Goal: Task Accomplishment & Management: Manage account settings

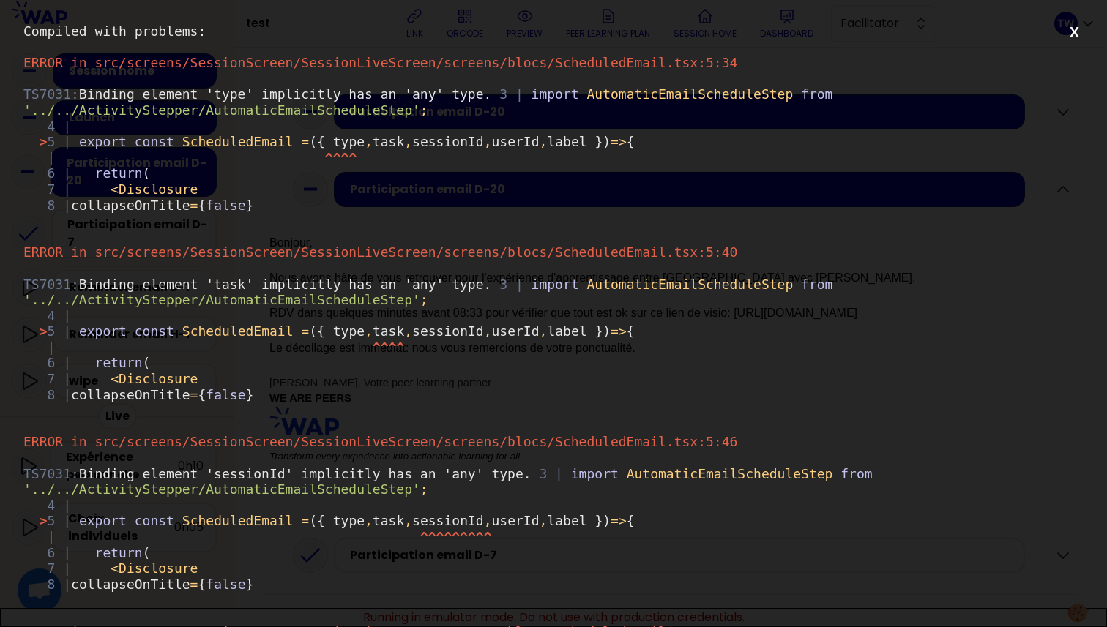
click at [37, 142] on div "TS7031: Binding element 'type' implicitly has an 'any' type. 3 | import Automat…" at bounding box center [553, 149] width 1060 height 127
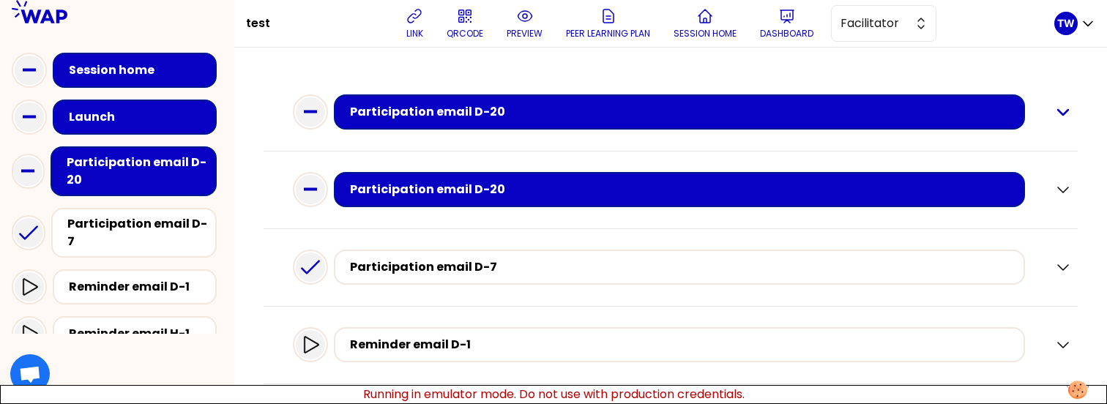
click at [1056, 119] on icon "button" at bounding box center [1063, 112] width 18 height 18
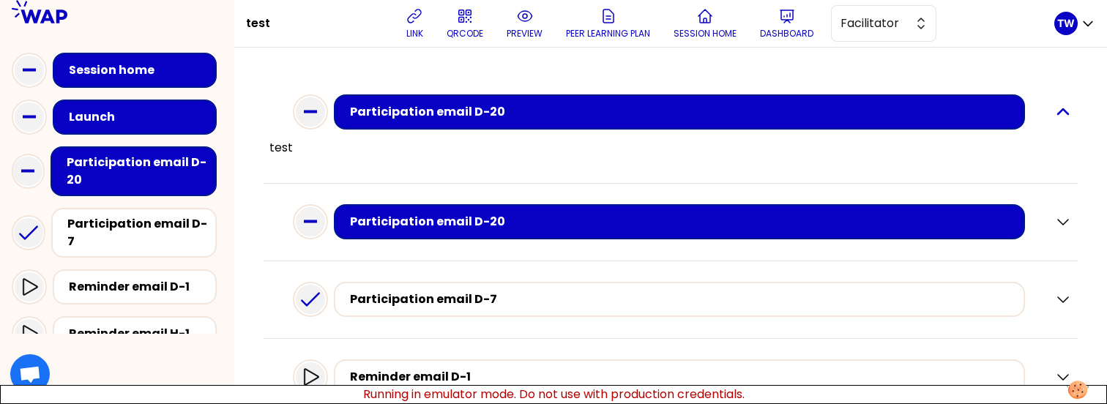
click at [1056, 119] on icon "button" at bounding box center [1063, 112] width 18 height 18
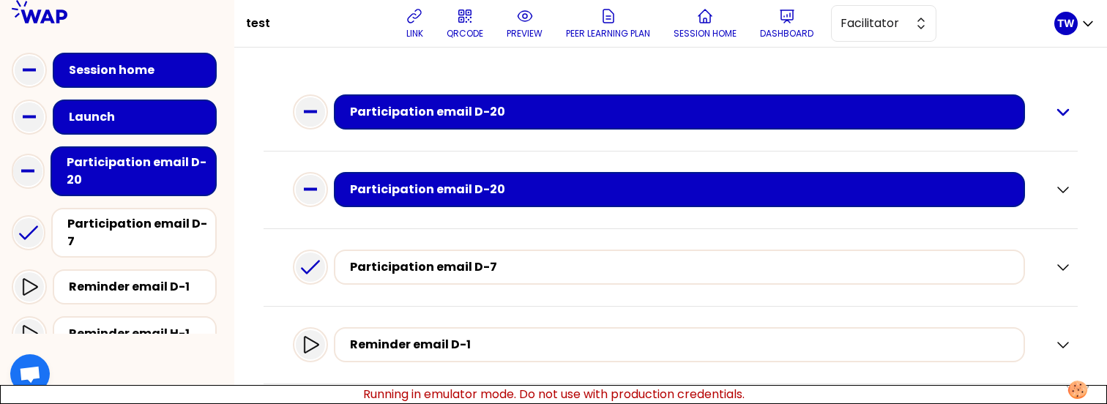
click at [1059, 115] on icon "button" at bounding box center [1063, 112] width 18 height 18
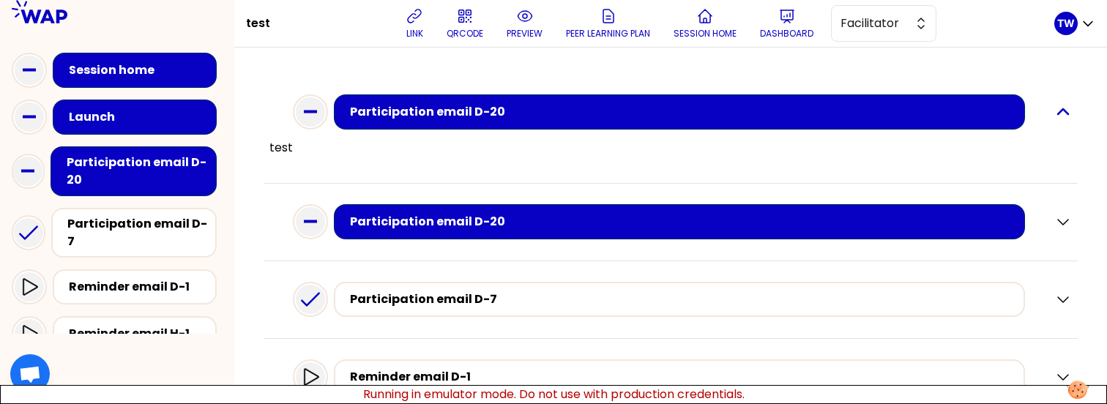
click at [1059, 115] on icon "button" at bounding box center [1063, 112] width 18 height 18
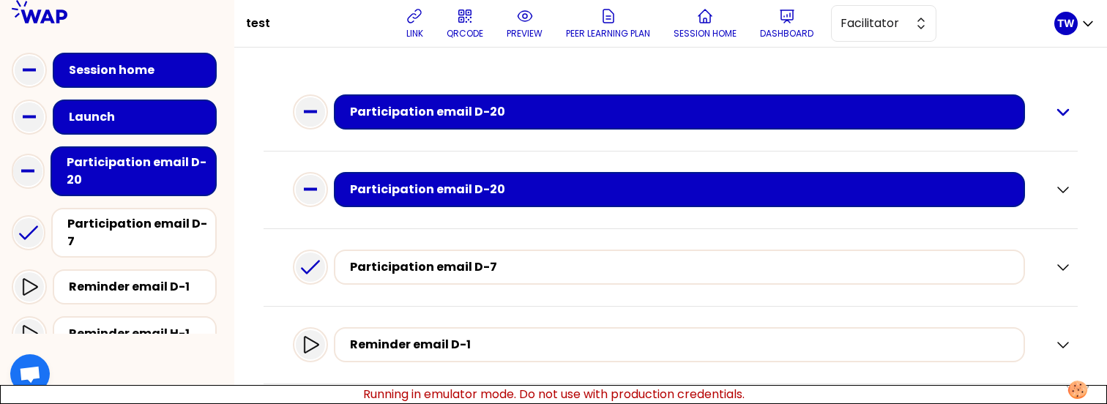
click at [1059, 115] on icon "button" at bounding box center [1063, 112] width 18 height 18
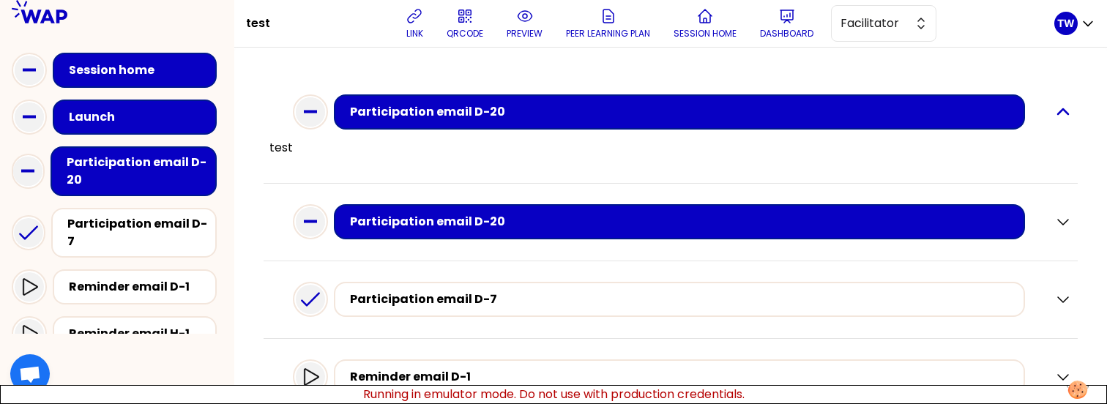
click at [1058, 112] on icon "button" at bounding box center [1063, 111] width 10 height 5
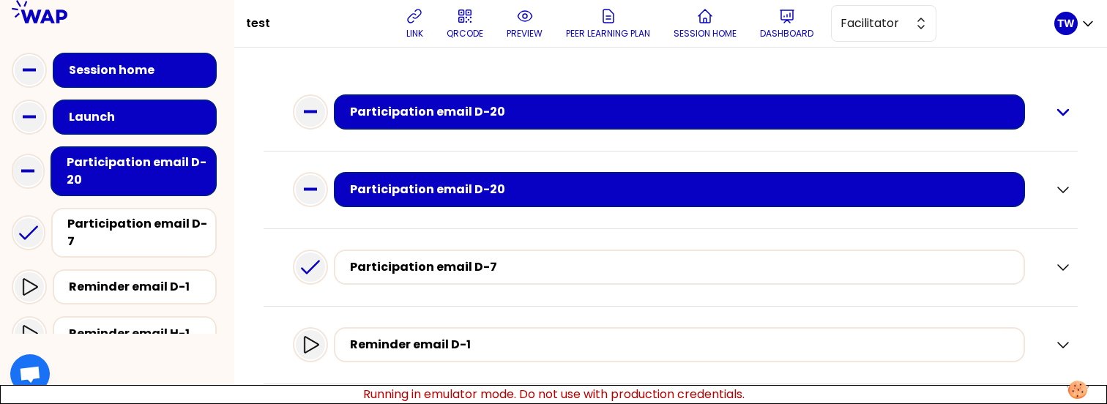
click at [1058, 112] on icon "button" at bounding box center [1063, 112] width 10 height 5
click at [1054, 193] on icon "button" at bounding box center [1063, 190] width 18 height 18
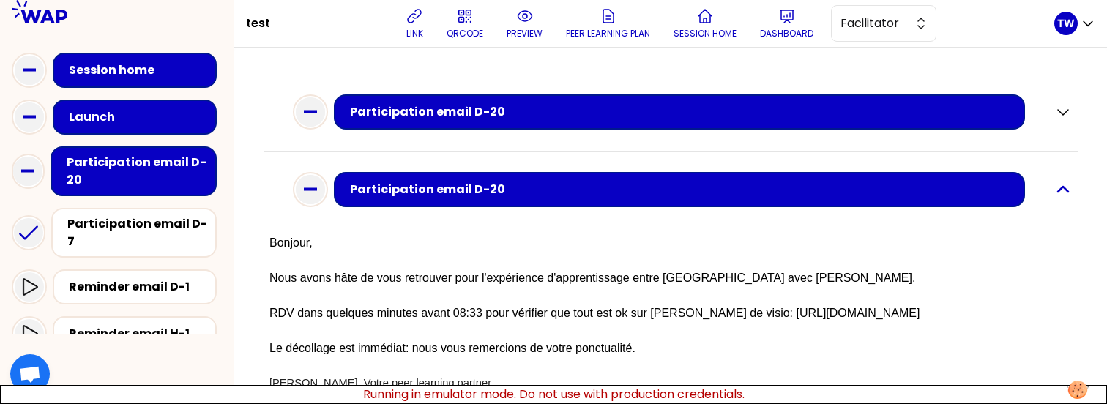
click at [1054, 193] on icon "button" at bounding box center [1063, 190] width 18 height 18
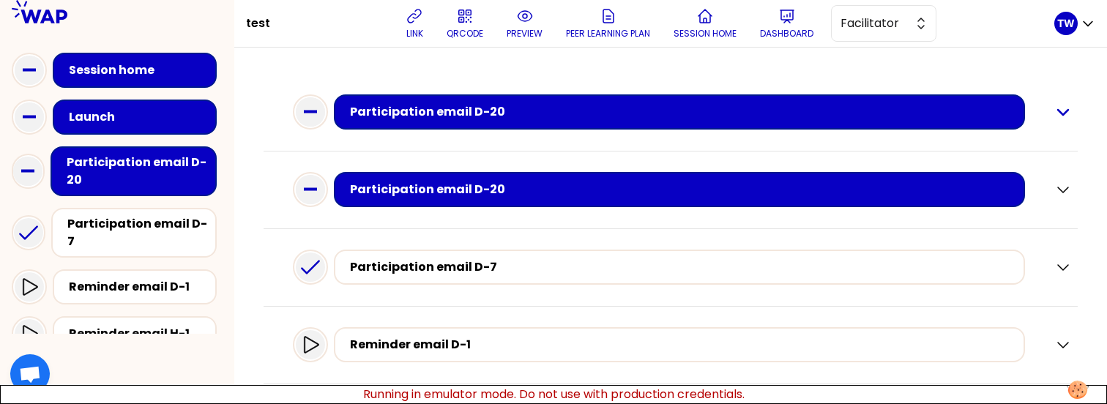
click at [1054, 111] on icon "button" at bounding box center [1063, 112] width 18 height 18
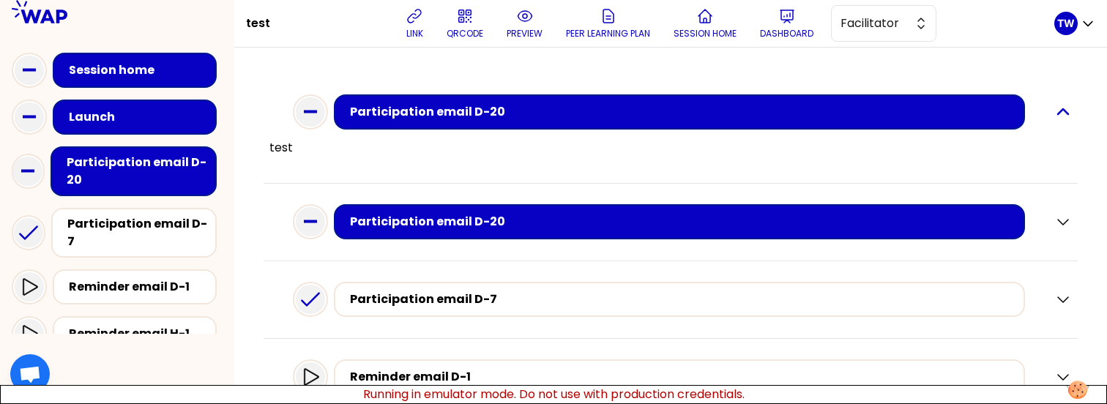
click at [1054, 119] on icon "button" at bounding box center [1063, 112] width 18 height 18
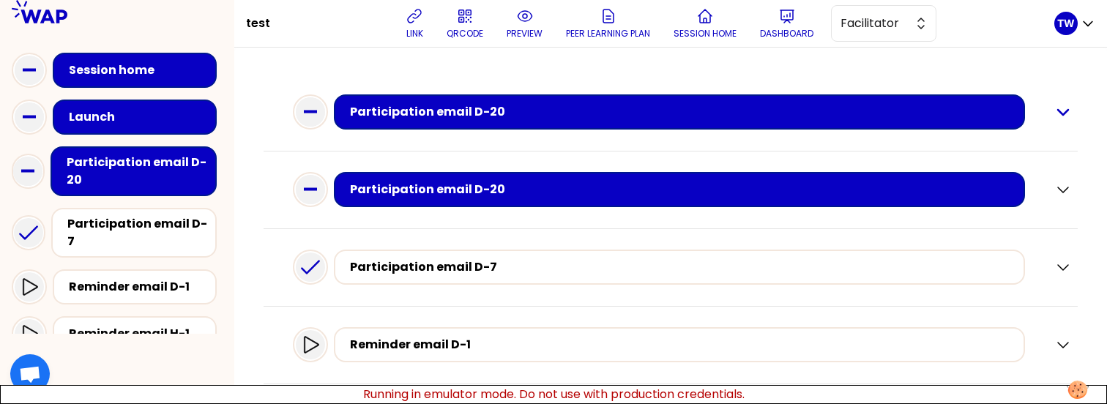
click at [1054, 116] on icon "button" at bounding box center [1063, 112] width 18 height 18
click at [1054, 103] on icon "button" at bounding box center [1063, 112] width 18 height 18
click at [1058, 112] on icon "button" at bounding box center [1063, 112] width 10 height 5
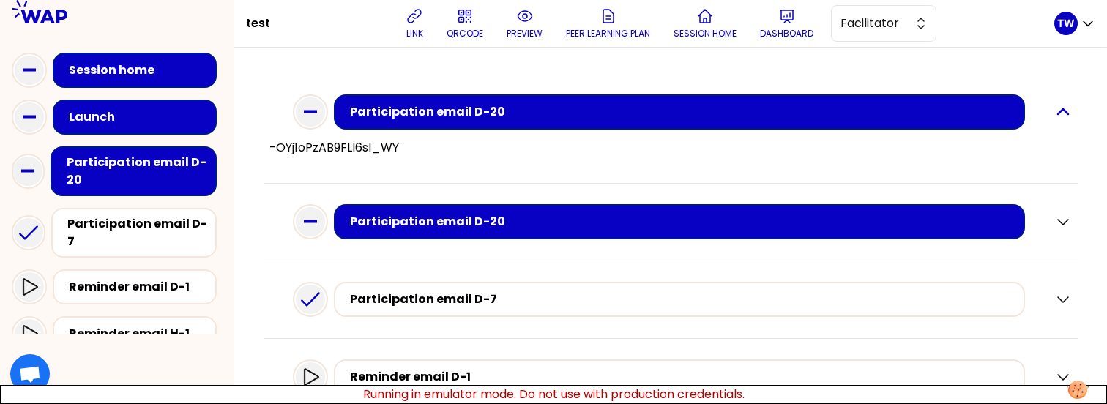
click at [1058, 113] on icon "button" at bounding box center [1063, 111] width 10 height 5
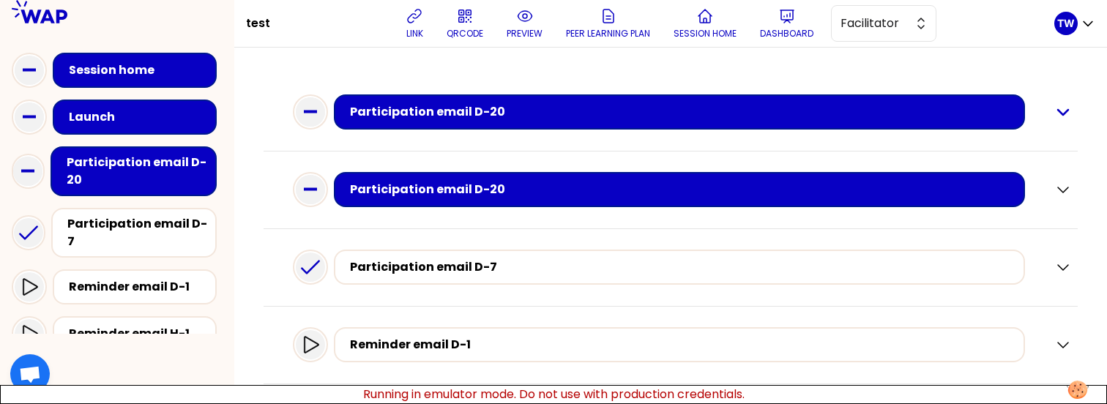
click at [1056, 113] on icon "button" at bounding box center [1063, 112] width 18 height 18
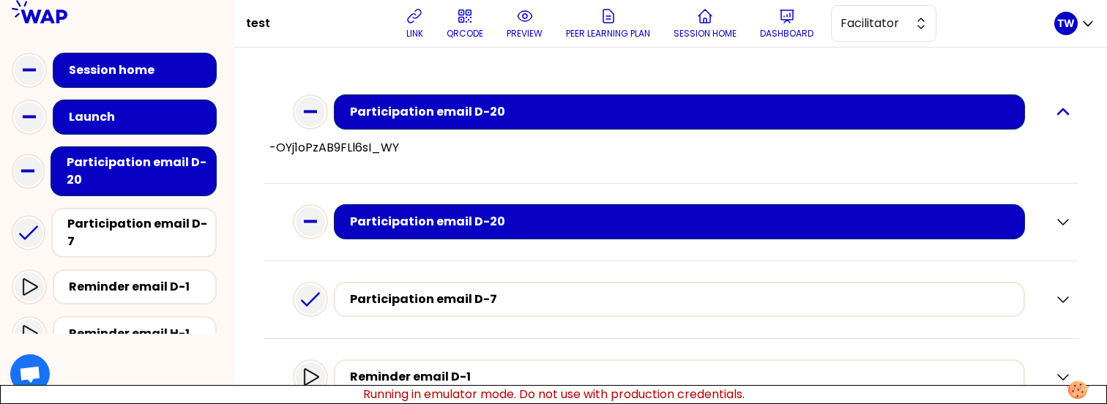
click at [1054, 113] on icon "button" at bounding box center [1063, 112] width 18 height 18
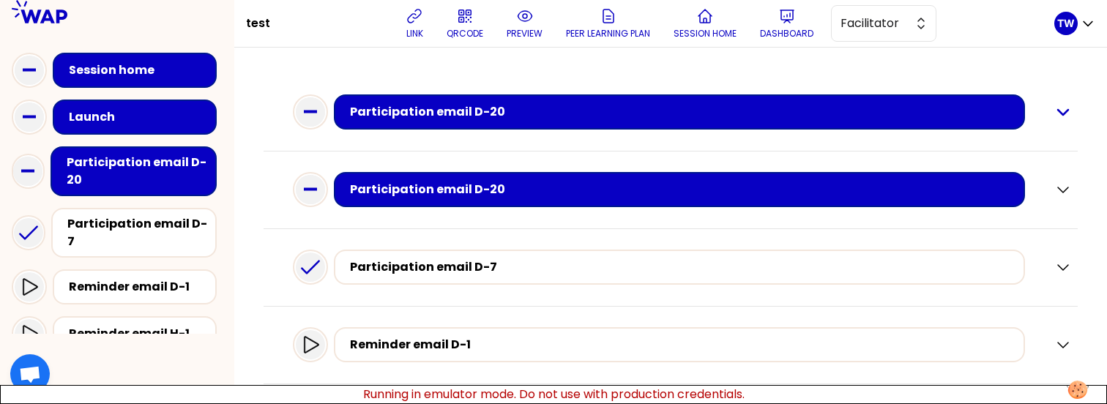
click at [1058, 113] on icon "button" at bounding box center [1063, 112] width 10 height 5
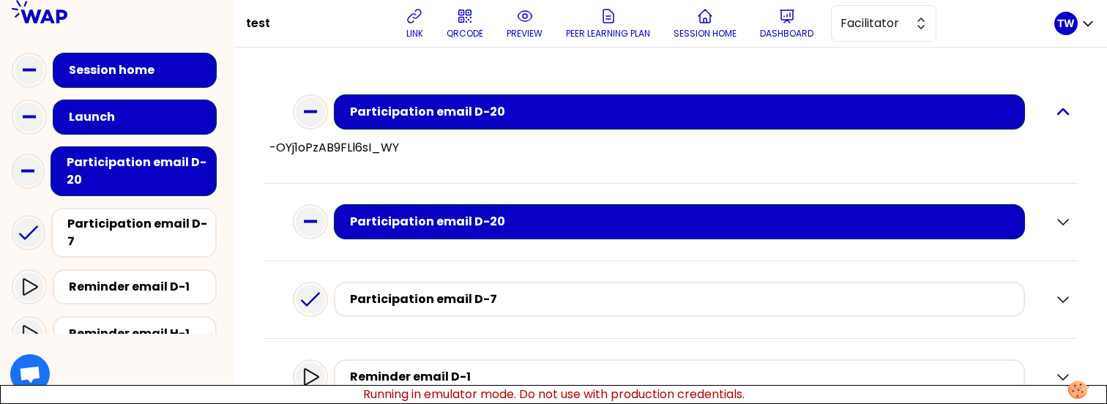
click at [1054, 119] on icon "button" at bounding box center [1063, 112] width 18 height 18
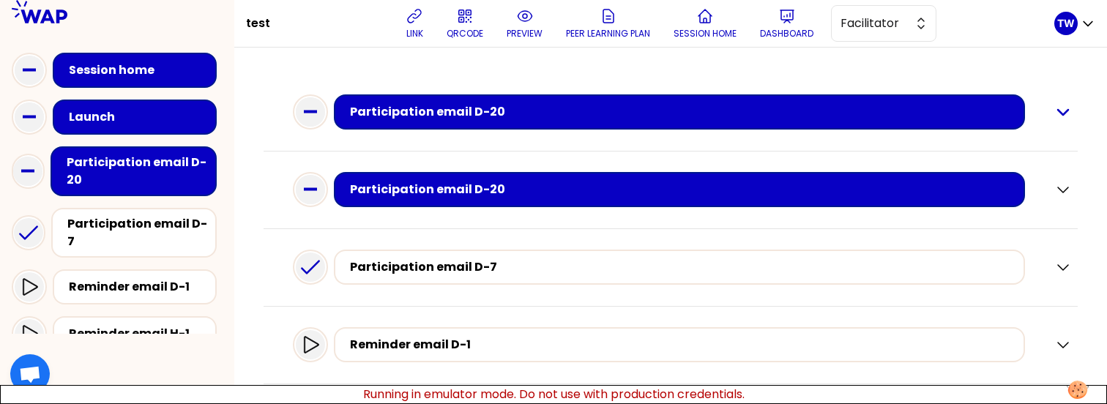
click at [1054, 118] on icon "button" at bounding box center [1063, 112] width 18 height 18
click at [1056, 105] on icon "button" at bounding box center [1063, 112] width 18 height 18
click at [1054, 114] on icon "button" at bounding box center [1063, 112] width 18 height 18
click at [1056, 114] on icon "button" at bounding box center [1063, 112] width 18 height 18
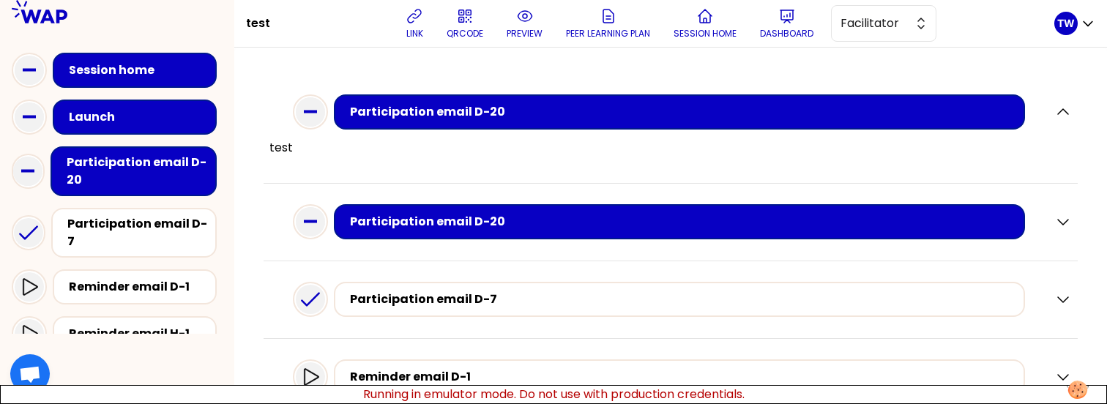
click at [1064, 107] on div "Participation email D-20 test" at bounding box center [671, 129] width 814 height 110
click at [1061, 108] on div "Participation email D-20 test" at bounding box center [671, 129] width 814 height 110
click at [1054, 111] on icon "button" at bounding box center [1063, 112] width 18 height 18
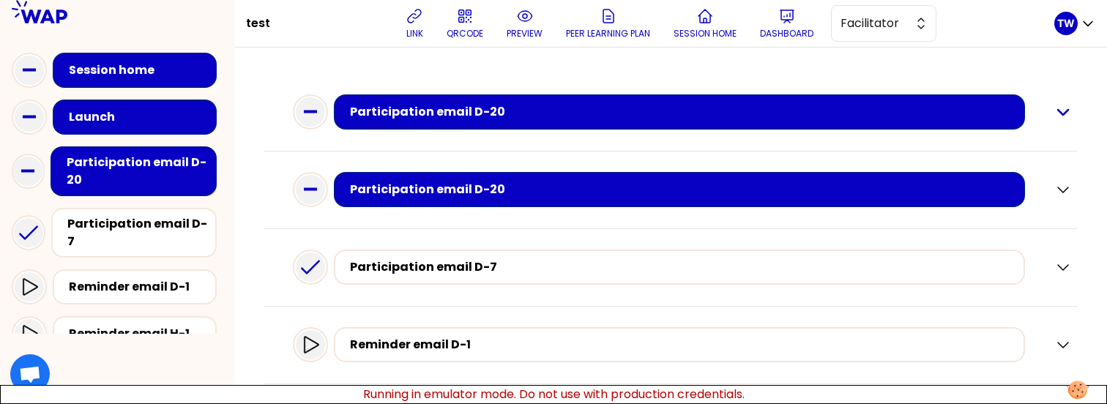
click at [1054, 111] on icon "button" at bounding box center [1063, 112] width 18 height 18
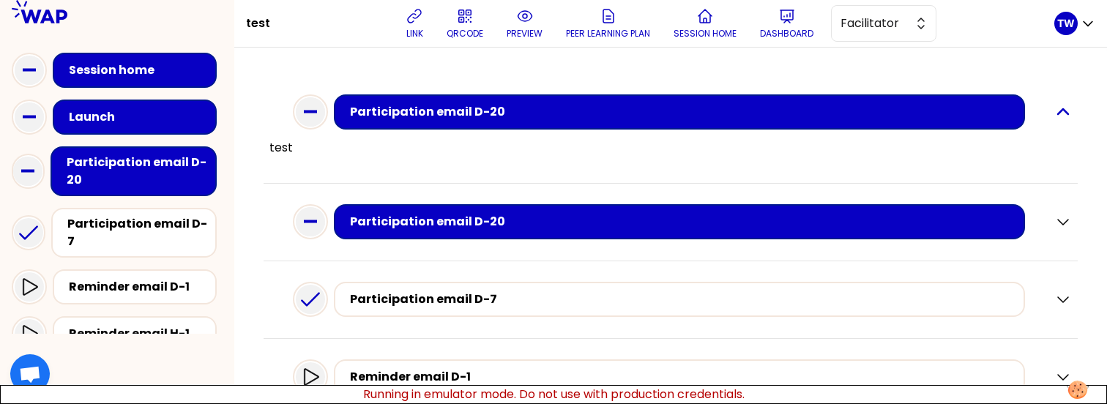
click at [1058, 109] on icon "button" at bounding box center [1063, 112] width 18 height 18
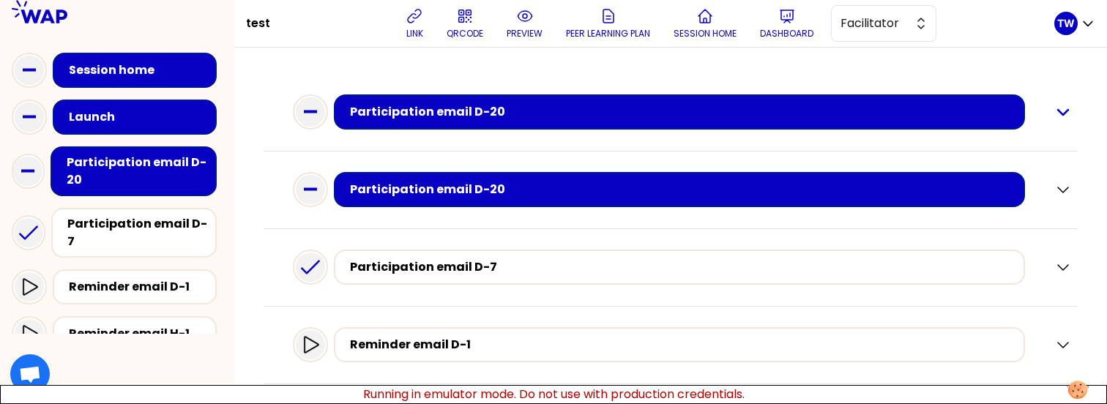
click at [1054, 116] on icon "button" at bounding box center [1063, 112] width 18 height 18
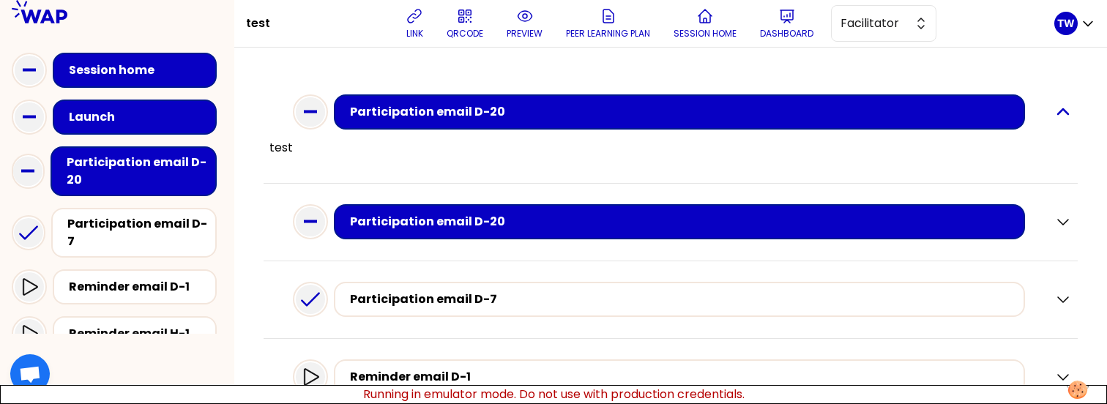
click at [1059, 112] on icon "button" at bounding box center [1063, 112] width 18 height 18
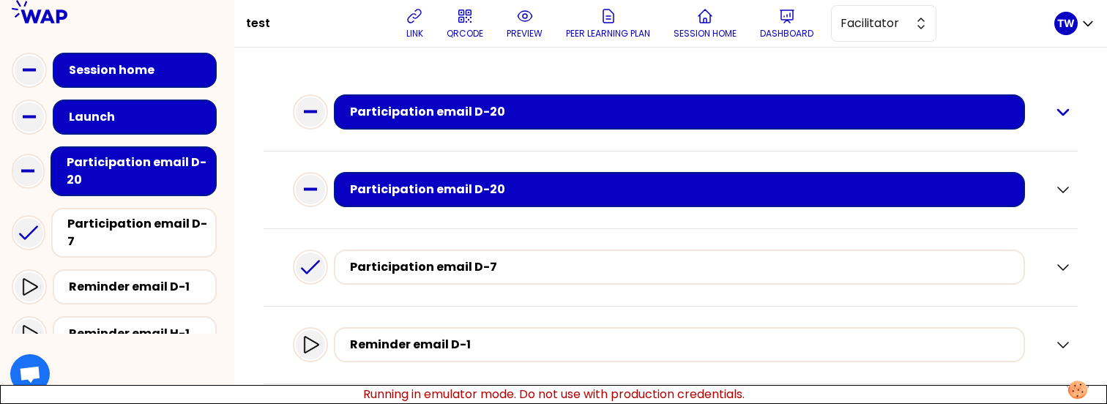
click at [1059, 112] on icon "button" at bounding box center [1063, 112] width 18 height 18
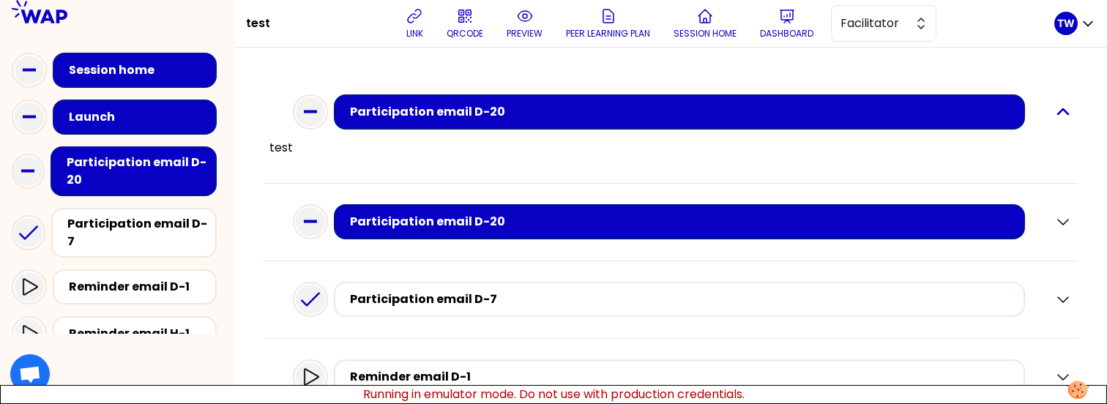
click at [1054, 116] on icon "button" at bounding box center [1063, 112] width 18 height 18
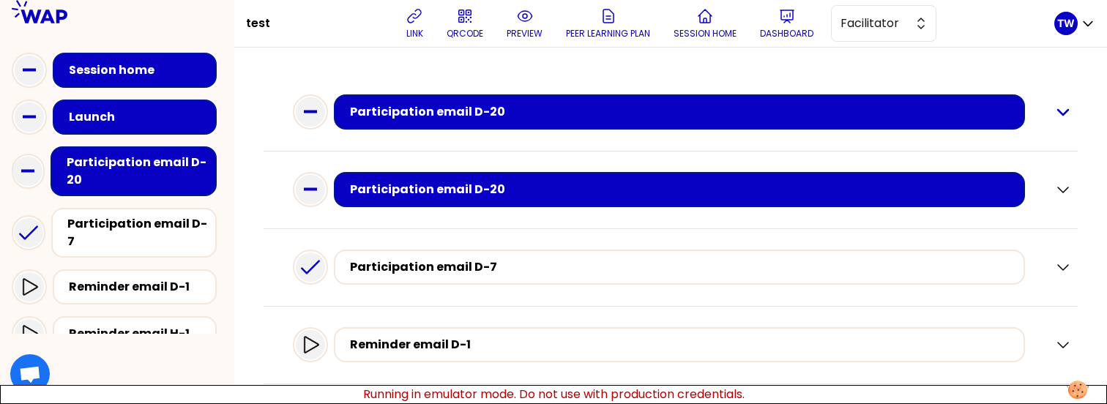
click at [1054, 116] on icon "button" at bounding box center [1063, 112] width 18 height 18
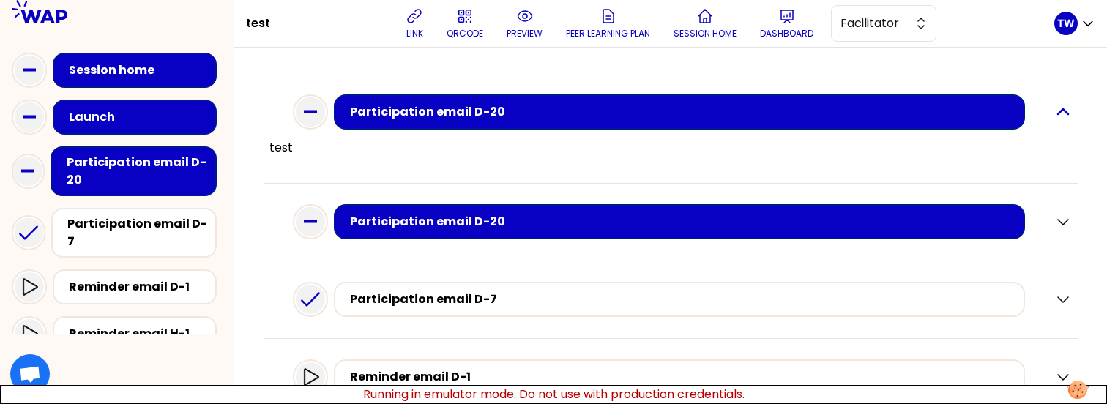
click at [1054, 106] on icon "button" at bounding box center [1063, 112] width 18 height 18
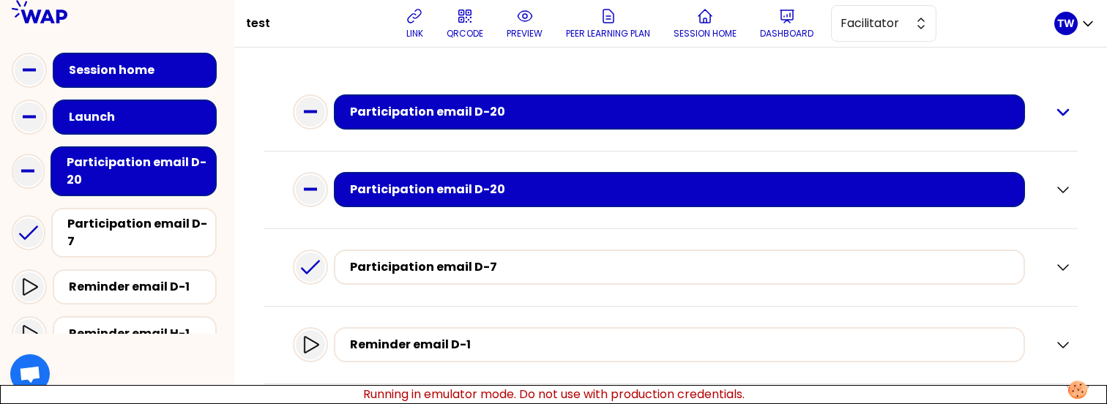
click at [1058, 110] on icon "button" at bounding box center [1063, 112] width 10 height 5
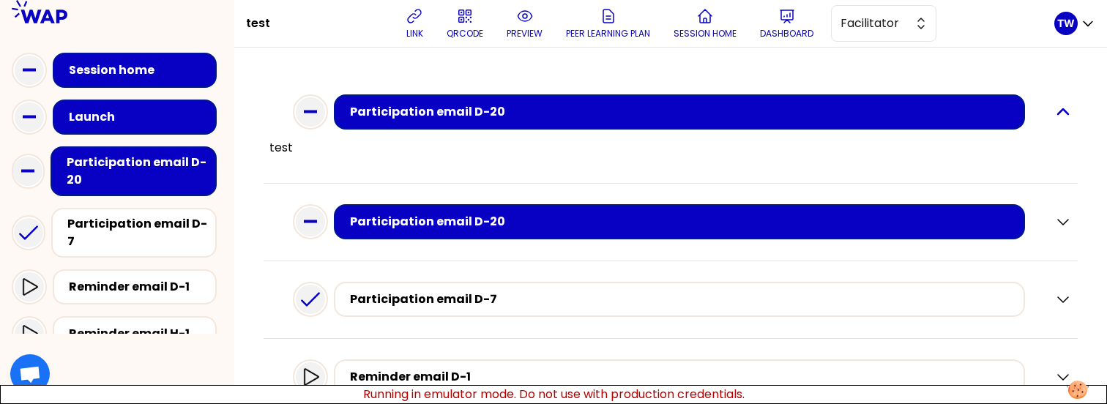
click at [1058, 113] on icon "button" at bounding box center [1063, 111] width 10 height 5
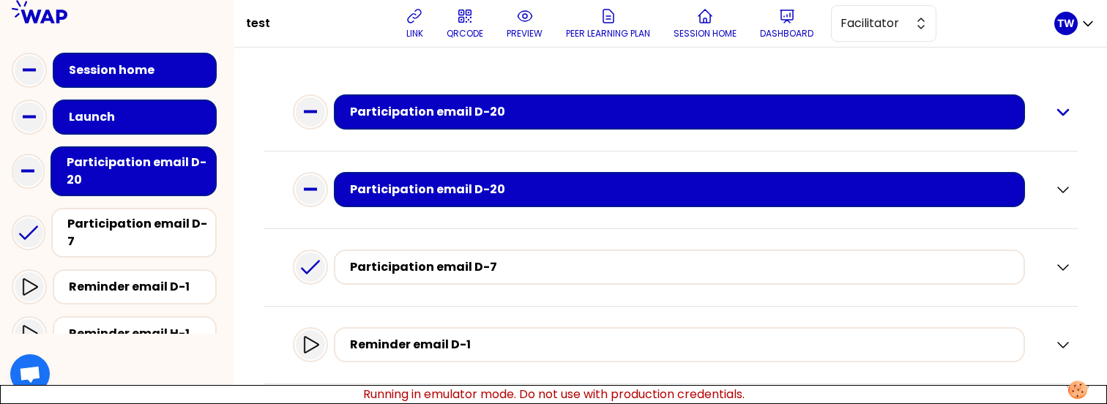
click at [1056, 113] on icon "button" at bounding box center [1063, 112] width 18 height 18
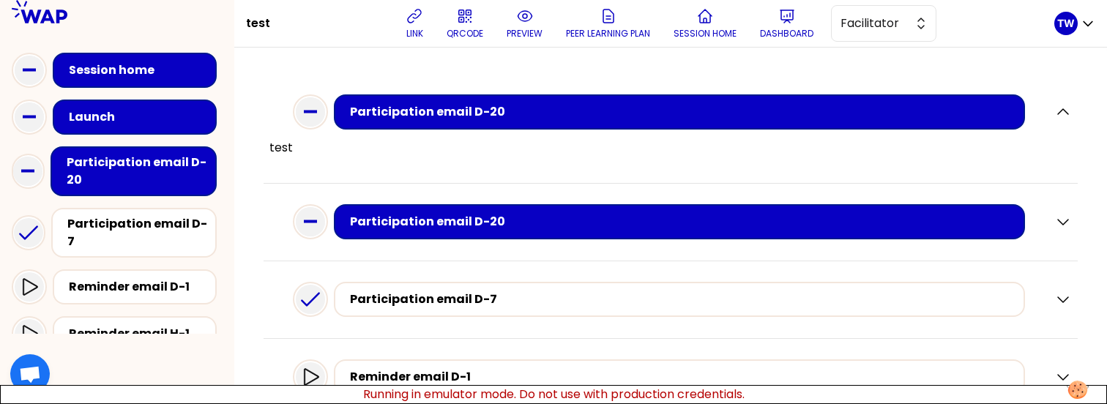
click at [1039, 116] on div "Participation email D-20" at bounding box center [670, 113] width 802 height 48
click at [1055, 113] on icon "button" at bounding box center [1063, 112] width 18 height 18
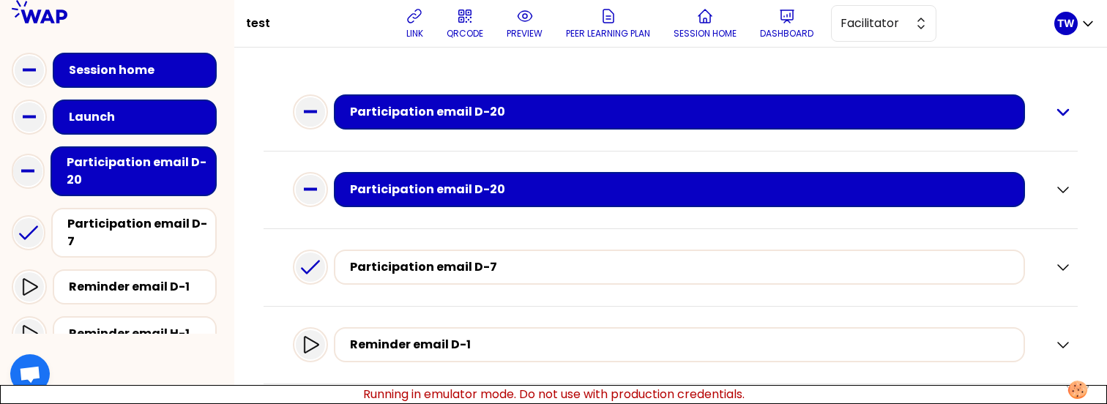
click at [1055, 113] on icon "button" at bounding box center [1063, 112] width 18 height 18
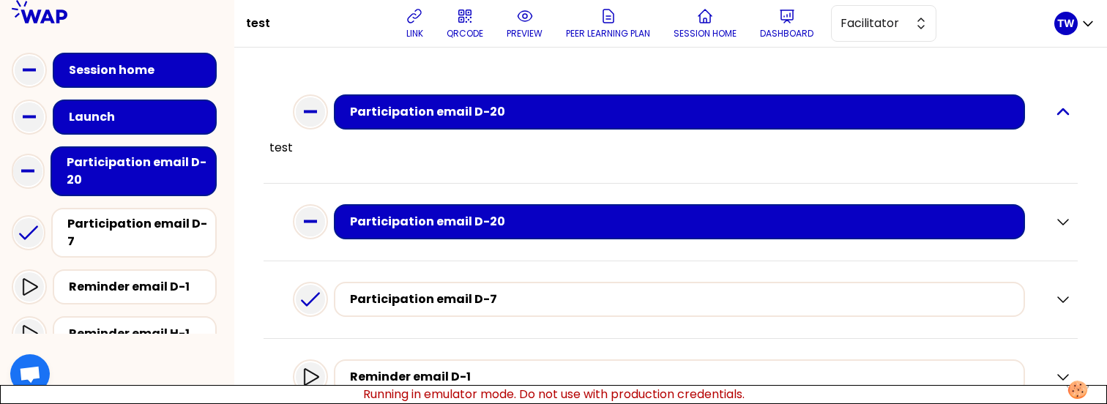
click at [1054, 115] on icon "button" at bounding box center [1063, 112] width 18 height 18
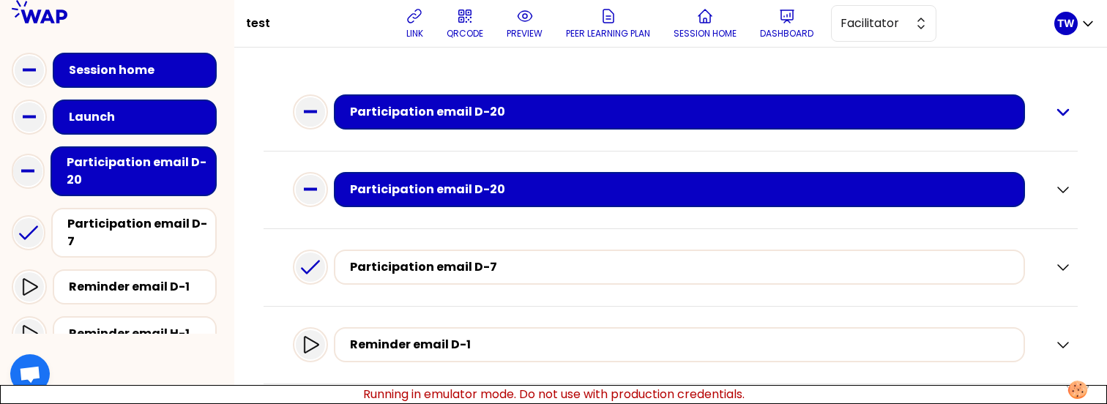
click at [1054, 114] on icon "button" at bounding box center [1063, 112] width 18 height 18
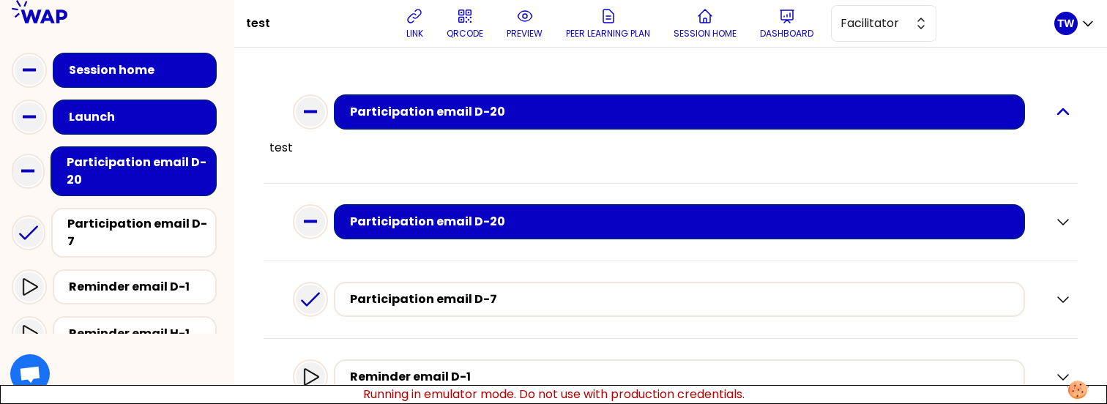
click at [1058, 110] on icon "button" at bounding box center [1063, 111] width 10 height 5
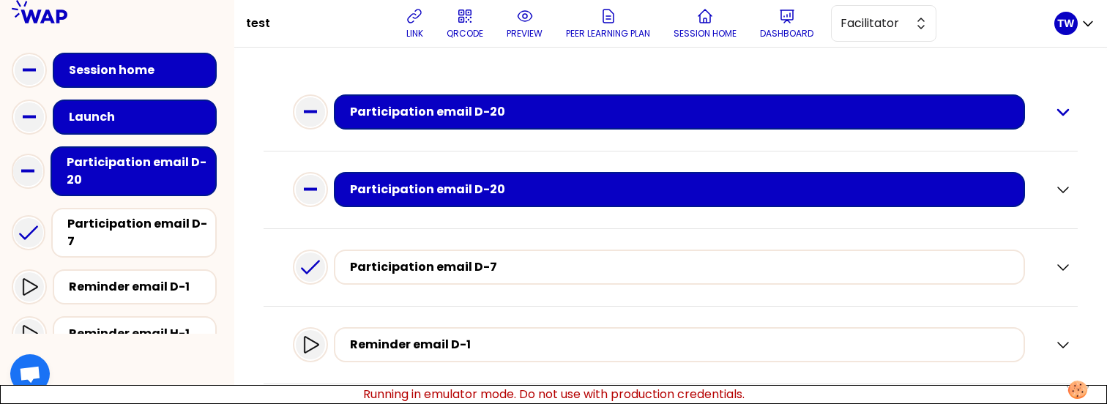
click at [1054, 110] on icon "button" at bounding box center [1063, 112] width 18 height 18
click at [1058, 111] on icon "button" at bounding box center [1063, 112] width 10 height 5
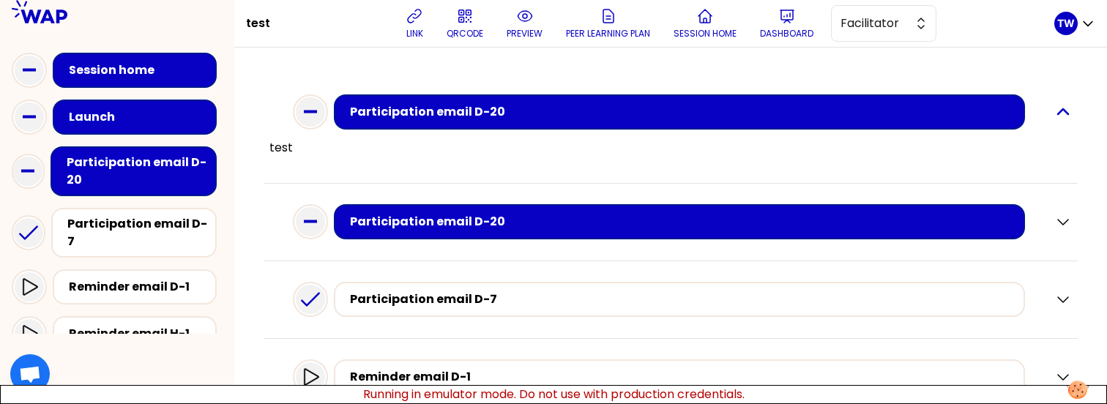
click at [1056, 111] on icon "button" at bounding box center [1063, 112] width 18 height 18
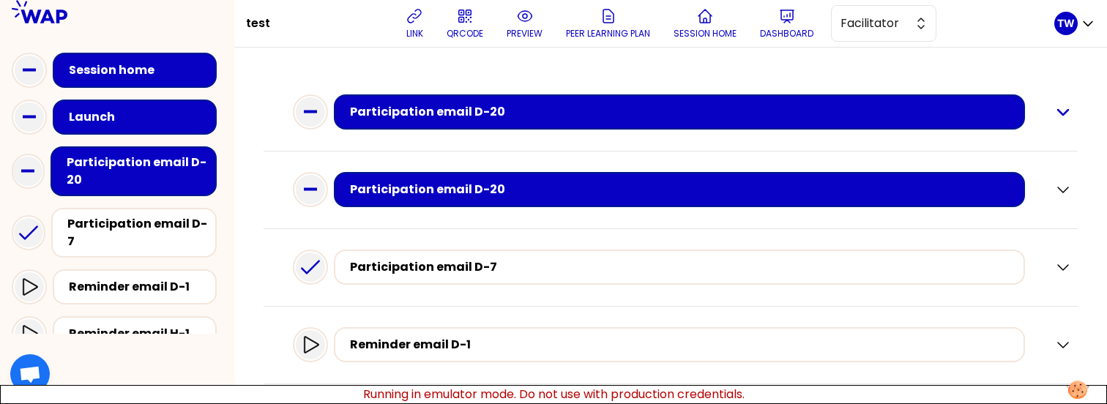
click at [1054, 115] on icon "button" at bounding box center [1063, 112] width 18 height 18
click at [1054, 117] on icon "button" at bounding box center [1063, 112] width 18 height 18
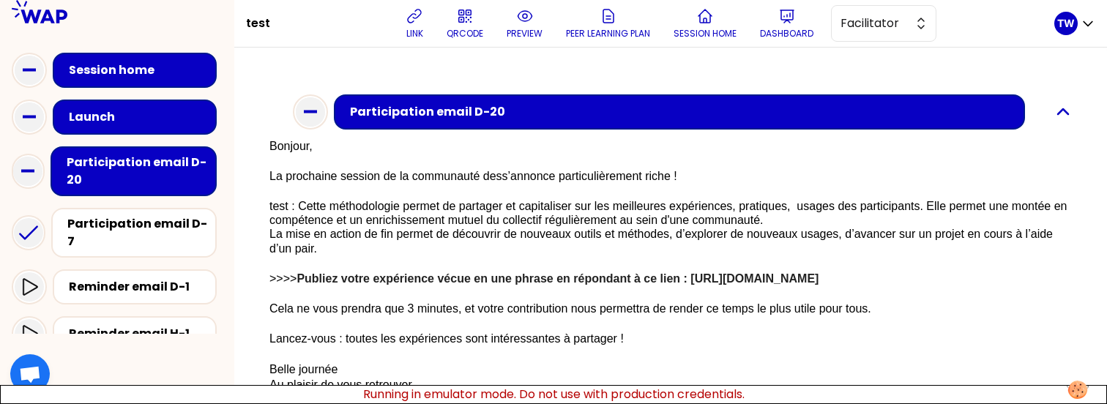
click at [1054, 113] on icon "button" at bounding box center [1063, 112] width 18 height 18
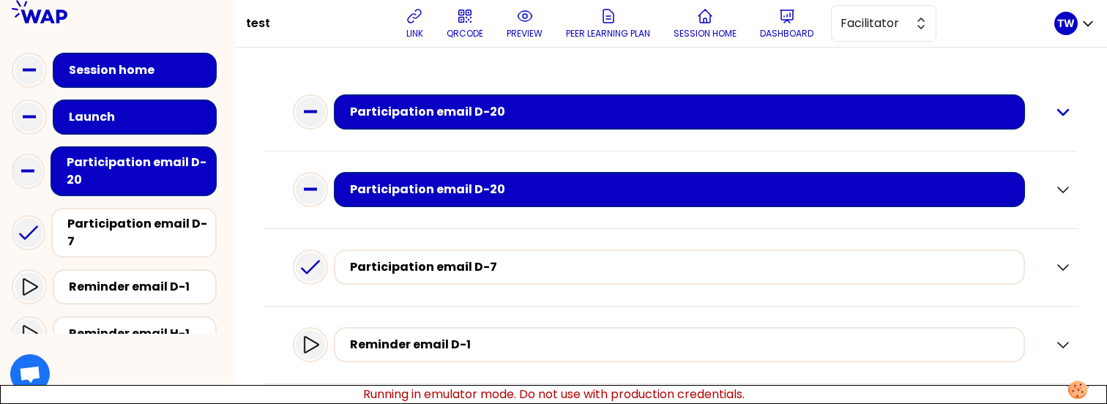
click at [1058, 113] on icon "button" at bounding box center [1063, 112] width 10 height 5
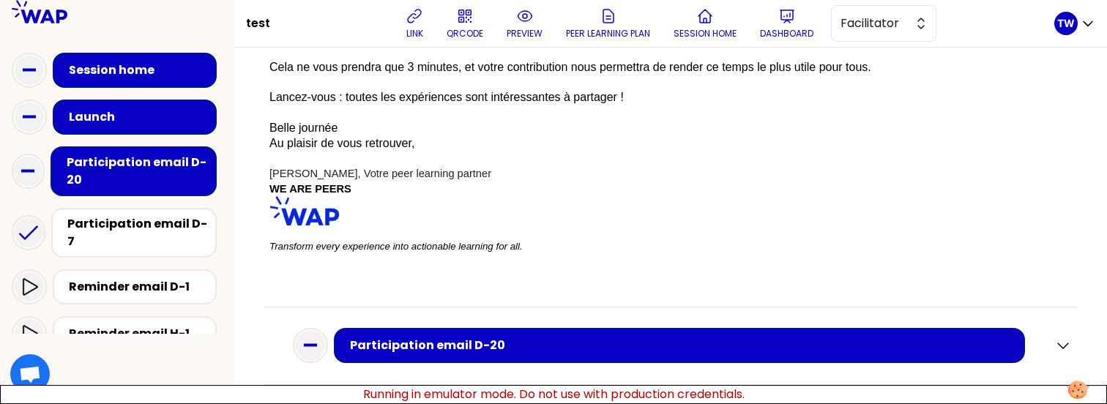
scroll to position [339, 0]
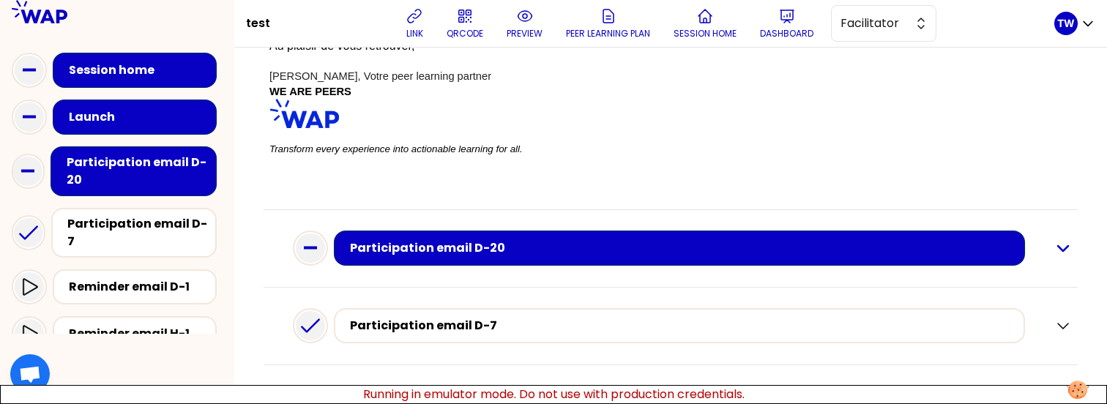
click at [1054, 250] on icon "button" at bounding box center [1063, 248] width 18 height 18
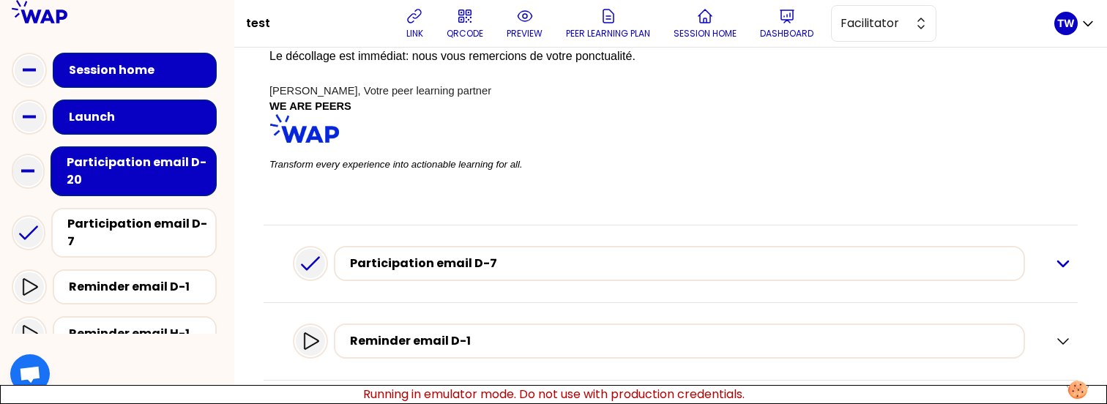
click at [1054, 258] on icon "button" at bounding box center [1063, 264] width 18 height 18
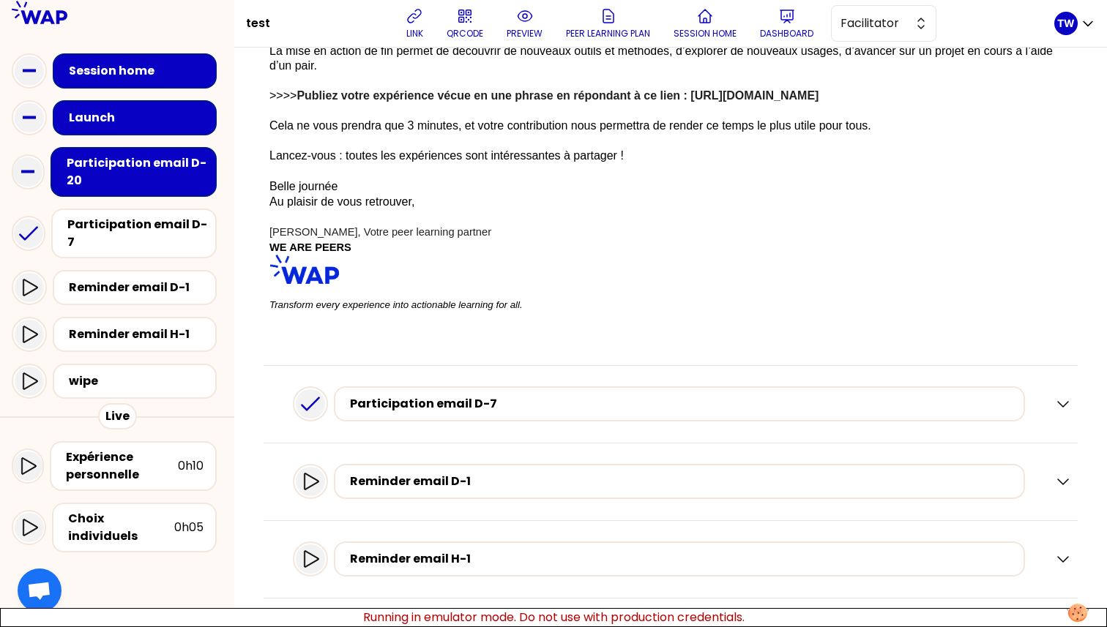
scroll to position [0, 0]
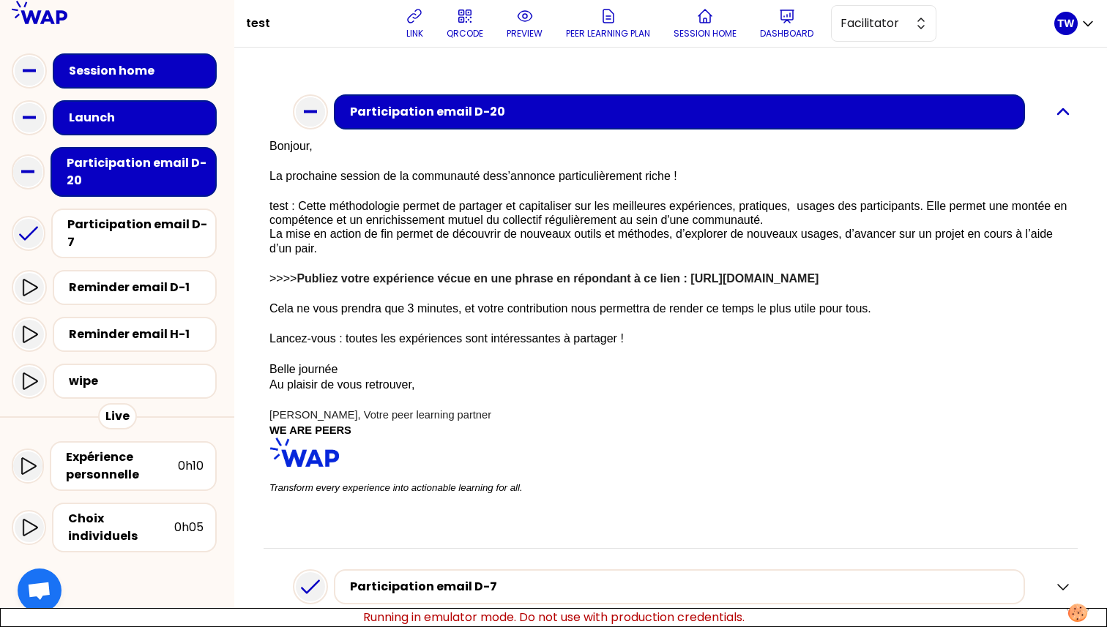
click at [1058, 115] on icon "button" at bounding box center [1063, 112] width 18 height 18
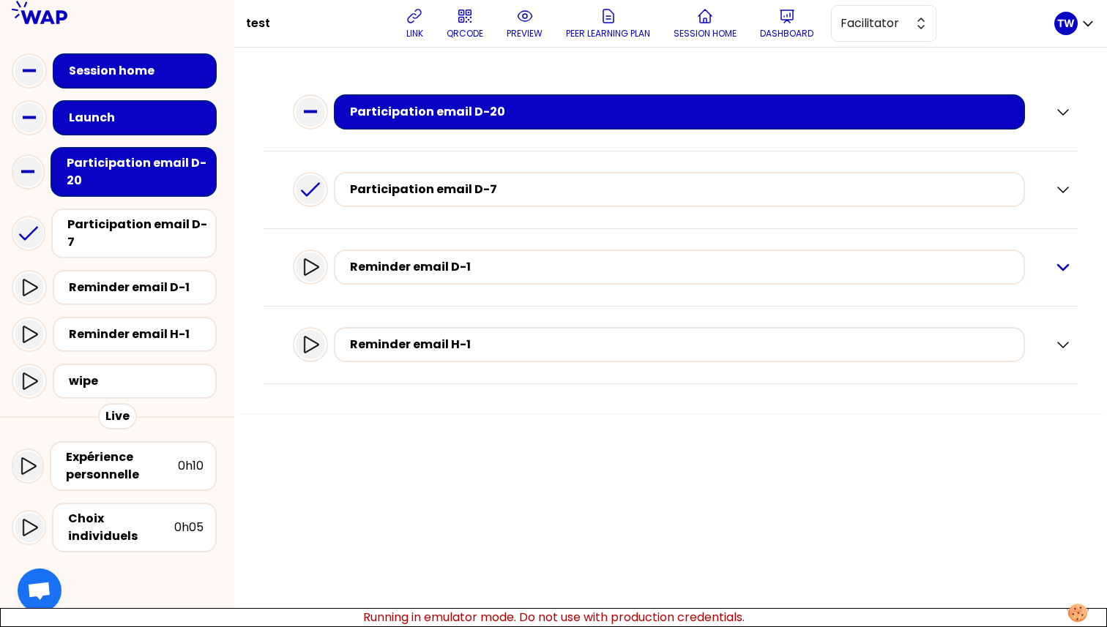
click at [1063, 264] on icon "button" at bounding box center [1063, 267] width 18 height 18
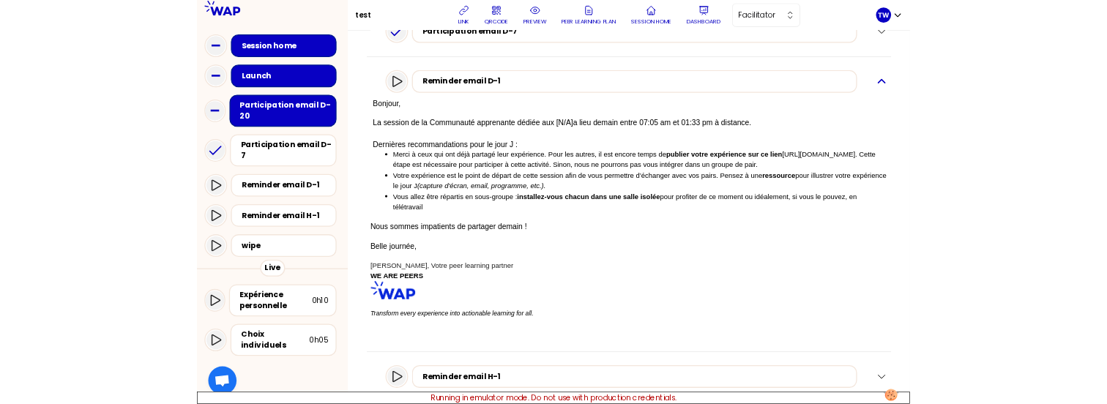
scroll to position [182, 0]
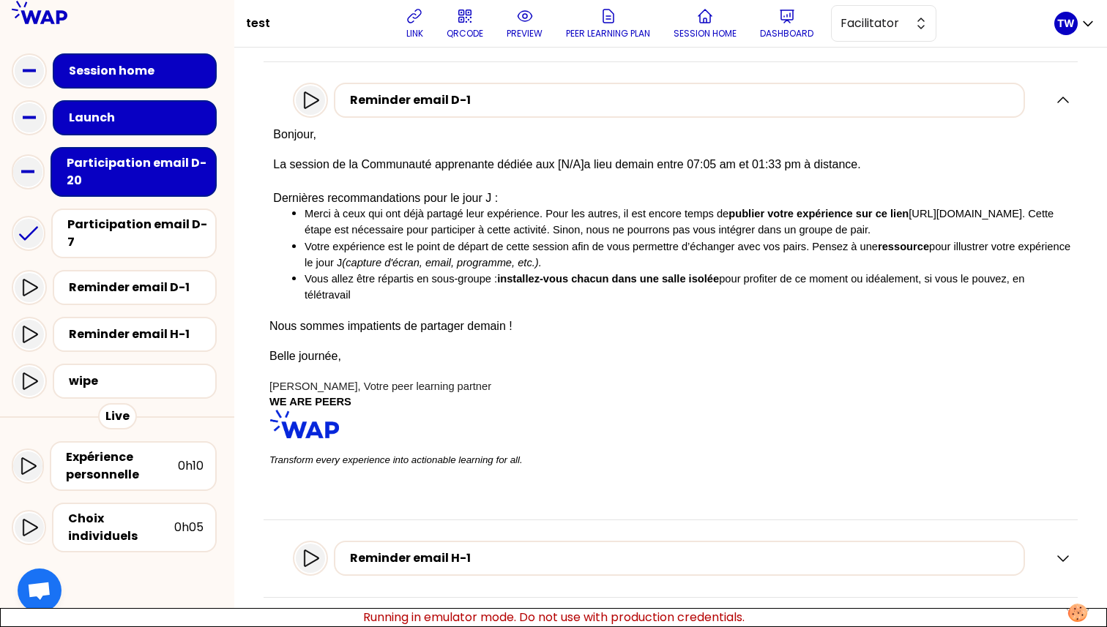
click at [299, 403] on img at bounding box center [304, 424] width 70 height 29
click at [290, 403] on img at bounding box center [304, 424] width 70 height 29
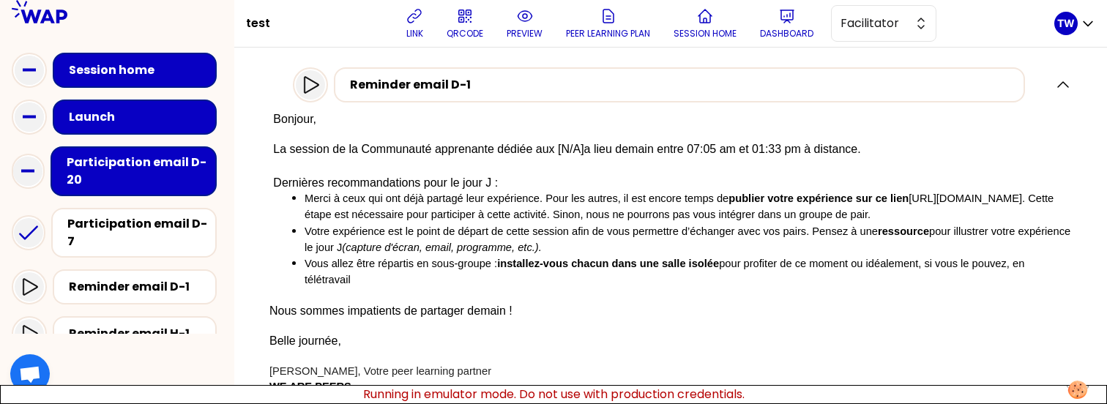
scroll to position [270, 0]
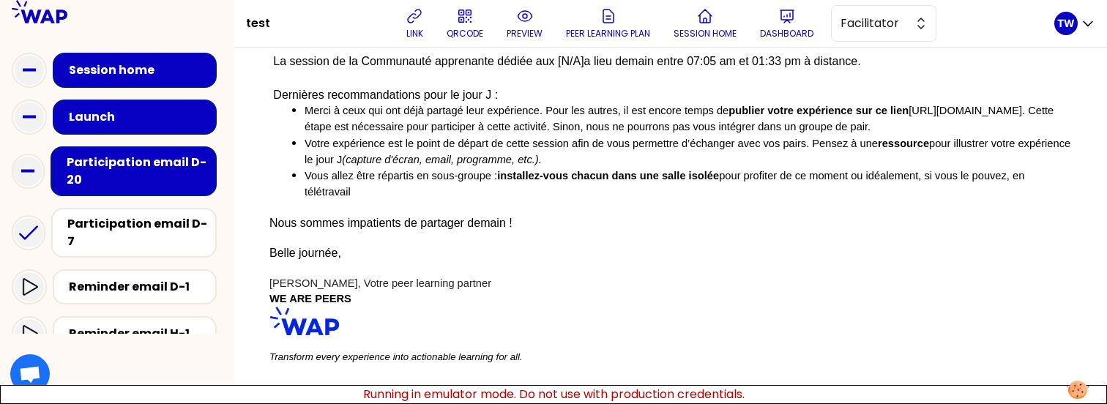
click at [313, 326] on img at bounding box center [304, 321] width 70 height 29
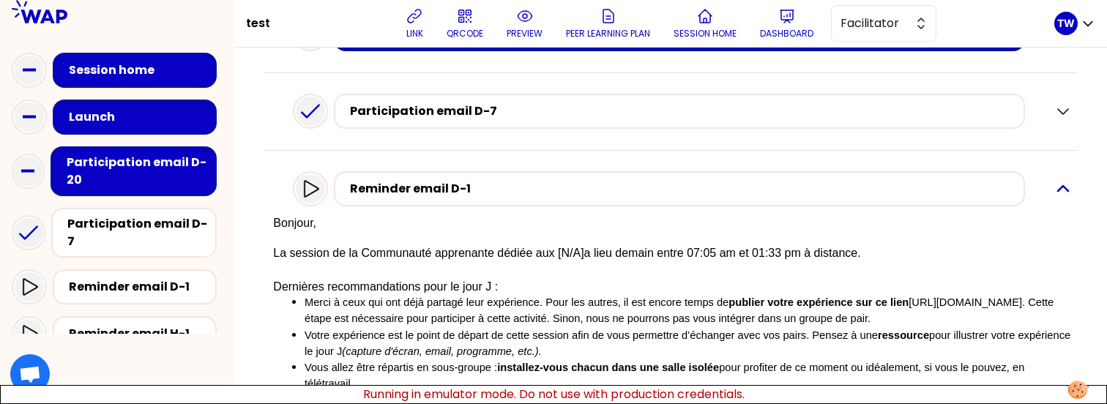
click at [1058, 188] on icon "button" at bounding box center [1063, 188] width 10 height 5
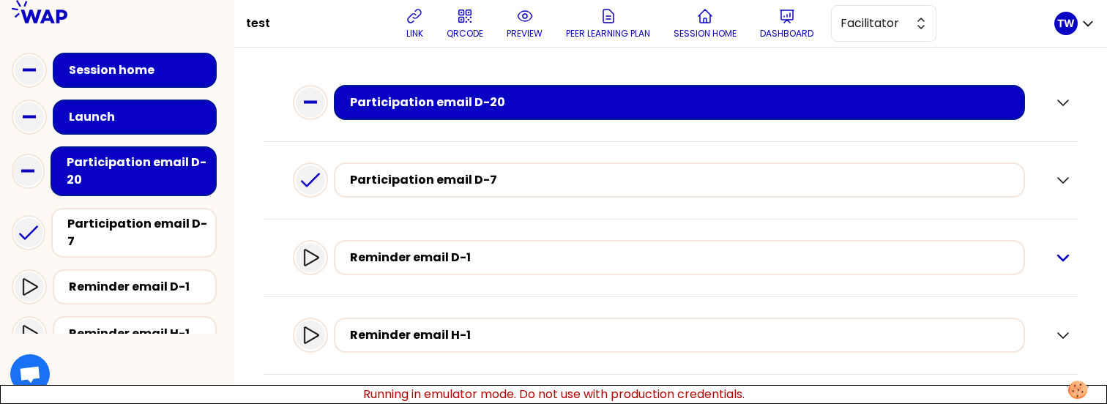
click at [1055, 188] on icon "button" at bounding box center [1063, 180] width 18 height 18
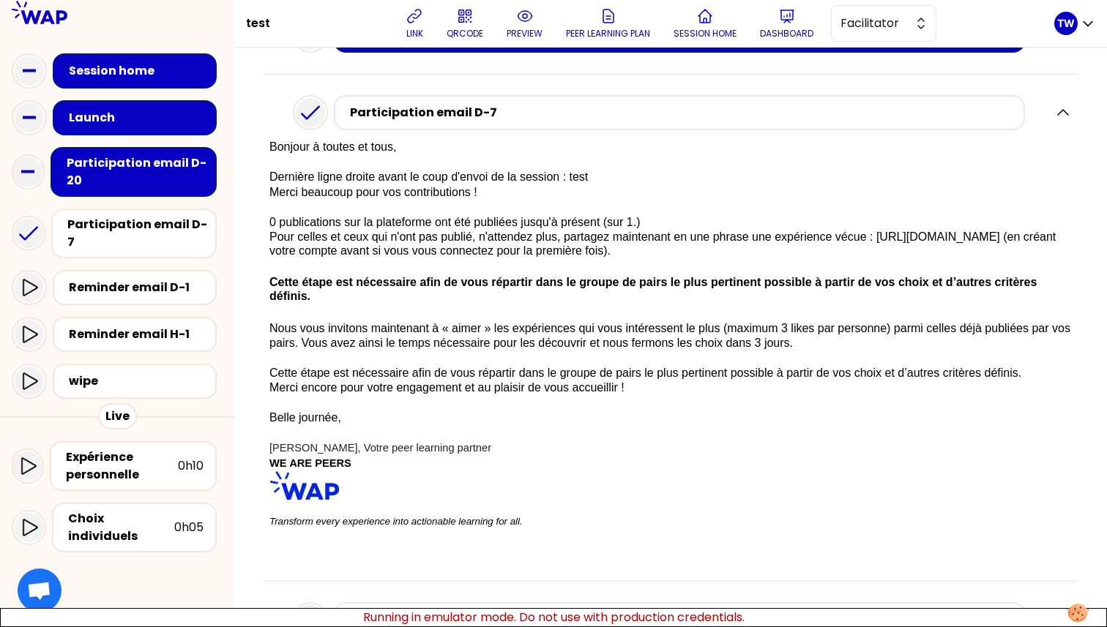
scroll to position [215, 0]
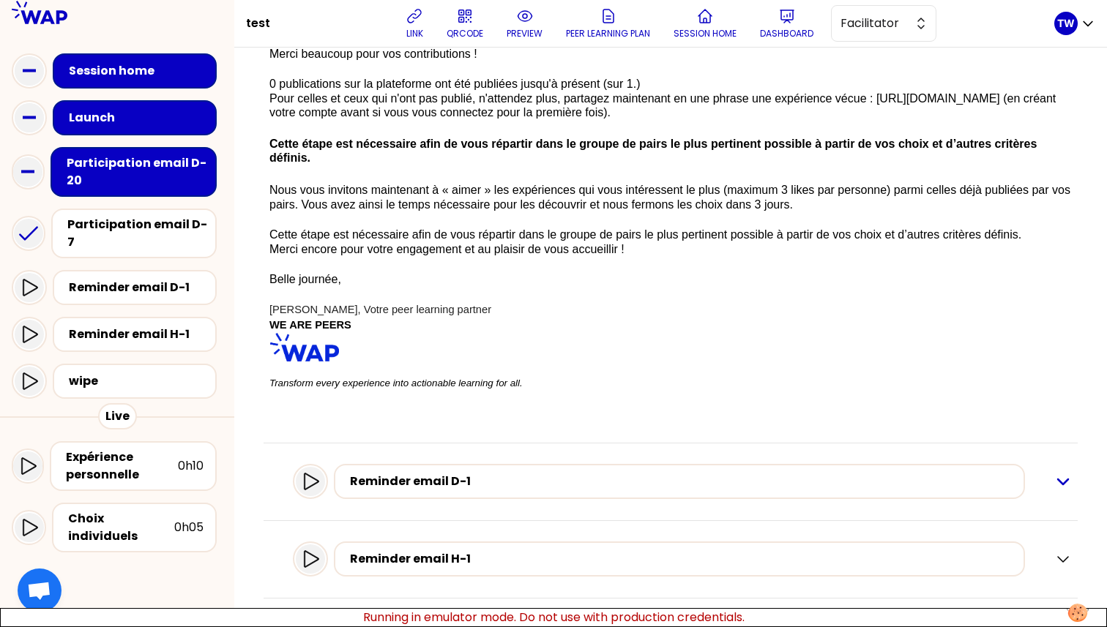
click at [1056, 403] on icon "button" at bounding box center [1063, 482] width 18 height 18
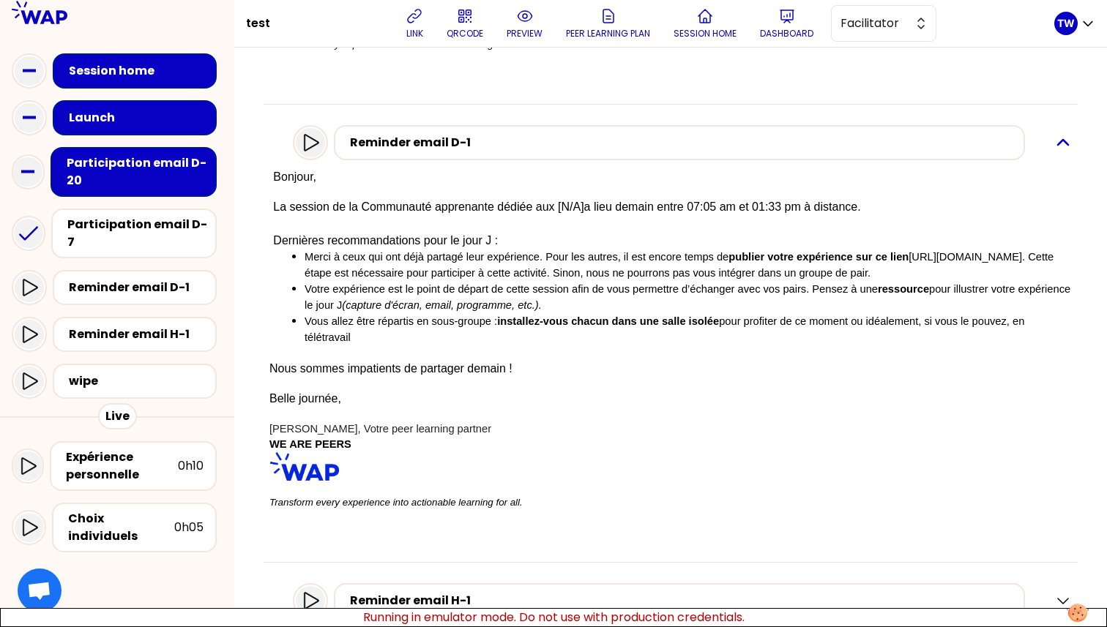
scroll to position [611, 0]
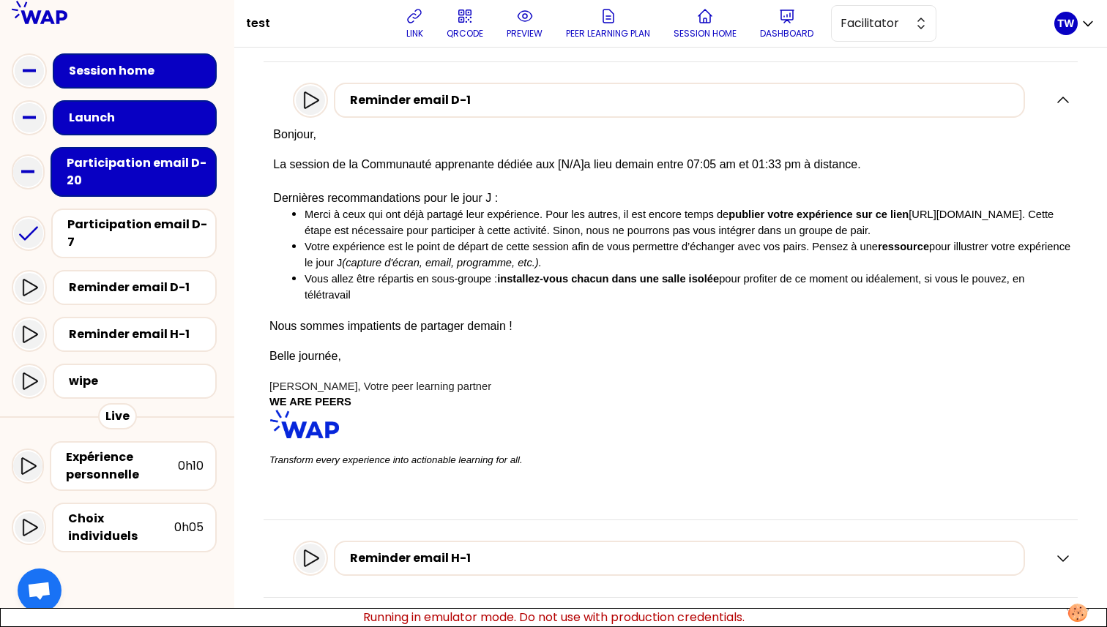
click at [1049, 403] on div "Reminder email H-1" at bounding box center [670, 559] width 802 height 48
click at [1058, 403] on icon "button" at bounding box center [1063, 558] width 10 height 5
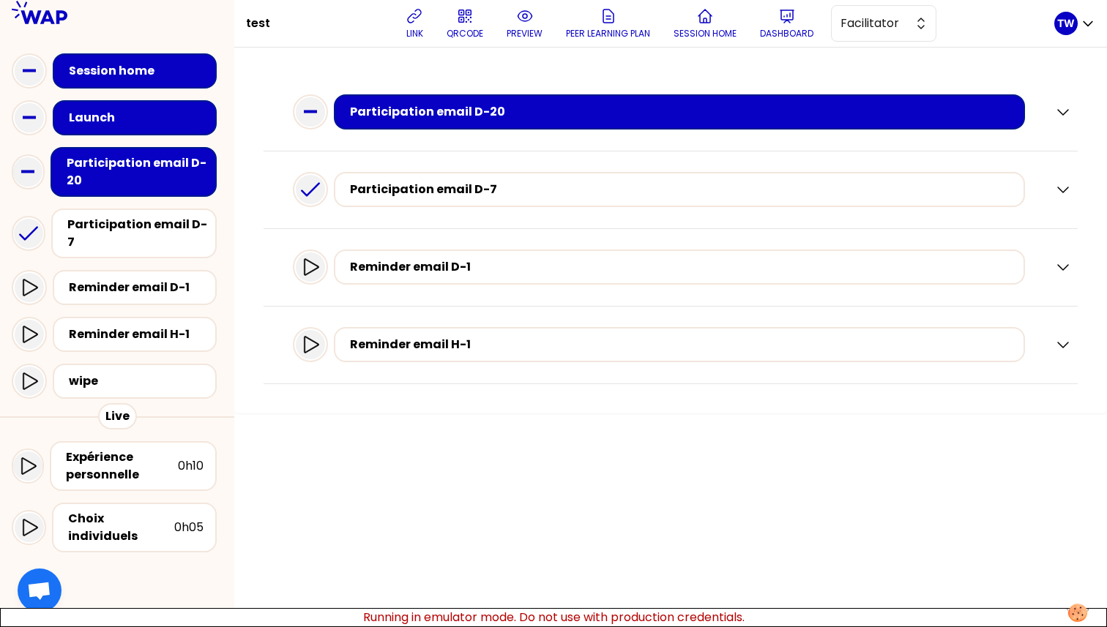
scroll to position [0, 0]
click at [1061, 116] on icon "button" at bounding box center [1063, 112] width 18 height 18
click at [1061, 115] on icon "button" at bounding box center [1063, 112] width 18 height 18
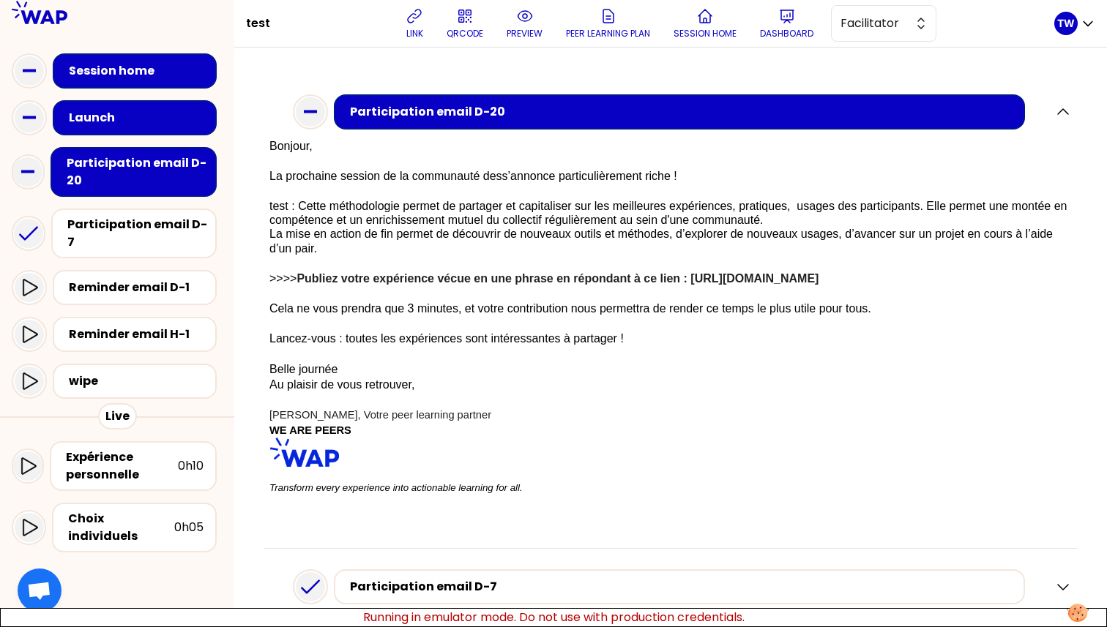
click at [1062, 112] on div "Participation email D-20 Bonjour, La prochaine session de la communauté des s’a…" at bounding box center [671, 311] width 814 height 475
click at [1059, 112] on icon "button" at bounding box center [1063, 112] width 18 height 18
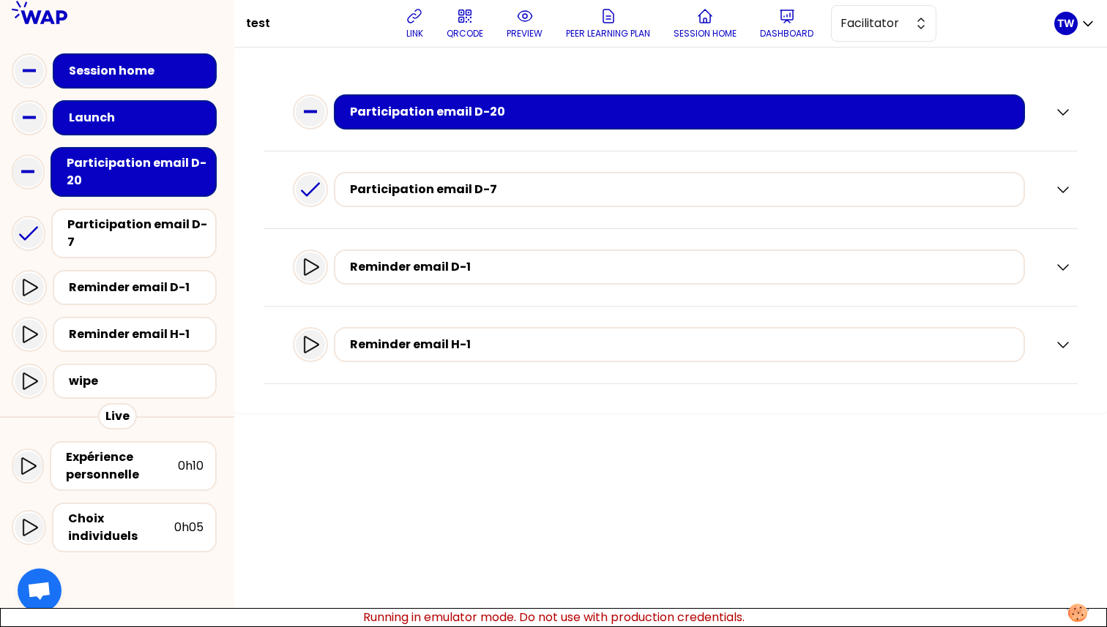
click at [1062, 198] on div "Participation email D-7" at bounding box center [670, 190] width 802 height 48
click at [1062, 197] on icon "button" at bounding box center [1063, 190] width 18 height 18
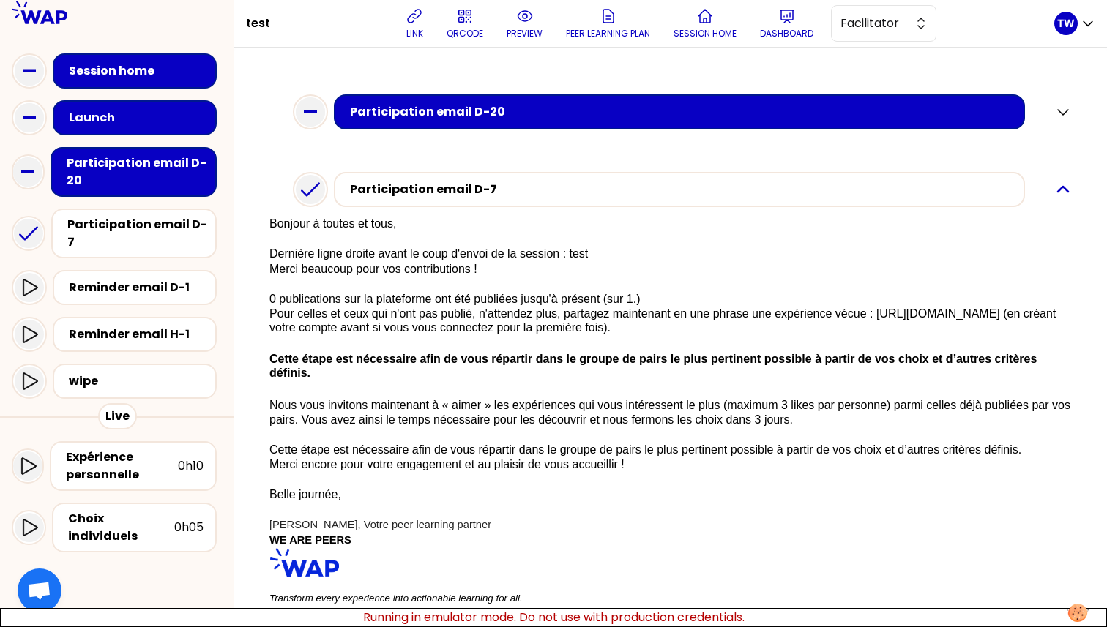
click at [1062, 197] on div "Participation email D-7 Bonjour à toutes et tous, Dernière ligne droite avant l…" at bounding box center [671, 405] width 814 height 507
click at [1058, 192] on icon "button" at bounding box center [1063, 189] width 10 height 5
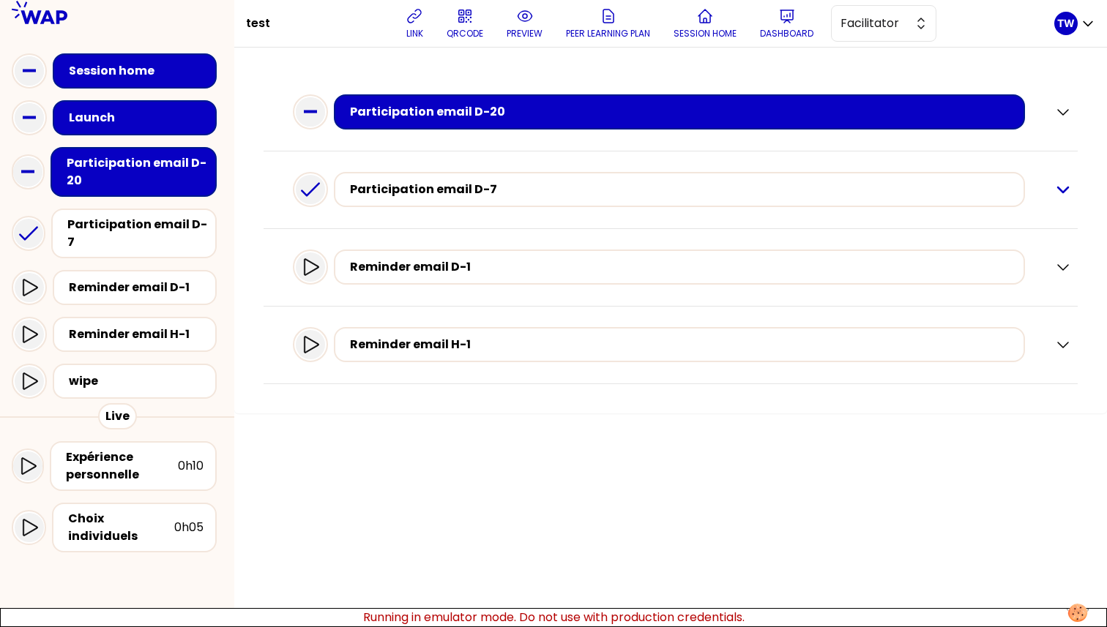
click at [1055, 187] on icon "button" at bounding box center [1063, 190] width 18 height 18
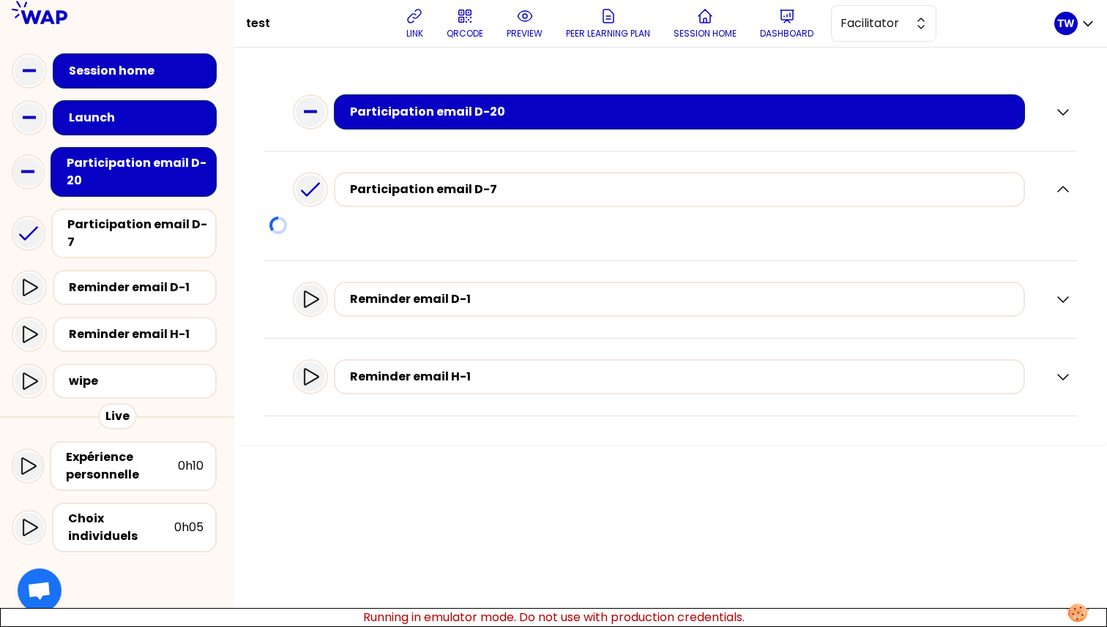
click at [1065, 481] on div "Participation email D-20 Participation email D-7 Reminder email D-1 Reminder em…" at bounding box center [670, 338] width 873 height 580
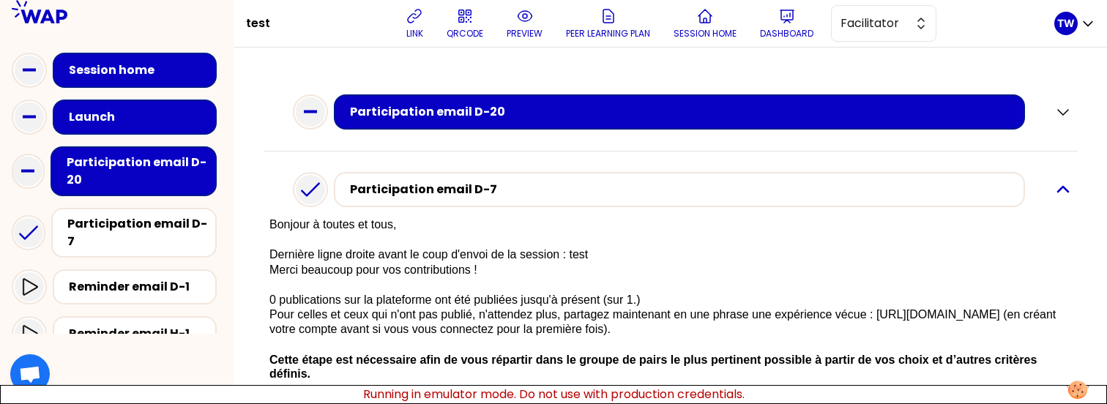
click at [1054, 190] on icon "button" at bounding box center [1063, 190] width 18 height 18
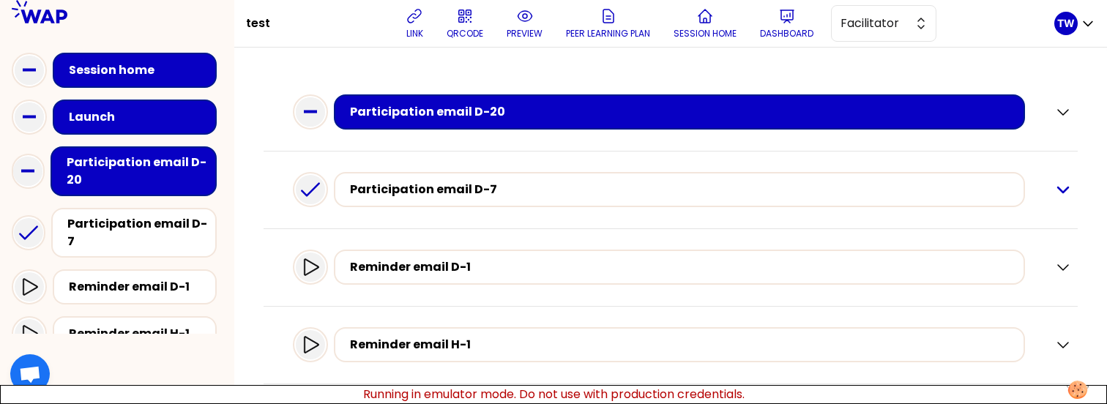
click at [1054, 193] on icon "button" at bounding box center [1063, 190] width 18 height 18
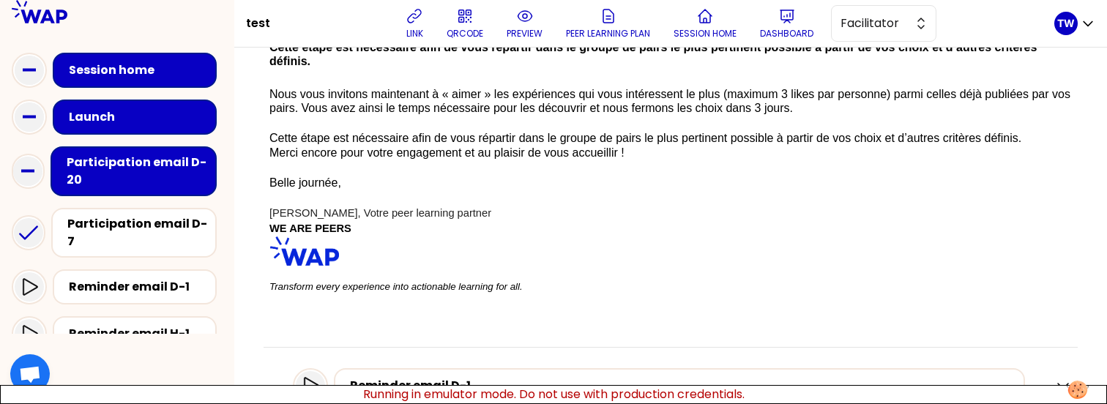
scroll to position [318, 0]
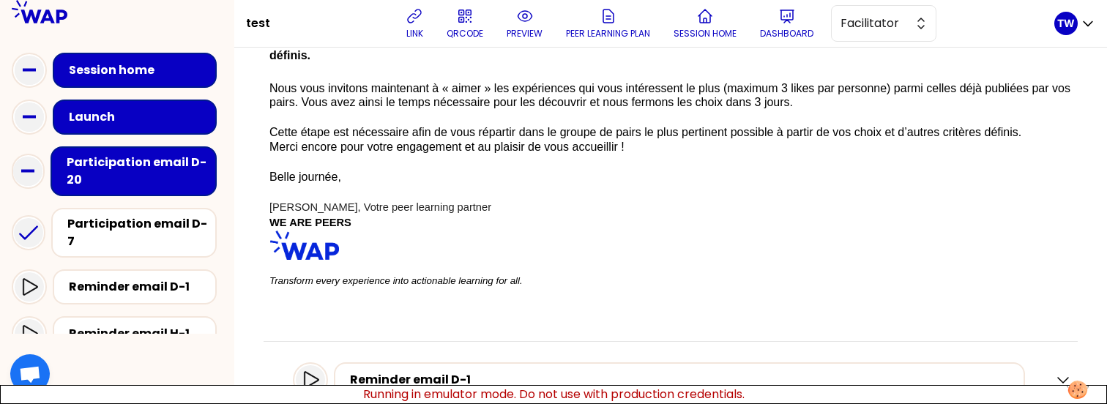
click at [290, 233] on img at bounding box center [304, 245] width 70 height 29
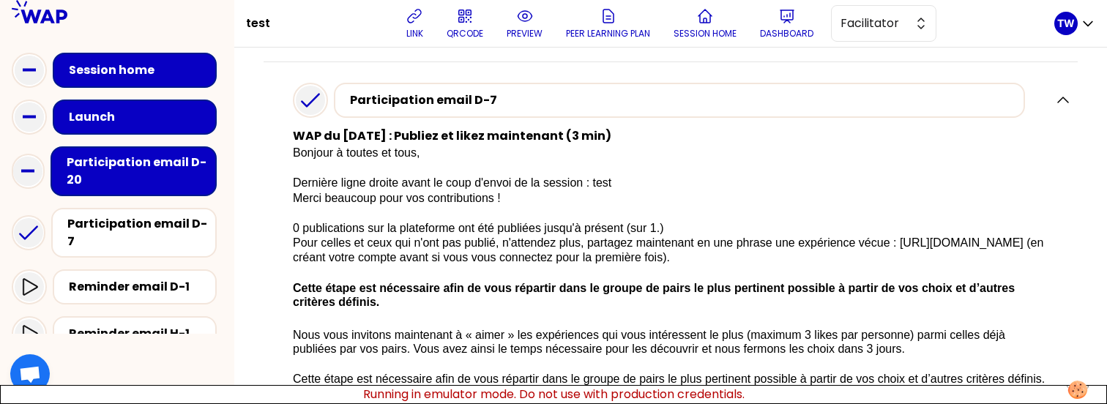
scroll to position [53, 0]
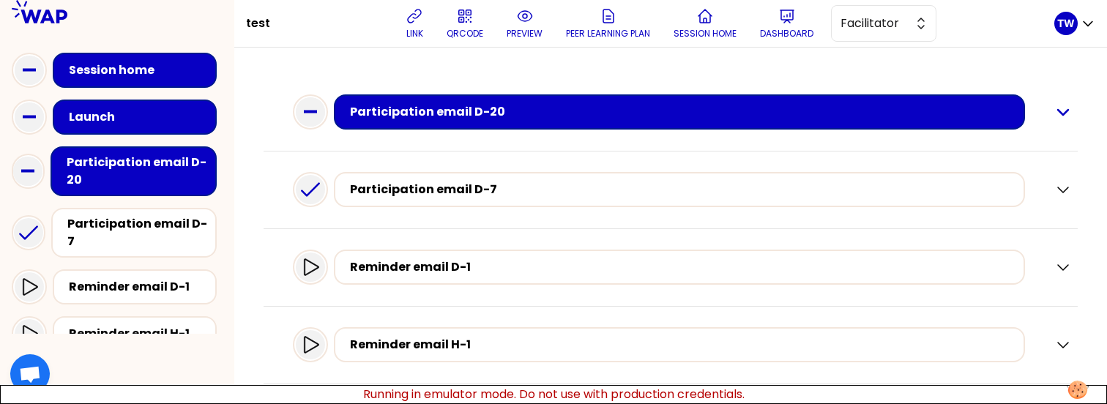
click at [1054, 103] on icon "button" at bounding box center [1063, 112] width 18 height 18
click at [1054, 195] on icon "button" at bounding box center [1063, 190] width 18 height 18
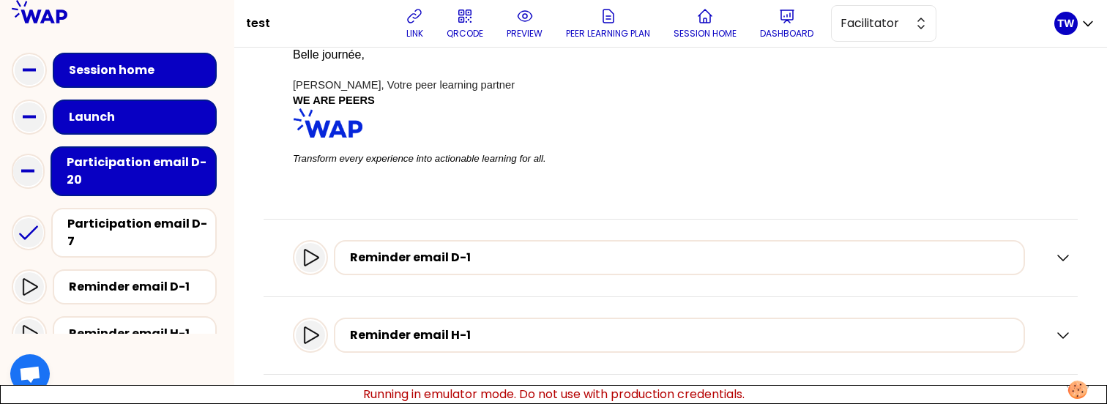
scroll to position [471, 0]
click at [1054, 256] on icon "button" at bounding box center [1063, 258] width 18 height 18
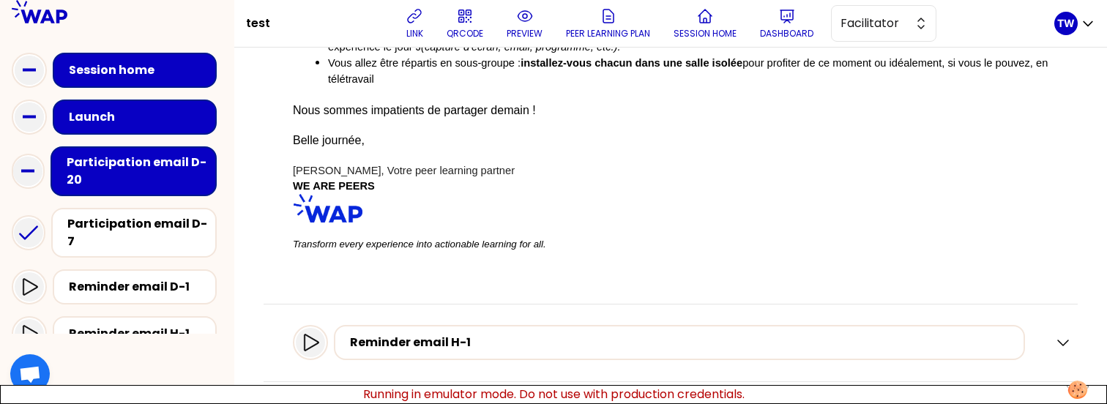
scroll to position [886, 0]
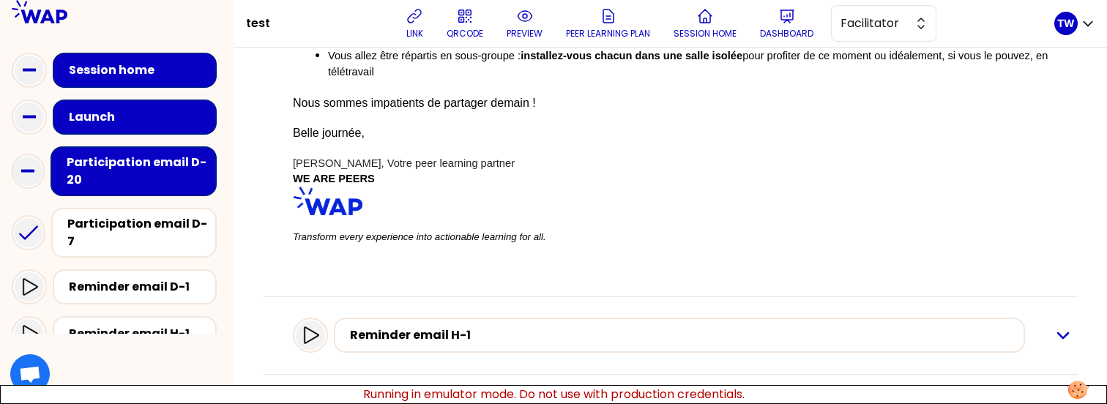
click at [1054, 332] on icon "button" at bounding box center [1063, 335] width 18 height 18
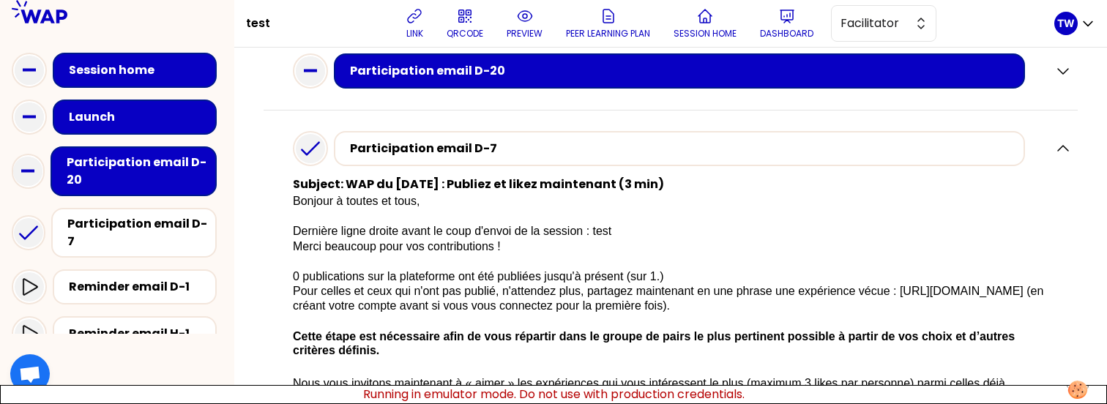
scroll to position [0, 0]
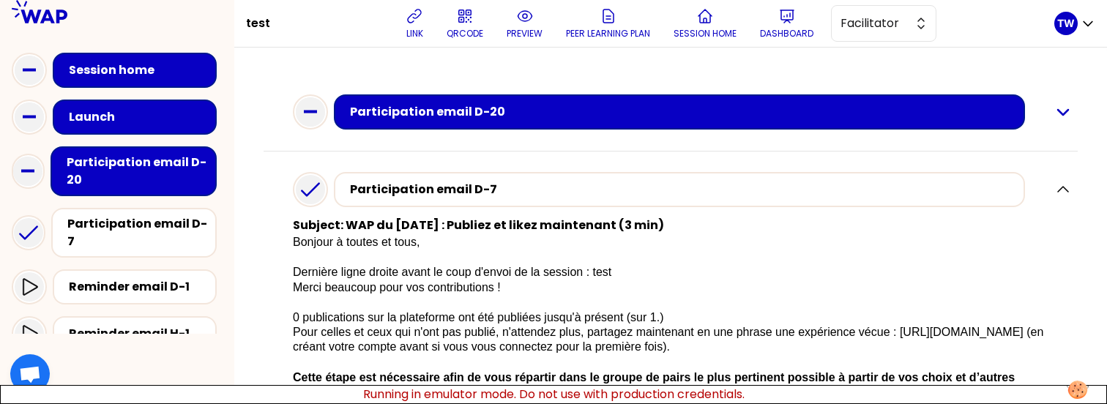
click at [1054, 116] on icon "button" at bounding box center [1063, 112] width 18 height 18
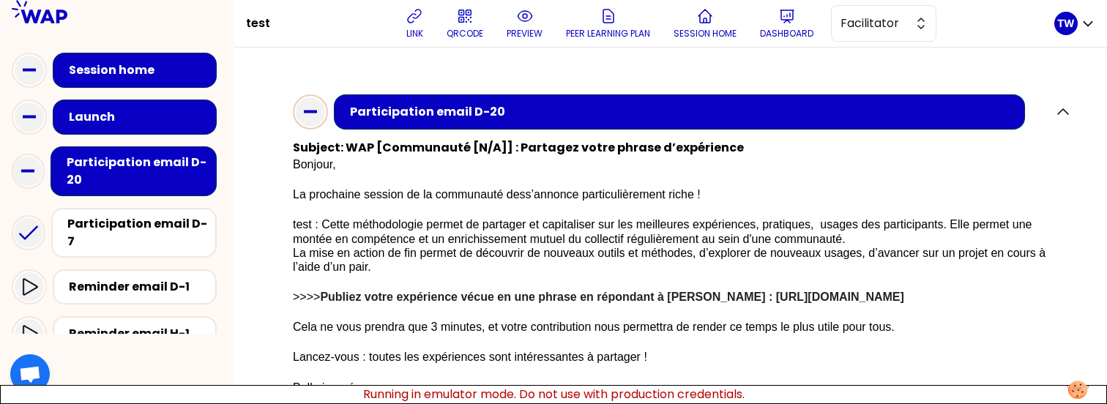
click at [313, 98] on div at bounding box center [310, 111] width 29 height 29
click at [1059, 113] on icon "button" at bounding box center [1063, 112] width 18 height 18
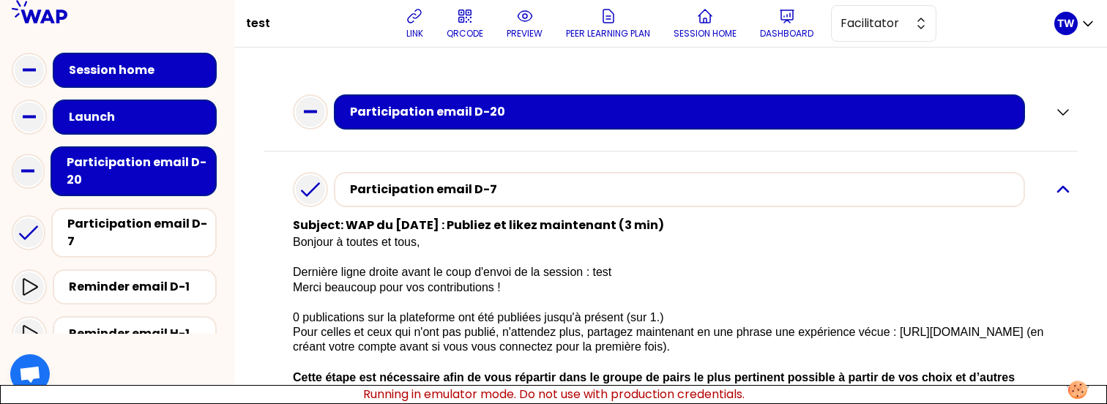
click at [1058, 187] on icon "button" at bounding box center [1063, 189] width 10 height 5
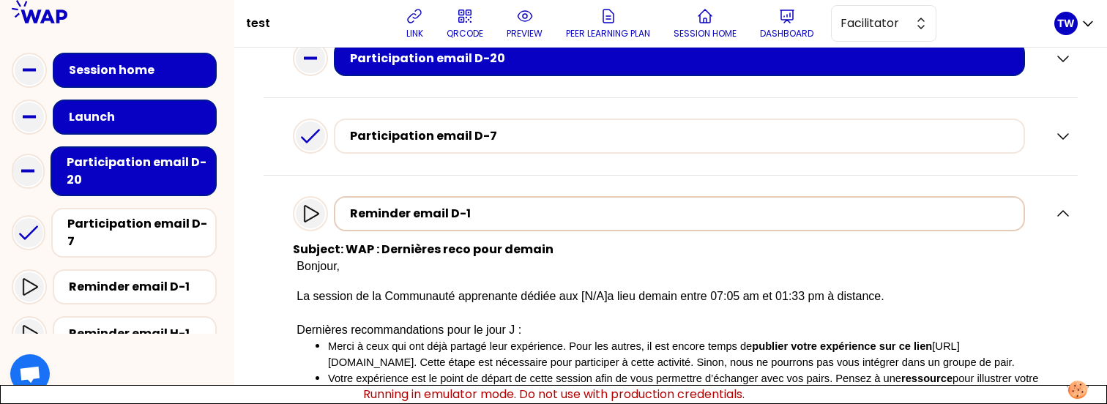
scroll to position [54, 0]
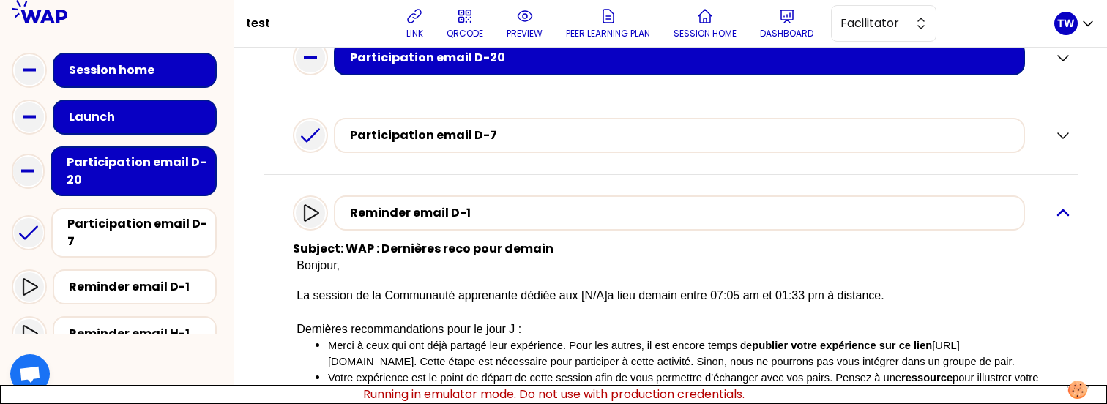
click at [1054, 212] on icon "button" at bounding box center [1063, 213] width 18 height 18
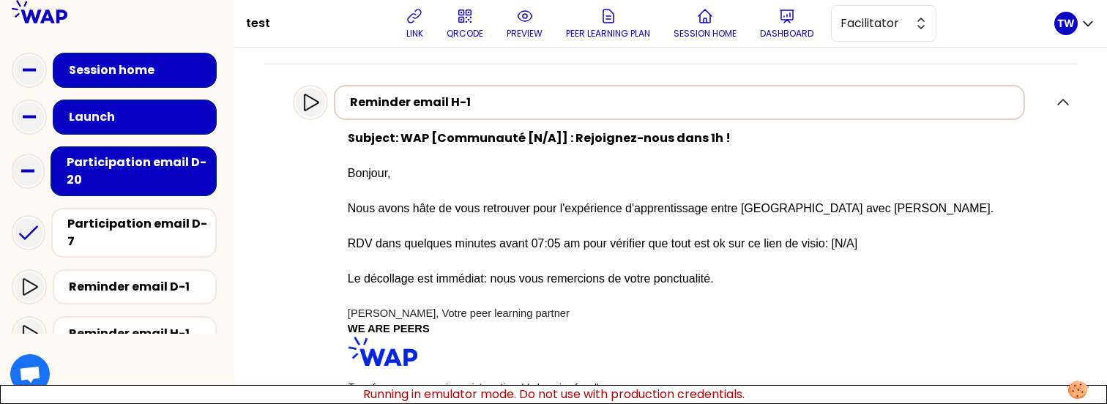
scroll to position [262, 0]
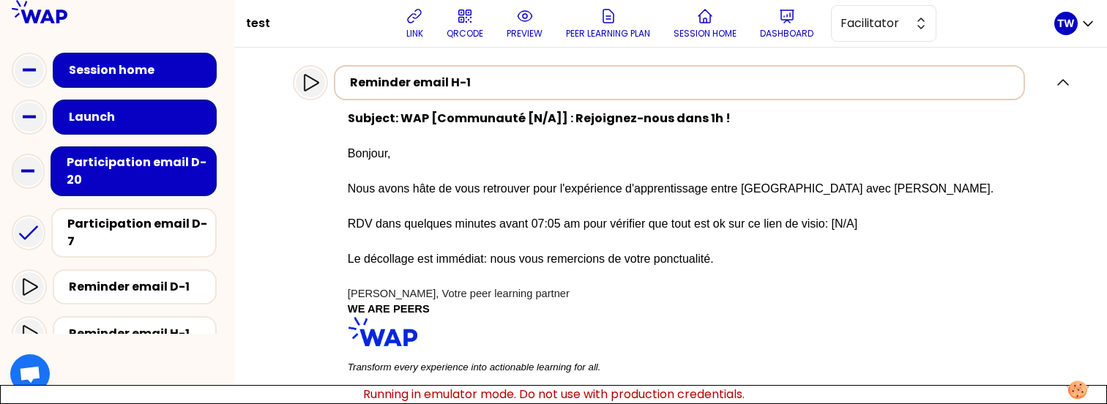
click at [876, 81] on div "Reminder email H-1" at bounding box center [684, 83] width 668 height 18
click at [1054, 87] on icon "button" at bounding box center [1063, 83] width 18 height 18
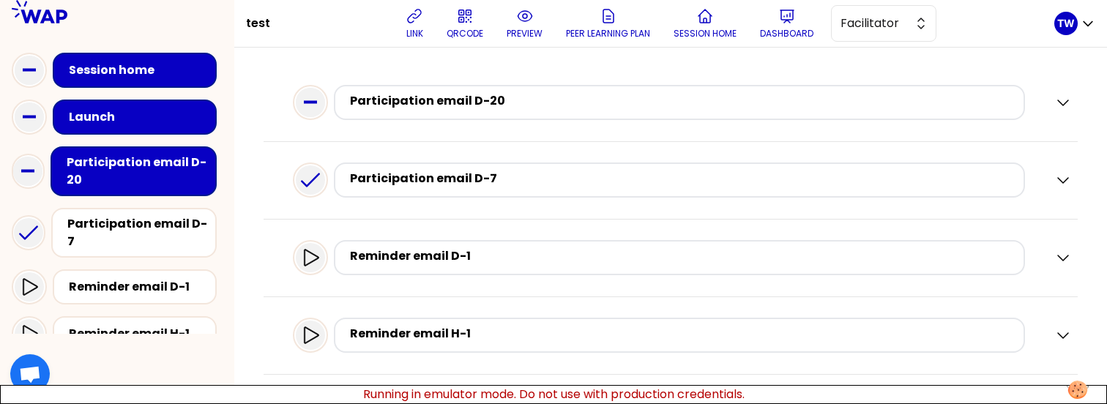
scroll to position [0, 0]
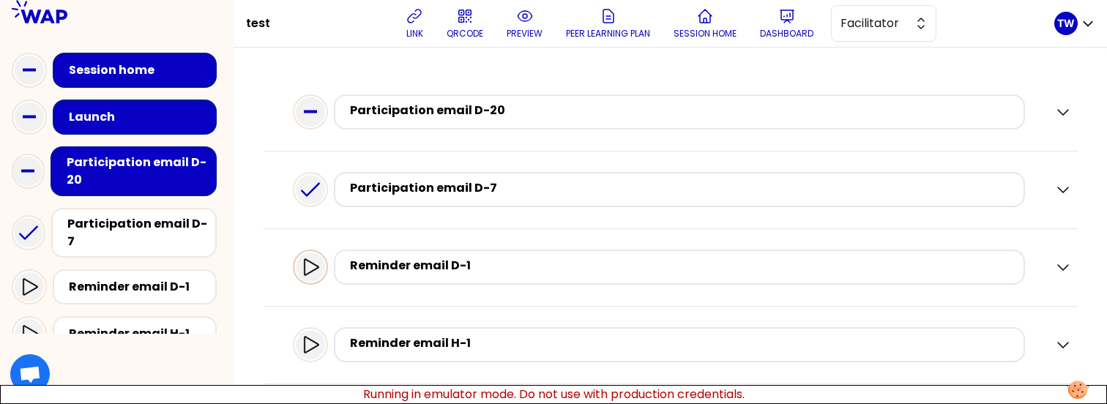
click at [319, 272] on icon at bounding box center [311, 267] width 18 height 18
click at [315, 345] on icon at bounding box center [311, 344] width 15 height 17
click at [319, 336] on icon at bounding box center [311, 345] width 18 height 18
click at [319, 267] on icon at bounding box center [311, 267] width 18 height 18
click at [318, 173] on div at bounding box center [310, 189] width 35 height 35
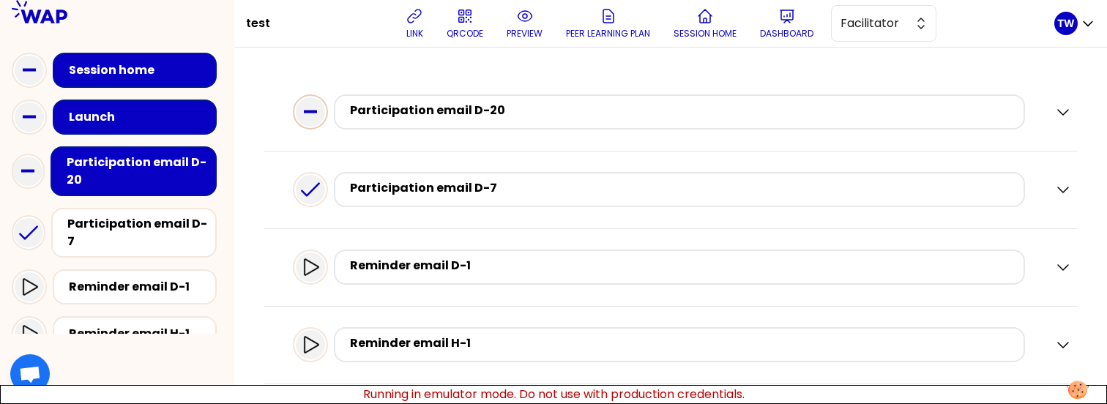
click at [325, 114] on icon at bounding box center [310, 111] width 29 height 29
click at [321, 111] on icon at bounding box center [310, 111] width 29 height 29
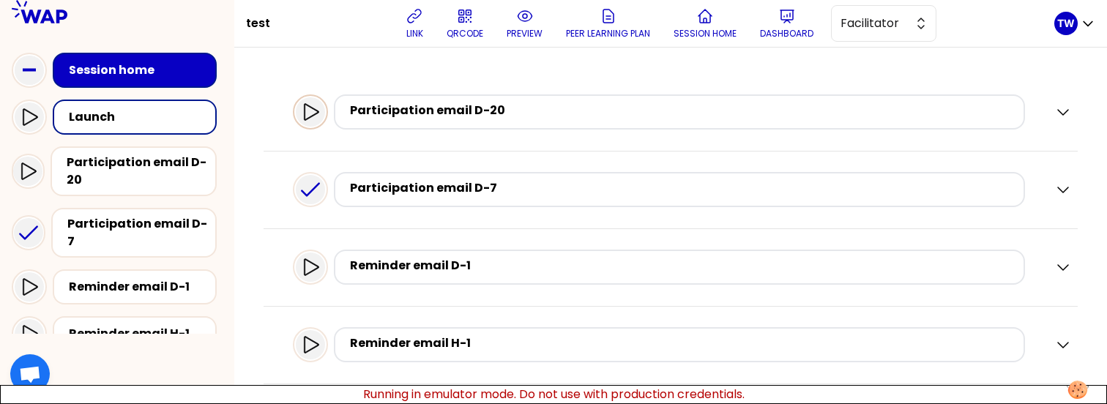
click at [314, 101] on div at bounding box center [310, 111] width 29 height 29
click at [319, 117] on icon at bounding box center [311, 112] width 18 height 18
click at [316, 116] on icon at bounding box center [311, 111] width 15 height 17
click at [316, 182] on icon at bounding box center [310, 189] width 29 height 29
click at [328, 104] on div at bounding box center [310, 111] width 35 height 35
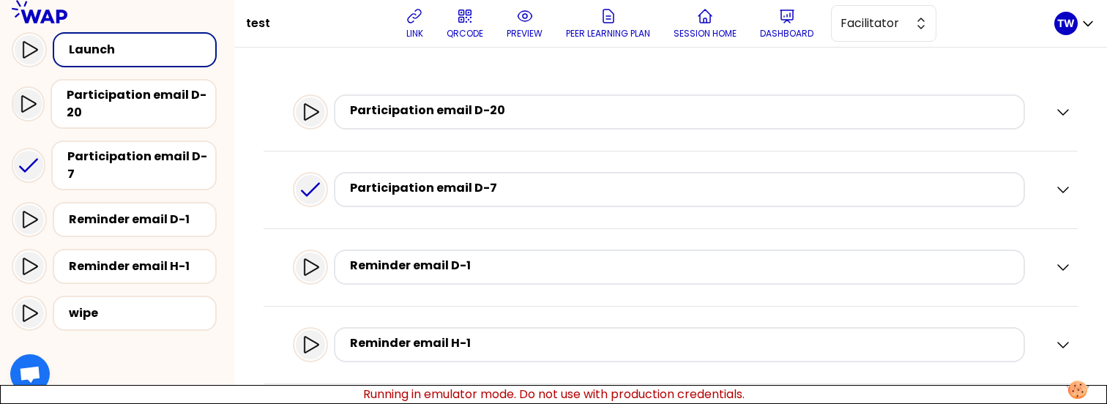
scroll to position [67, 0]
click at [317, 269] on icon at bounding box center [311, 267] width 18 height 18
click at [318, 342] on icon at bounding box center [311, 345] width 18 height 18
click at [325, 340] on div at bounding box center [310, 344] width 29 height 29
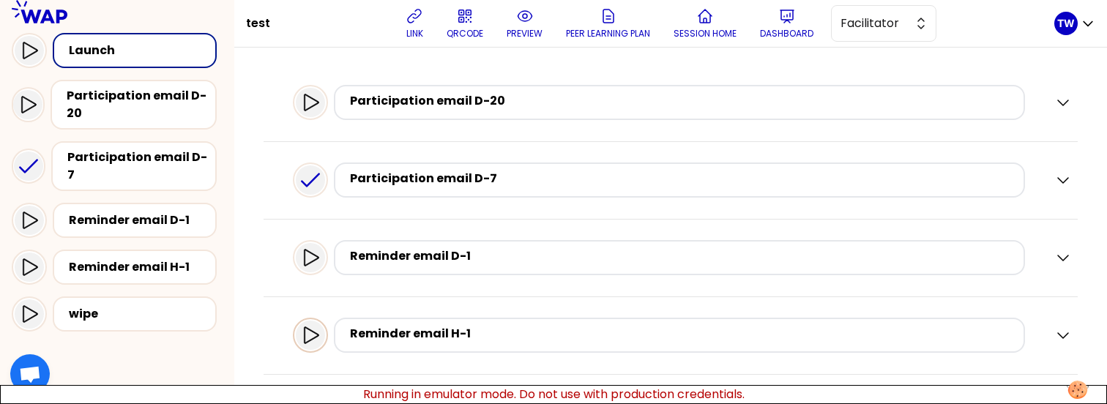
click at [319, 335] on icon at bounding box center [311, 335] width 18 height 18
click at [313, 345] on div at bounding box center [310, 335] width 29 height 29
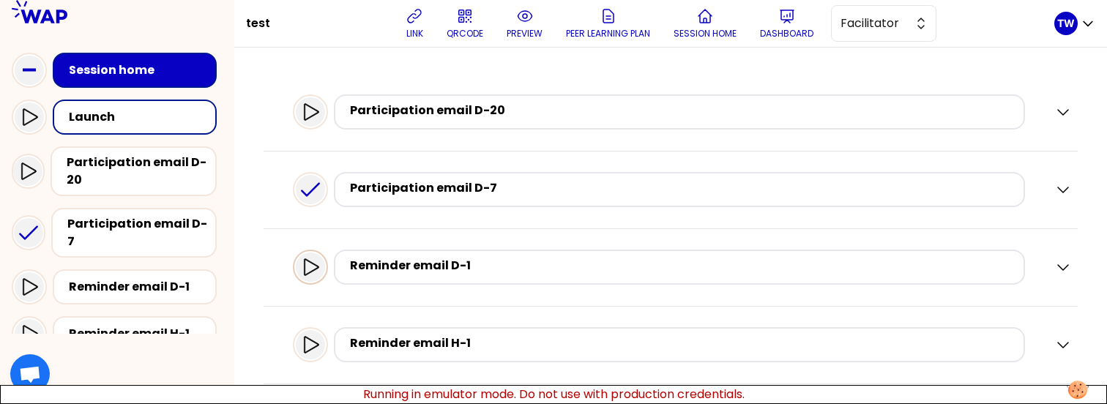
click at [318, 274] on icon at bounding box center [311, 266] width 15 height 17
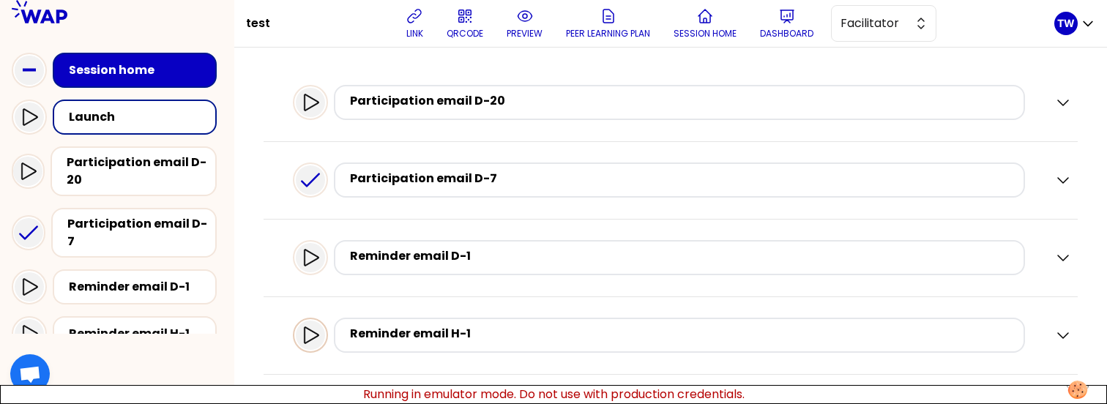
click at [318, 332] on icon at bounding box center [311, 334] width 15 height 17
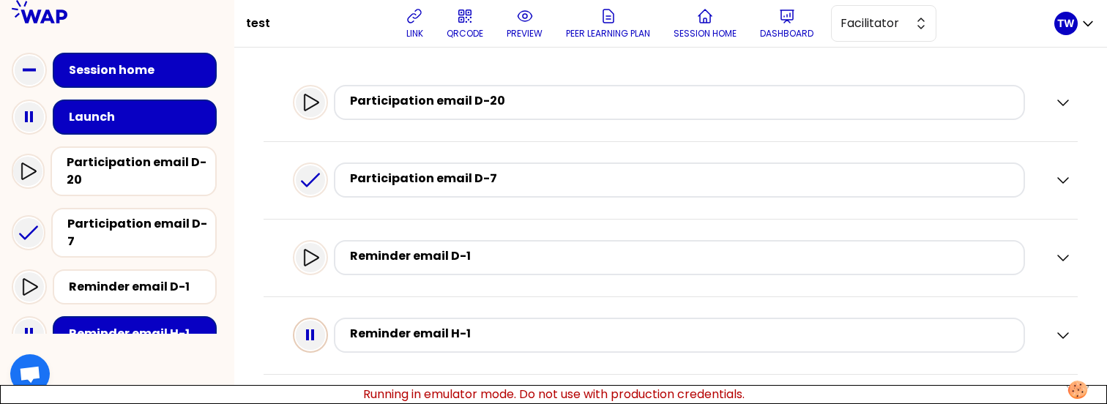
click at [325, 331] on icon at bounding box center [310, 335] width 29 height 29
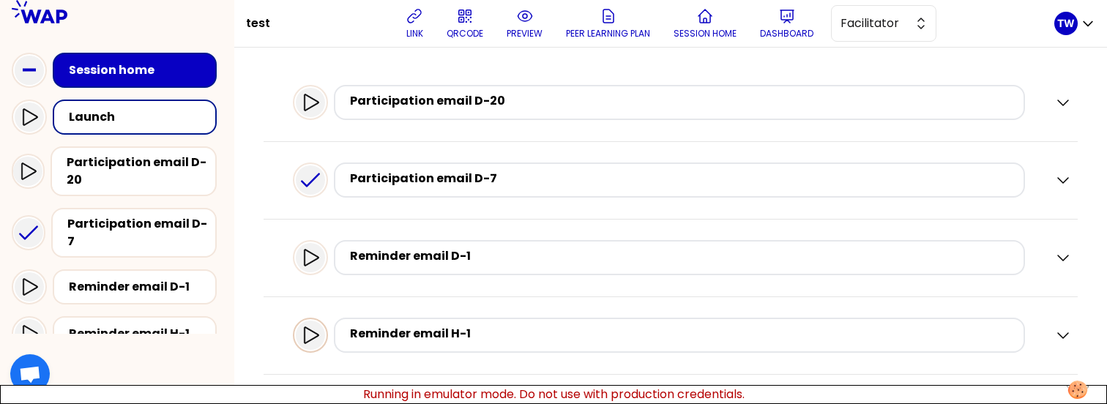
click at [325, 324] on div at bounding box center [310, 335] width 29 height 29
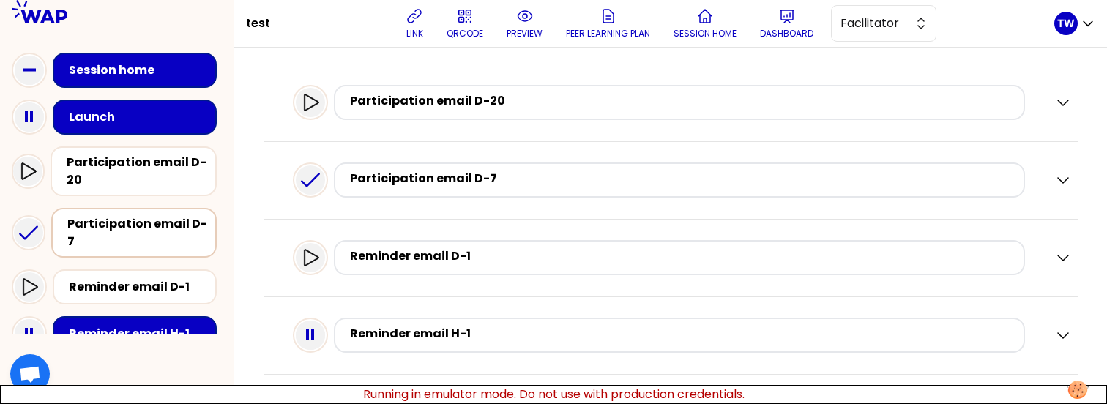
scroll to position [36, 0]
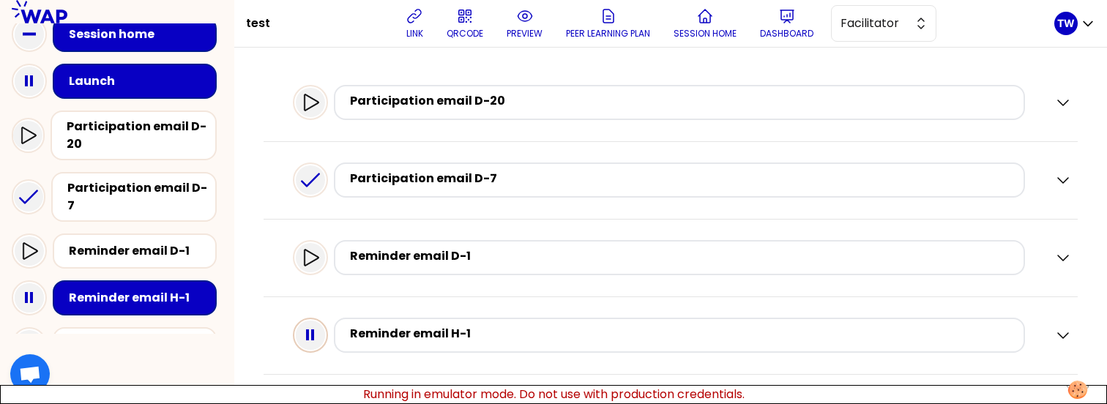
click at [313, 331] on icon at bounding box center [310, 335] width 29 height 29
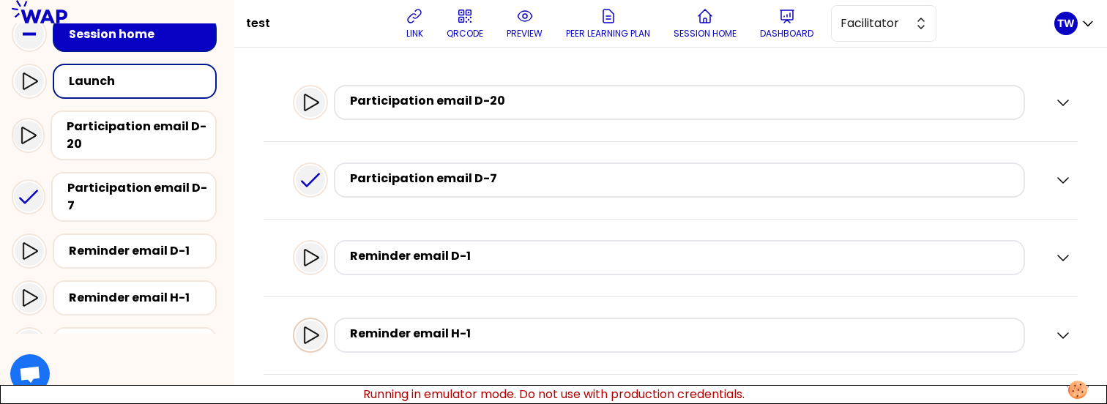
click at [315, 329] on icon at bounding box center [311, 334] width 15 height 17
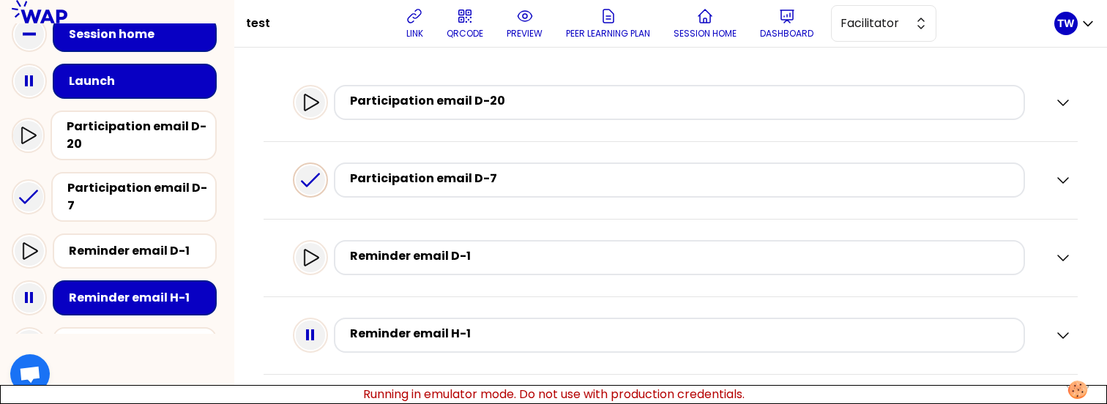
click at [314, 193] on icon at bounding box center [310, 179] width 29 height 29
click at [325, 113] on div at bounding box center [310, 102] width 29 height 29
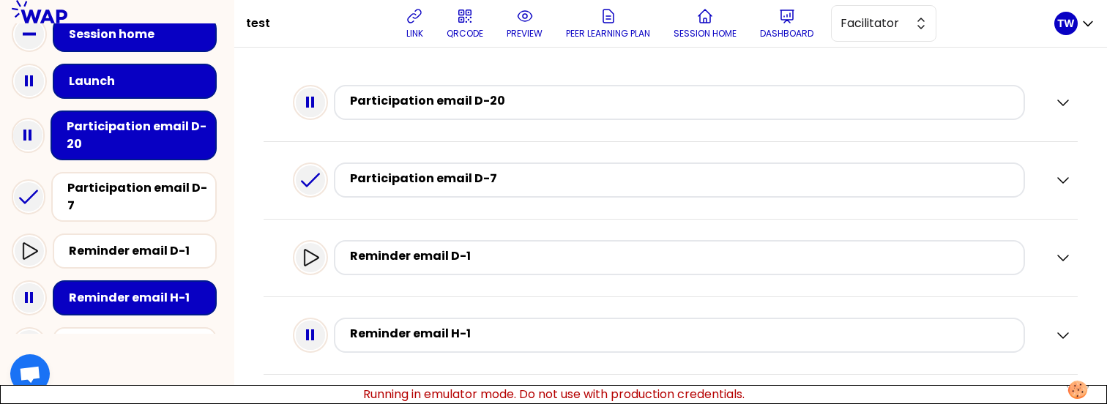
click at [325, 113] on icon at bounding box center [310, 102] width 29 height 29
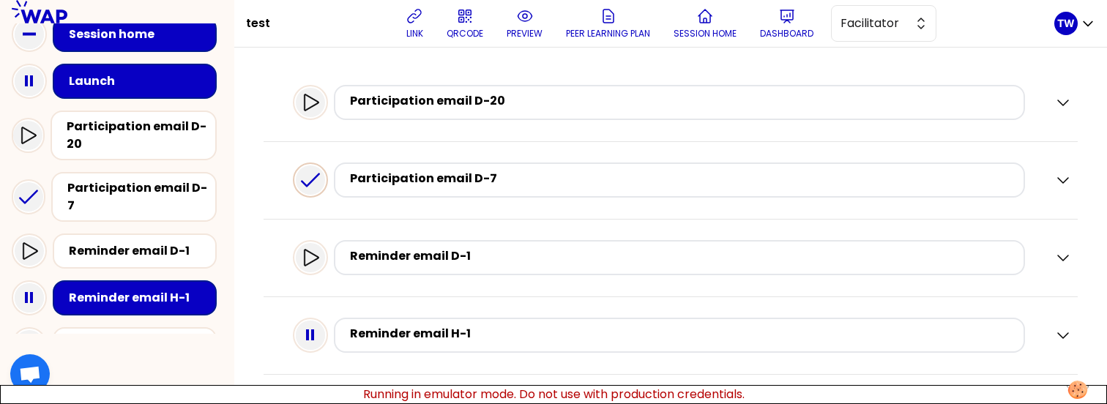
click at [316, 168] on icon at bounding box center [310, 179] width 29 height 29
click at [315, 241] on div at bounding box center [310, 257] width 35 height 35
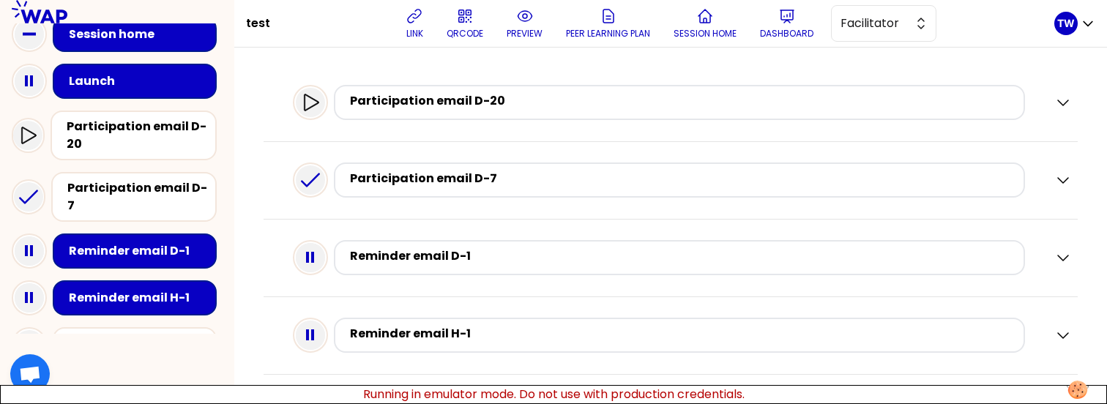
click at [315, 241] on div at bounding box center [310, 257] width 35 height 35
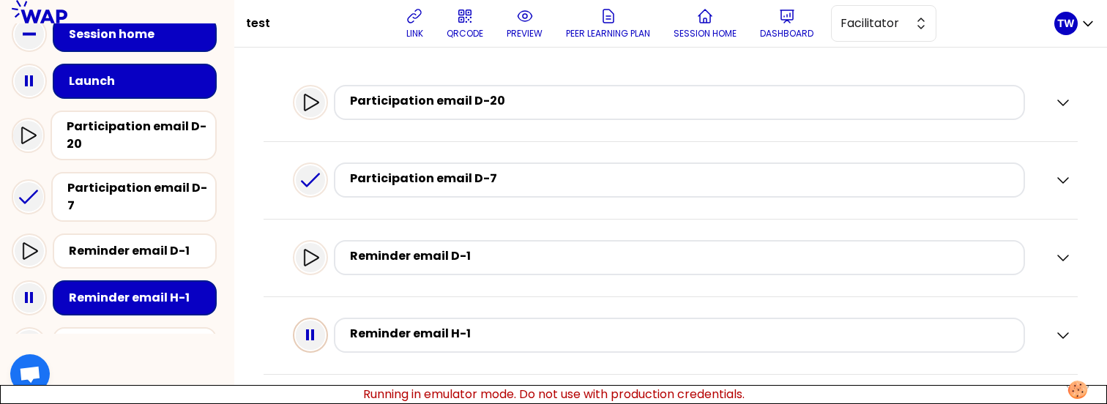
click at [316, 338] on icon at bounding box center [310, 335] width 29 height 29
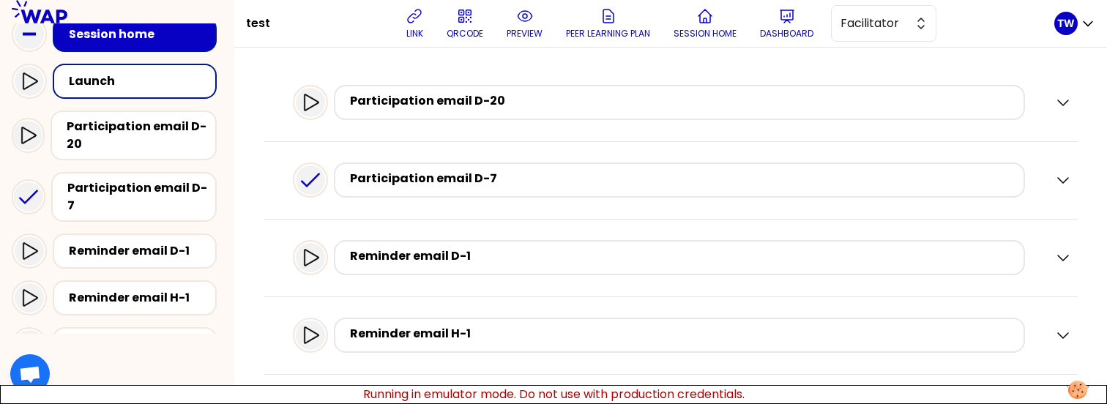
click at [316, 338] on icon at bounding box center [311, 334] width 15 height 17
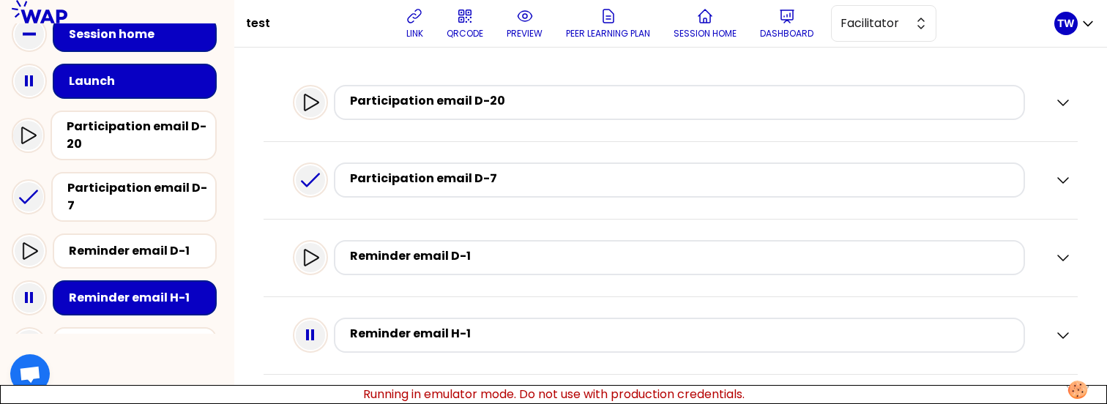
click at [316, 338] on icon at bounding box center [310, 335] width 29 height 29
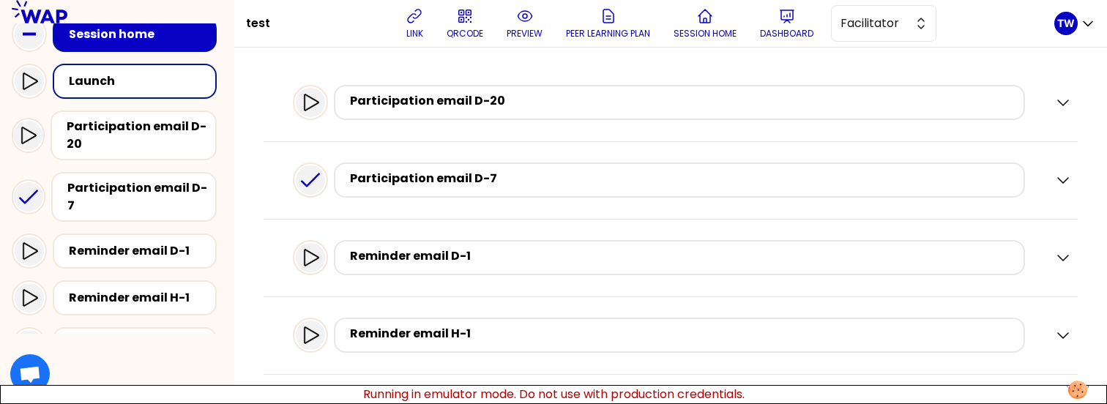
click at [316, 338] on icon at bounding box center [311, 334] width 15 height 17
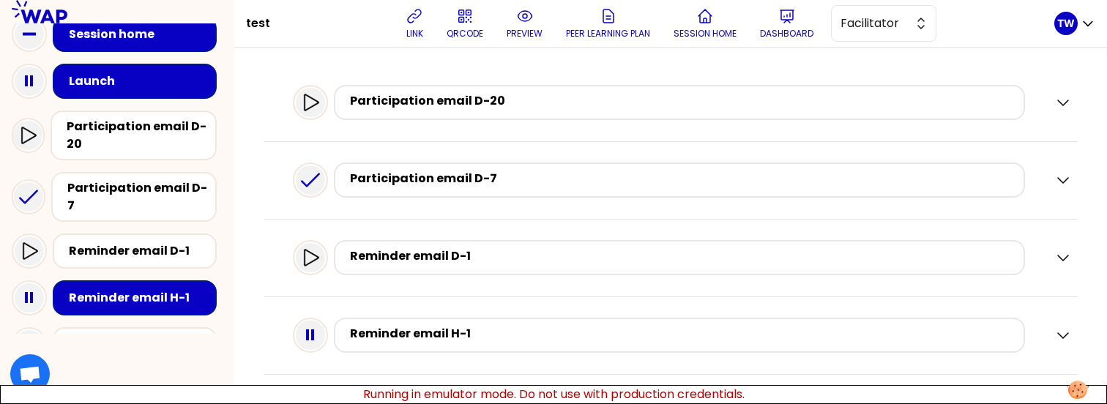
click at [316, 338] on icon at bounding box center [310, 335] width 29 height 29
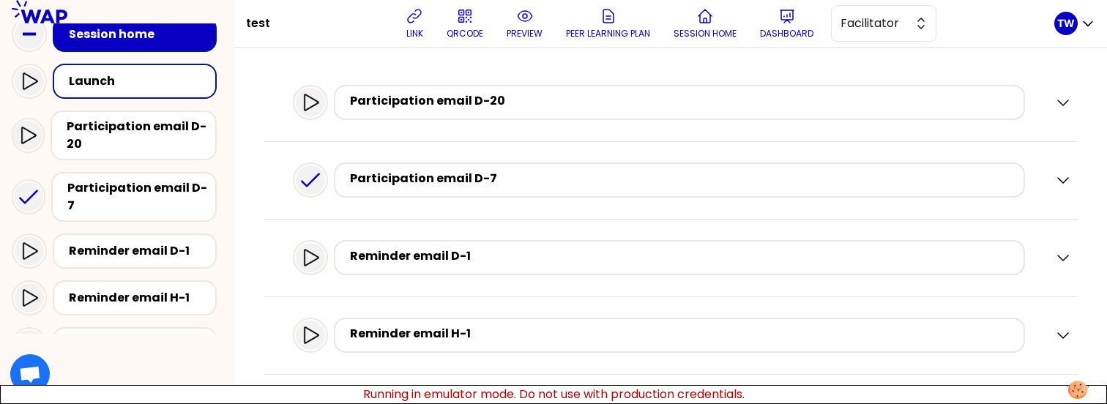
click at [335, 272] on div "Reminder email D-1" at bounding box center [662, 257] width 738 height 47
click at [324, 270] on div at bounding box center [310, 257] width 29 height 29
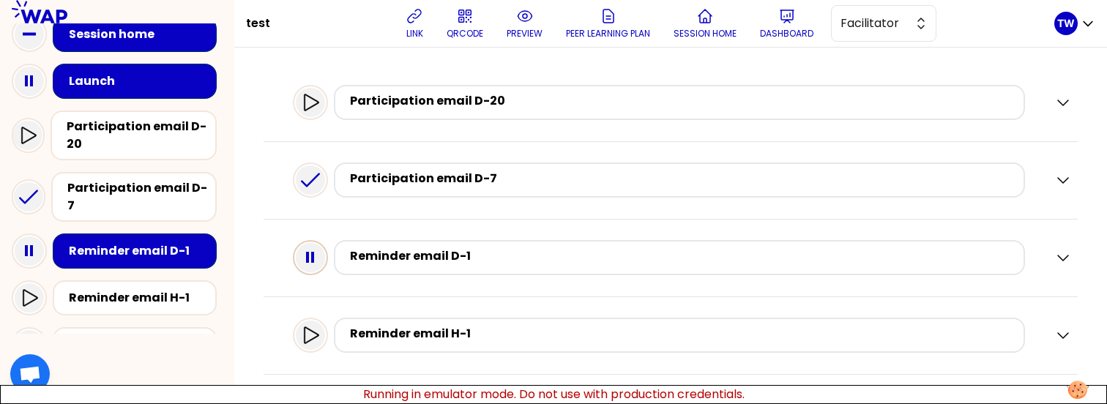
click at [322, 270] on icon at bounding box center [310, 257] width 29 height 29
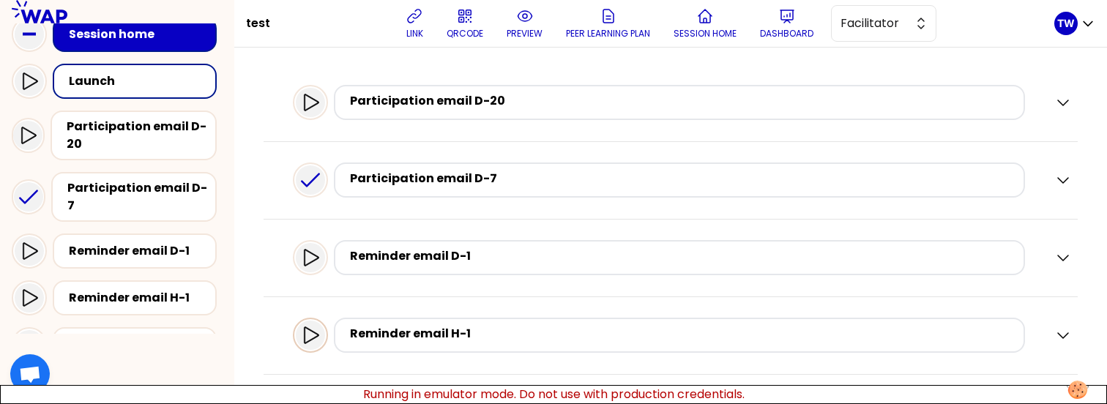
click at [313, 326] on div at bounding box center [310, 335] width 29 height 29
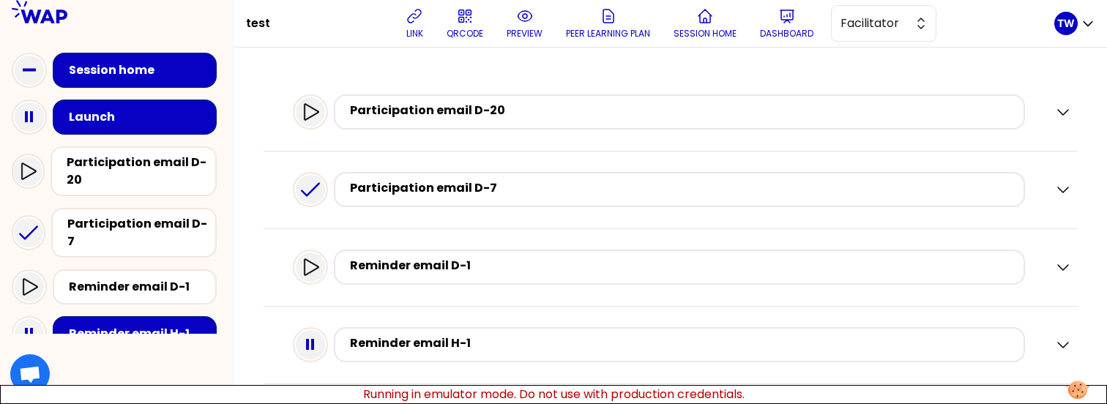
scroll to position [10, 0]
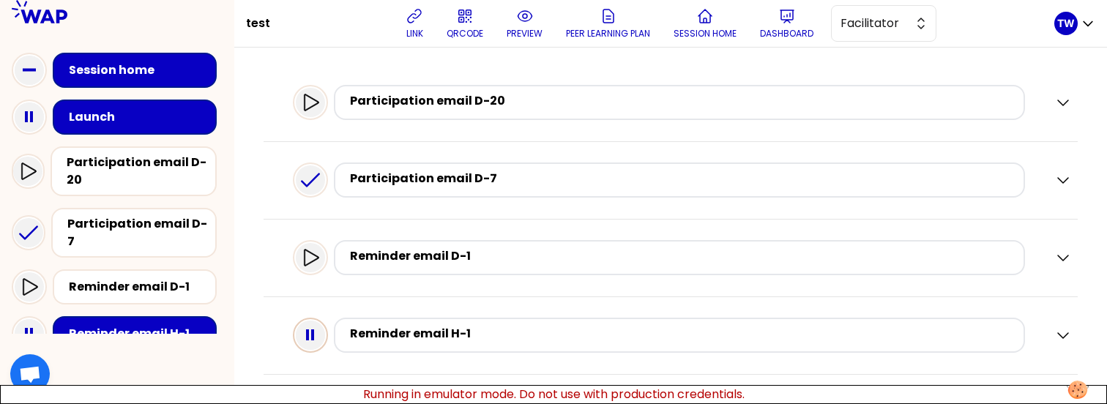
click at [317, 340] on icon at bounding box center [310, 335] width 29 height 29
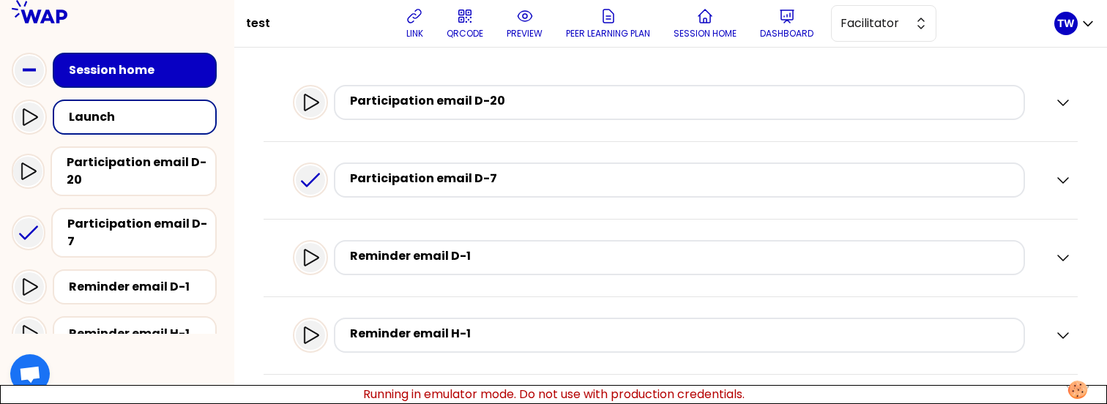
click at [317, 340] on icon at bounding box center [311, 335] width 18 height 18
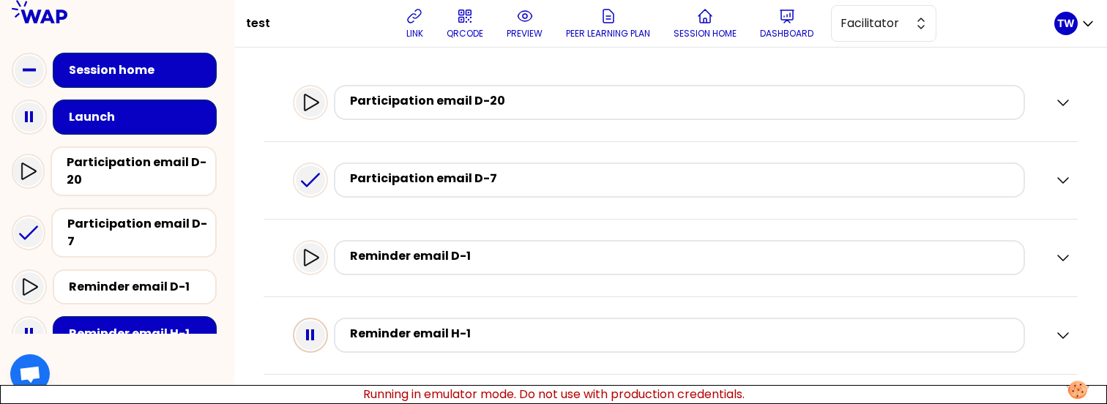
click at [317, 341] on icon at bounding box center [310, 335] width 29 height 29
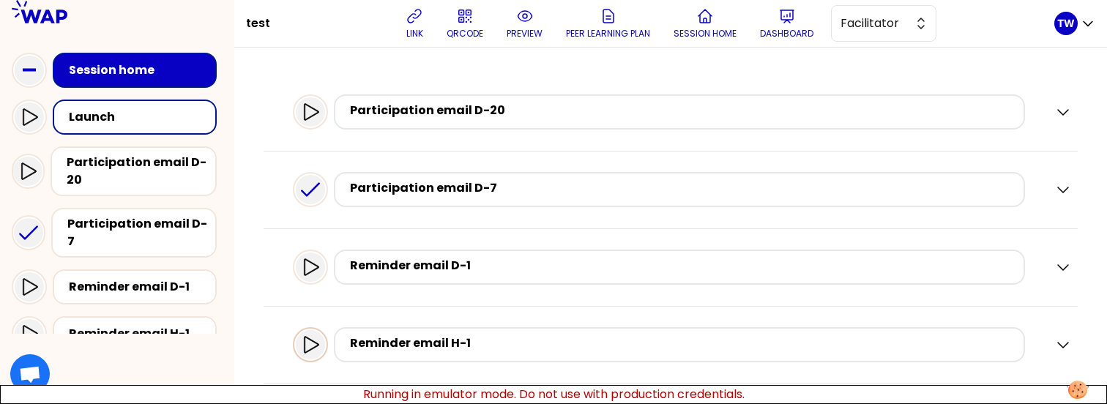
click at [319, 348] on icon at bounding box center [311, 345] width 18 height 18
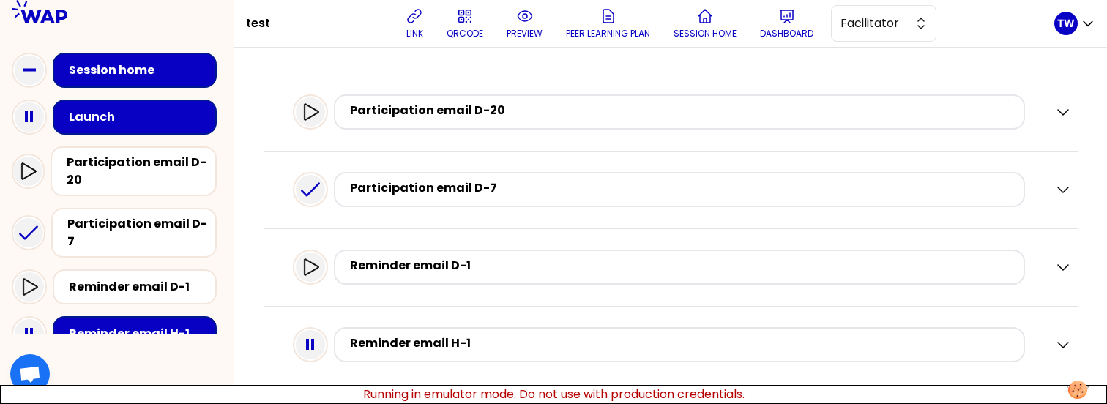
click at [325, 348] on icon at bounding box center [310, 344] width 29 height 29
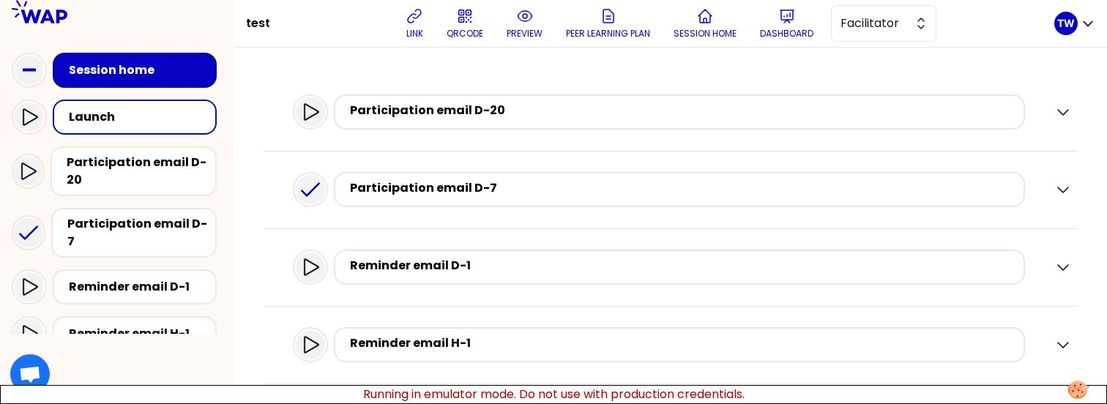
click at [319, 348] on icon at bounding box center [311, 345] width 18 height 18
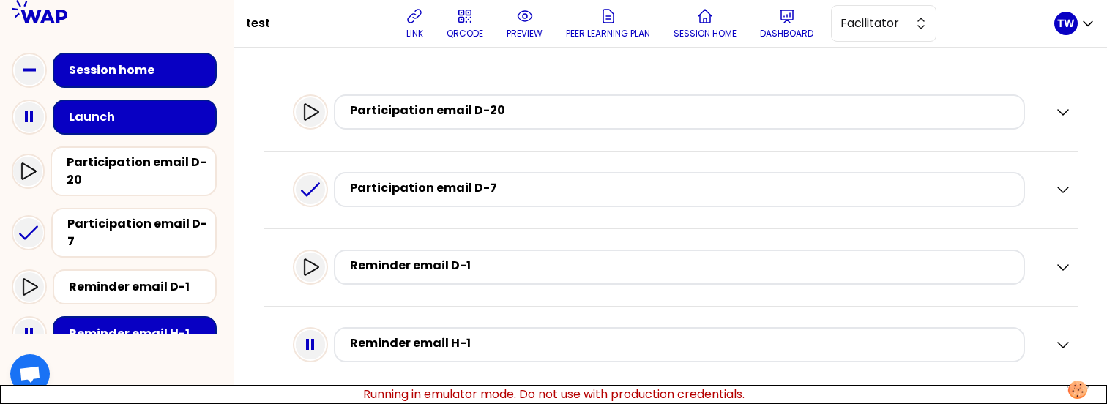
click at [325, 348] on icon at bounding box center [310, 344] width 29 height 29
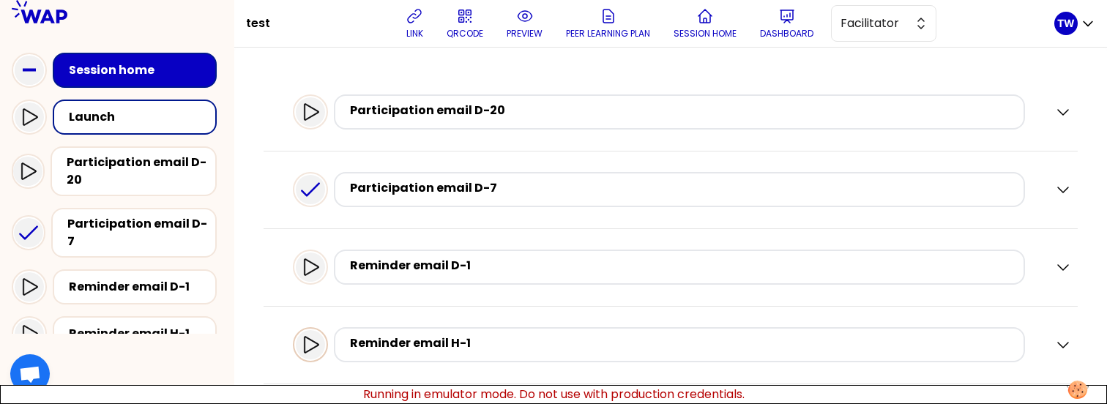
click at [318, 346] on icon at bounding box center [311, 344] width 15 height 17
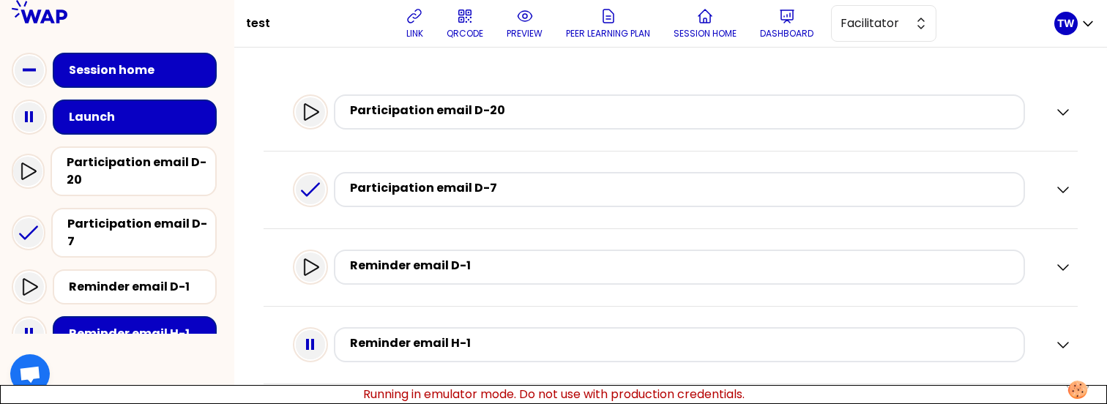
scroll to position [10, 0]
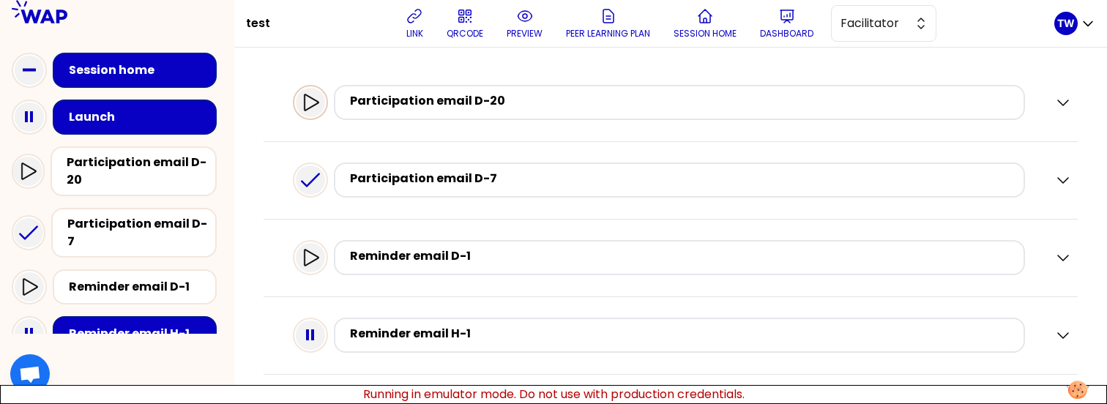
click at [325, 106] on div at bounding box center [310, 102] width 29 height 29
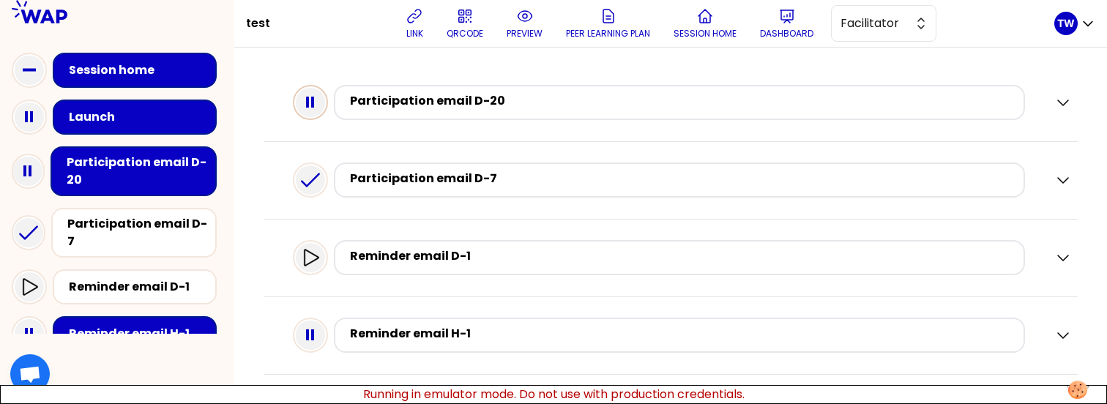
click at [325, 111] on icon at bounding box center [310, 102] width 29 height 29
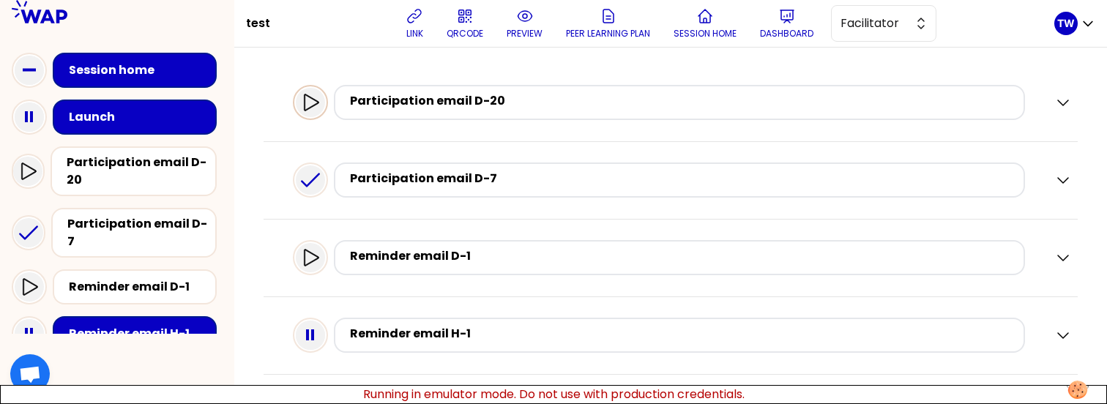
click at [319, 109] on icon at bounding box center [311, 103] width 18 height 18
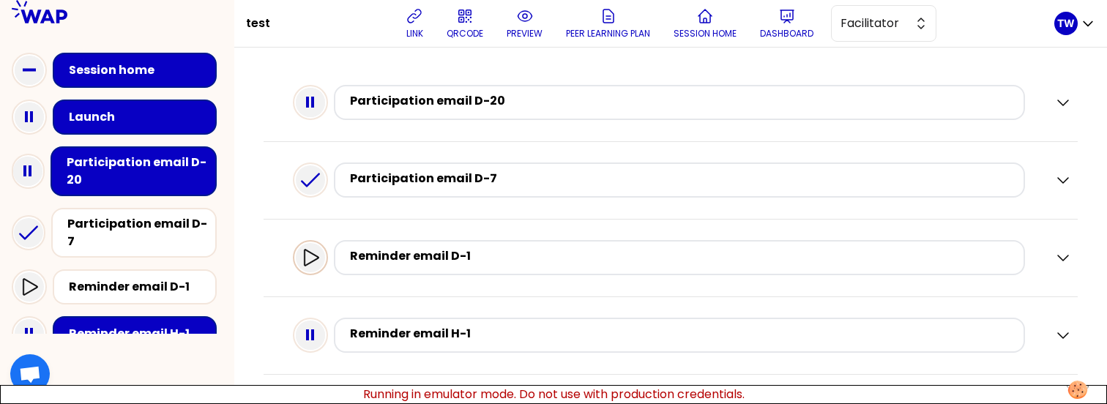
click at [305, 249] on div at bounding box center [310, 257] width 35 height 35
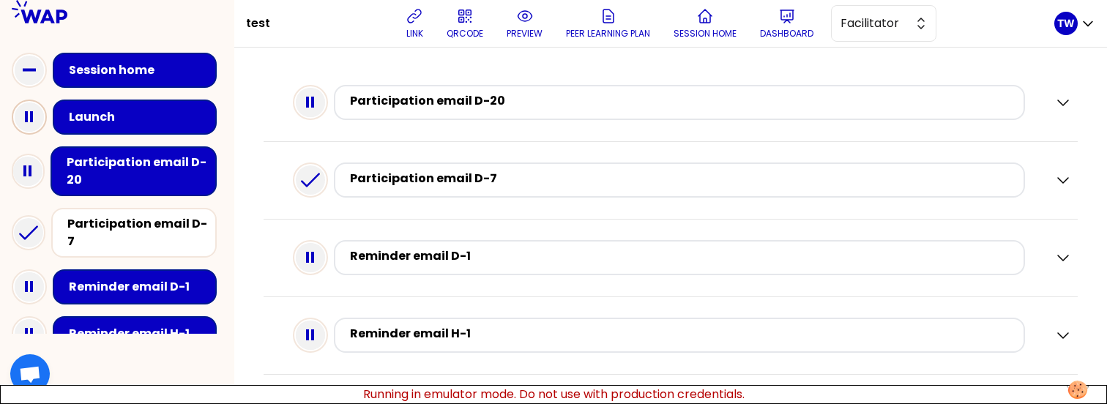
click at [23, 109] on icon at bounding box center [29, 116] width 29 height 29
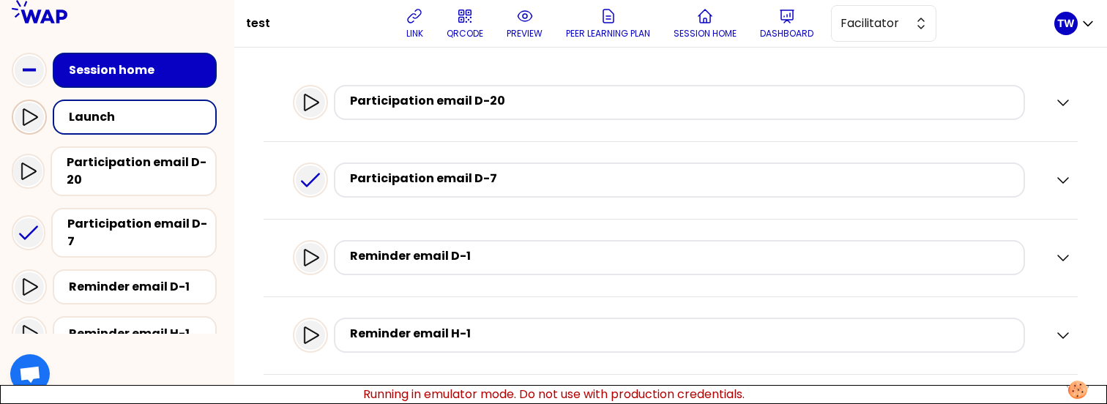
click at [33, 122] on icon at bounding box center [29, 117] width 18 height 18
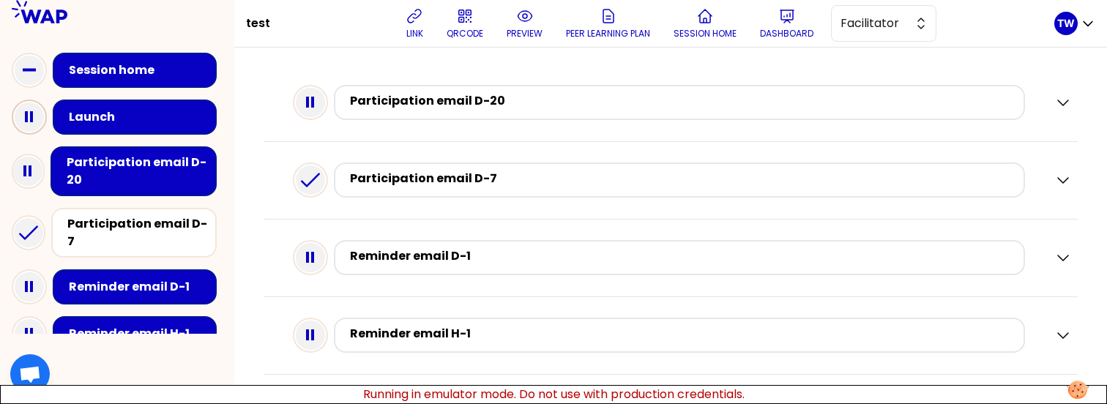
click at [25, 116] on rect at bounding box center [26, 116] width 3 height 11
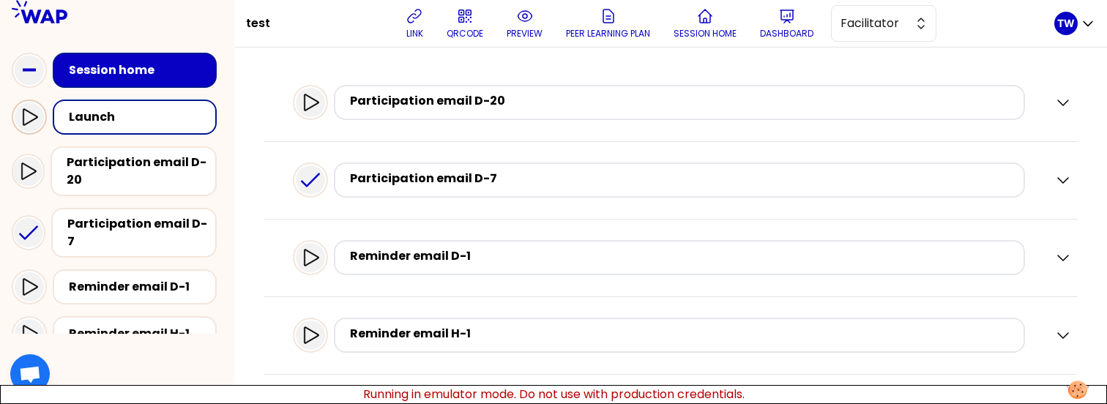
click at [35, 116] on icon at bounding box center [30, 116] width 15 height 17
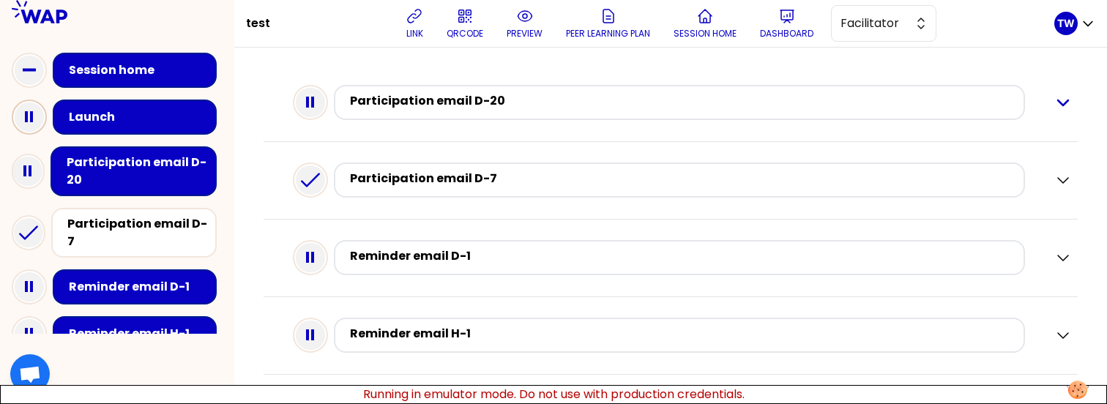
click at [1054, 108] on icon "button" at bounding box center [1063, 103] width 18 height 18
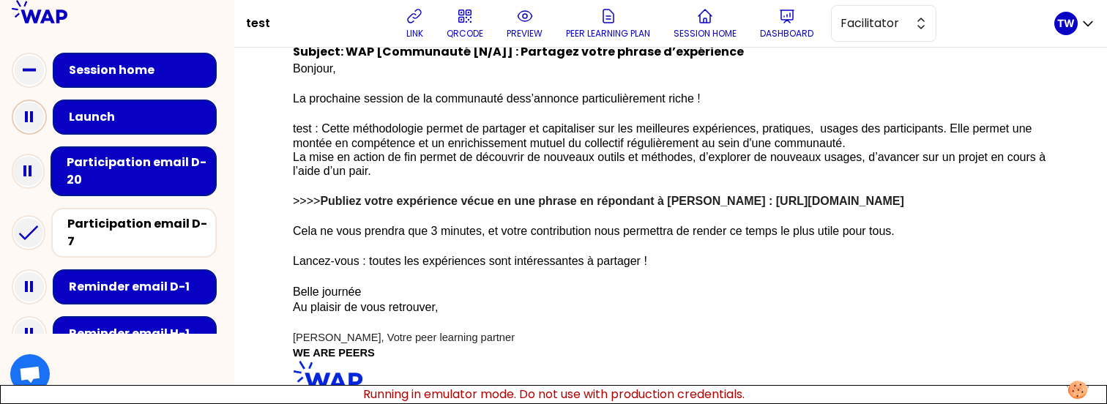
scroll to position [0, 0]
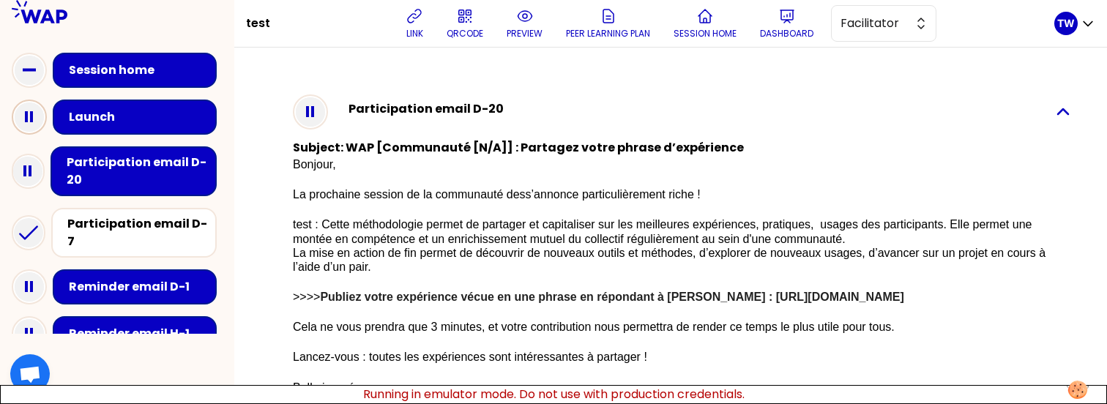
click at [1058, 113] on icon "button" at bounding box center [1063, 111] width 10 height 5
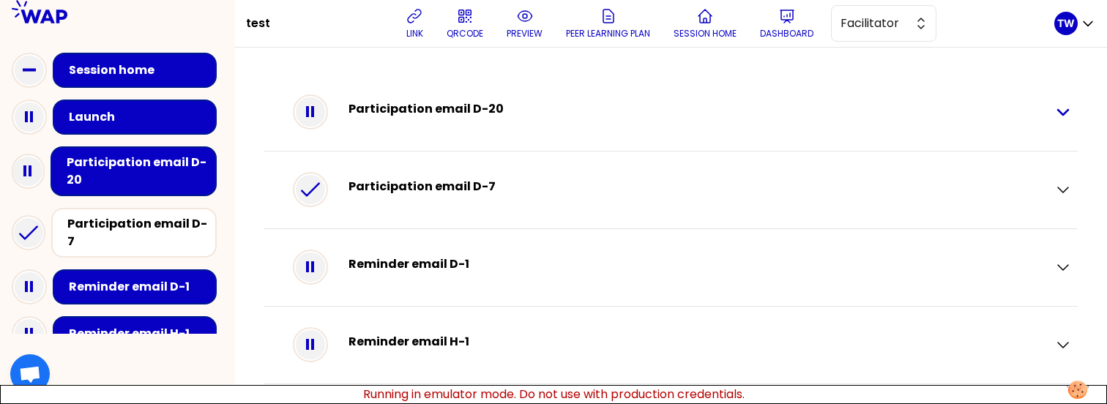
click at [1054, 105] on icon "button" at bounding box center [1063, 112] width 18 height 18
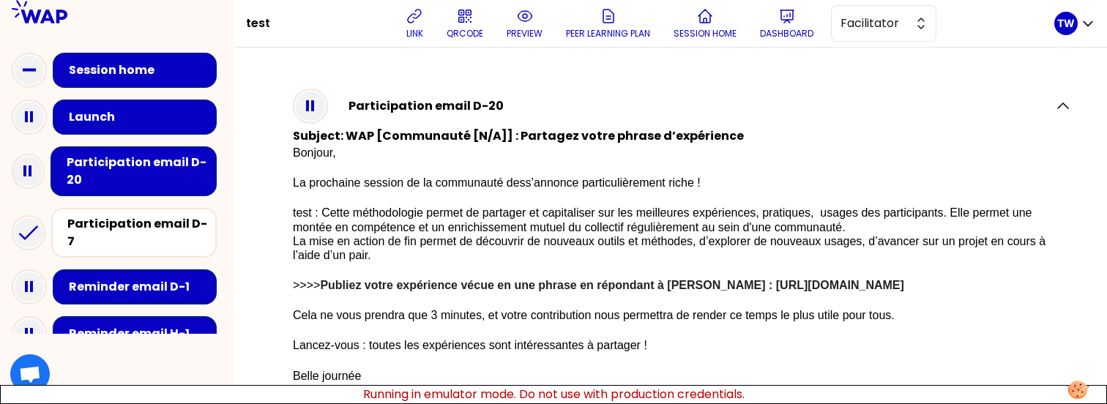
click at [414, 102] on div "Participation email D-20" at bounding box center [683, 106] width 671 height 12
click at [1058, 106] on icon "button" at bounding box center [1063, 105] width 10 height 5
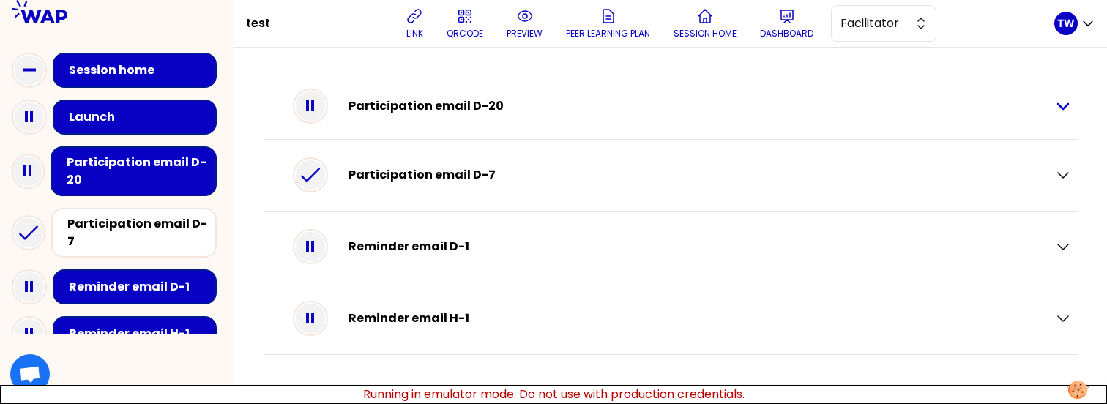
click at [1054, 105] on icon "button" at bounding box center [1063, 106] width 18 height 18
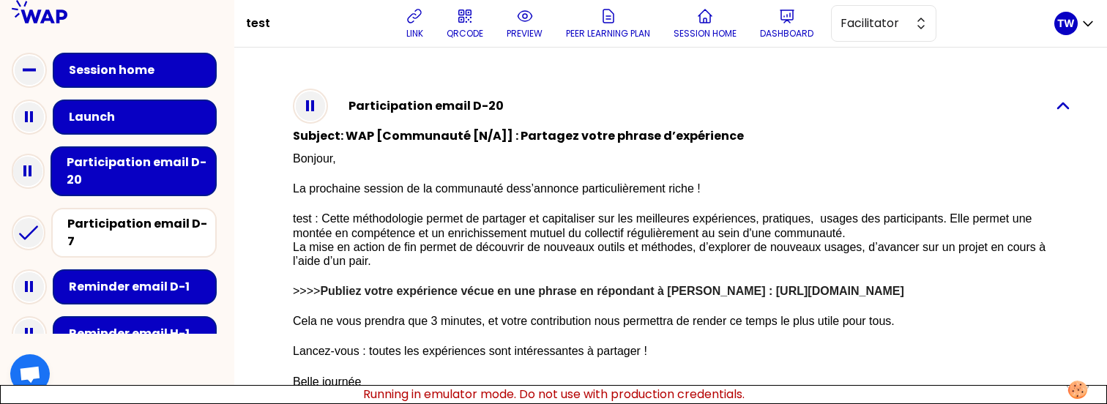
click at [1054, 111] on icon "button" at bounding box center [1063, 106] width 18 height 18
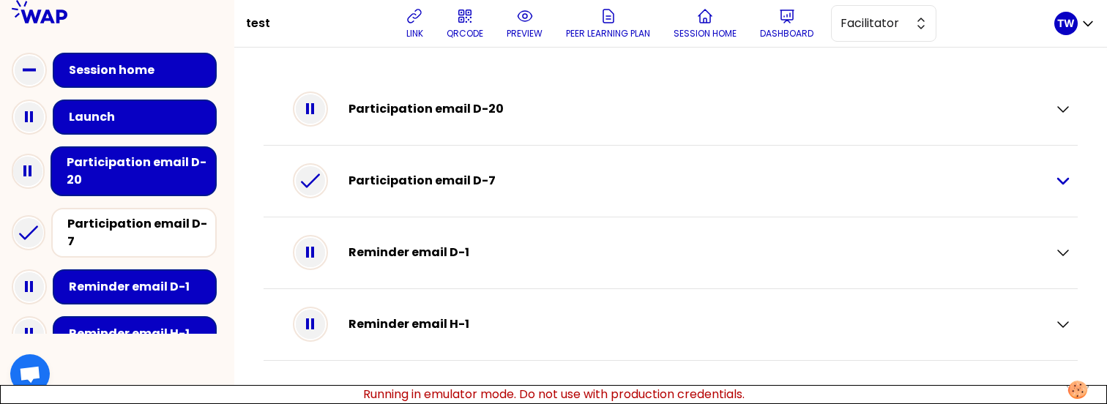
click at [1061, 177] on icon "button" at bounding box center [1063, 181] width 18 height 18
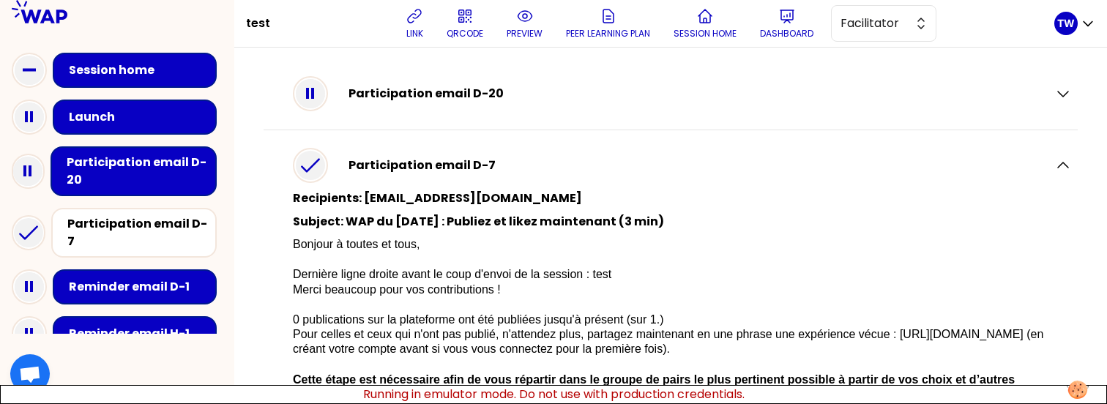
scroll to position [18, 0]
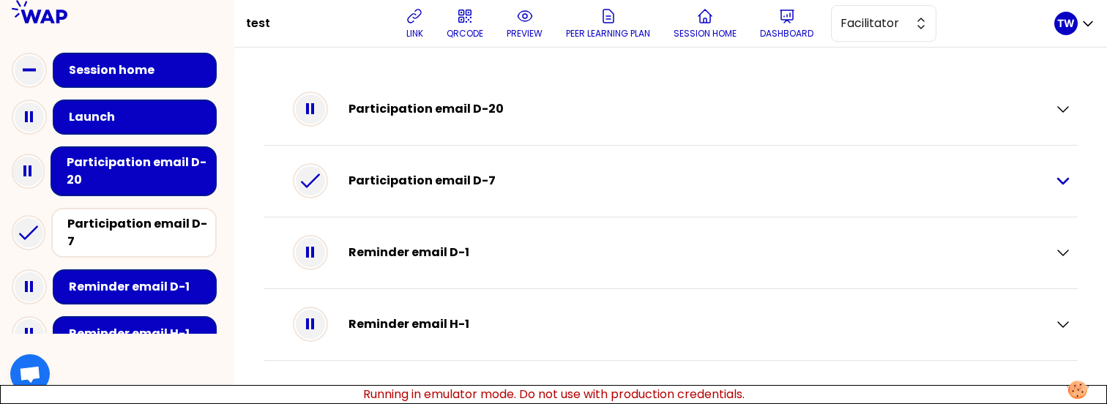
click at [1064, 179] on icon "button" at bounding box center [1063, 181] width 18 height 18
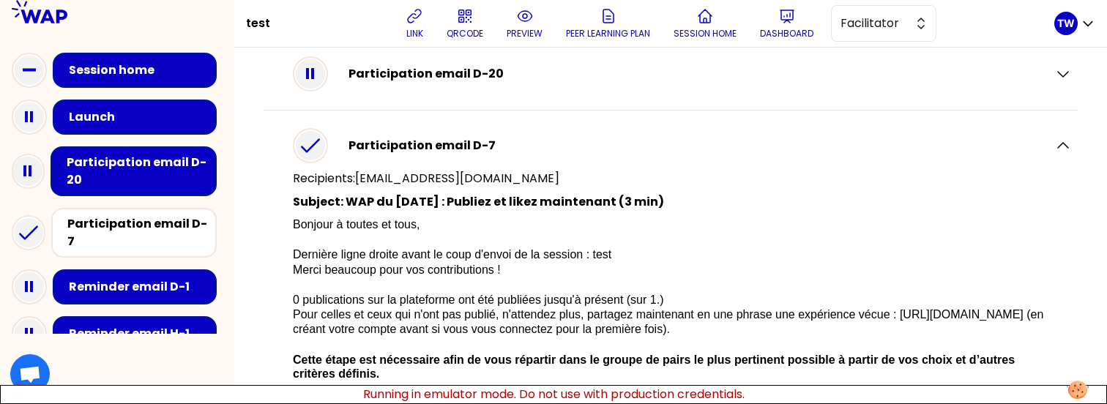
scroll to position [37, 0]
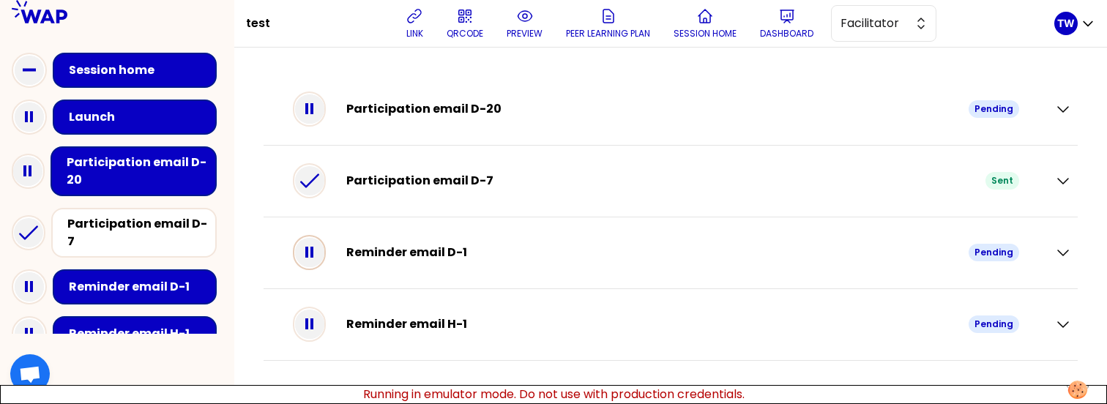
click at [322, 267] on div at bounding box center [309, 252] width 33 height 35
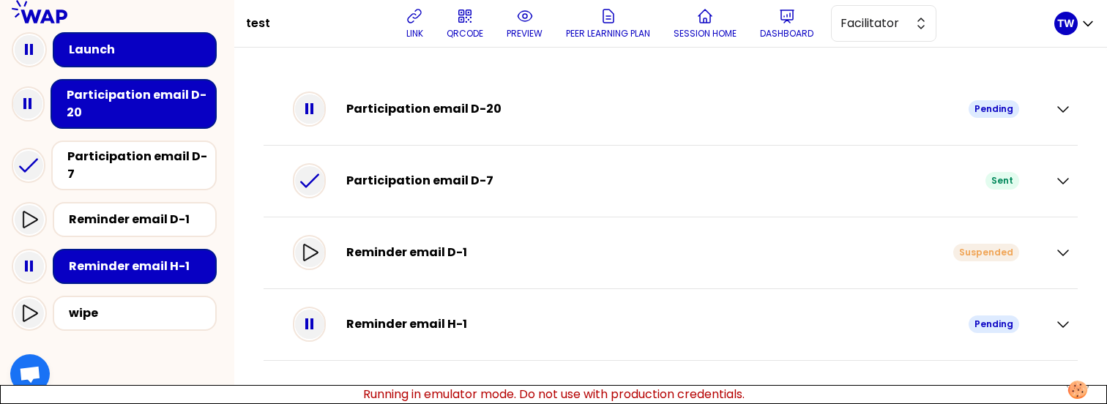
scroll to position [72, 0]
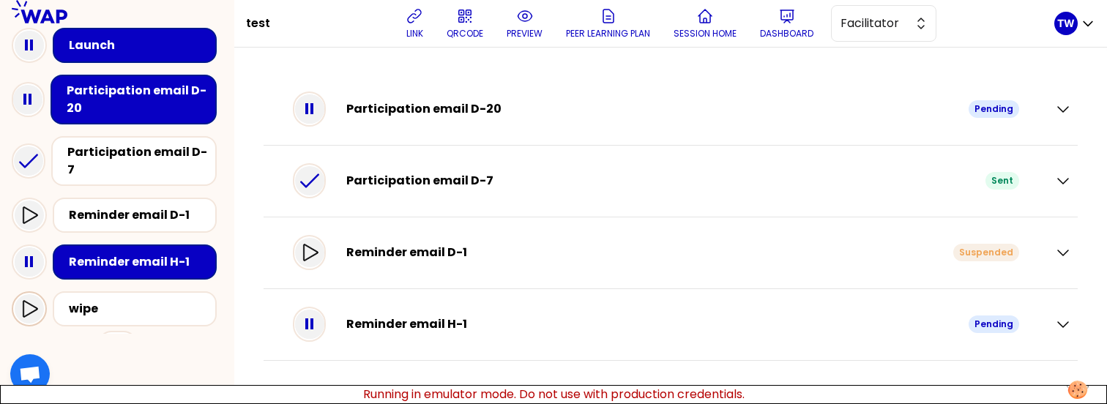
click at [40, 296] on div at bounding box center [29, 308] width 29 height 29
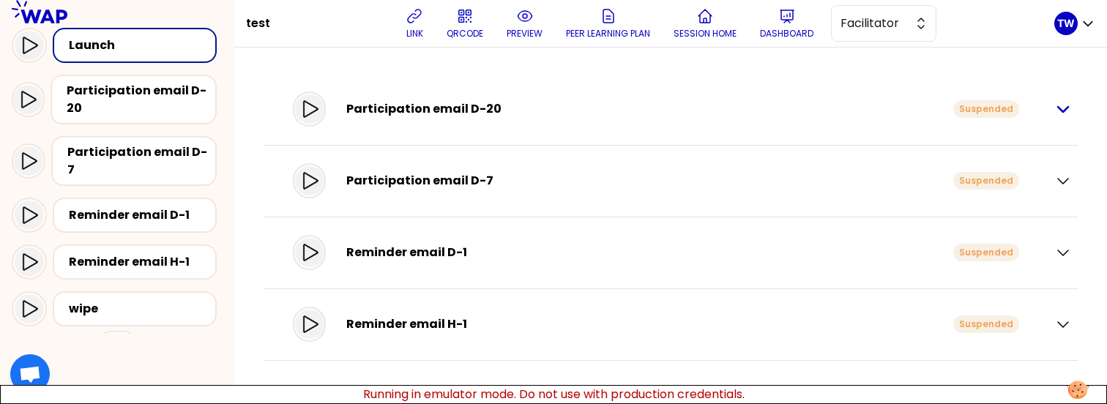
click at [1065, 107] on icon "button" at bounding box center [1063, 109] width 18 height 18
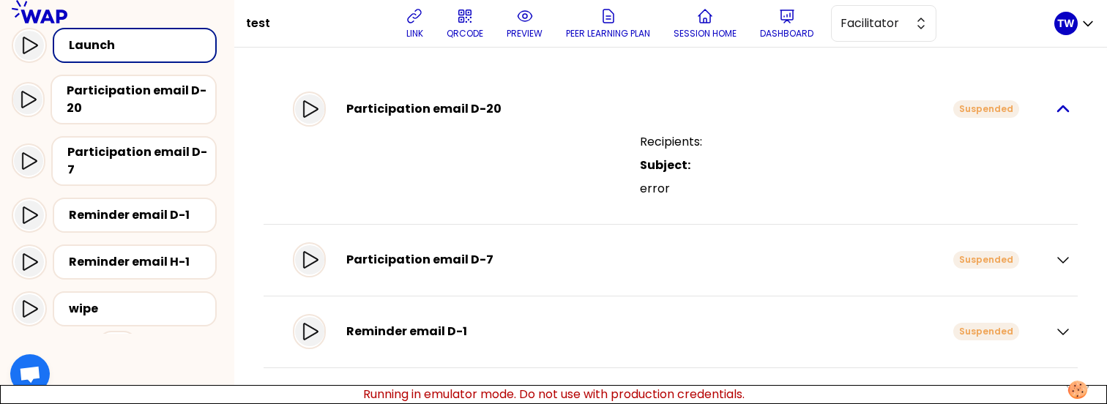
click at [1059, 108] on icon "button" at bounding box center [1063, 109] width 18 height 18
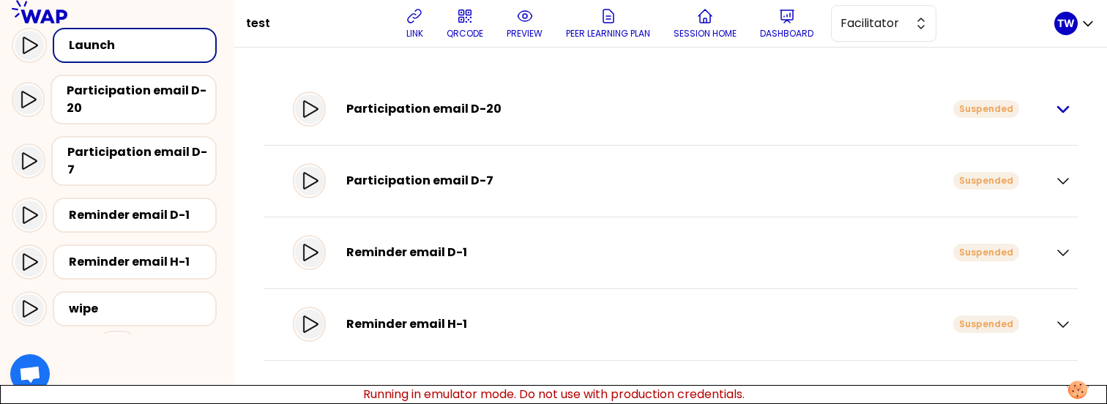
click at [1054, 108] on icon "button" at bounding box center [1063, 109] width 18 height 18
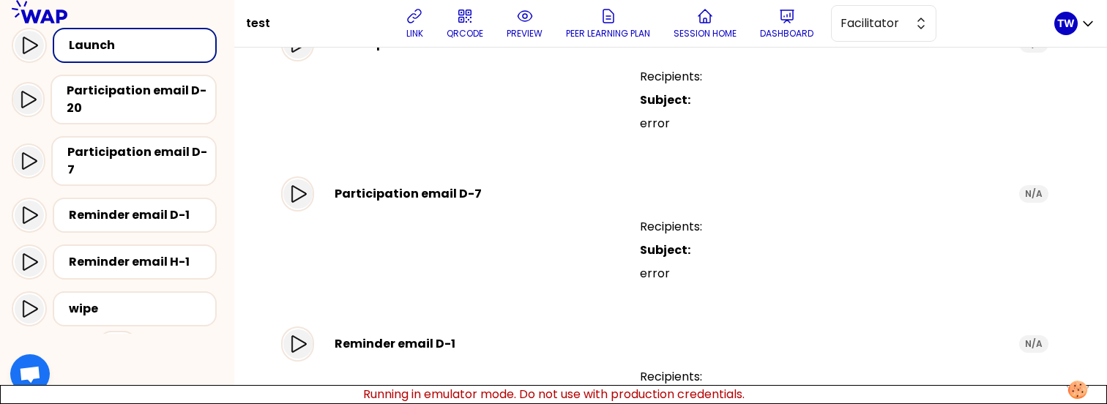
scroll to position [0, 0]
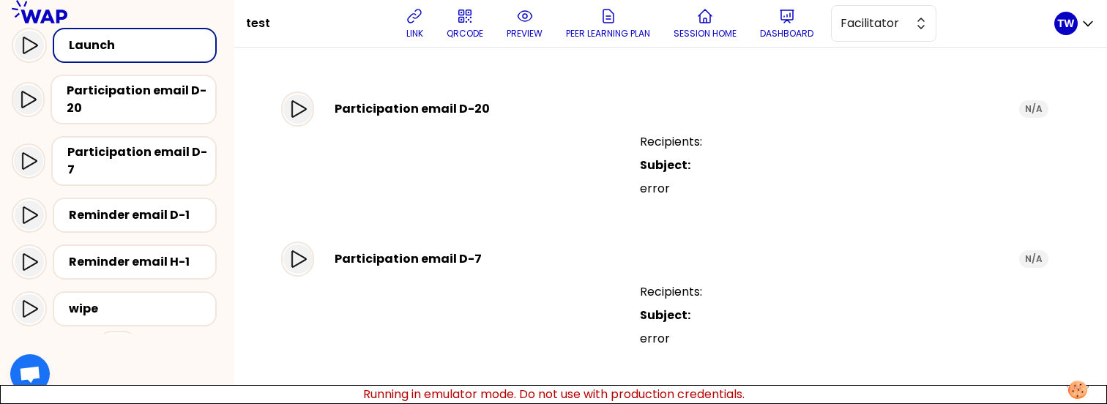
click at [1019, 112] on div "N/A" at bounding box center [1033, 109] width 29 height 18
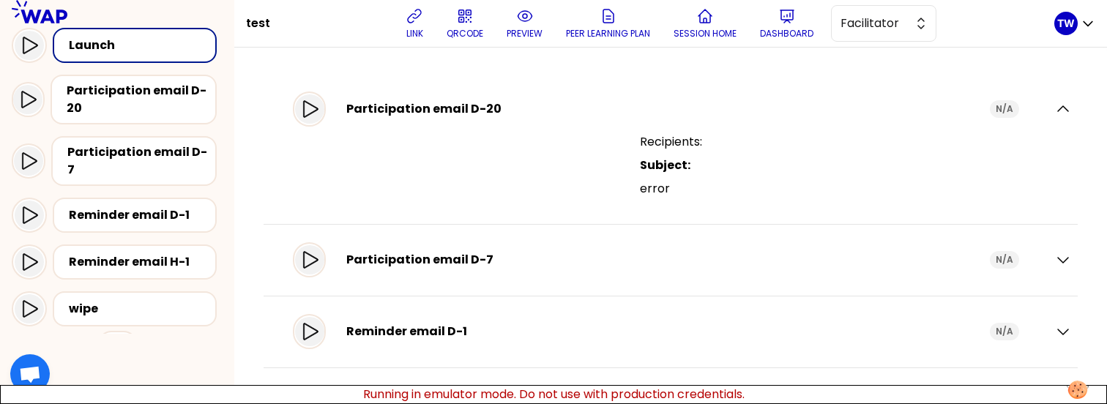
click at [1040, 264] on div "Participation email D-7 N/A" at bounding box center [670, 260] width 802 height 42
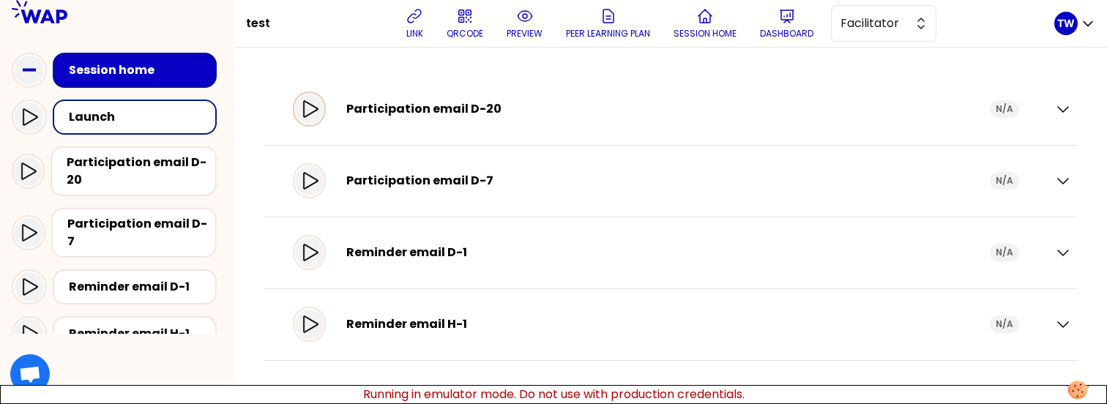
click at [318, 113] on icon at bounding box center [310, 109] width 18 height 18
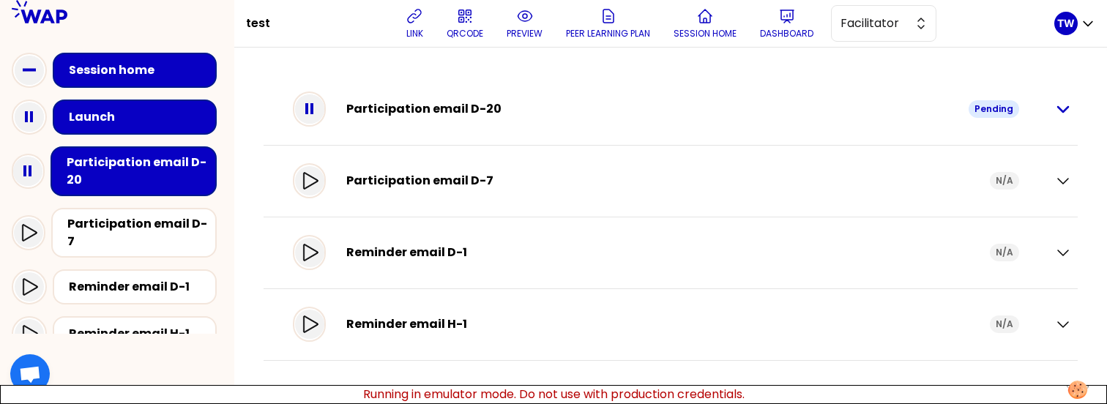
click at [1055, 107] on icon "button" at bounding box center [1063, 109] width 18 height 18
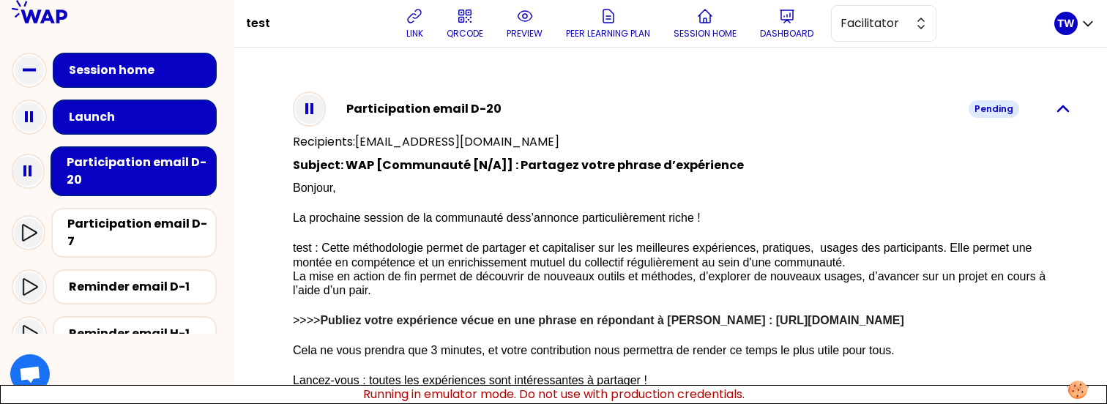
click at [1054, 111] on icon "button" at bounding box center [1063, 109] width 18 height 18
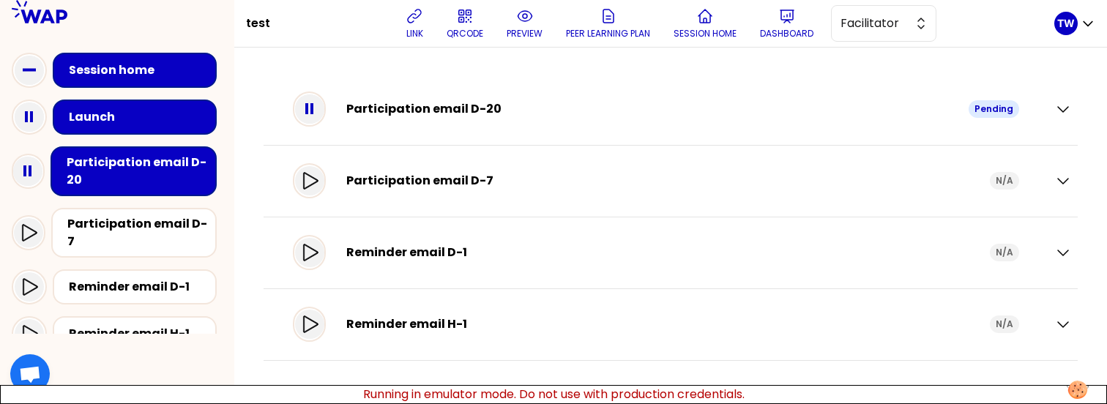
click at [1053, 114] on div "Participation email D-20 Pending" at bounding box center [670, 110] width 802 height 42
click at [1065, 111] on icon "button" at bounding box center [1063, 109] width 18 height 18
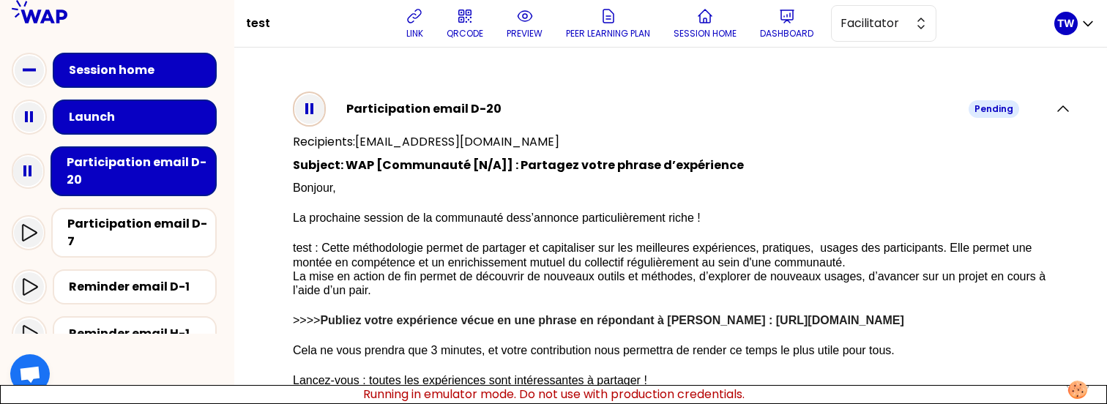
click at [319, 110] on icon at bounding box center [309, 108] width 29 height 29
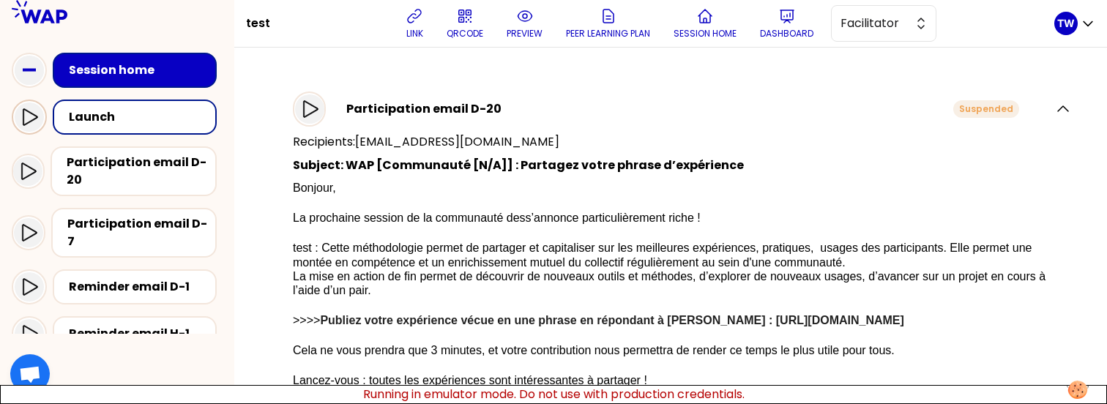
click at [26, 124] on icon at bounding box center [30, 116] width 15 height 17
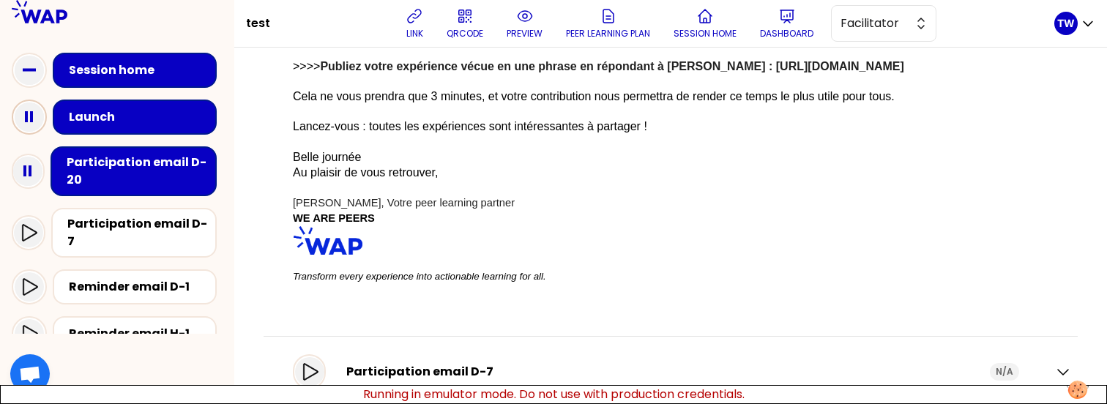
scroll to position [444, 0]
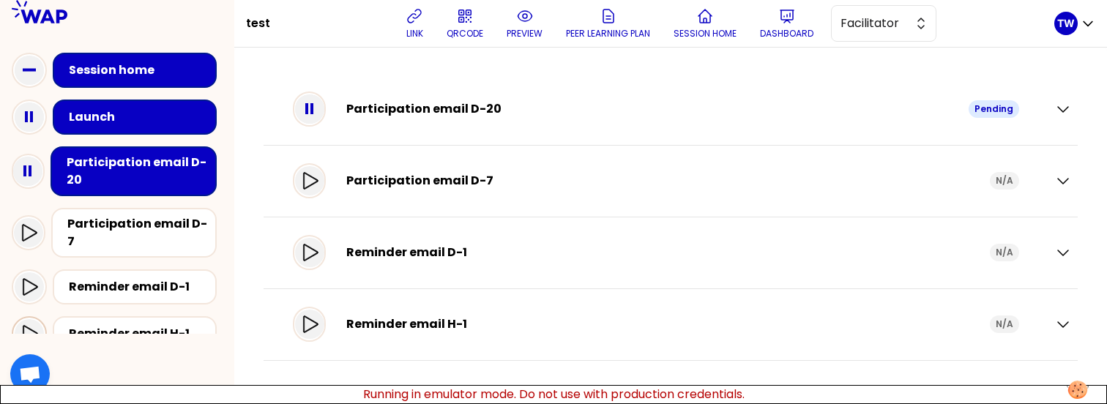
click at [36, 325] on icon at bounding box center [29, 334] width 18 height 18
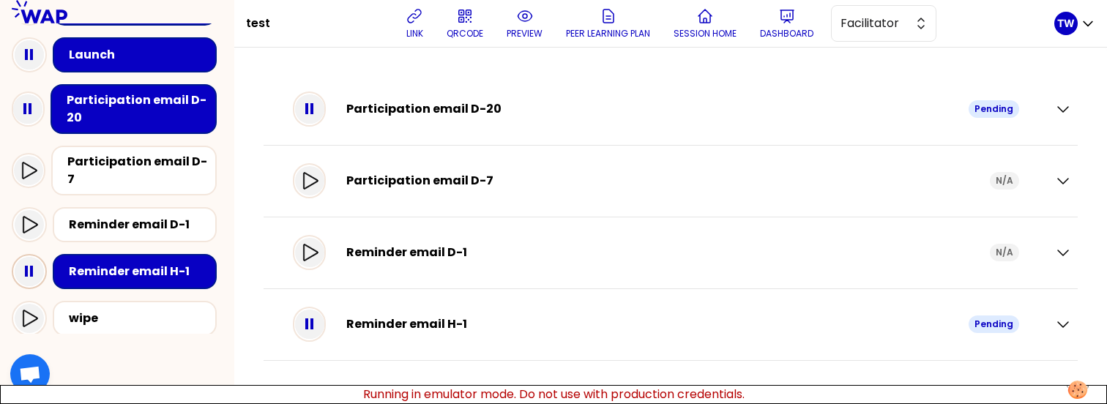
scroll to position [71, 0]
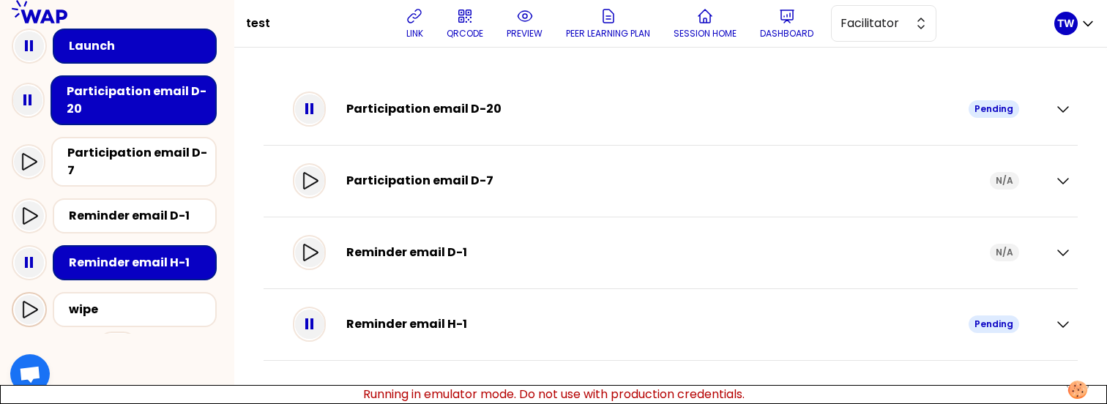
click at [36, 301] on icon at bounding box center [29, 310] width 18 height 18
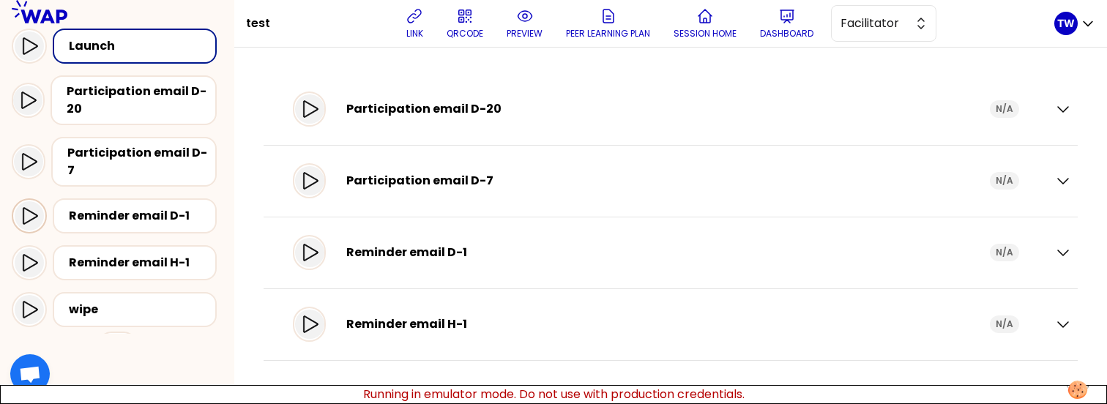
scroll to position [0, 0]
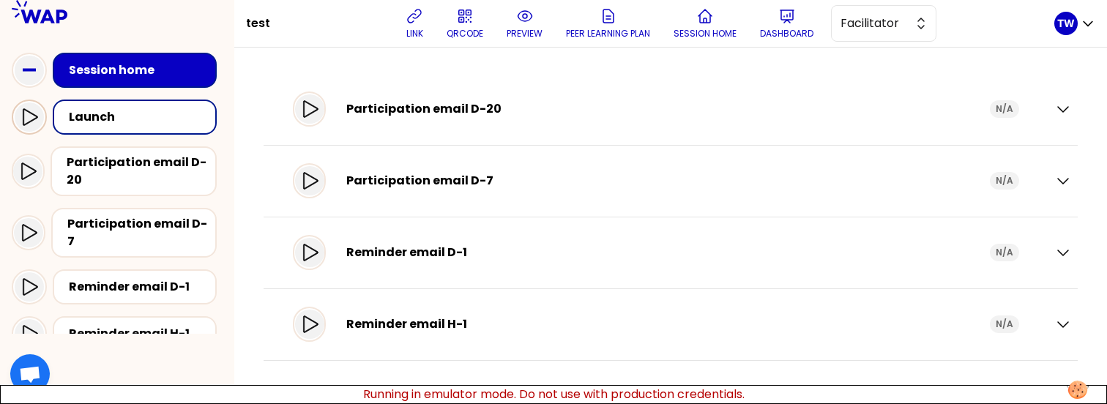
click at [37, 127] on div at bounding box center [29, 116] width 29 height 29
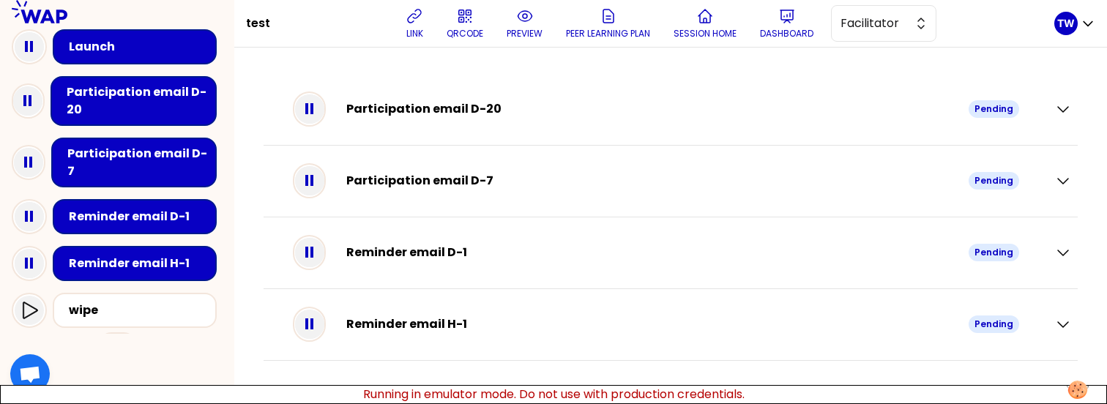
scroll to position [77, 0]
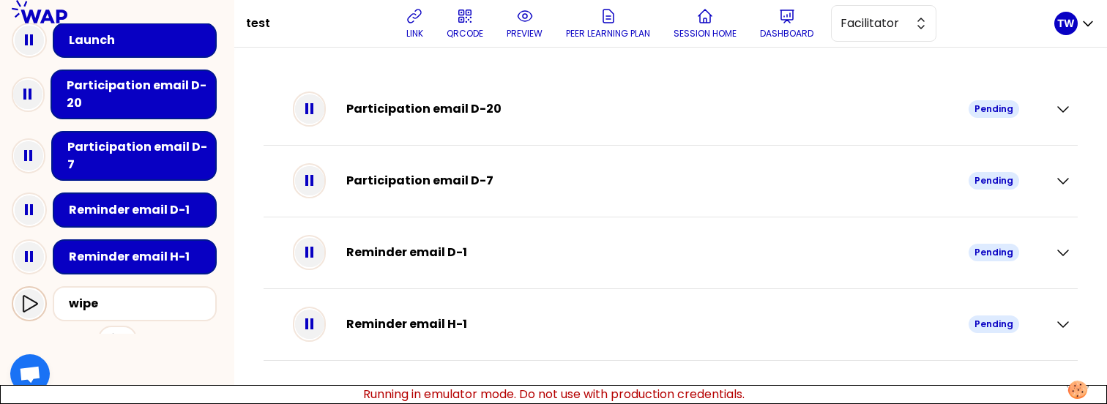
click at [19, 292] on div at bounding box center [29, 303] width 29 height 29
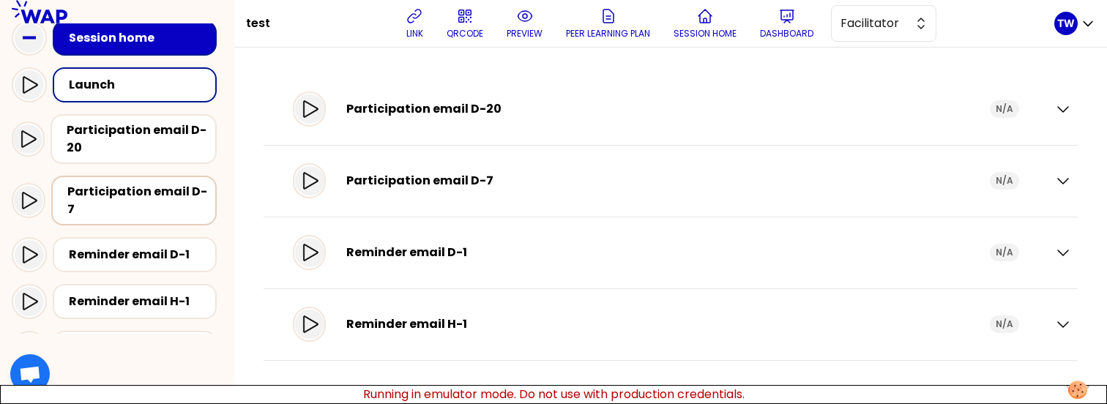
scroll to position [0, 0]
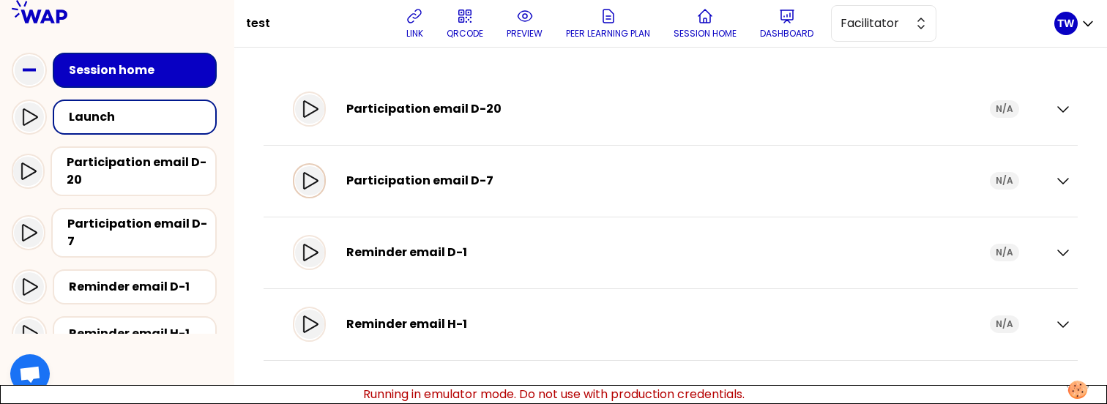
click at [316, 190] on div at bounding box center [309, 180] width 29 height 29
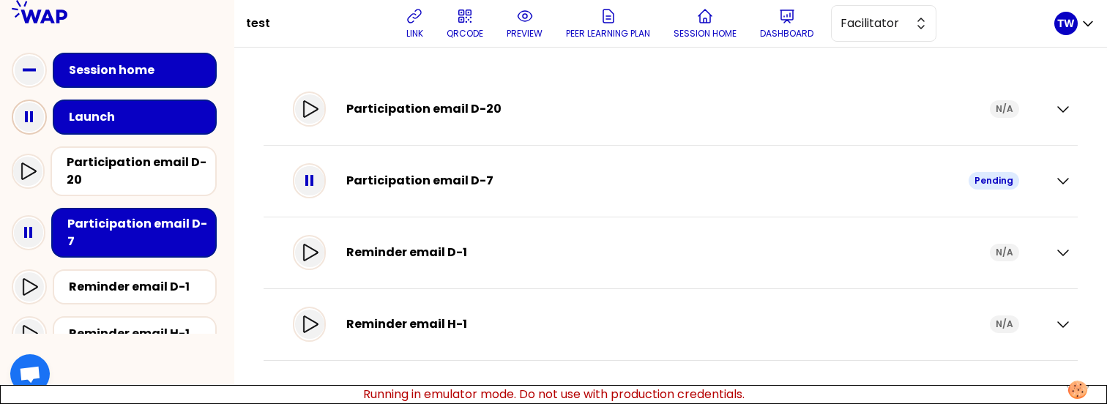
click at [31, 120] on rect at bounding box center [31, 116] width 3 height 11
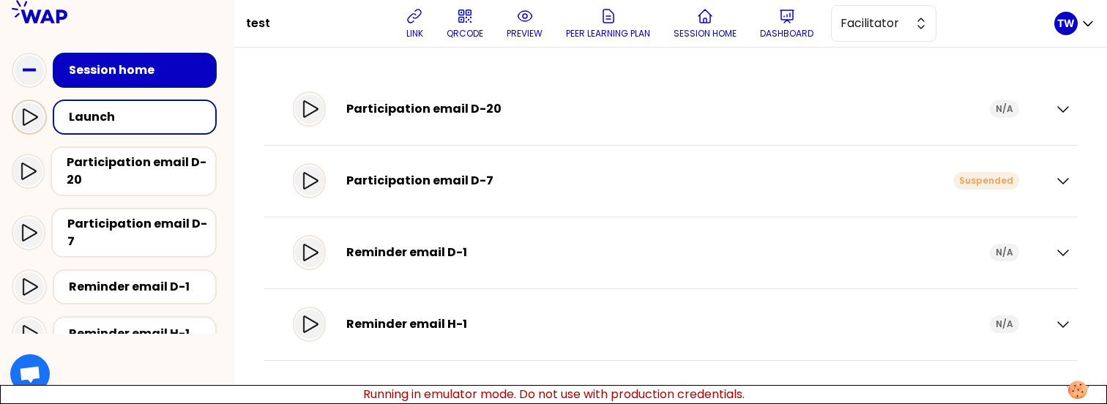
click at [31, 120] on icon at bounding box center [30, 116] width 15 height 17
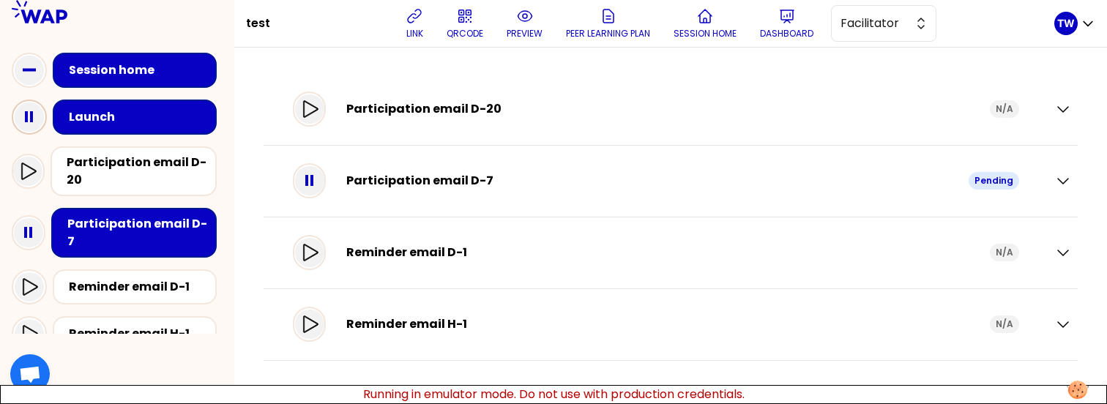
click at [30, 124] on icon at bounding box center [29, 116] width 29 height 29
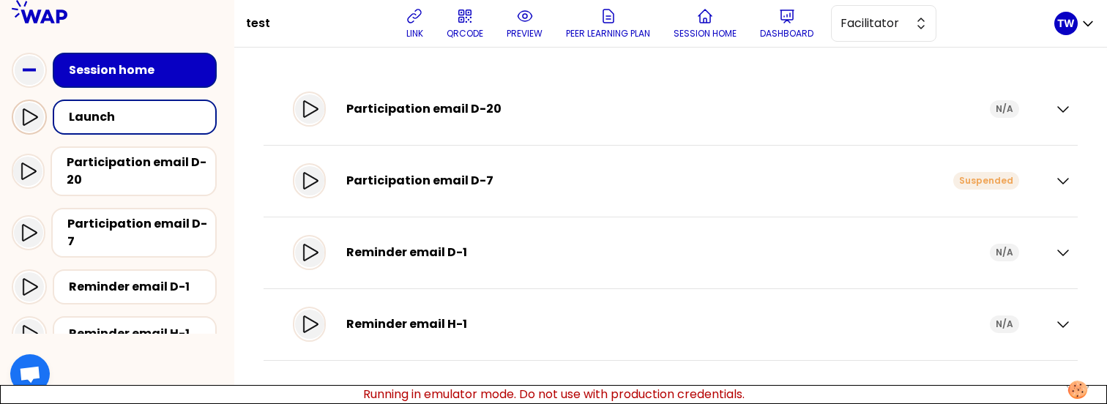
click at [31, 123] on icon at bounding box center [29, 117] width 18 height 18
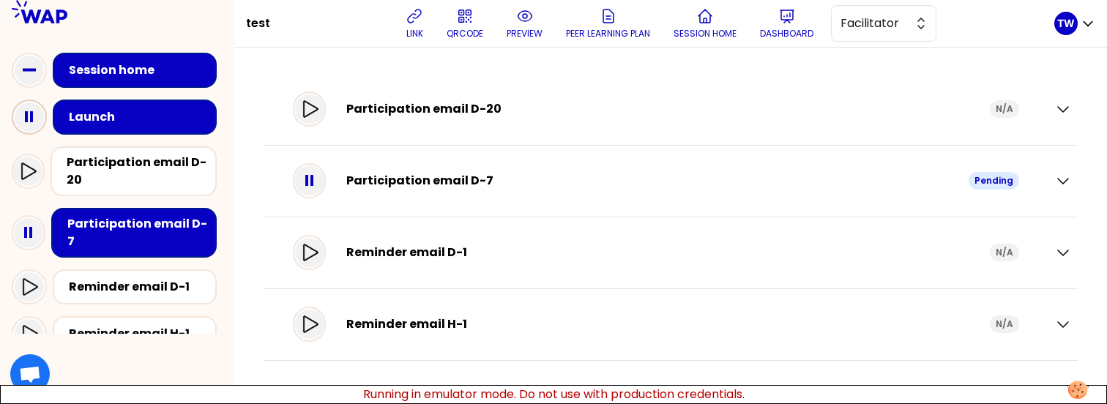
click at [31, 130] on icon at bounding box center [29, 116] width 29 height 29
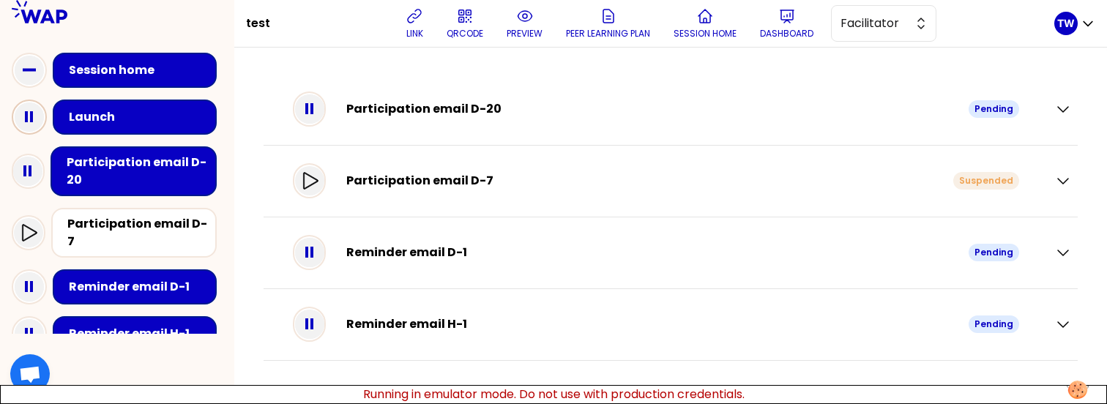
click at [33, 123] on icon at bounding box center [29, 116] width 29 height 29
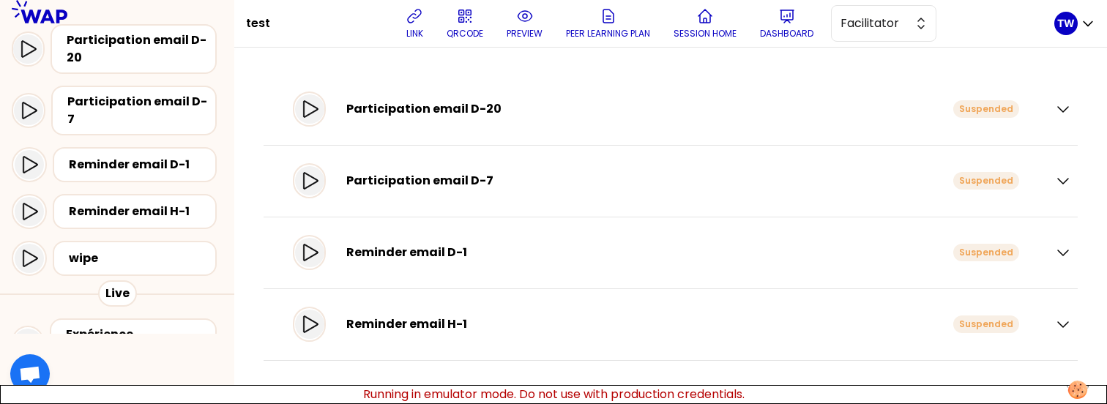
scroll to position [125, 0]
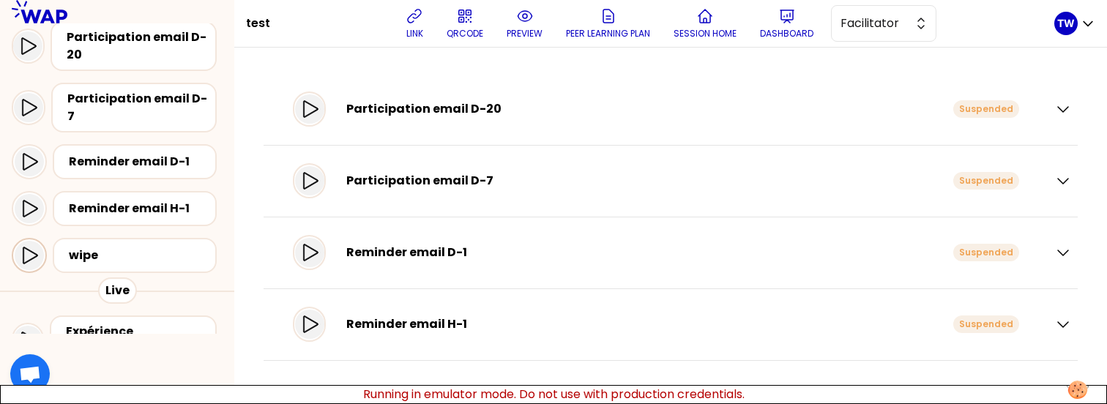
click at [31, 251] on div at bounding box center [29, 255] width 29 height 29
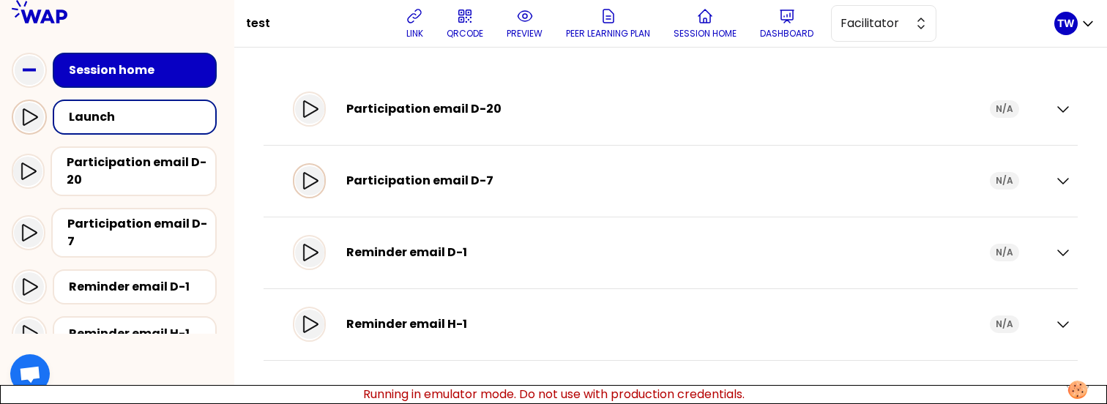
click at [318, 184] on icon at bounding box center [310, 180] width 15 height 17
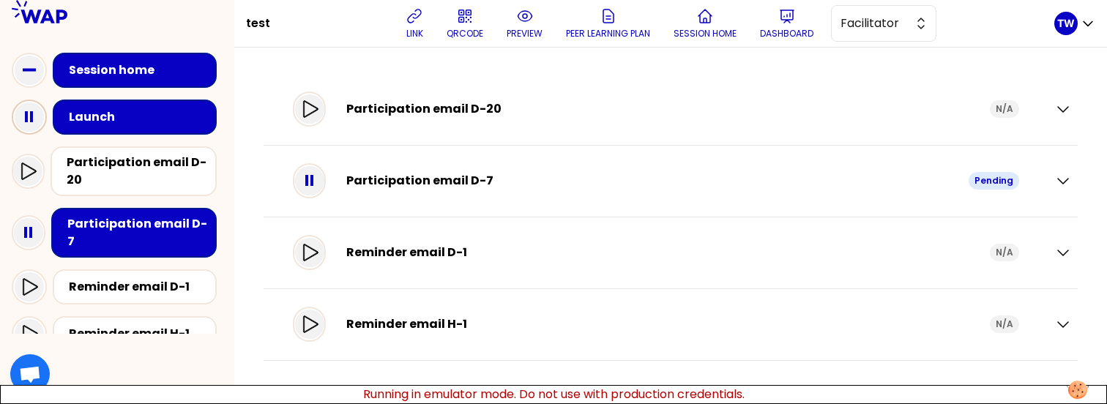
click at [27, 127] on icon at bounding box center [29, 116] width 29 height 29
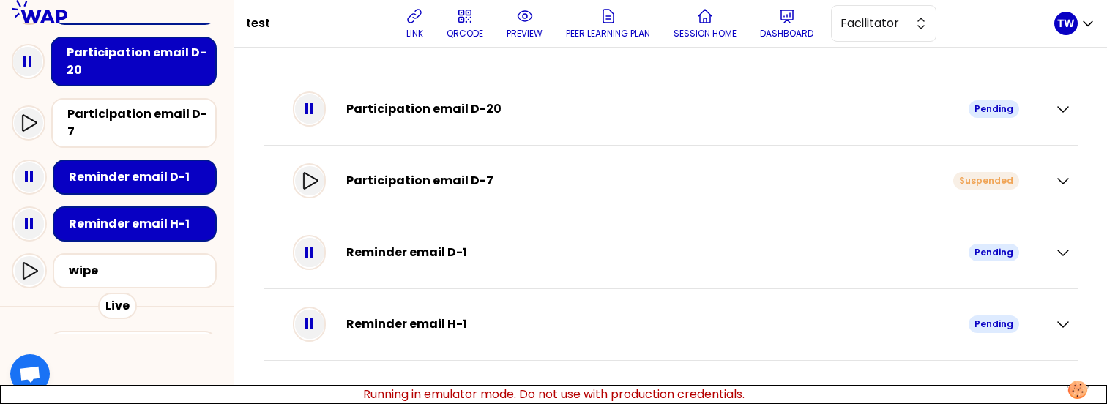
scroll to position [113, 0]
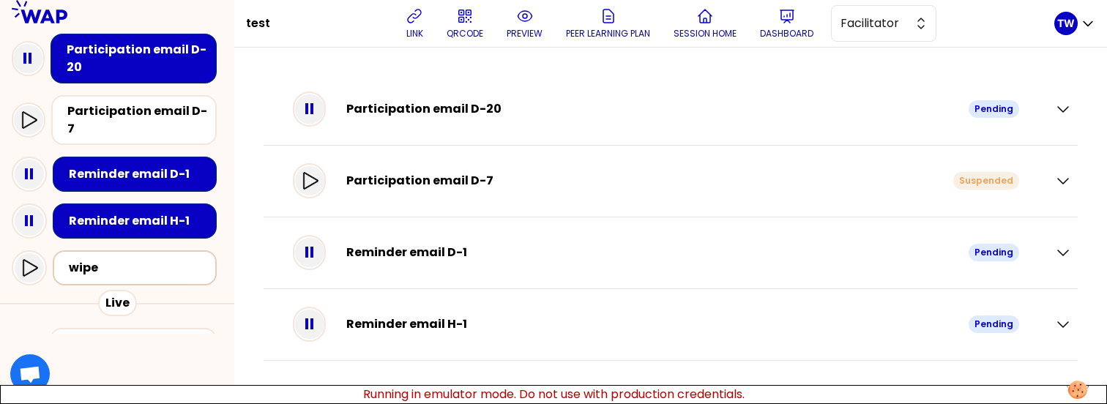
click at [83, 259] on div "wipe" at bounding box center [139, 268] width 141 height 18
click at [37, 257] on div at bounding box center [29, 267] width 29 height 29
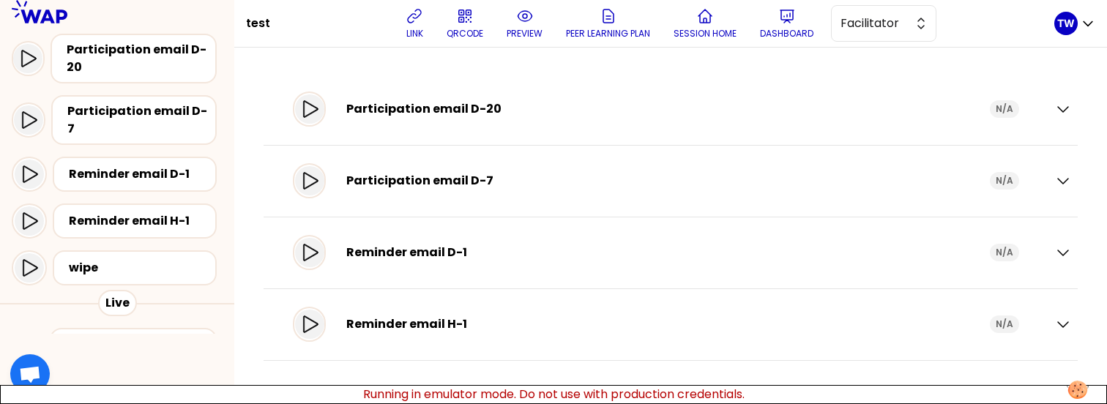
scroll to position [0, 0]
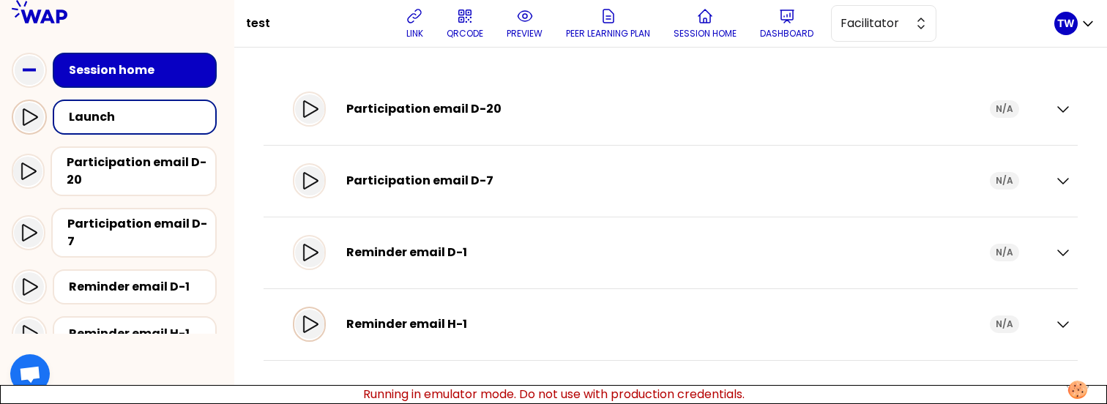
click at [318, 321] on icon at bounding box center [310, 325] width 18 height 18
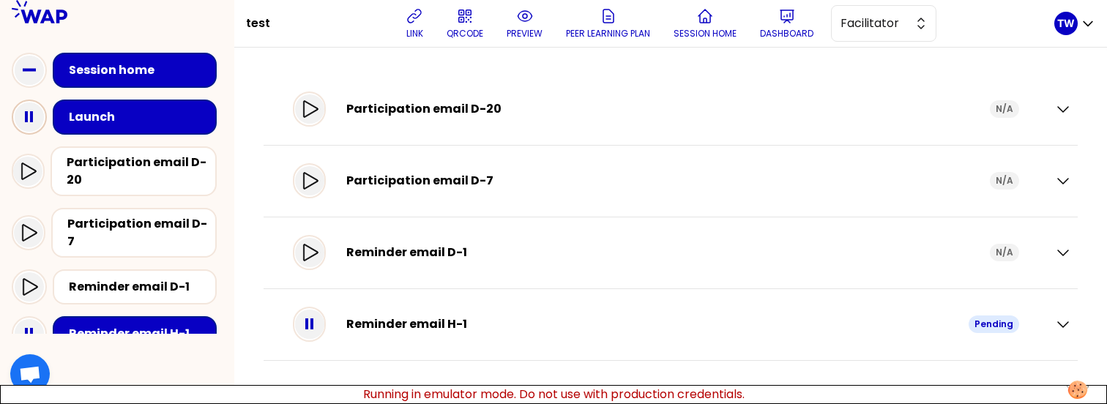
click at [28, 116] on icon at bounding box center [29, 116] width 29 height 29
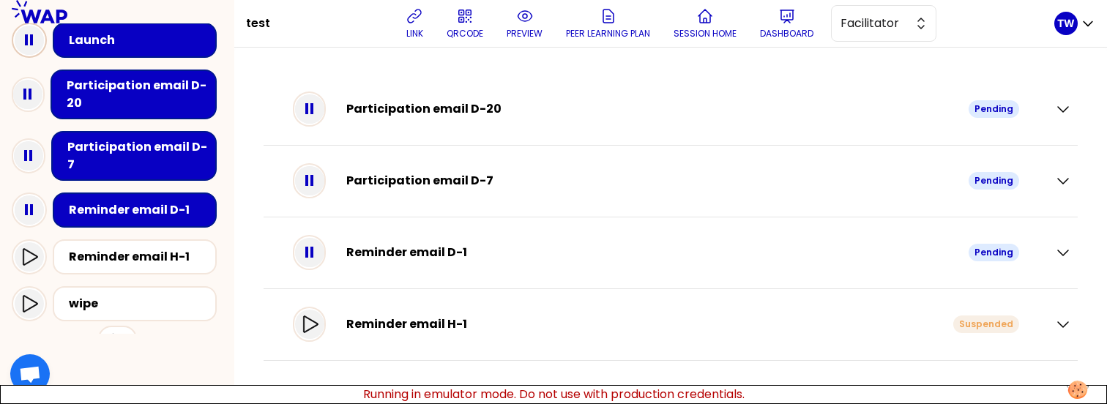
scroll to position [81, 0]
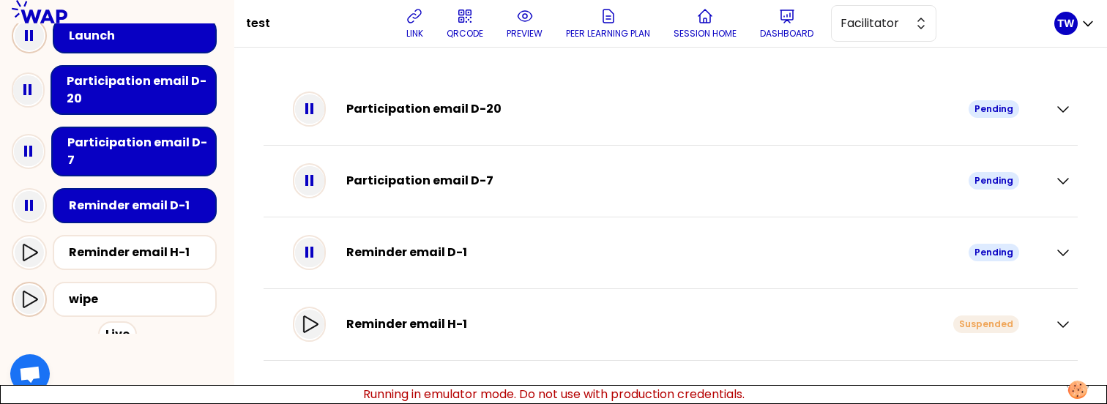
click at [36, 291] on icon at bounding box center [30, 299] width 15 height 17
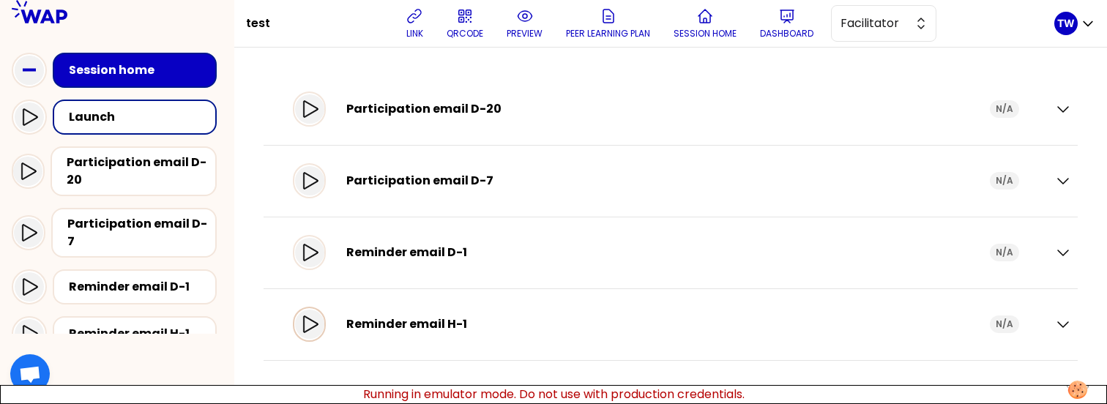
click at [318, 322] on icon at bounding box center [310, 324] width 15 height 17
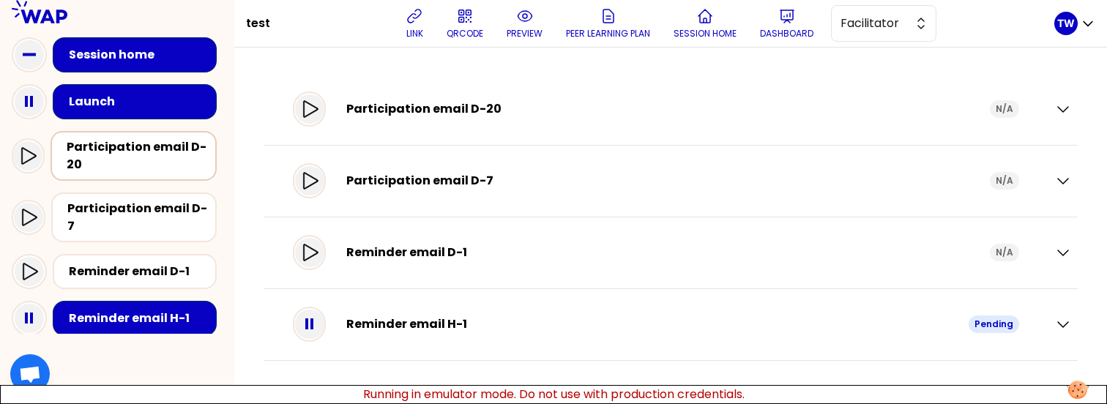
scroll to position [4, 0]
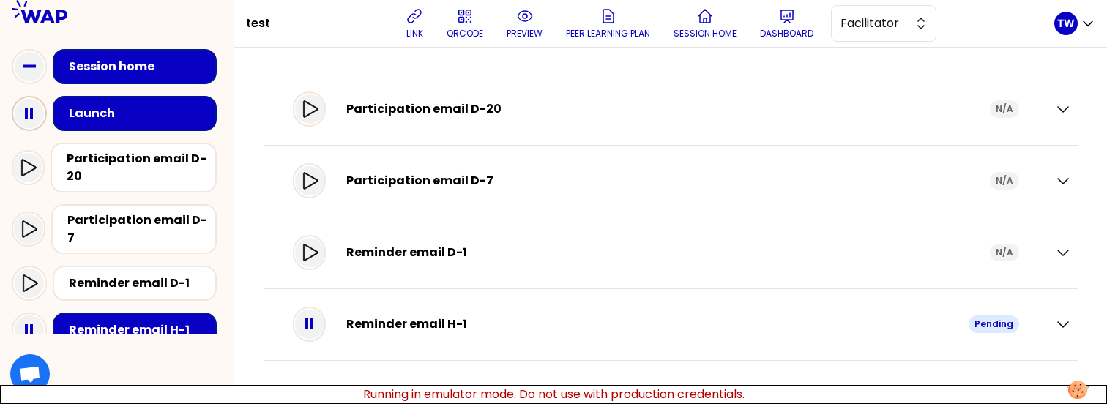
click at [37, 120] on icon at bounding box center [29, 113] width 29 height 29
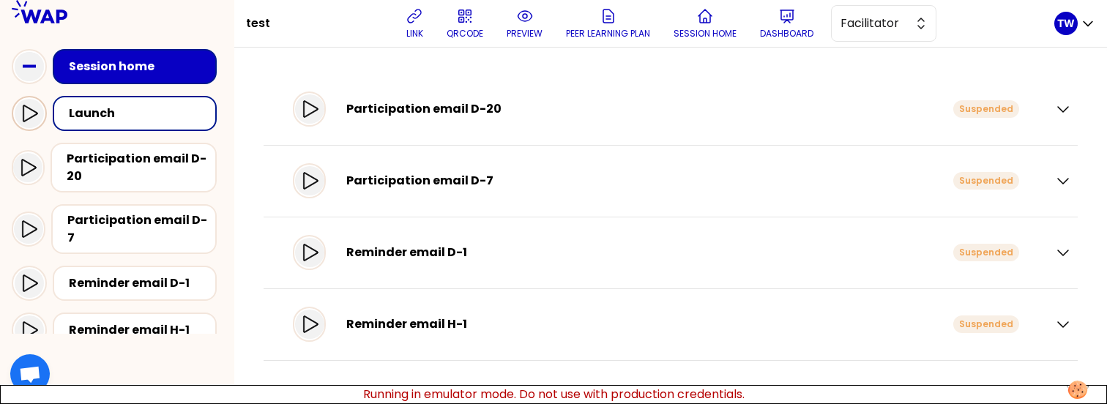
click at [32, 108] on icon at bounding box center [29, 114] width 18 height 18
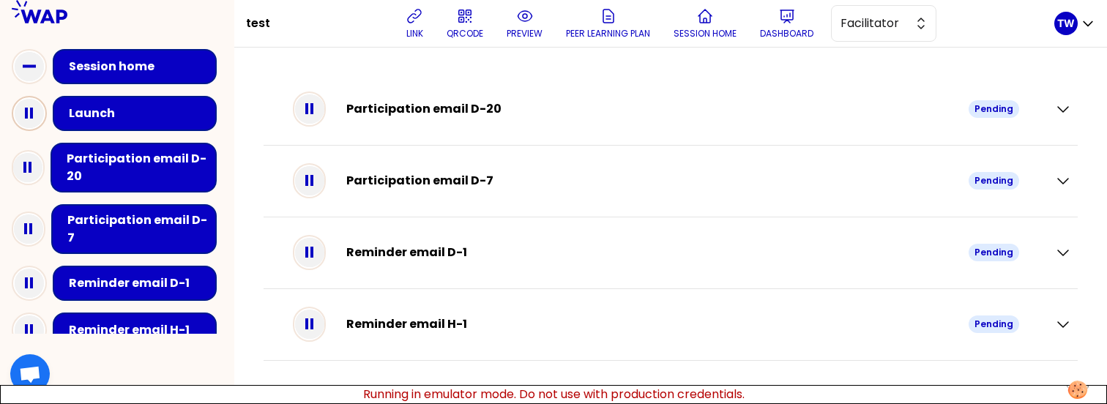
click at [32, 106] on icon at bounding box center [29, 113] width 29 height 29
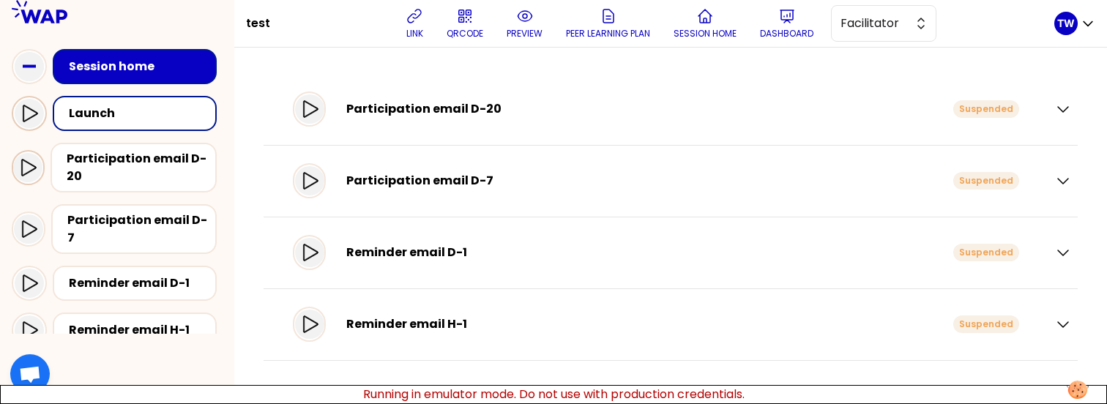
click at [25, 173] on icon at bounding box center [29, 167] width 15 height 17
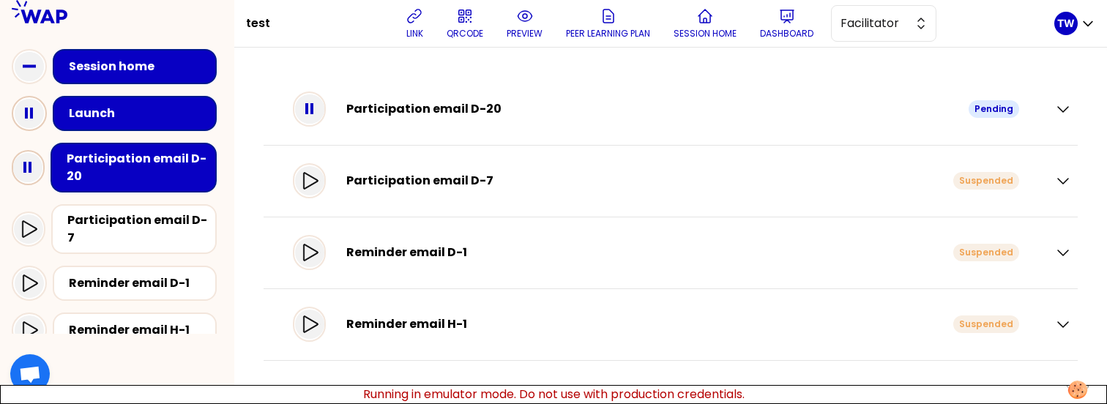
click at [26, 116] on rect at bounding box center [26, 113] width 3 height 11
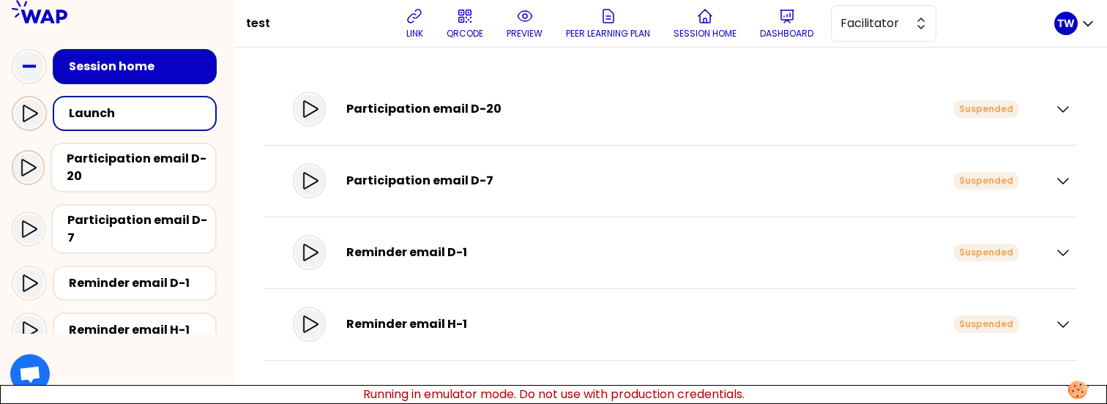
click at [26, 157] on div at bounding box center [27, 167] width 29 height 29
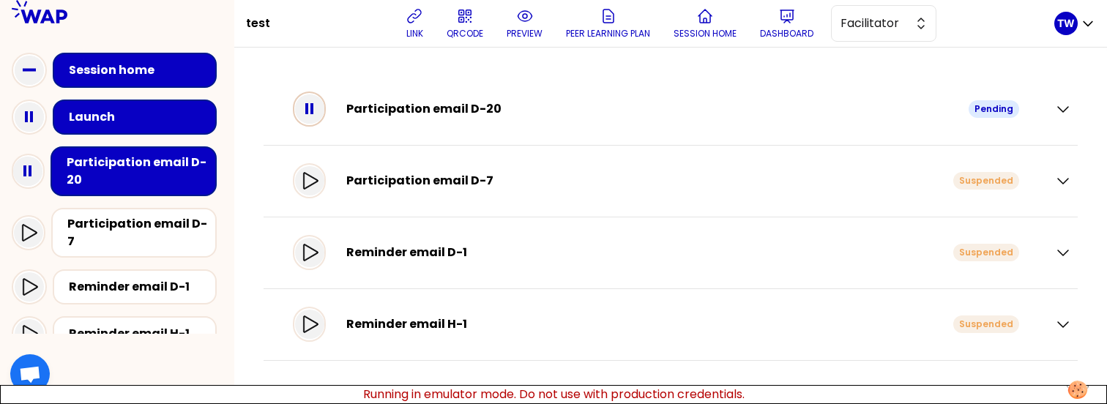
click at [318, 102] on icon at bounding box center [309, 108] width 29 height 29
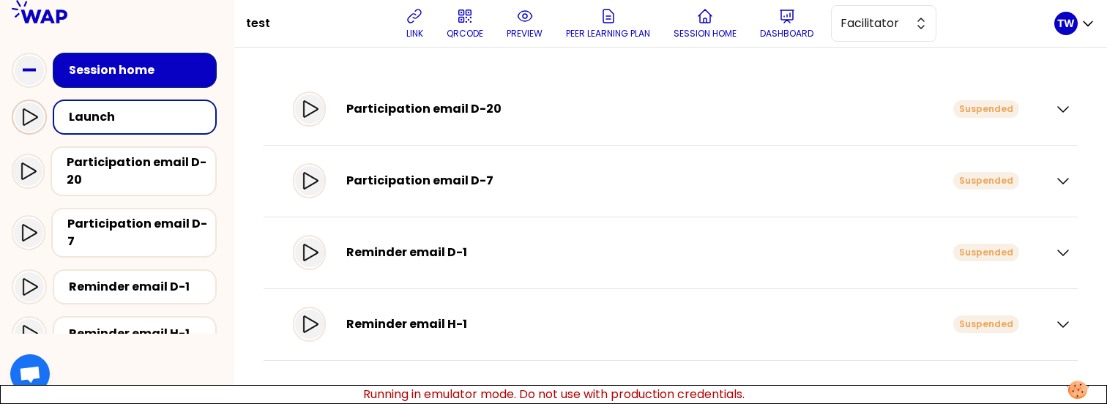
click at [31, 120] on icon at bounding box center [29, 117] width 18 height 18
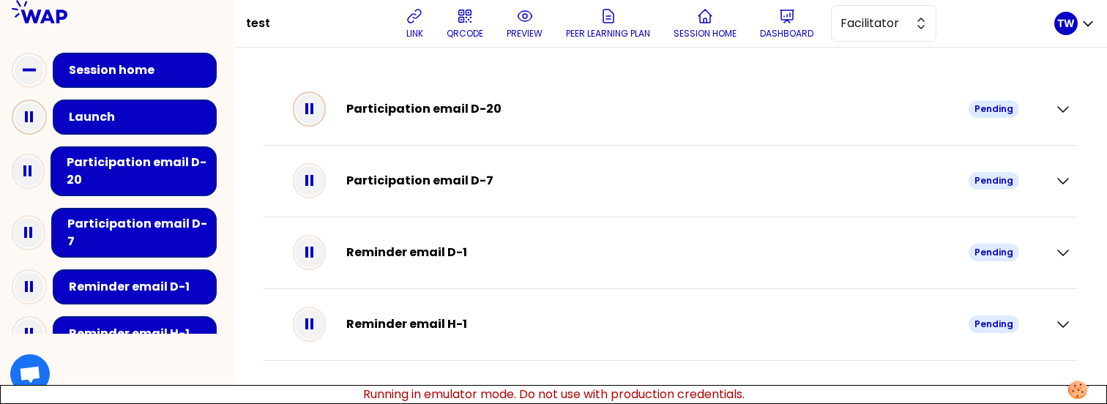
click at [324, 113] on icon at bounding box center [309, 108] width 29 height 29
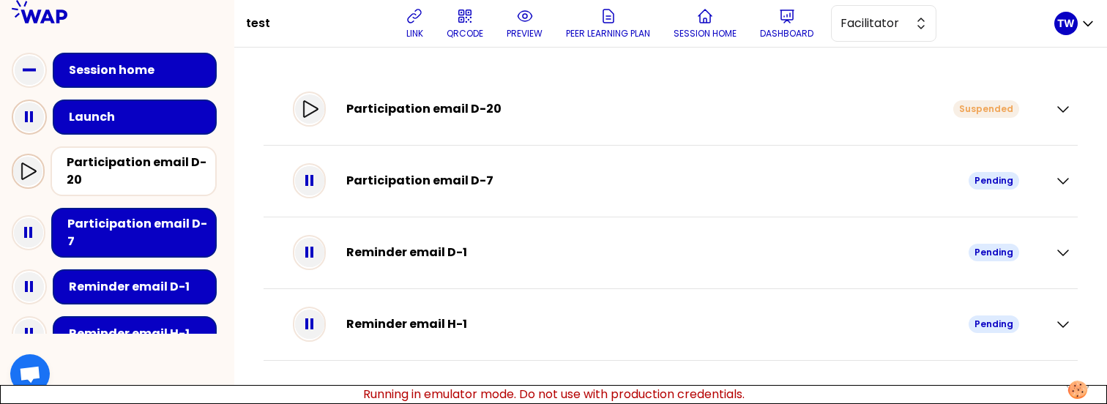
click at [32, 160] on div at bounding box center [27, 171] width 29 height 29
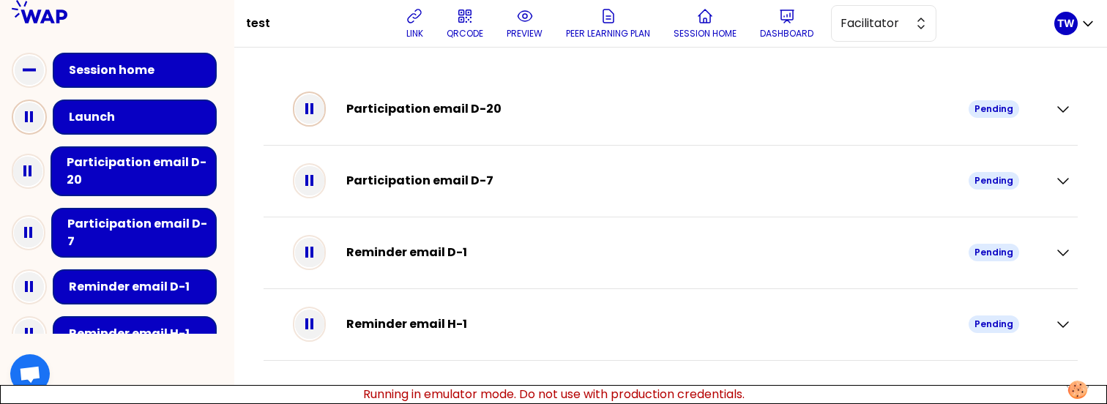
click at [324, 114] on icon at bounding box center [309, 108] width 29 height 29
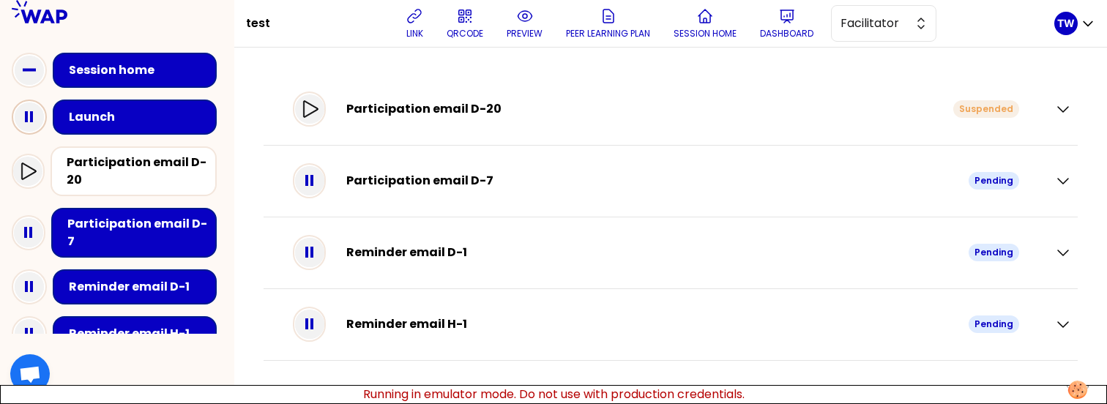
click at [37, 111] on icon at bounding box center [29, 116] width 29 height 29
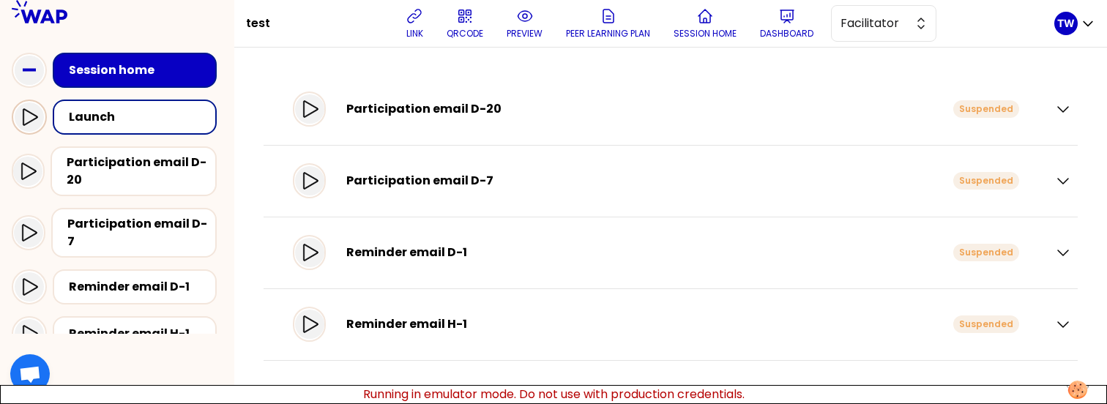
click at [23, 120] on icon at bounding box center [30, 116] width 15 height 17
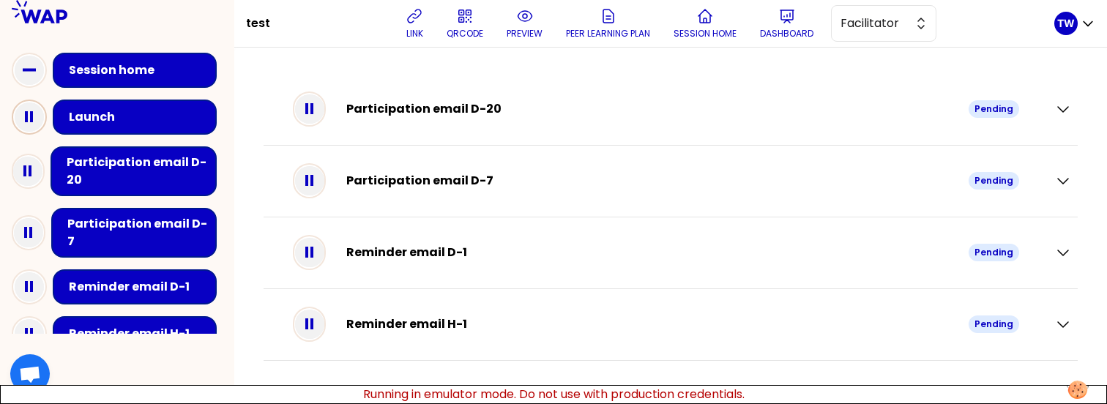
click at [28, 121] on icon at bounding box center [29, 116] width 29 height 29
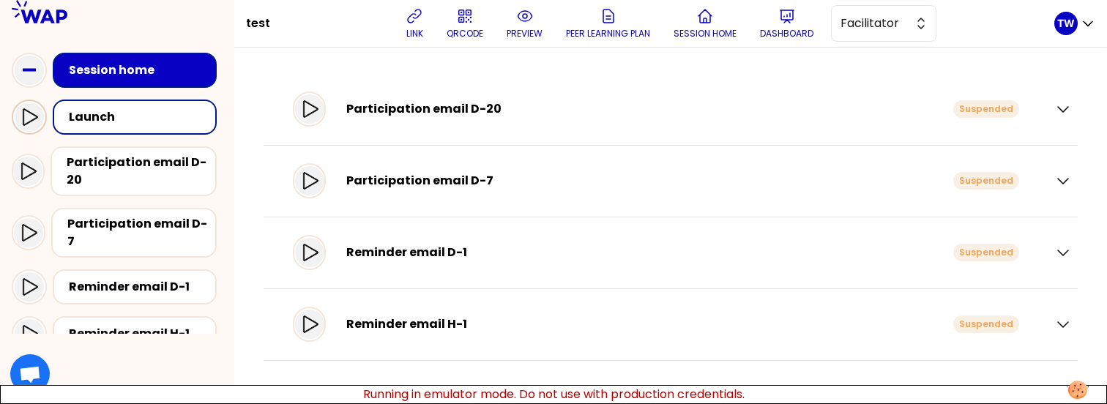
click at [28, 121] on icon at bounding box center [29, 117] width 18 height 18
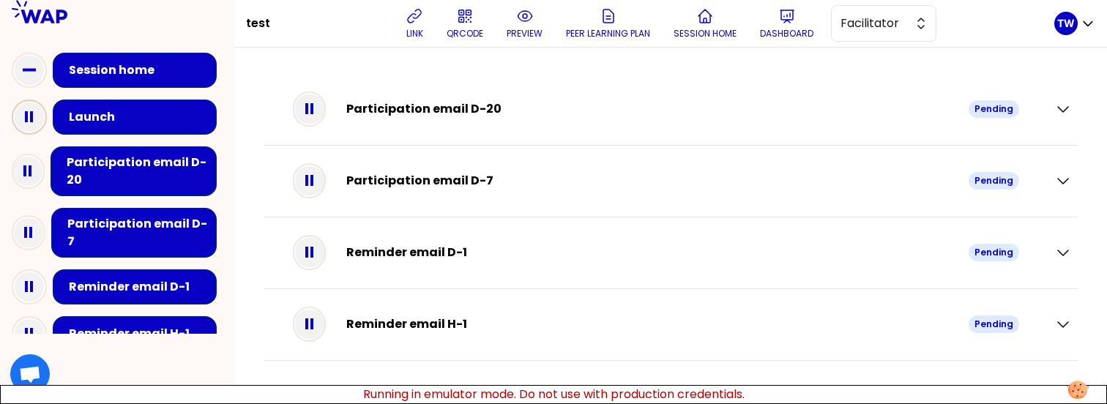
click at [28, 121] on icon at bounding box center [29, 116] width 29 height 29
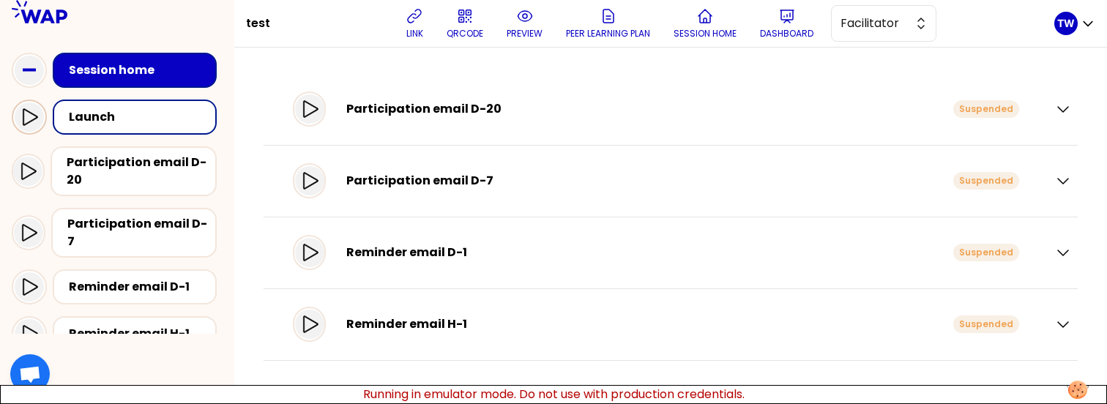
click at [28, 121] on icon at bounding box center [29, 117] width 18 height 18
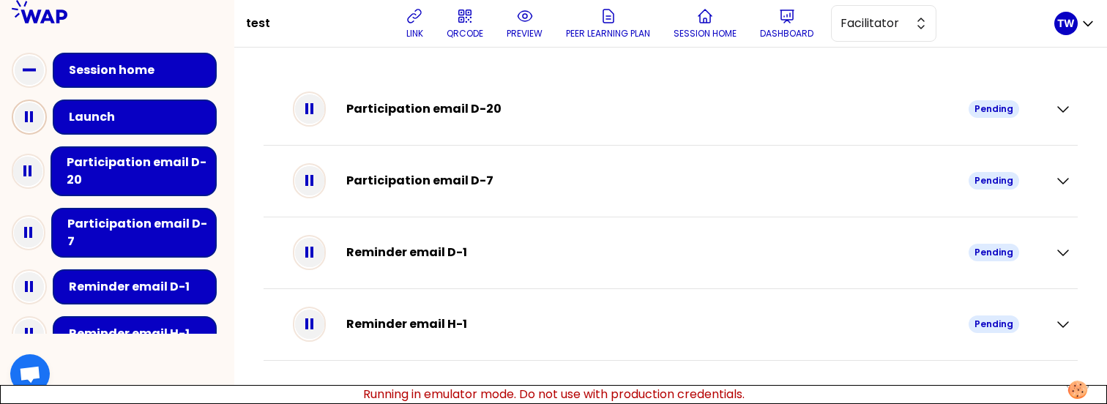
click at [83, 124] on div "Launch" at bounding box center [139, 117] width 141 height 18
click at [321, 105] on icon at bounding box center [309, 108] width 29 height 29
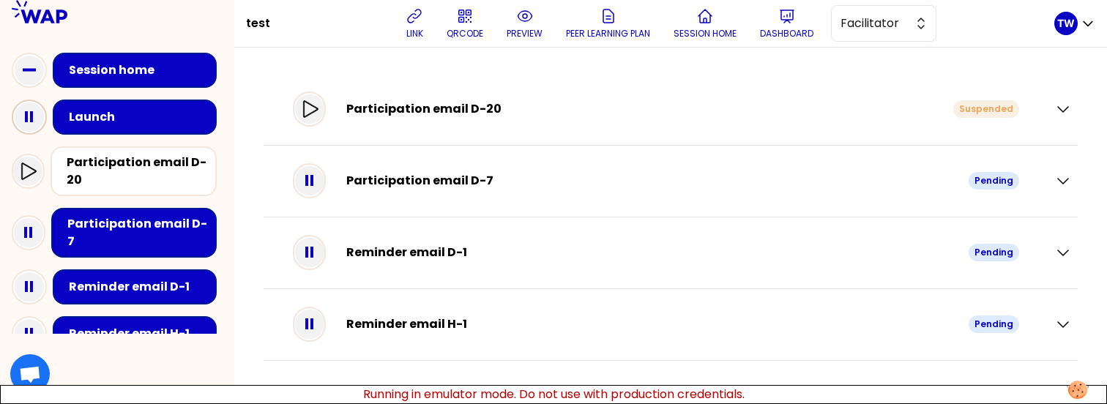
click at [34, 117] on icon at bounding box center [29, 116] width 29 height 29
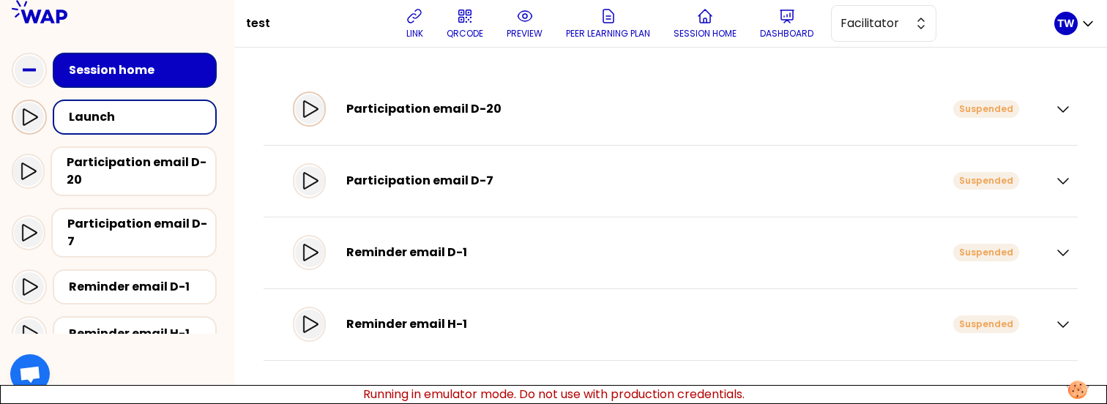
click at [318, 111] on icon at bounding box center [310, 109] width 18 height 18
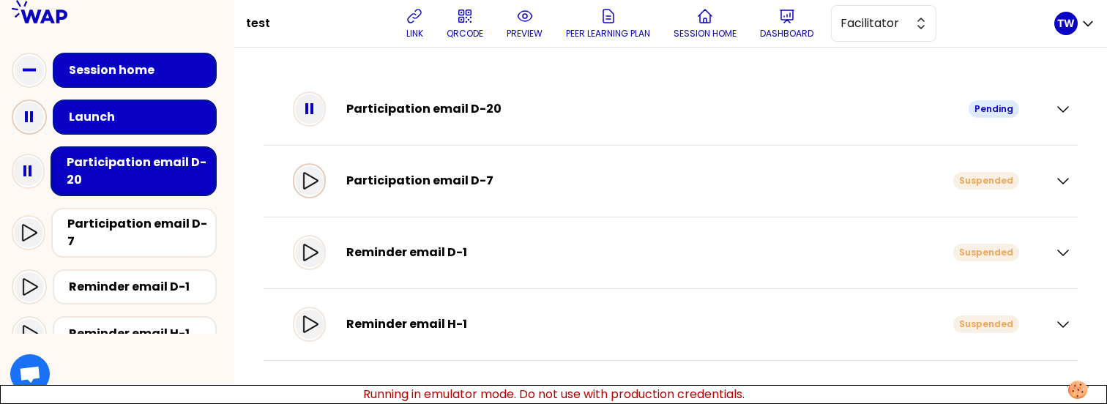
click at [318, 177] on icon at bounding box center [310, 181] width 18 height 18
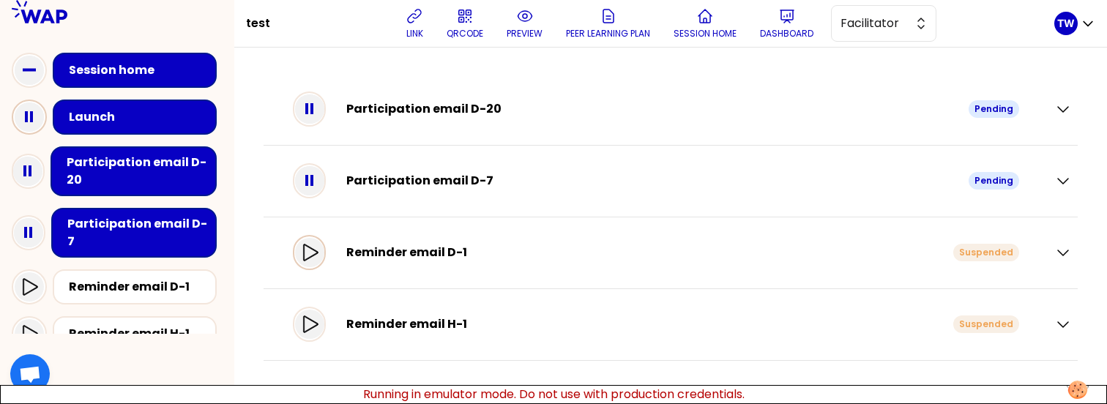
click at [318, 247] on icon at bounding box center [310, 252] width 15 height 17
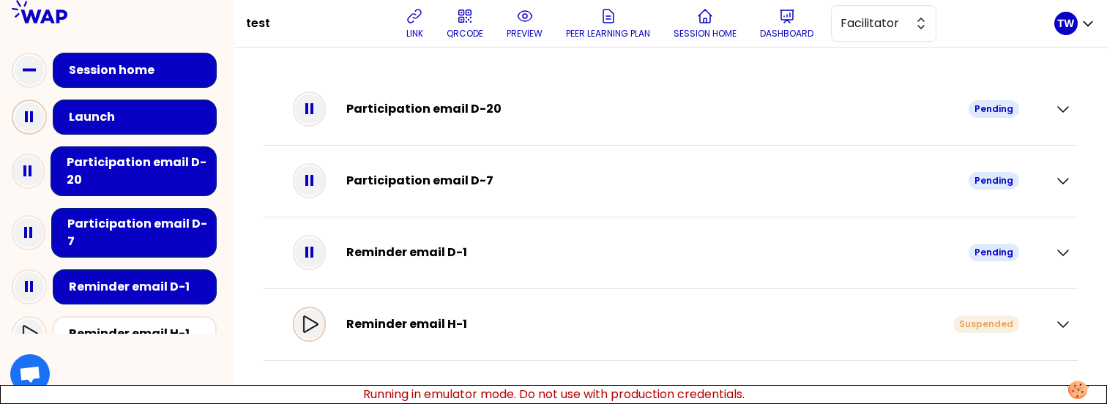
click at [318, 330] on icon at bounding box center [310, 325] width 18 height 18
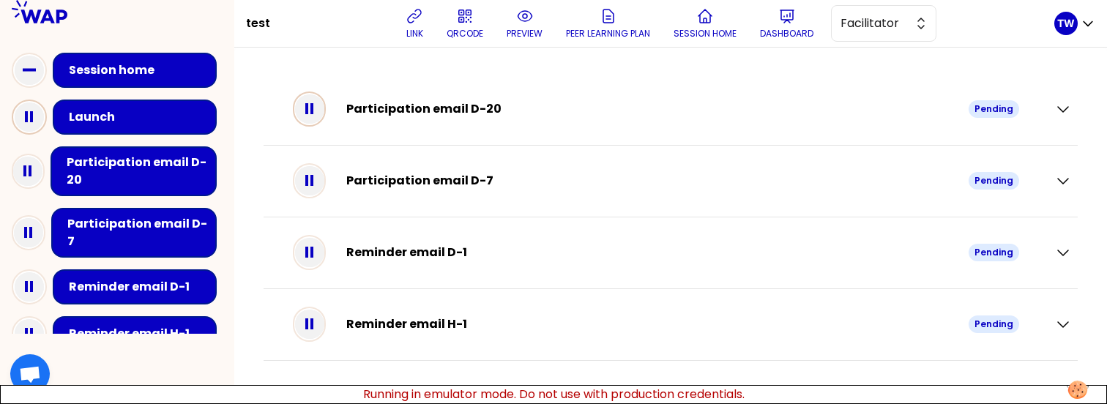
click at [324, 111] on icon at bounding box center [309, 108] width 29 height 29
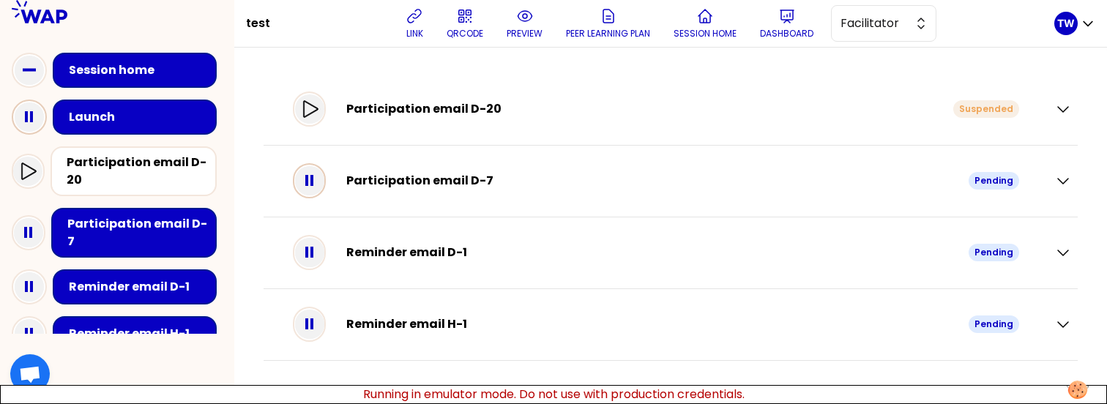
click at [312, 181] on icon at bounding box center [309, 180] width 29 height 29
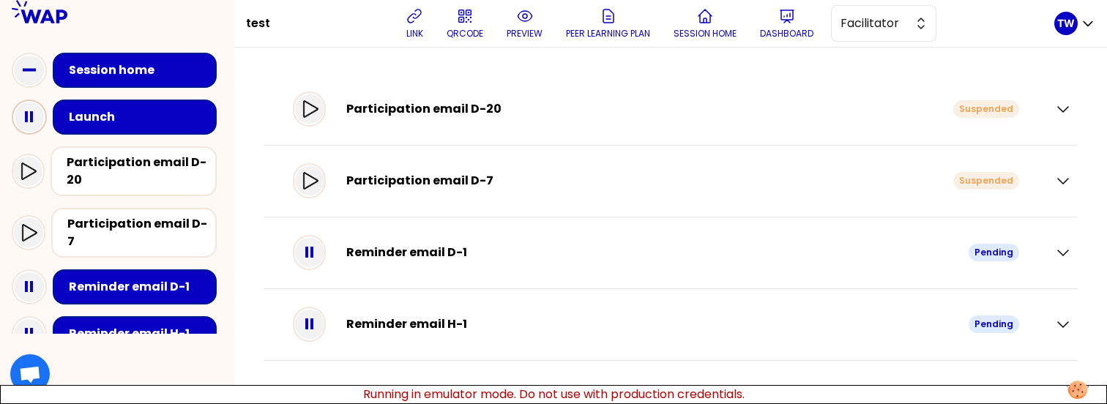
click at [36, 116] on icon at bounding box center [29, 116] width 29 height 29
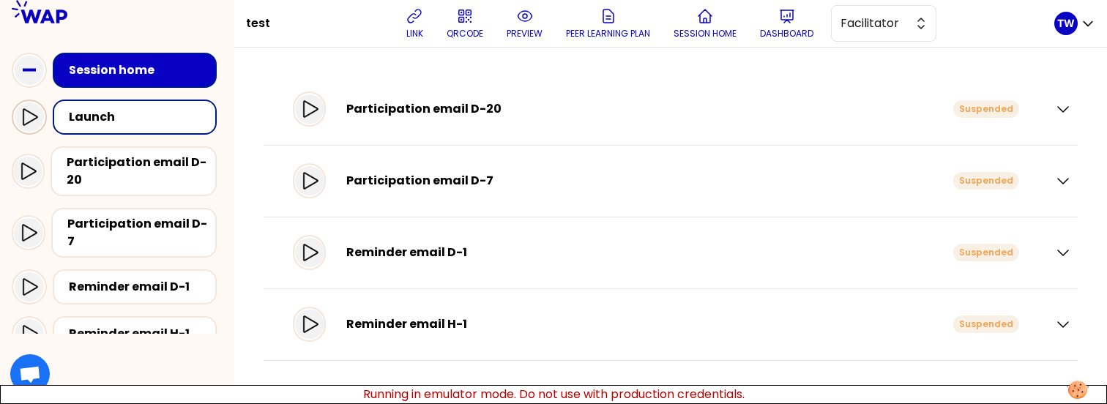
click at [36, 116] on icon at bounding box center [30, 116] width 15 height 17
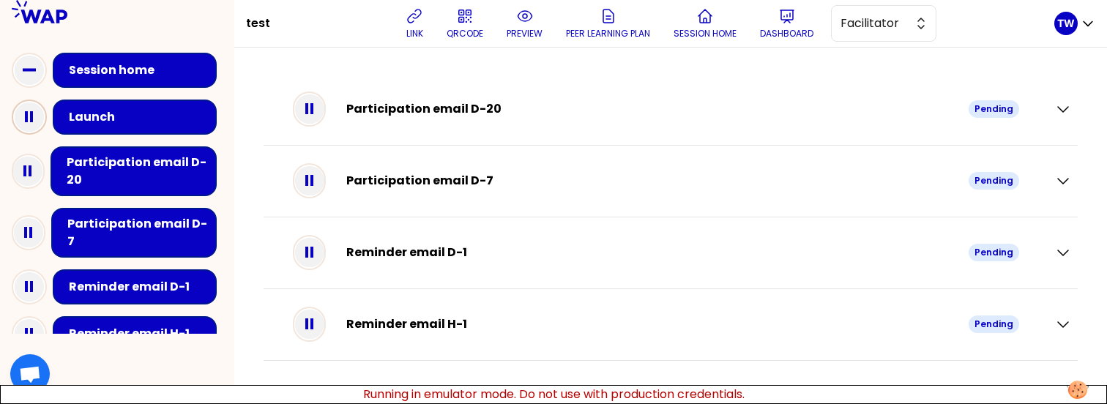
click at [36, 116] on icon at bounding box center [29, 116] width 29 height 29
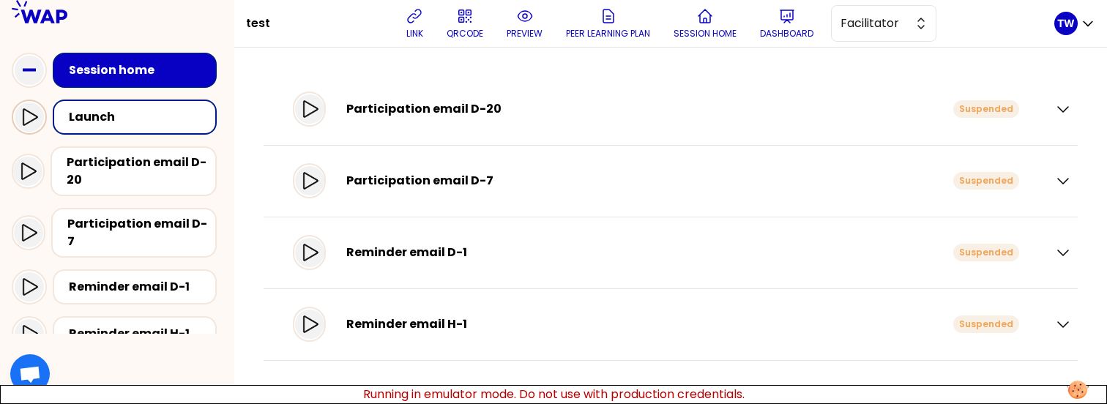
click at [34, 124] on icon at bounding box center [29, 117] width 18 height 18
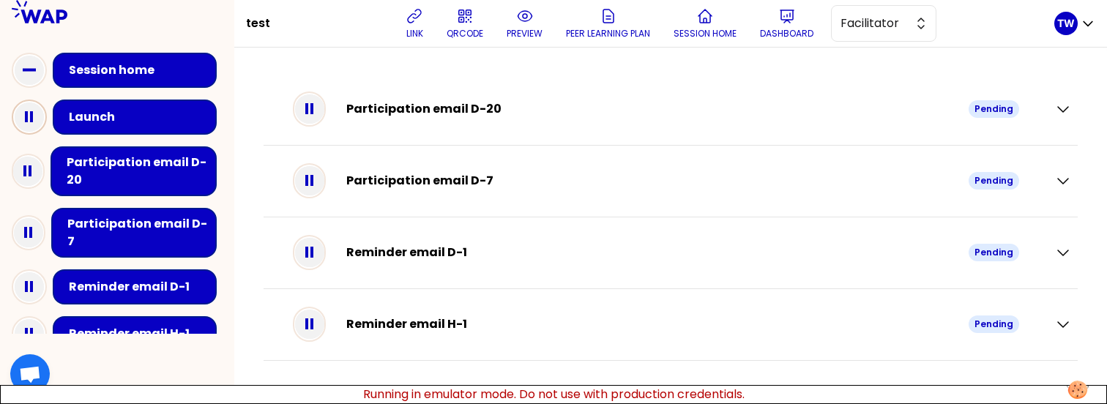
click at [34, 124] on icon at bounding box center [29, 116] width 29 height 29
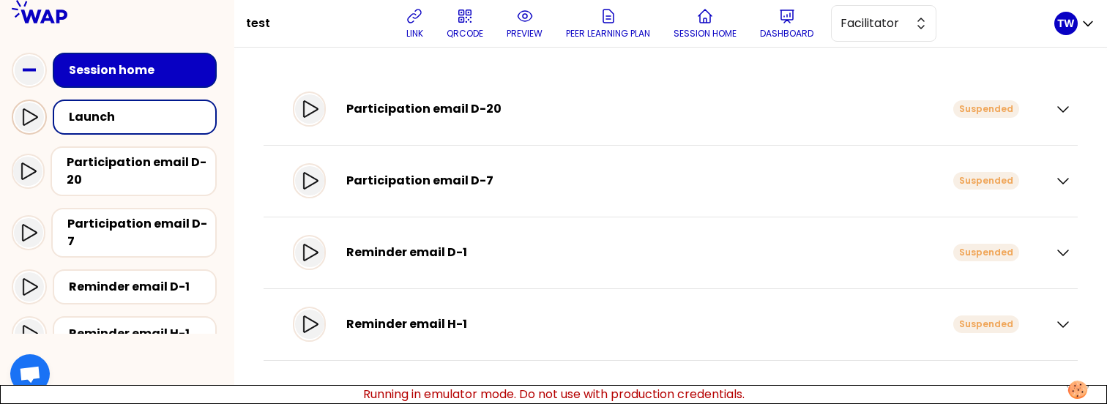
click at [33, 122] on icon at bounding box center [29, 117] width 18 height 18
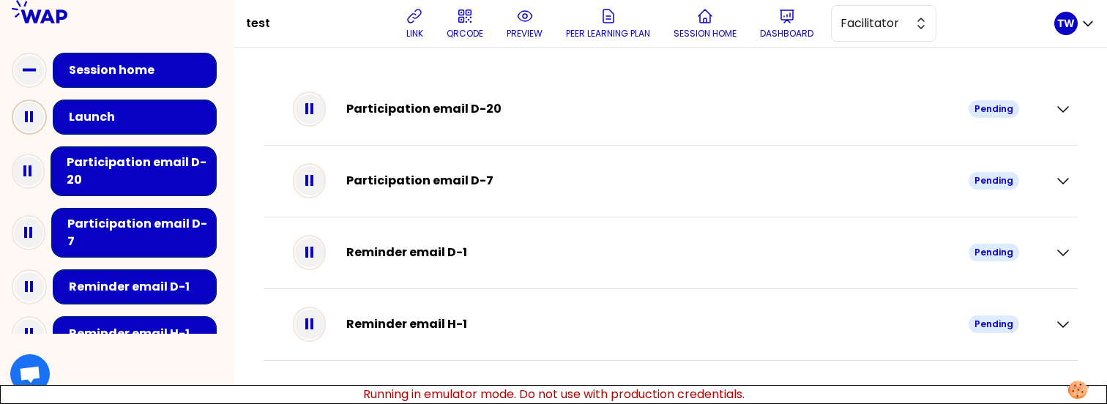
click at [41, 117] on icon at bounding box center [29, 116] width 29 height 29
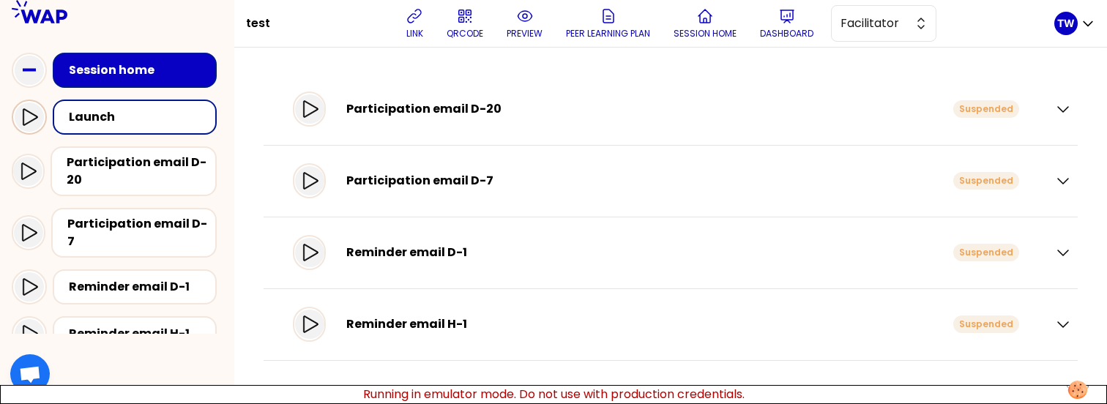
click at [37, 127] on div at bounding box center [29, 116] width 29 height 29
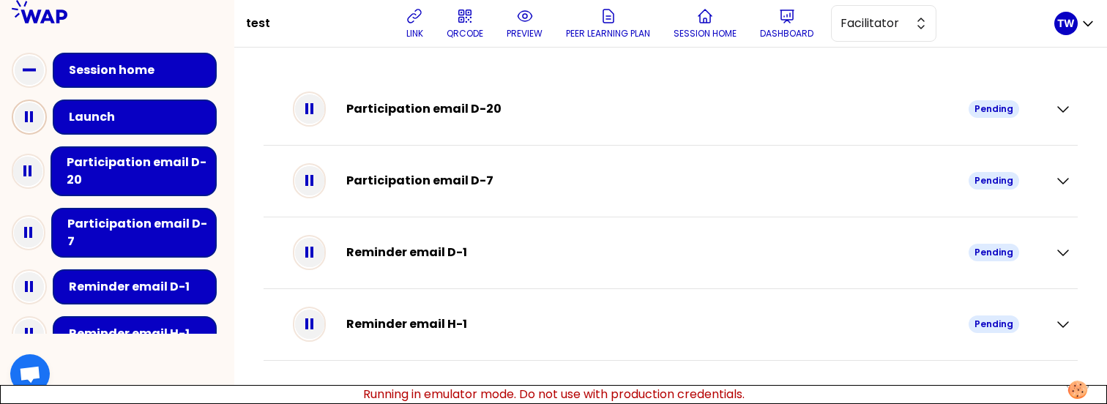
click at [37, 127] on icon at bounding box center [29, 116] width 29 height 29
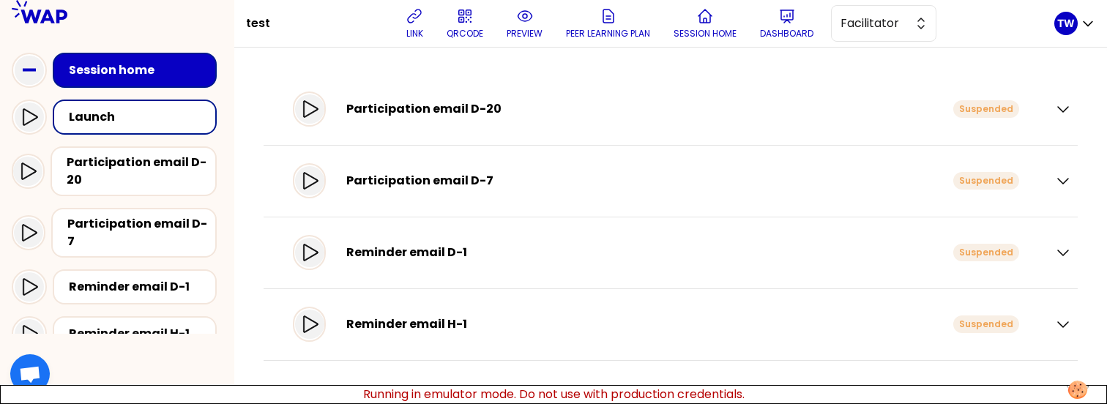
click at [37, 127] on div at bounding box center [29, 116] width 29 height 29
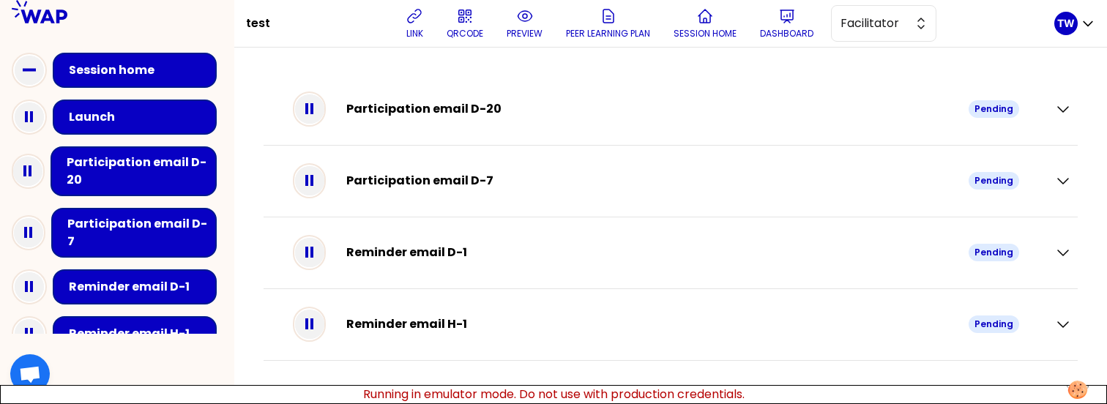
click at [37, 127] on icon at bounding box center [29, 116] width 29 height 29
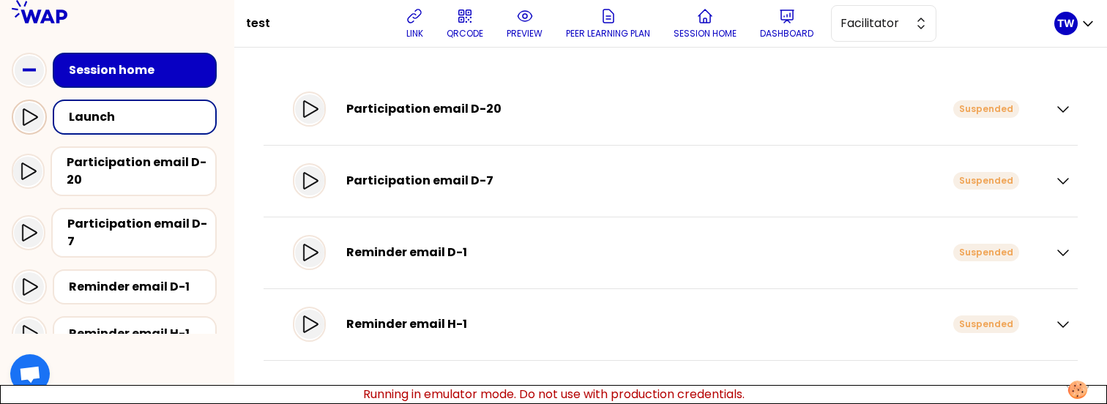
click at [37, 127] on div at bounding box center [29, 116] width 29 height 29
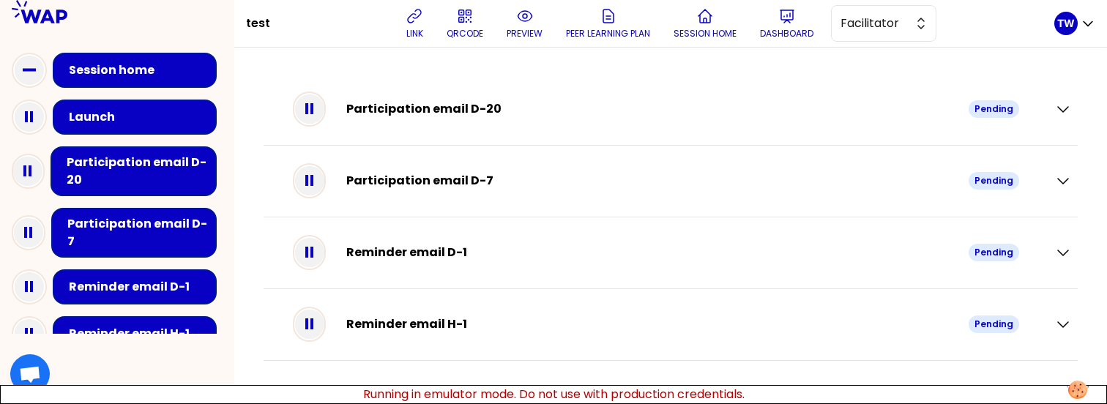
click at [37, 127] on icon at bounding box center [29, 116] width 29 height 29
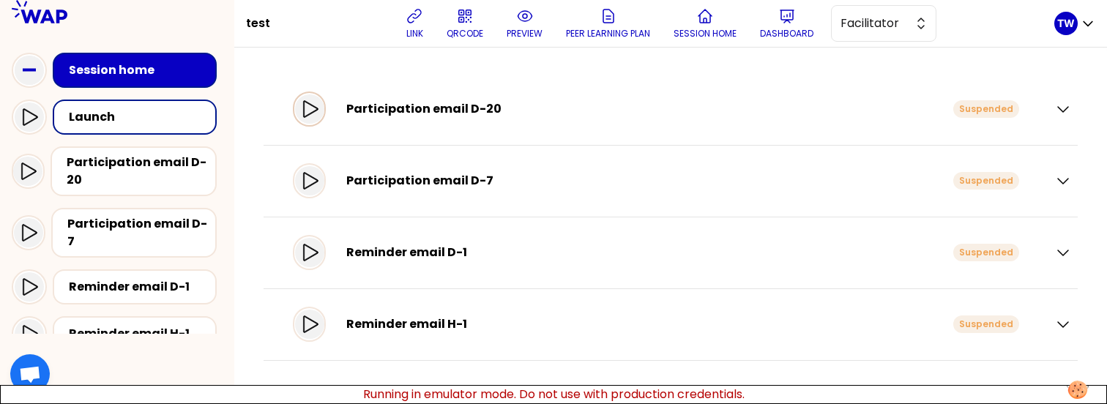
click at [318, 111] on icon at bounding box center [310, 109] width 18 height 18
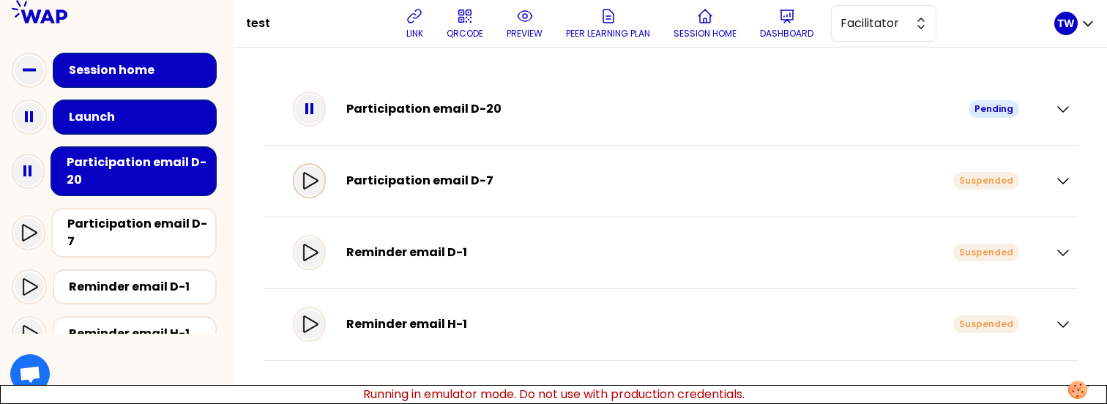
click at [318, 187] on icon at bounding box center [310, 181] width 18 height 18
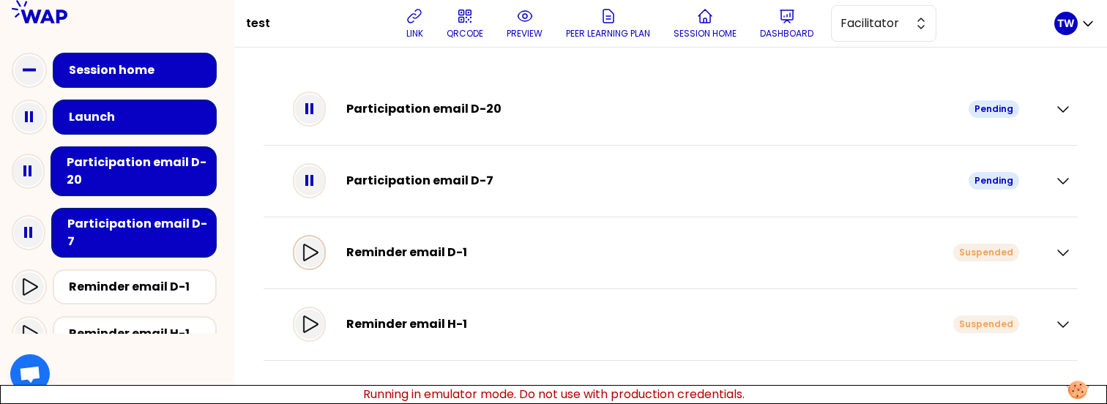
click at [320, 267] on div at bounding box center [309, 252] width 33 height 35
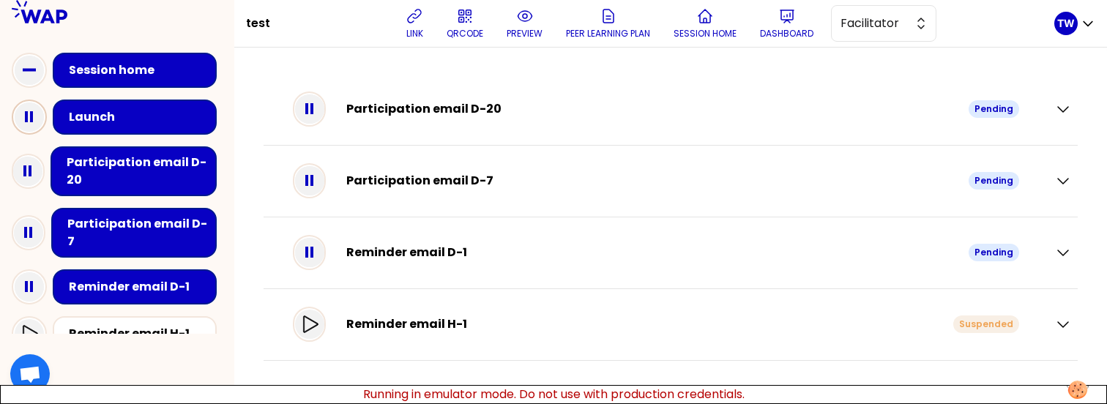
click at [25, 119] on rect at bounding box center [26, 116] width 3 height 11
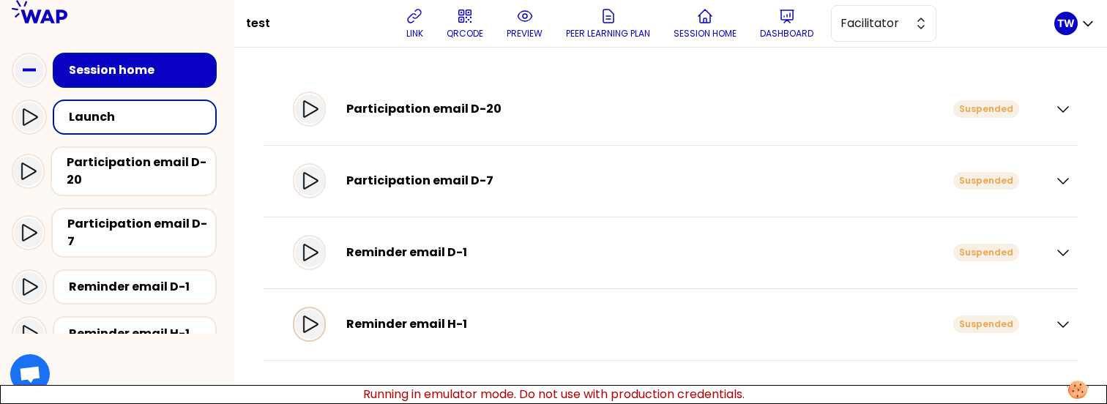
click at [318, 330] on icon at bounding box center [310, 325] width 18 height 18
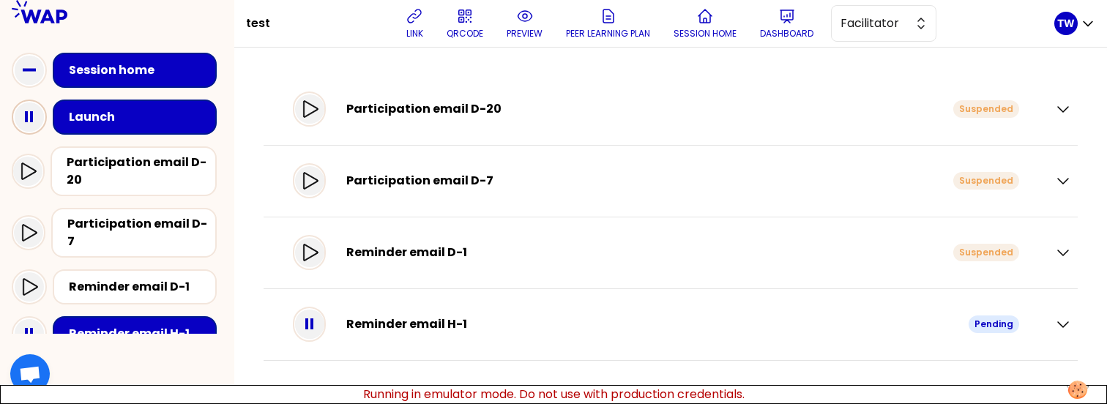
click at [25, 118] on rect at bounding box center [26, 116] width 3 height 11
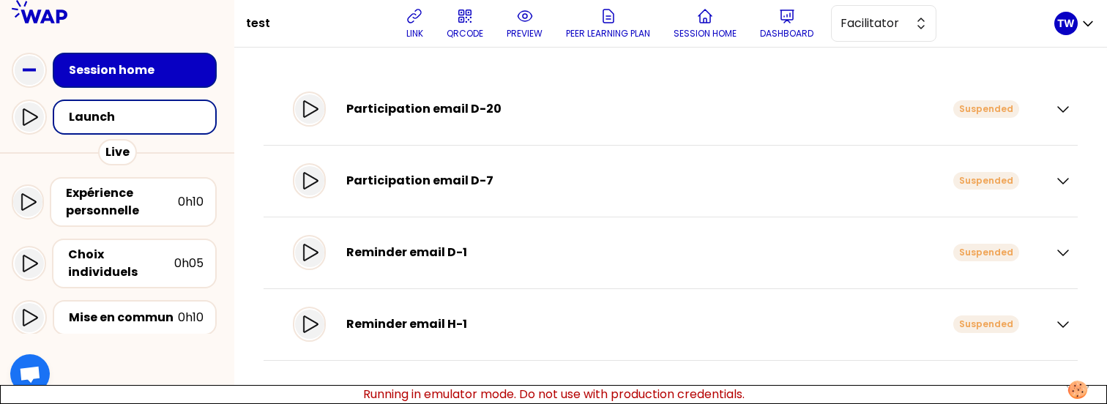
click at [1073, 105] on div "Participation email D-20 Suspended" at bounding box center [671, 110] width 814 height 72
click at [1064, 109] on icon "button" at bounding box center [1063, 109] width 18 height 18
click at [1055, 107] on icon "button" at bounding box center [1063, 109] width 18 height 18
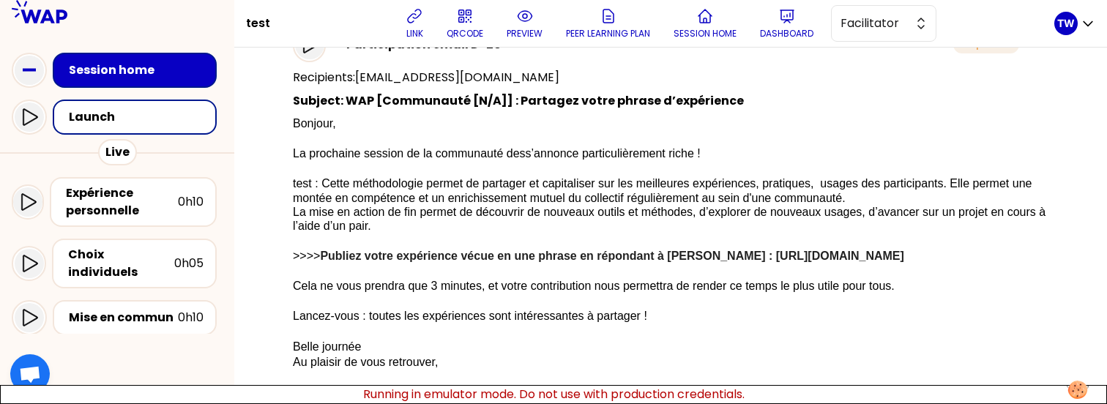
scroll to position [17, 0]
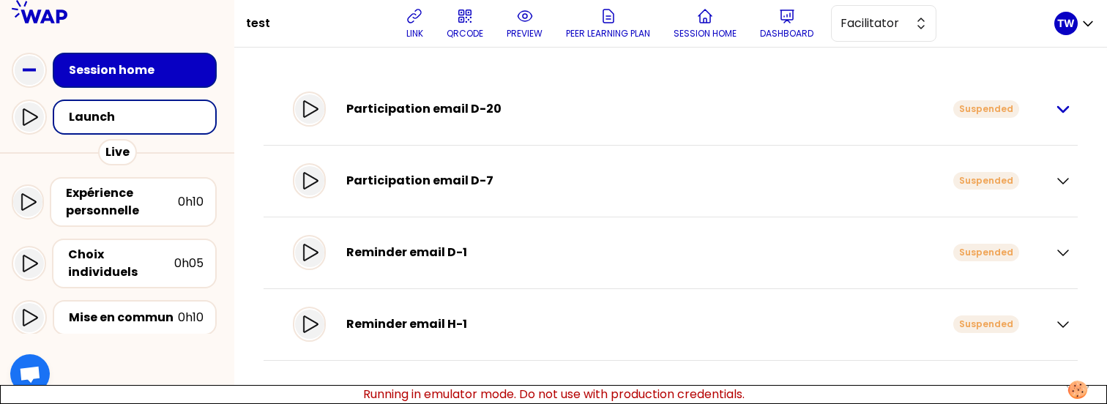
click at [1062, 103] on icon "button" at bounding box center [1063, 109] width 18 height 18
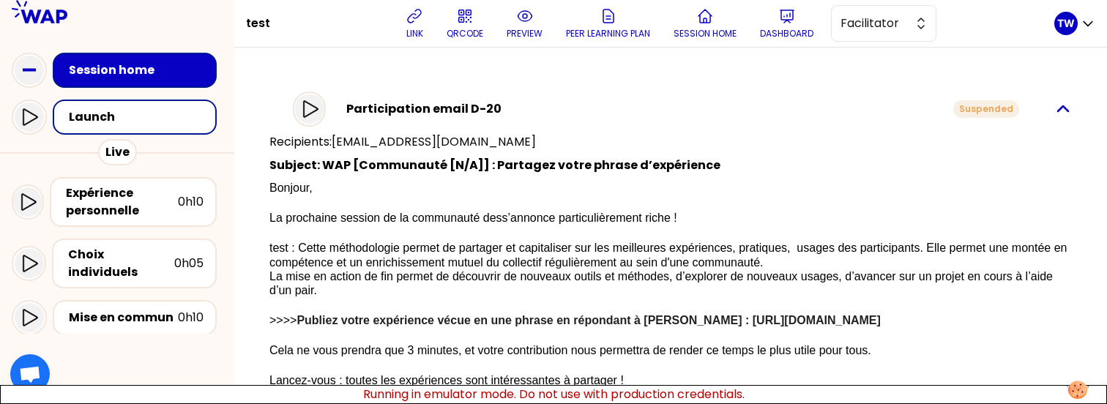
click at [1054, 111] on icon "button" at bounding box center [1063, 109] width 18 height 18
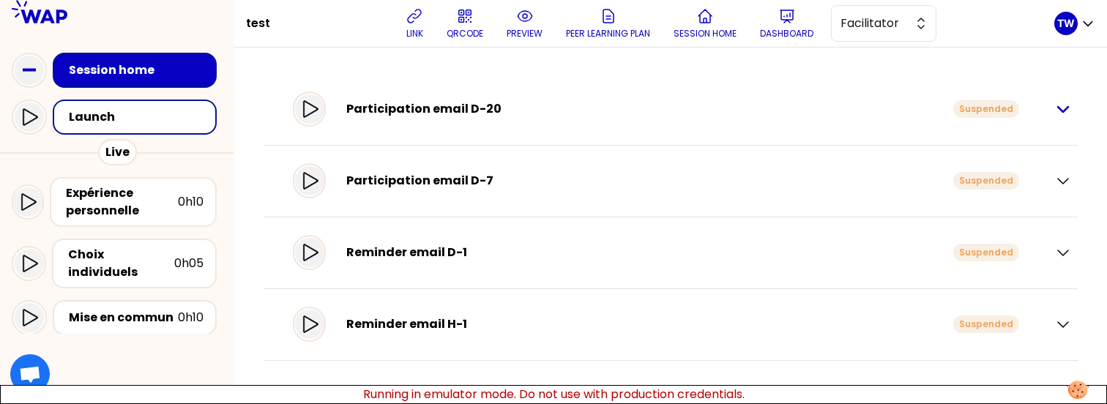
click at [1050, 111] on div "Participation email D-20 Suspended" at bounding box center [670, 110] width 802 height 42
click at [1059, 107] on icon "button" at bounding box center [1063, 109] width 10 height 5
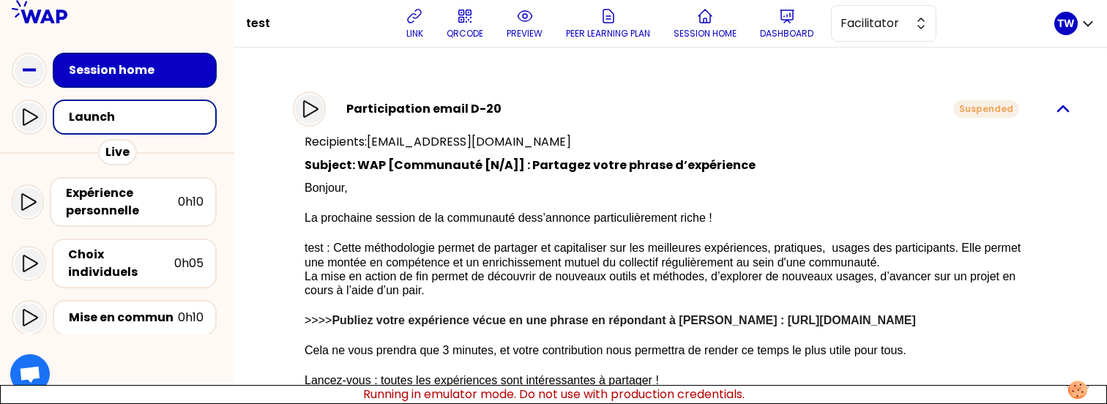
click at [1054, 108] on icon "button" at bounding box center [1063, 109] width 18 height 18
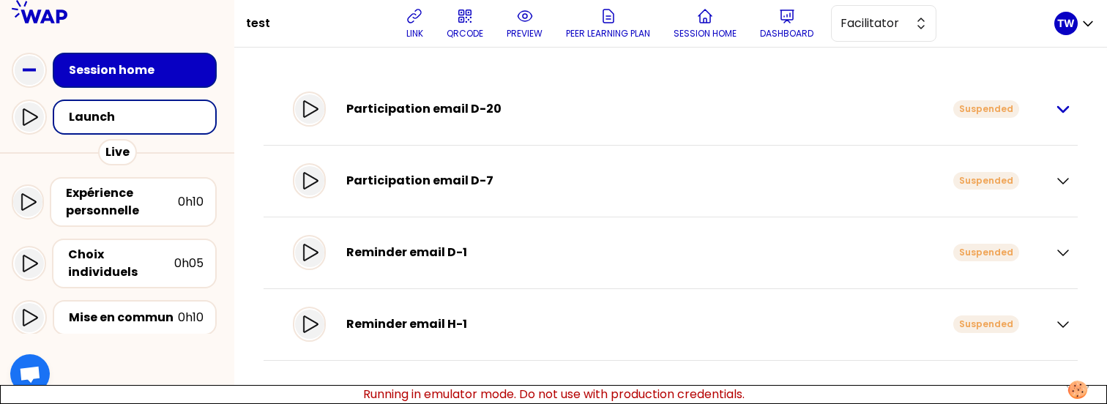
click at [1061, 111] on icon "button" at bounding box center [1063, 109] width 10 height 5
click at [1059, 114] on icon "button" at bounding box center [1063, 109] width 18 height 18
click at [1068, 115] on icon "button" at bounding box center [1063, 109] width 18 height 18
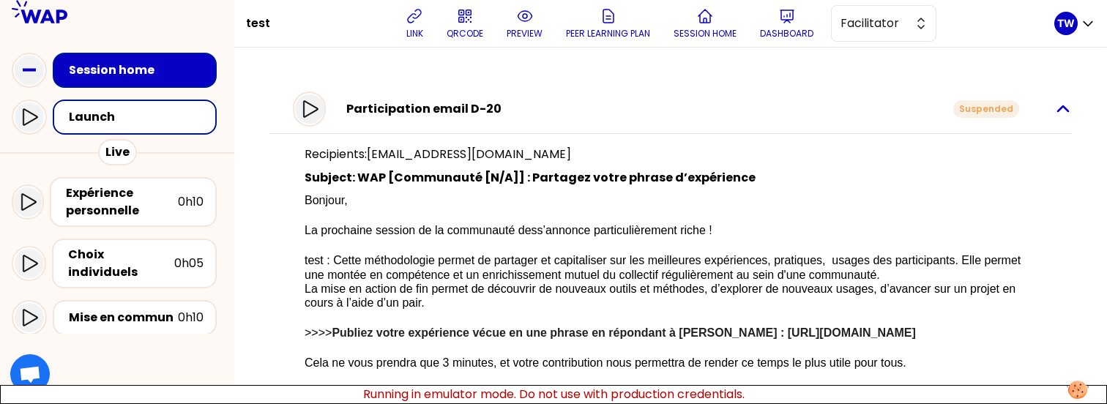
click at [1054, 113] on icon "button" at bounding box center [1063, 109] width 18 height 18
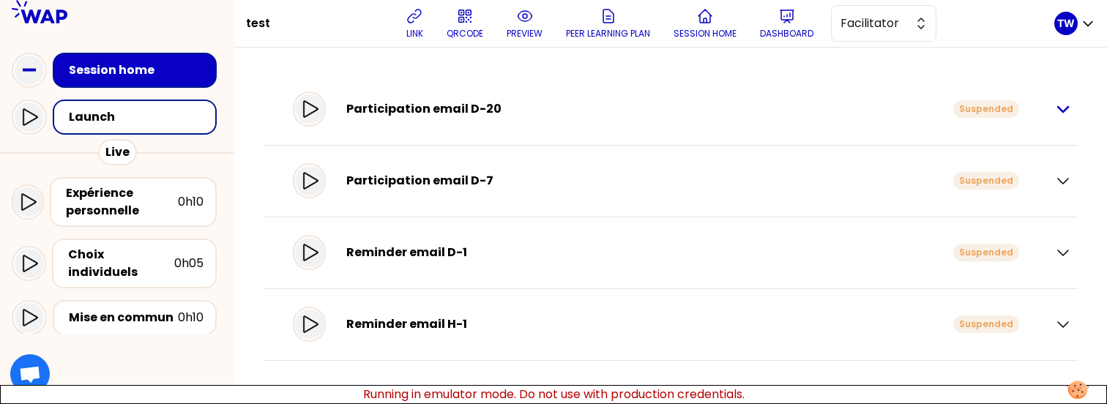
click at [1065, 113] on icon "button" at bounding box center [1063, 109] width 18 height 18
click at [1059, 110] on icon "button" at bounding box center [1063, 109] width 18 height 18
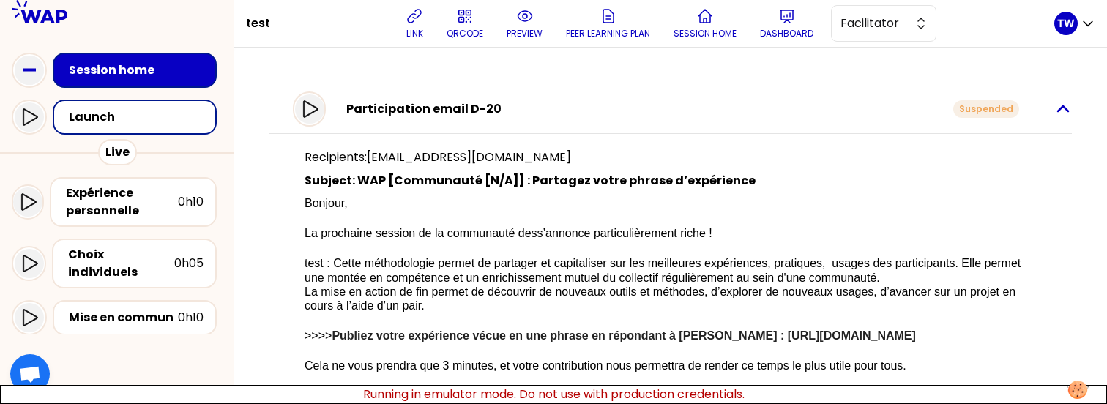
click at [1059, 114] on icon "button" at bounding box center [1063, 109] width 18 height 18
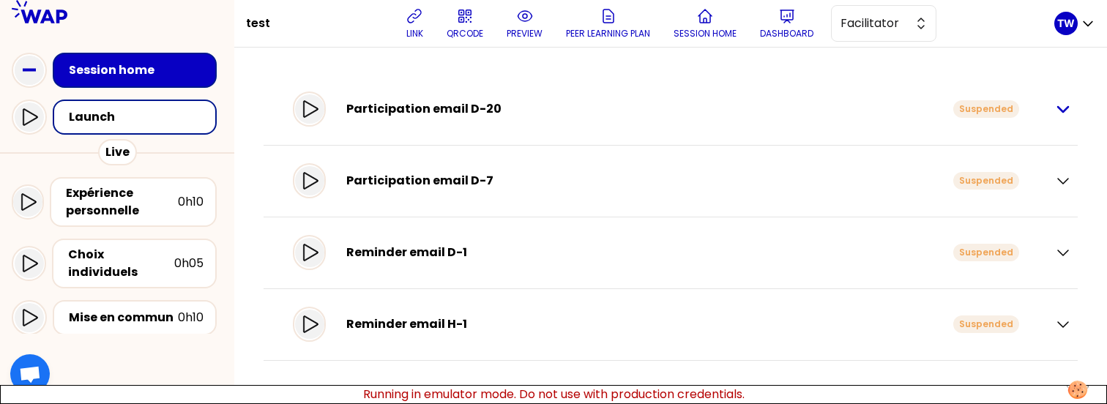
click at [1059, 114] on icon "button" at bounding box center [1063, 109] width 18 height 18
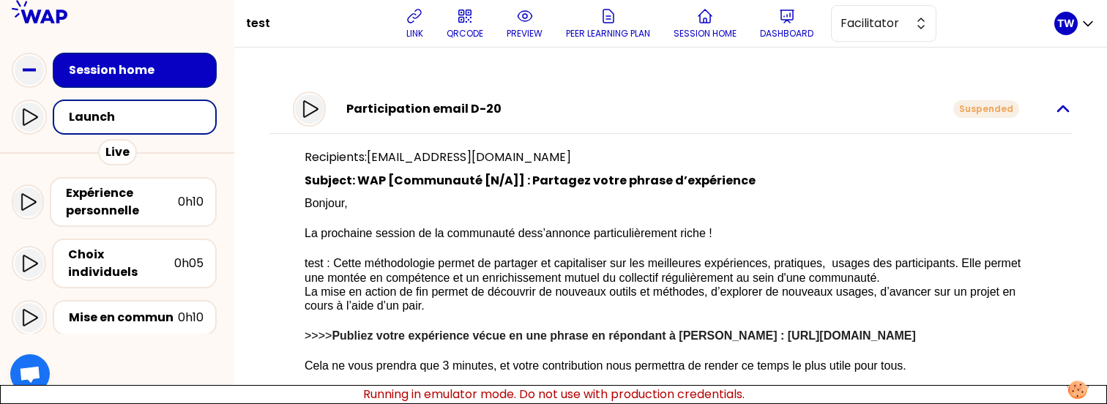
click at [1059, 111] on icon "button" at bounding box center [1063, 109] width 18 height 18
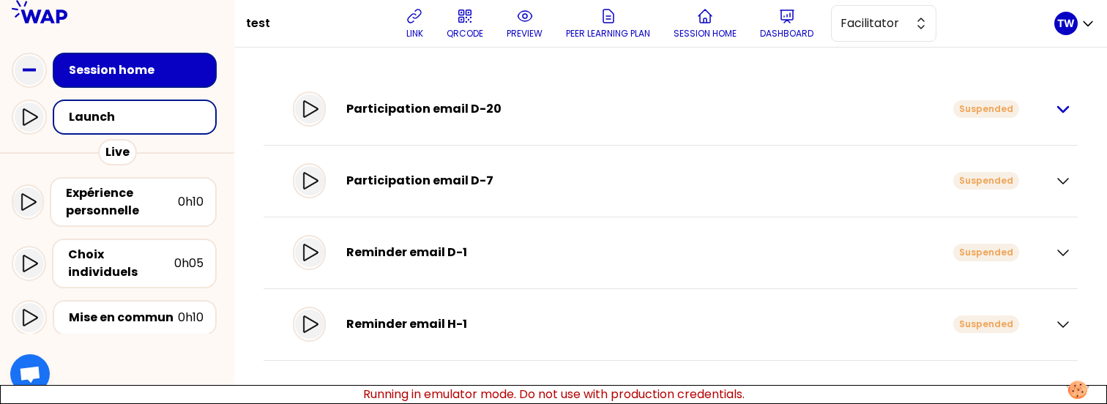
click at [1062, 114] on icon "button" at bounding box center [1063, 109] width 18 height 18
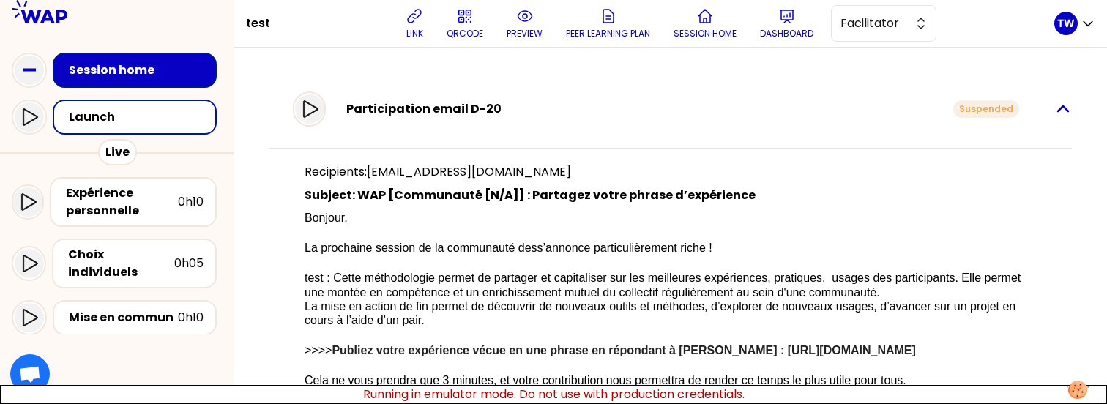
click at [1059, 113] on icon "button" at bounding box center [1063, 109] width 18 height 18
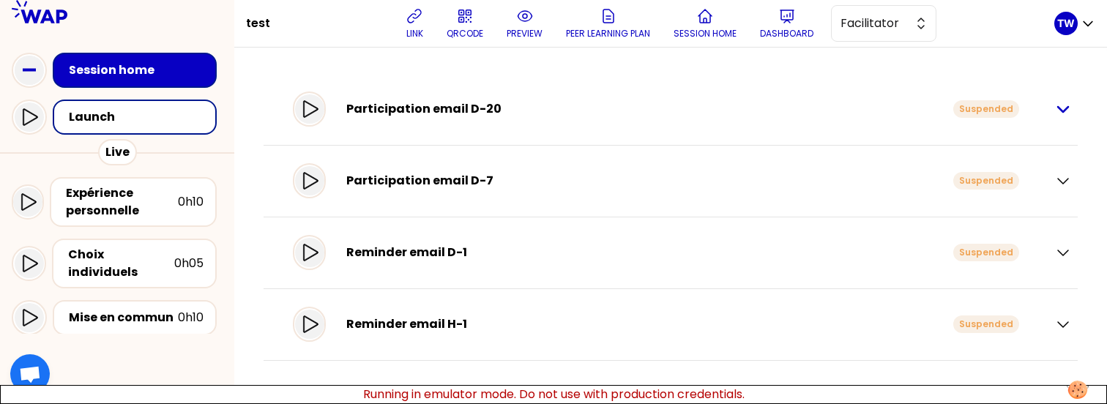
click at [1064, 104] on icon "button" at bounding box center [1063, 109] width 18 height 18
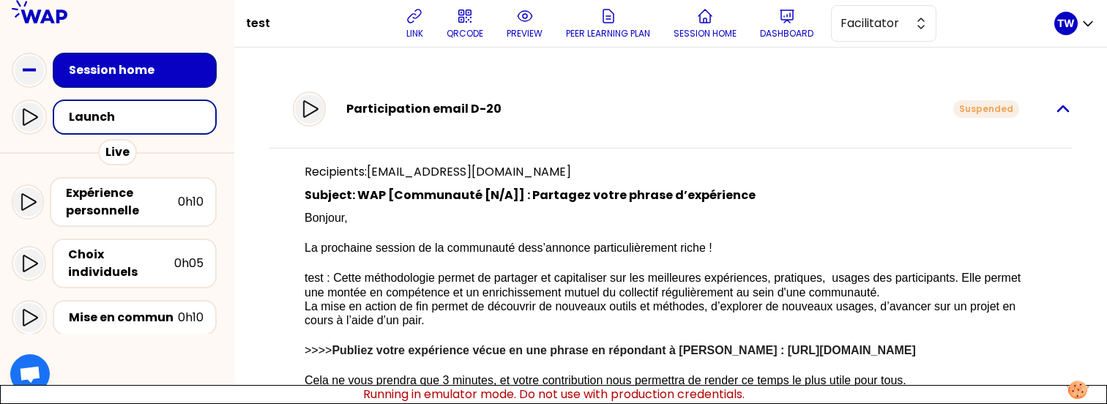
click at [1054, 111] on icon "button" at bounding box center [1063, 109] width 18 height 18
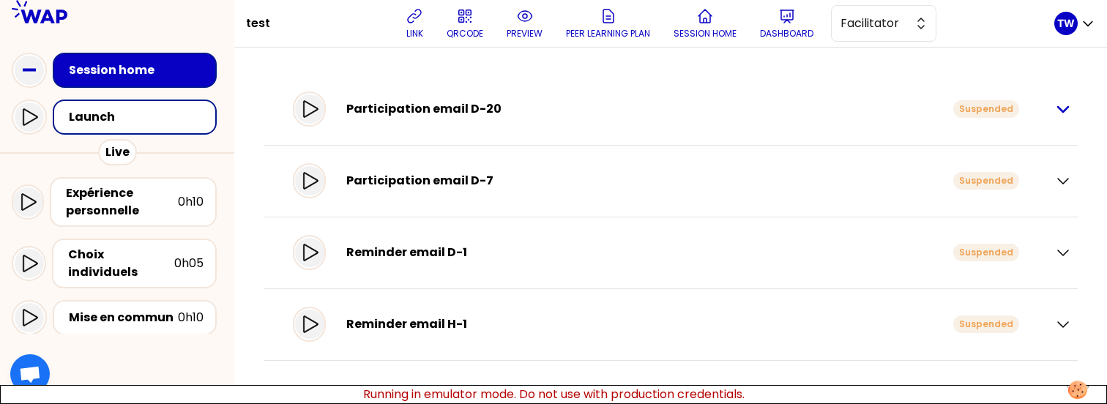
click at [1050, 111] on div "Participation email D-20 Suspended" at bounding box center [670, 110] width 802 height 42
click at [1059, 111] on icon "button" at bounding box center [1063, 109] width 18 height 18
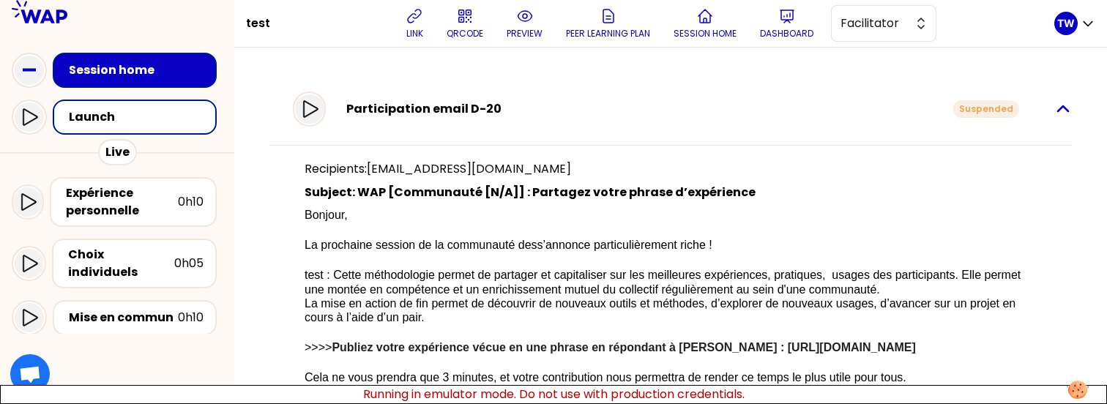
click at [1054, 115] on icon "button" at bounding box center [1063, 109] width 18 height 18
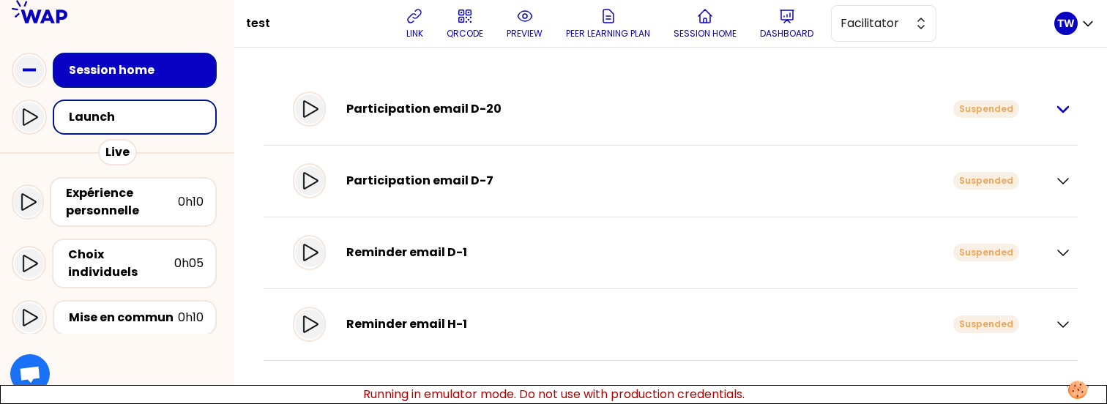
click at [1050, 115] on div "Participation email D-20 Suspended" at bounding box center [670, 110] width 802 height 42
click at [1061, 113] on icon "button" at bounding box center [1063, 109] width 18 height 18
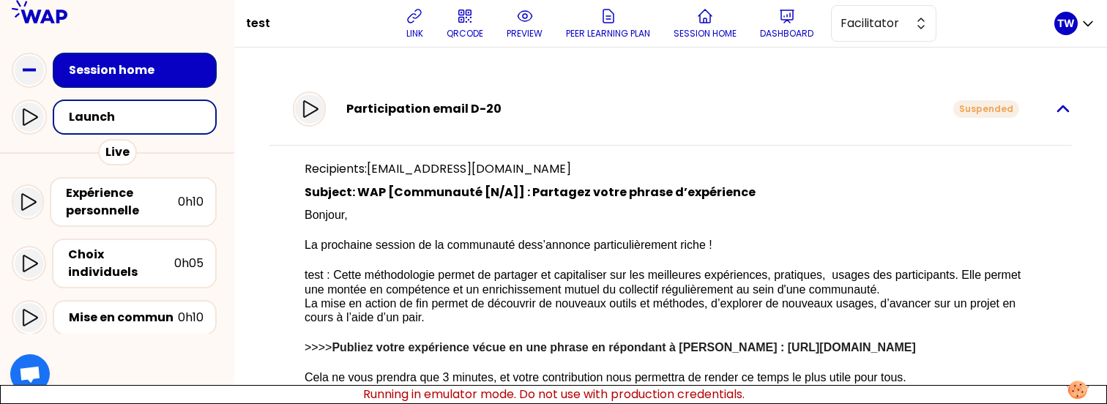
click at [1058, 108] on icon "button" at bounding box center [1063, 108] width 10 height 5
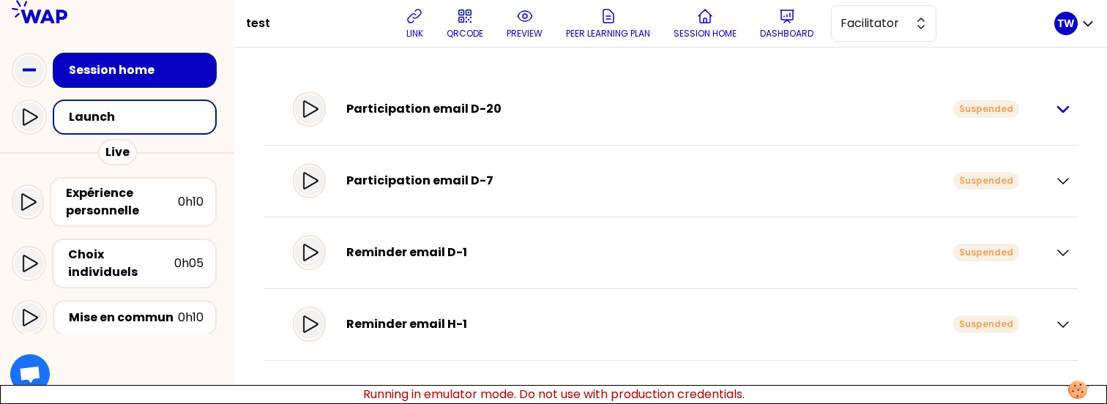
click at [1054, 108] on icon "button" at bounding box center [1063, 109] width 18 height 18
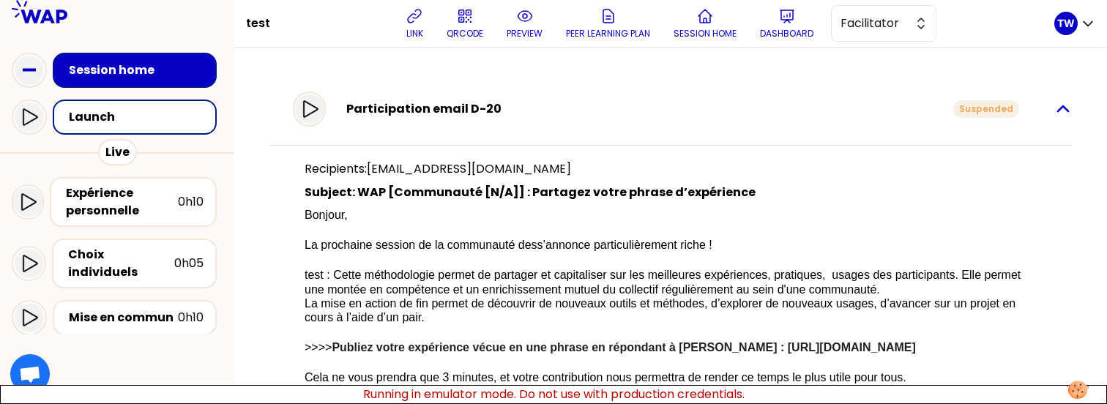
click at [1058, 108] on icon "button" at bounding box center [1063, 108] width 10 height 5
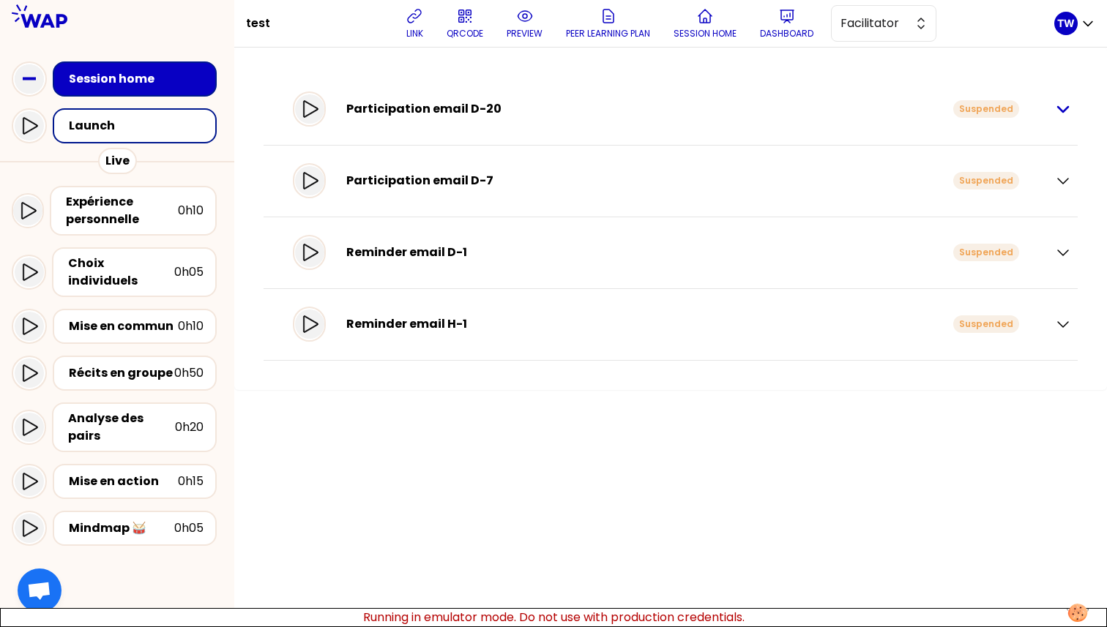
click at [1069, 112] on icon "button" at bounding box center [1063, 109] width 18 height 18
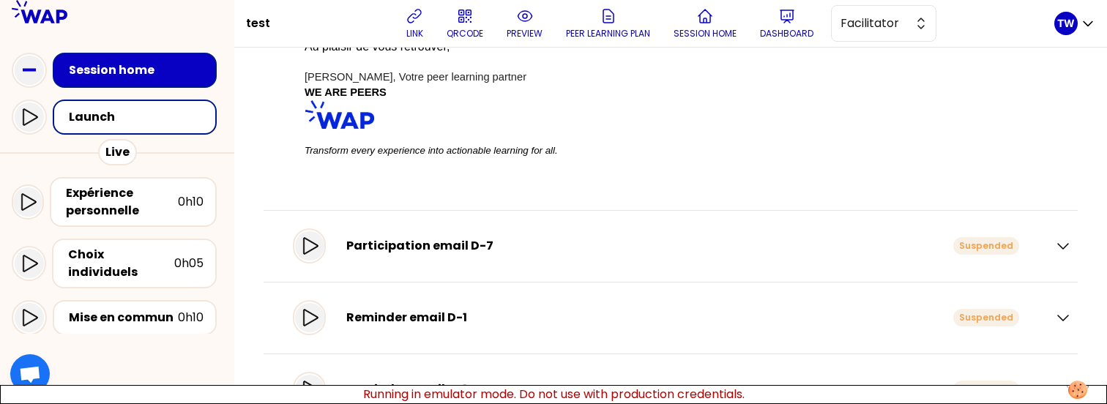
scroll to position [462, 0]
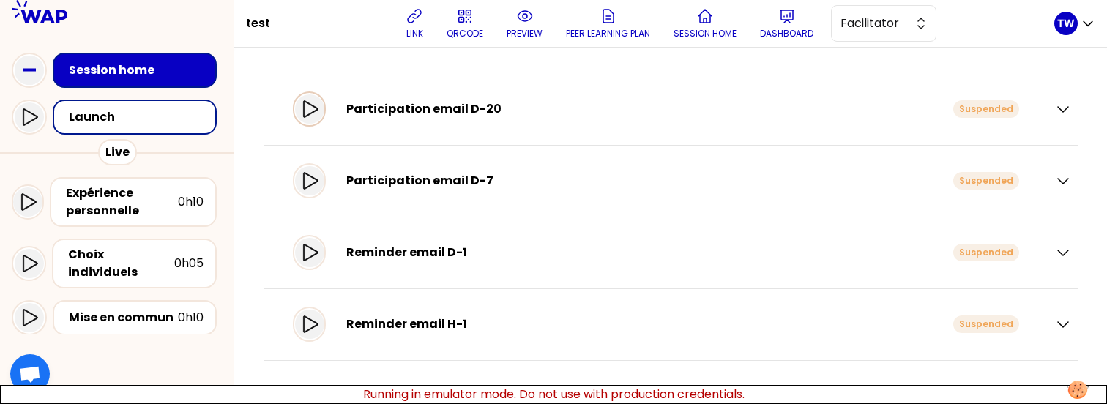
click at [315, 116] on icon at bounding box center [310, 108] width 15 height 17
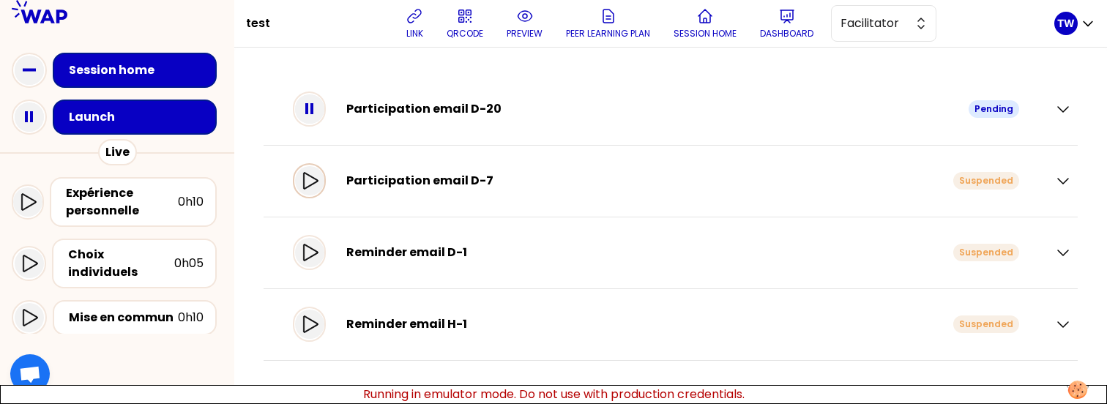
click at [313, 173] on icon at bounding box center [310, 181] width 18 height 18
click at [30, 122] on rect at bounding box center [31, 116] width 3 height 11
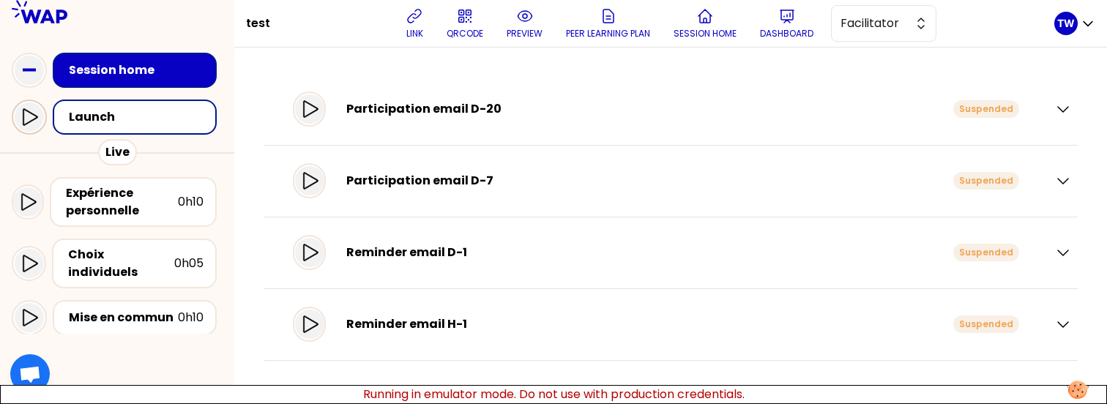
click at [27, 124] on icon at bounding box center [29, 117] width 18 height 18
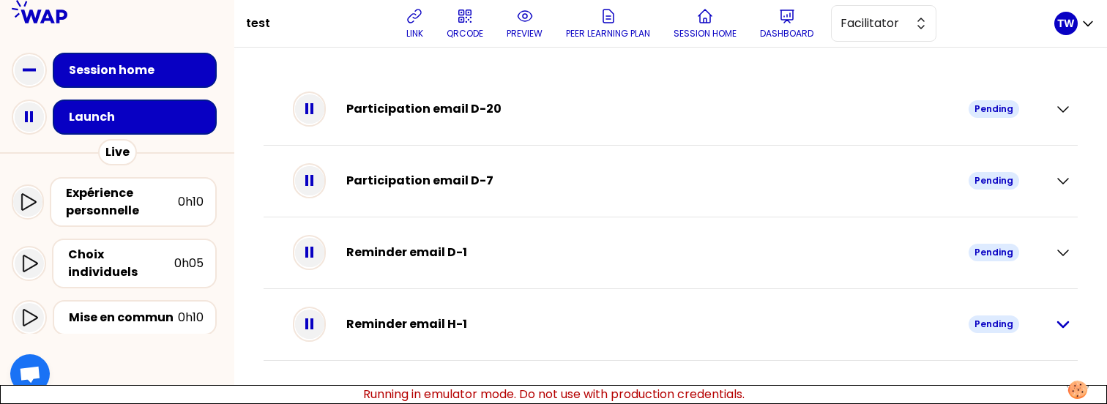
click at [1058, 322] on icon "button" at bounding box center [1063, 324] width 10 height 5
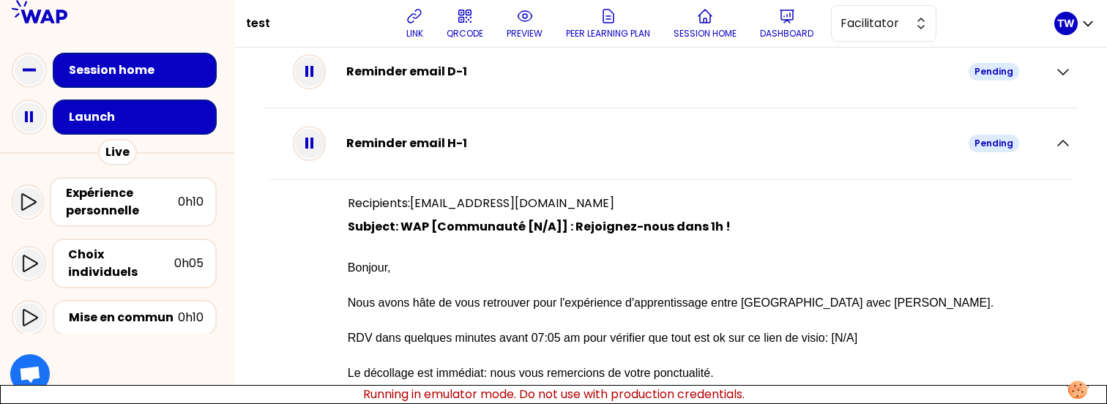
scroll to position [188, 0]
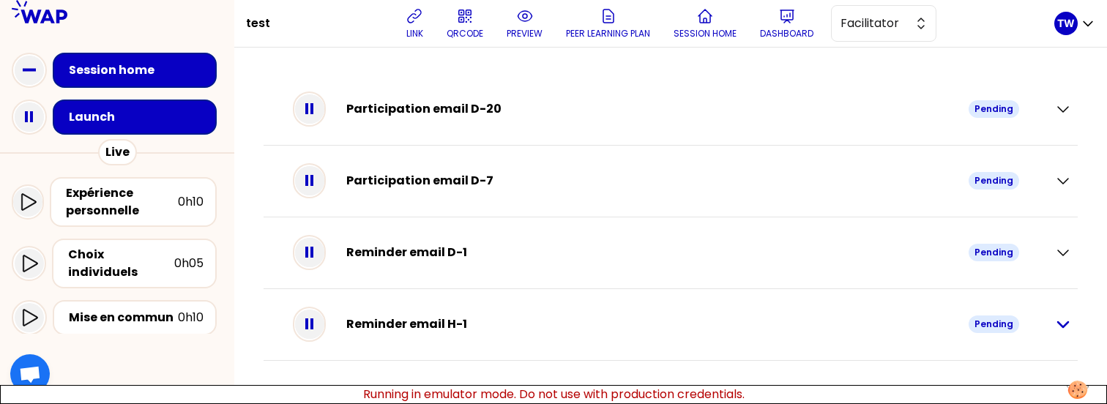
click at [1061, 326] on icon "button" at bounding box center [1063, 324] width 10 height 5
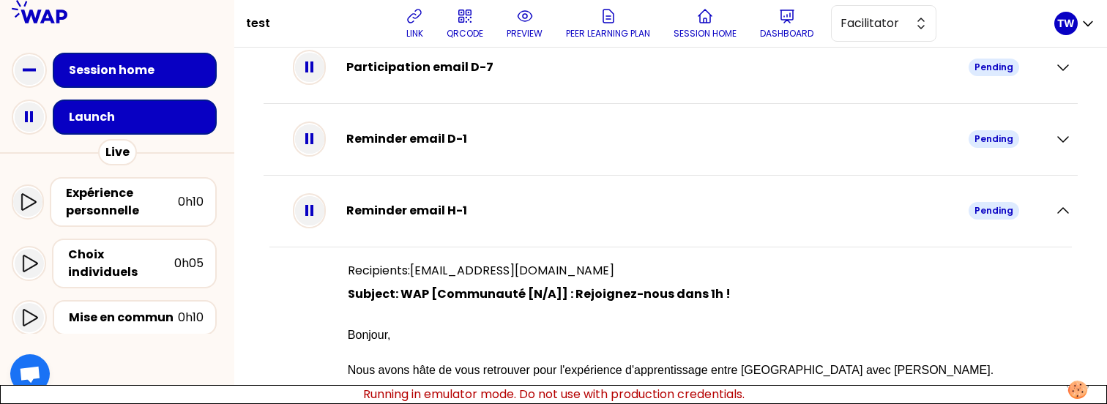
scroll to position [111, 0]
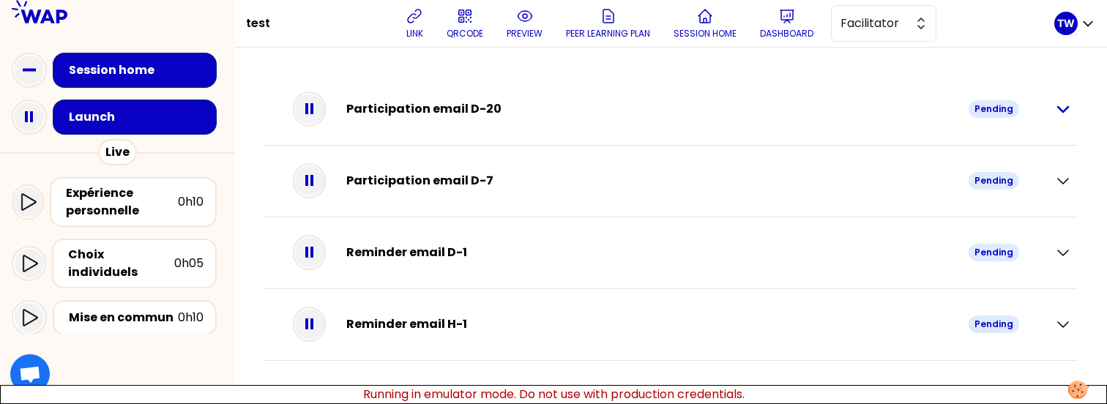
click at [1062, 111] on icon "button" at bounding box center [1063, 109] width 10 height 5
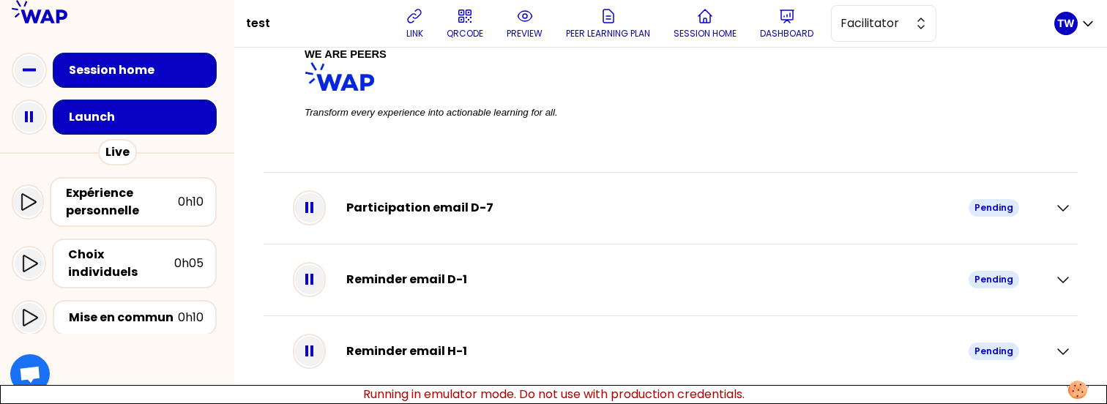
scroll to position [471, 0]
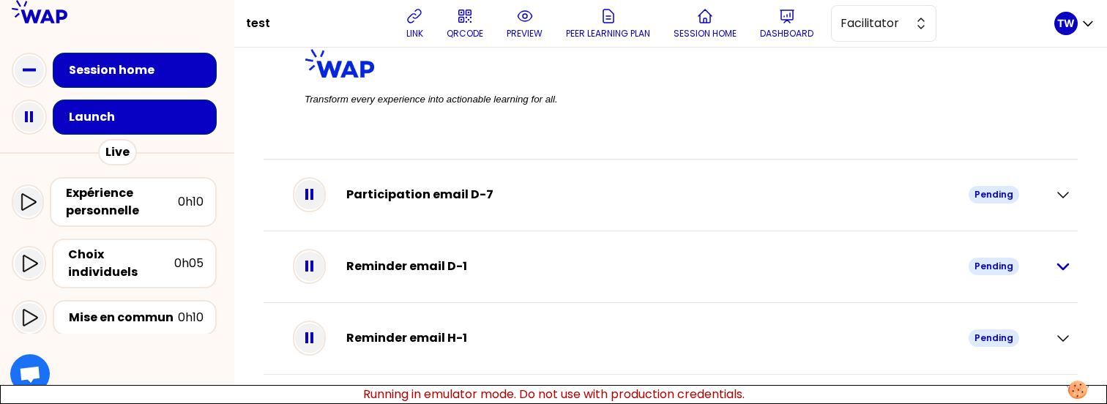
click at [1058, 268] on icon "button" at bounding box center [1063, 266] width 10 height 5
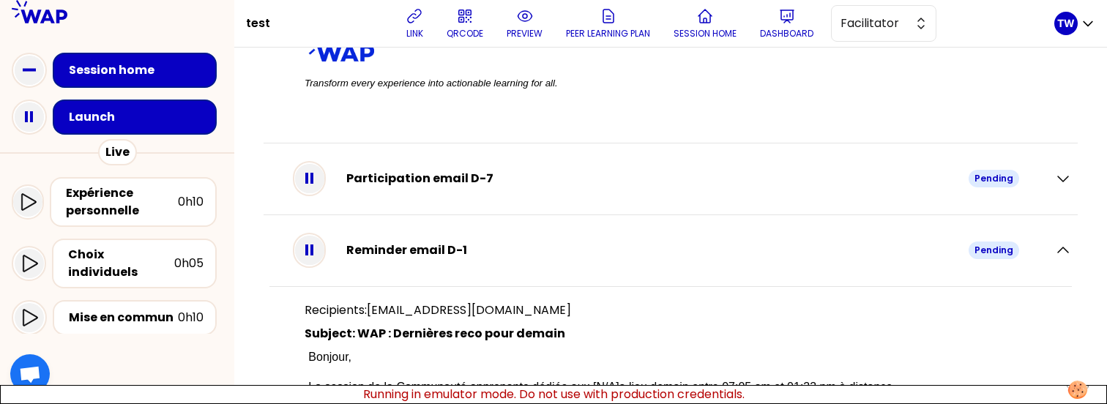
scroll to position [470, 0]
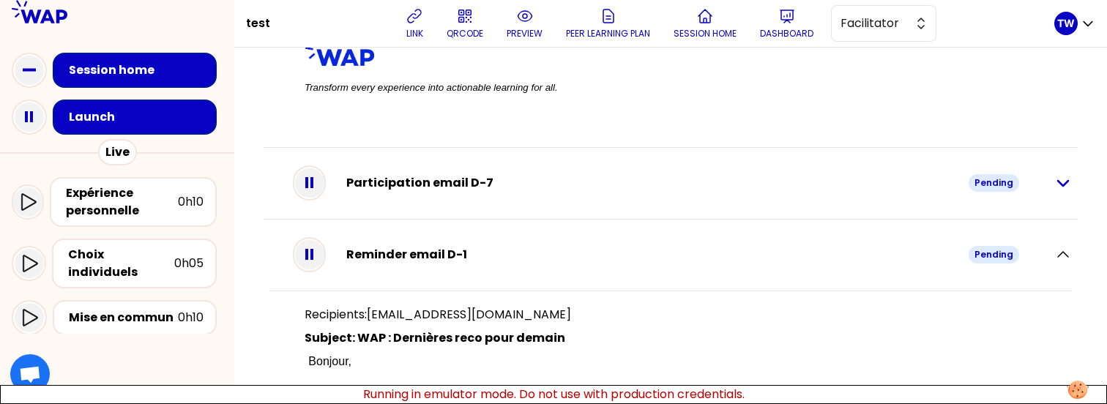
click at [1054, 192] on icon "button" at bounding box center [1063, 183] width 18 height 18
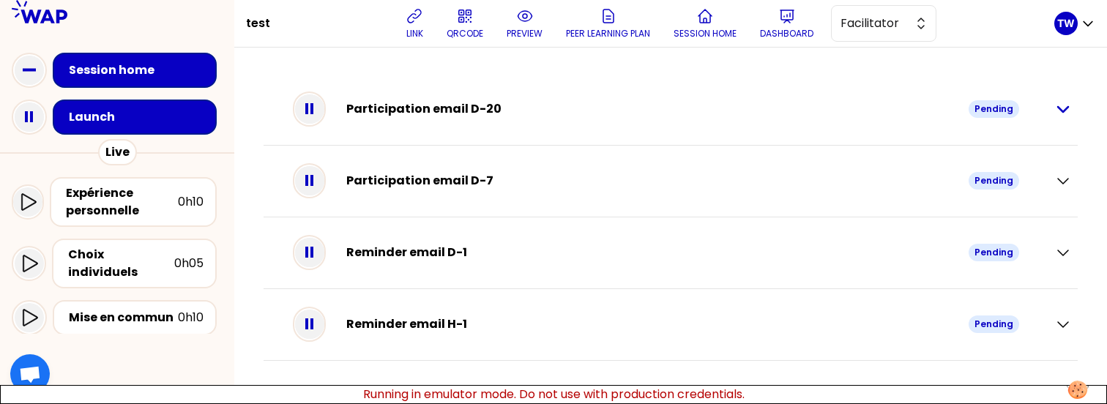
click at [1068, 107] on icon "button" at bounding box center [1063, 109] width 10 height 5
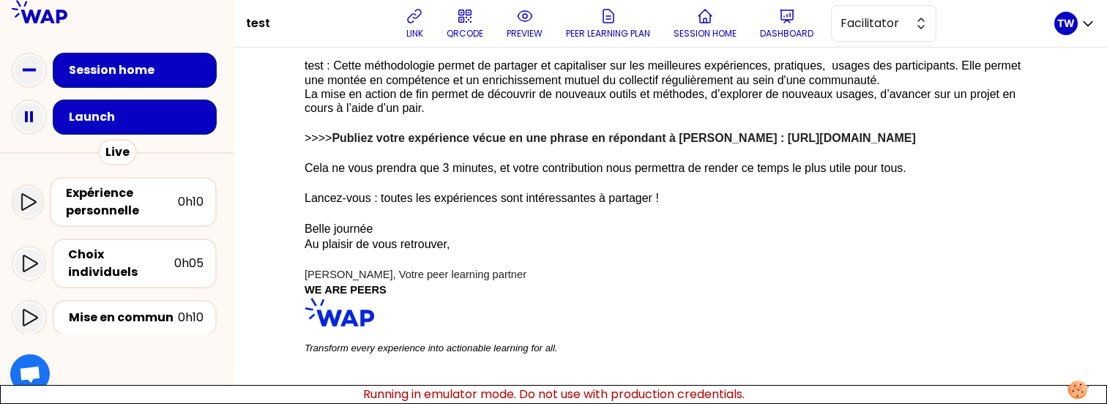
scroll to position [209, 0]
click at [523, 311] on p "Bonjour, La prochaine session de la communauté des s’annonce particulièrement r…" at bounding box center [671, 191] width 732 height 384
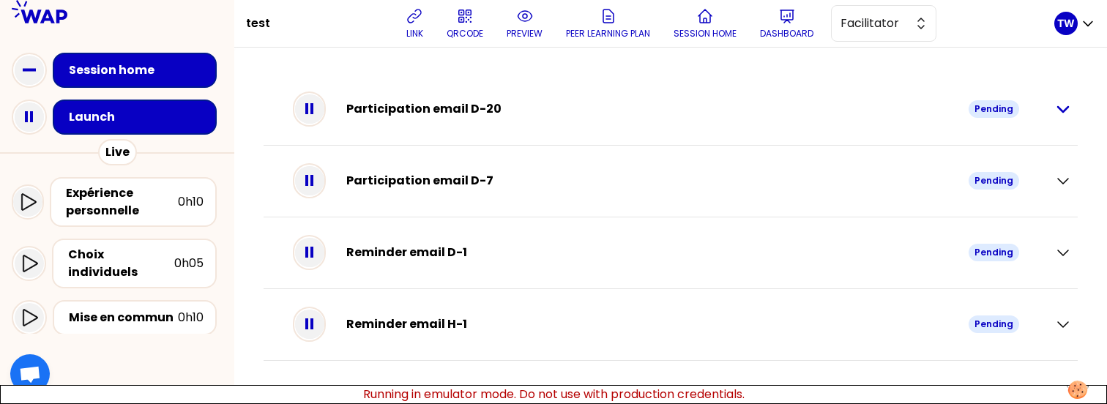
click at [1061, 112] on icon "button" at bounding box center [1063, 109] width 18 height 18
click at [1067, 113] on icon "button" at bounding box center [1063, 109] width 18 height 18
click at [1065, 115] on icon "button" at bounding box center [1063, 109] width 18 height 18
click at [1064, 116] on icon "button" at bounding box center [1063, 109] width 18 height 18
click at [1063, 104] on icon "button" at bounding box center [1063, 109] width 18 height 18
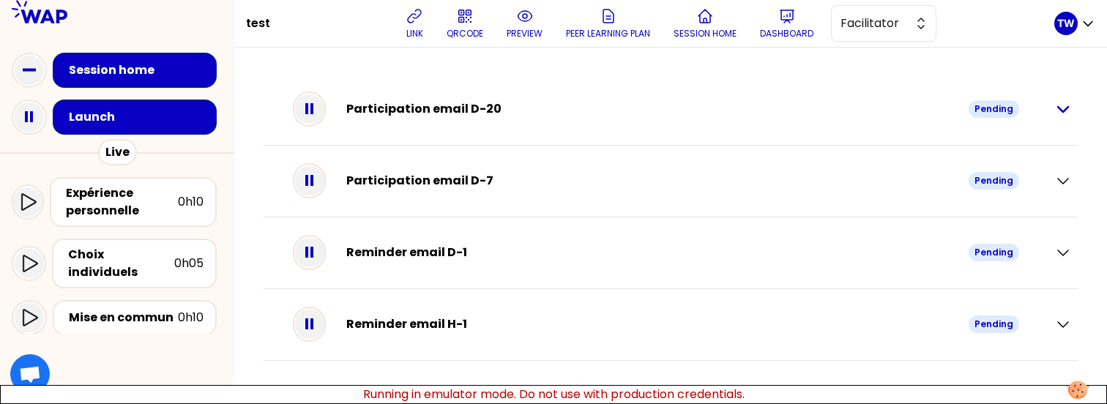
click at [1056, 110] on icon "button" at bounding box center [1063, 109] width 18 height 18
click at [1055, 105] on icon "button" at bounding box center [1063, 109] width 18 height 18
click at [1071, 186] on icon "button" at bounding box center [1063, 181] width 18 height 18
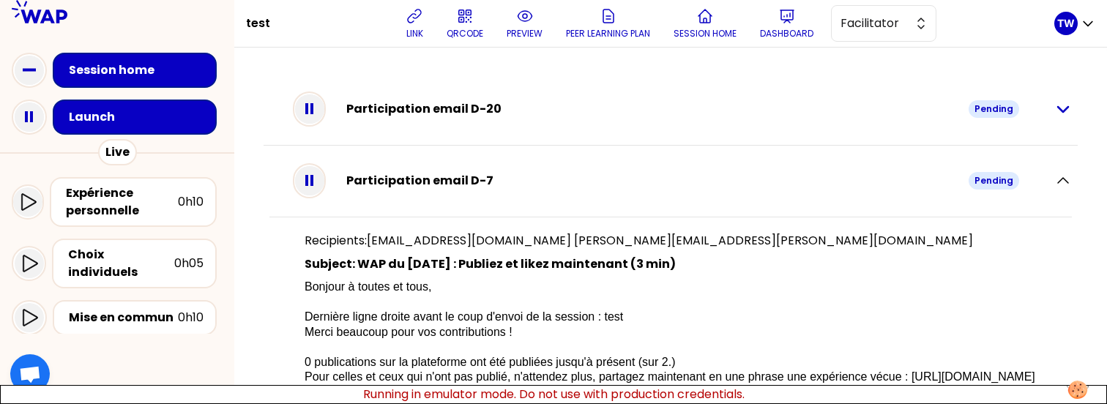
click at [1058, 108] on icon "button" at bounding box center [1063, 109] width 10 height 5
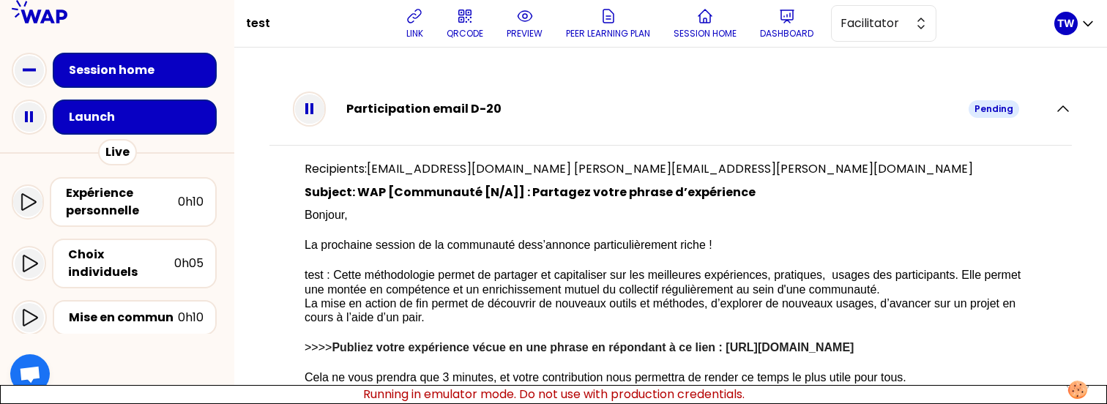
click at [551, 244] on span "s’annonce particulièrement riche !" at bounding box center [624, 245] width 175 height 12
click at [1058, 111] on icon "button" at bounding box center [1063, 108] width 10 height 5
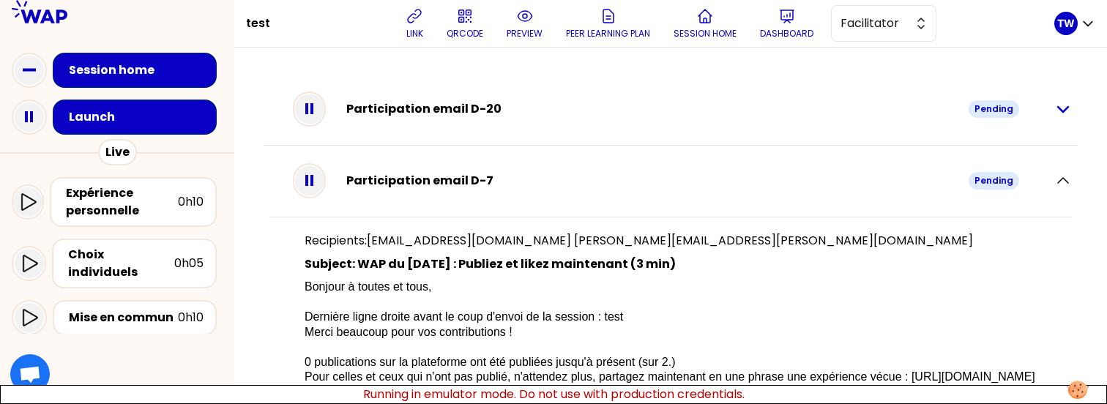
click at [1055, 111] on icon "button" at bounding box center [1063, 109] width 18 height 18
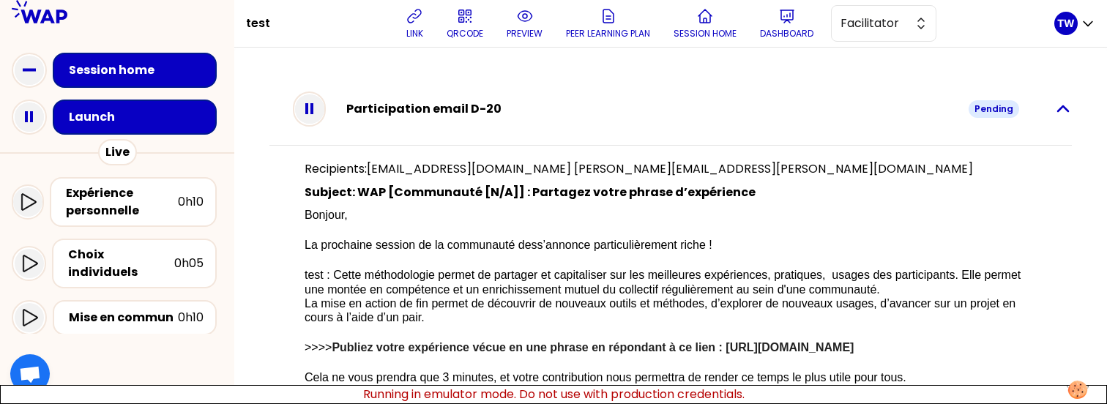
click at [1054, 110] on icon "button" at bounding box center [1063, 109] width 18 height 18
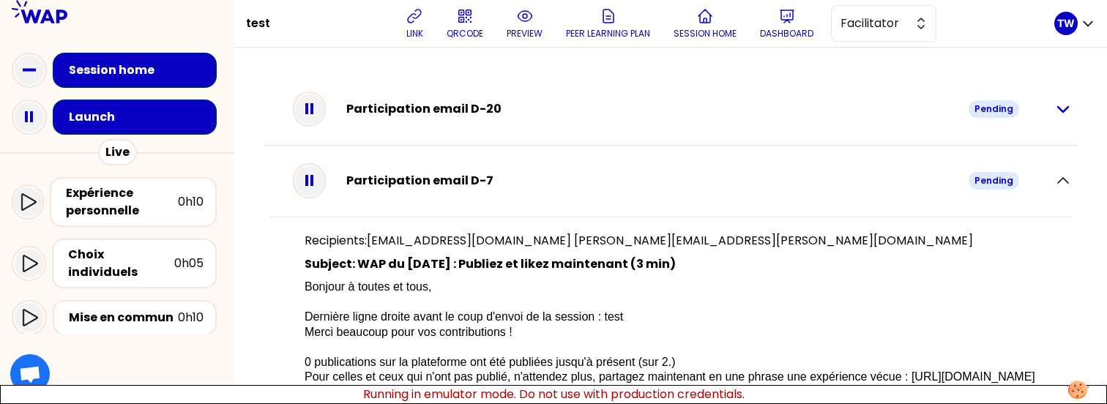
click at [1054, 112] on icon "button" at bounding box center [1063, 109] width 18 height 18
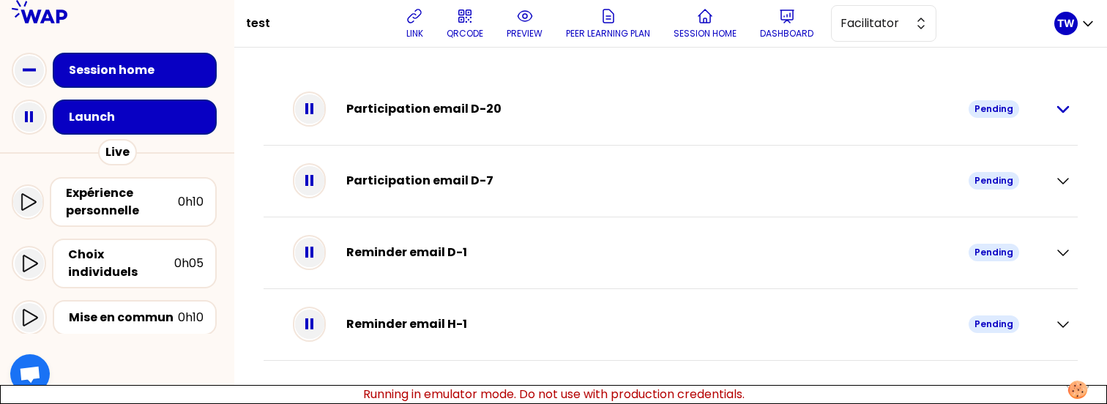
click at [1058, 109] on icon "button" at bounding box center [1063, 109] width 18 height 18
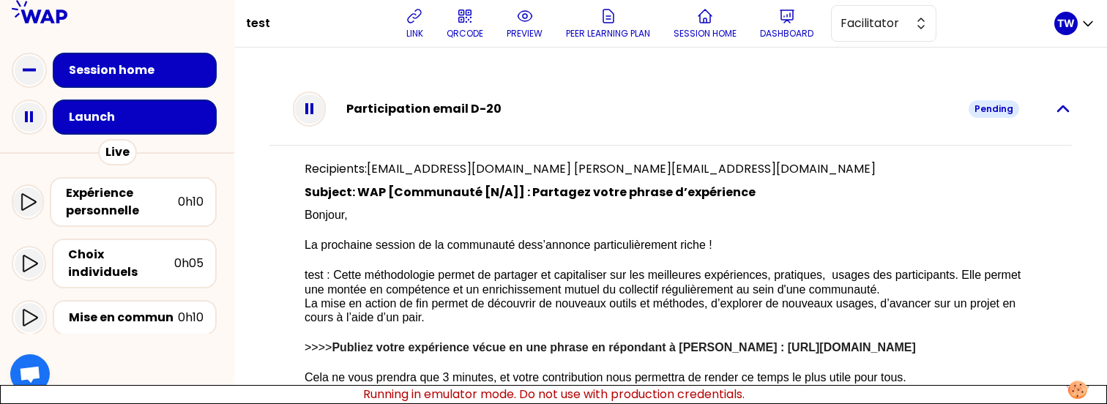
click at [1054, 108] on icon "button" at bounding box center [1063, 109] width 18 height 18
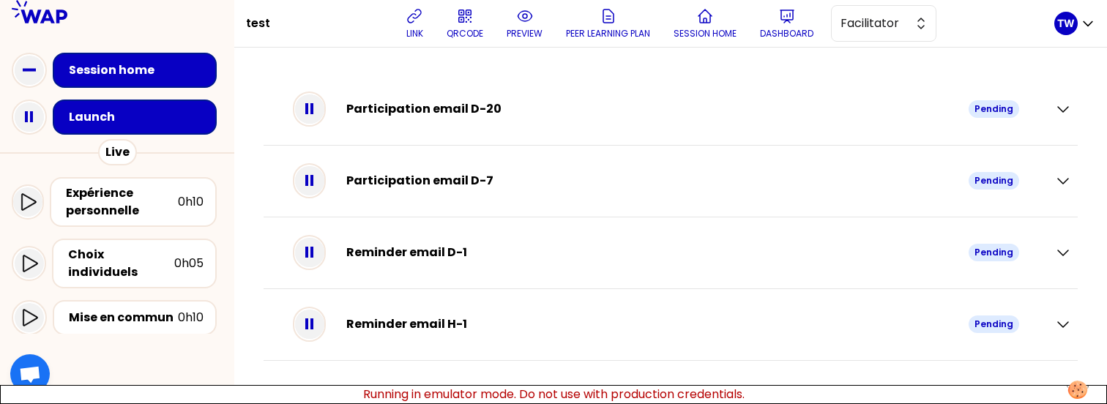
click at [1050, 110] on div "Participation email D-20 Pending" at bounding box center [670, 110] width 802 height 42
click at [1056, 108] on icon "button" at bounding box center [1063, 109] width 18 height 18
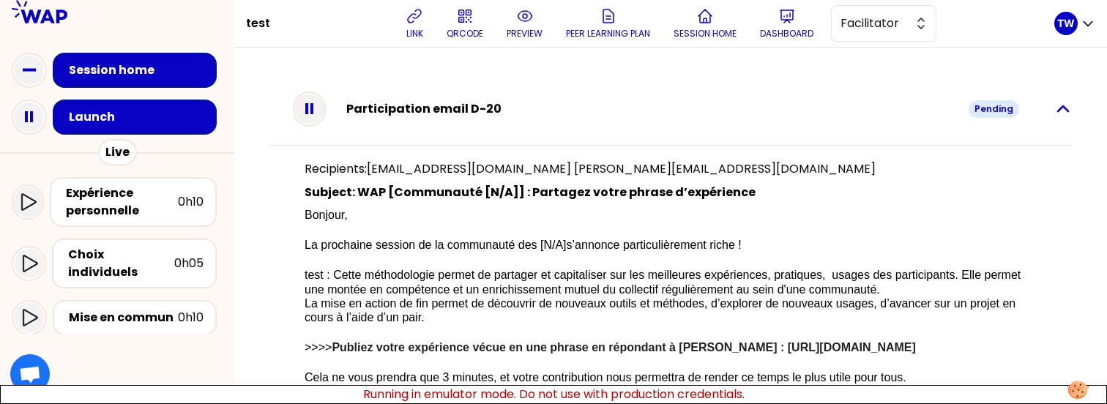
click at [1058, 109] on icon "button" at bounding box center [1063, 108] width 10 height 5
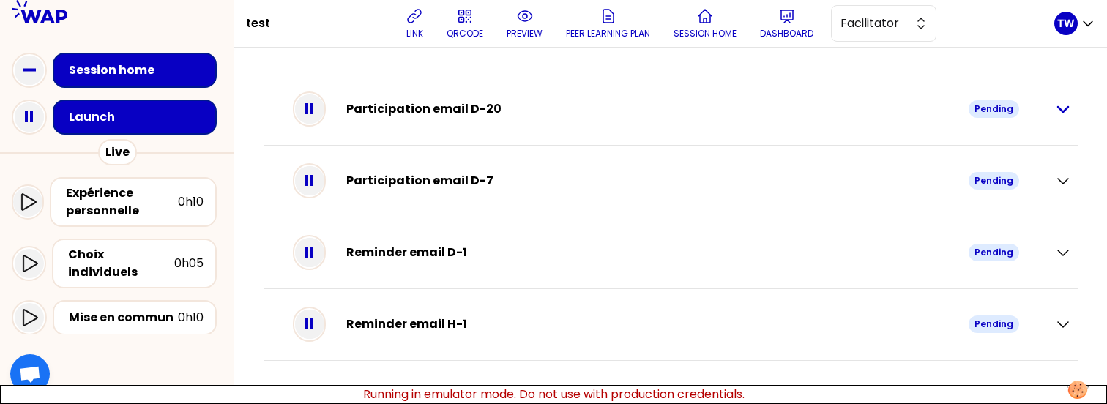
click at [1066, 107] on icon "button" at bounding box center [1063, 109] width 18 height 18
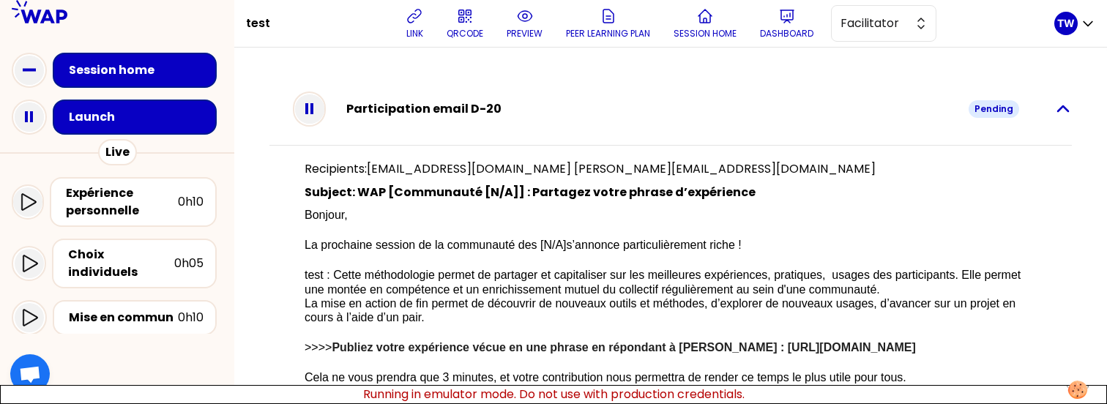
click at [1059, 110] on icon "button" at bounding box center [1063, 109] width 18 height 18
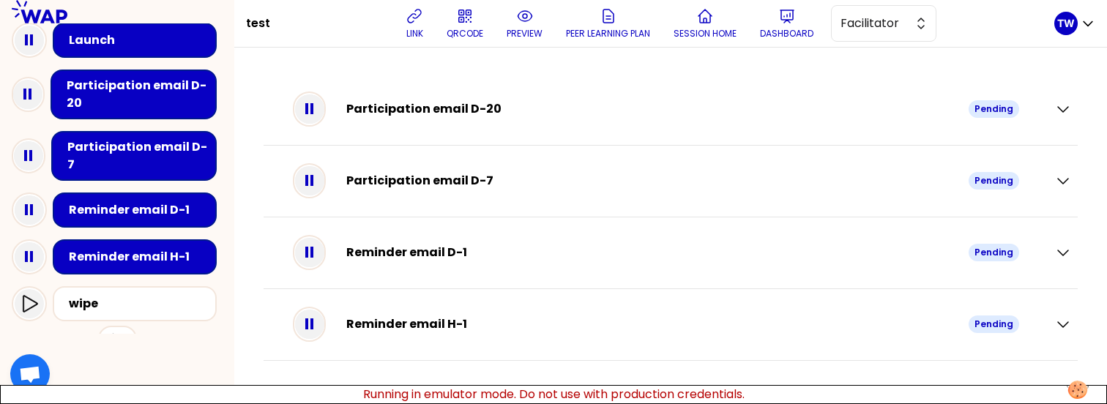
scroll to position [76, 0]
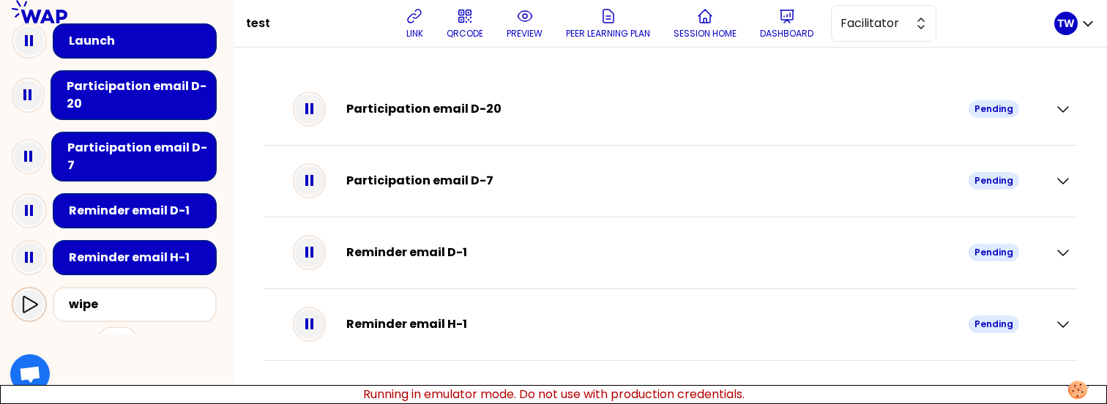
click at [34, 296] on icon at bounding box center [29, 305] width 18 height 18
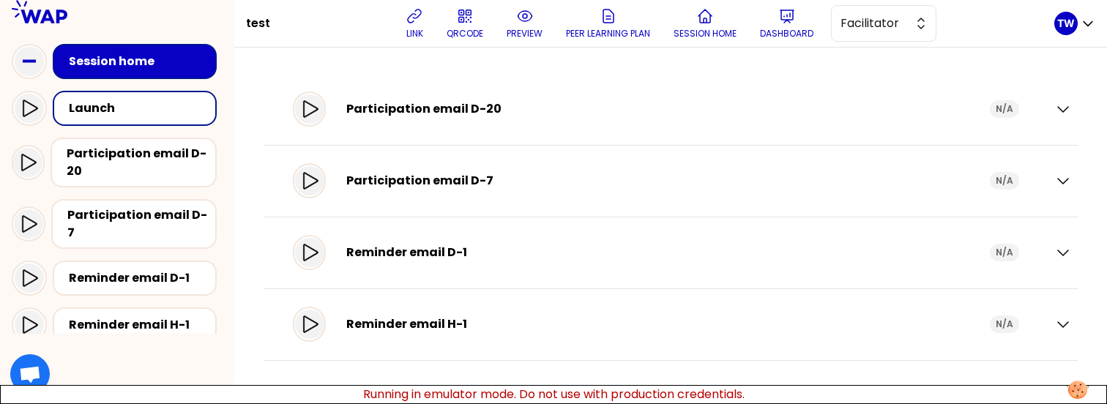
scroll to position [0, 0]
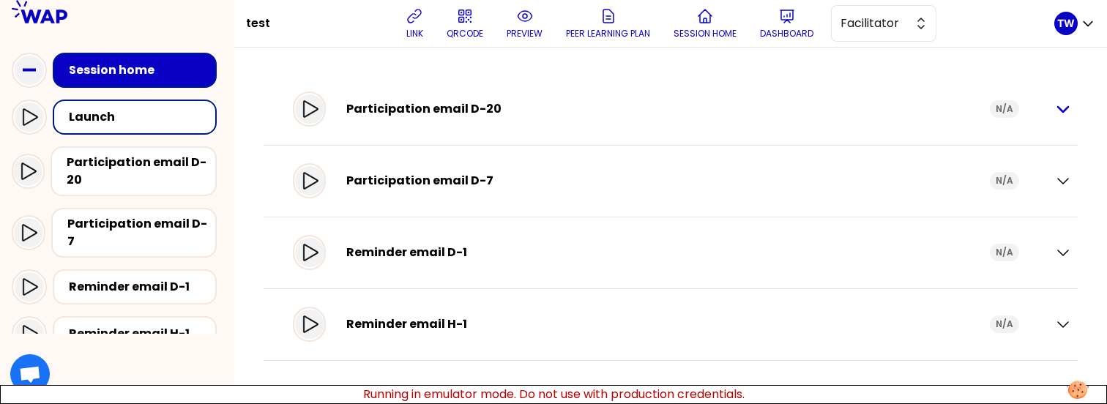
click at [1070, 111] on icon "button" at bounding box center [1063, 109] width 18 height 18
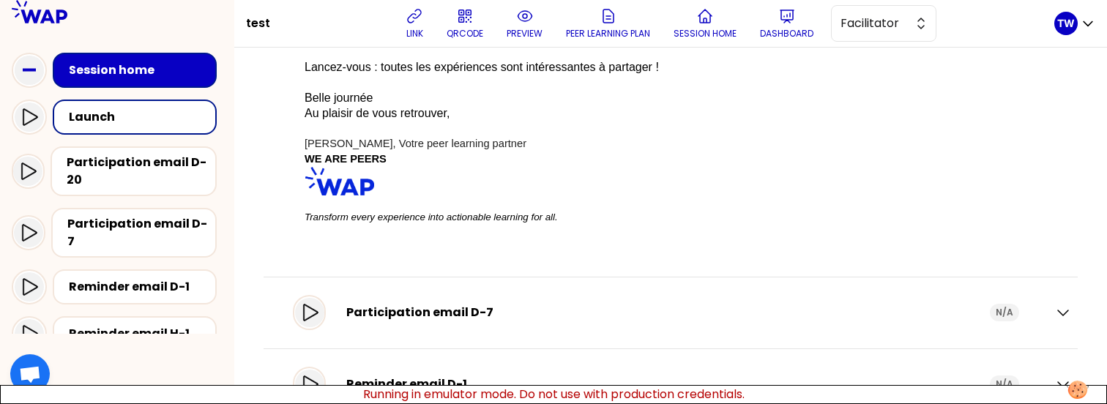
scroll to position [459, 0]
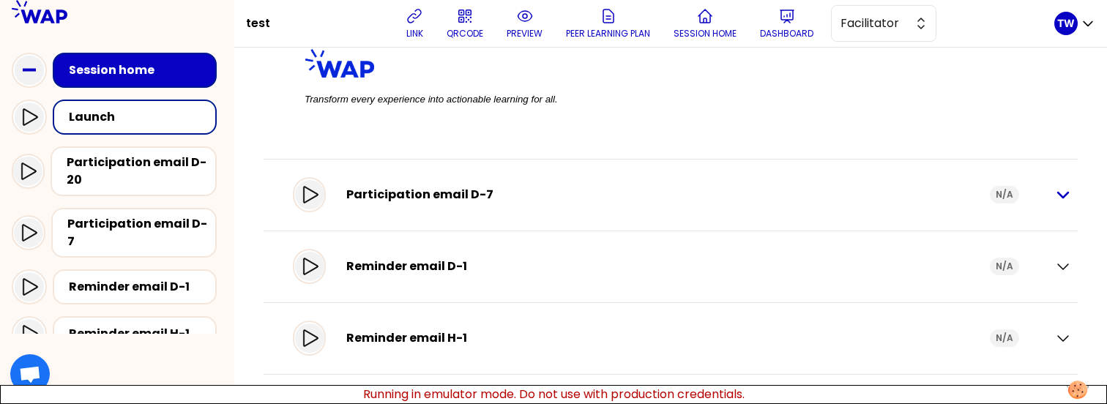
click at [1054, 204] on icon "button" at bounding box center [1063, 195] width 18 height 18
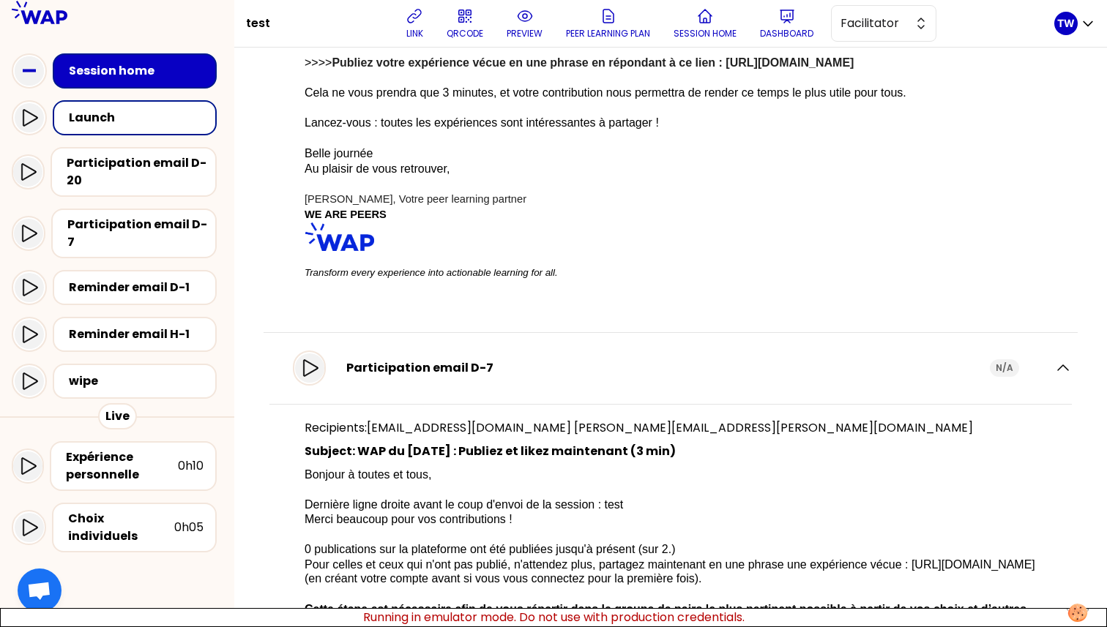
scroll to position [0, 0]
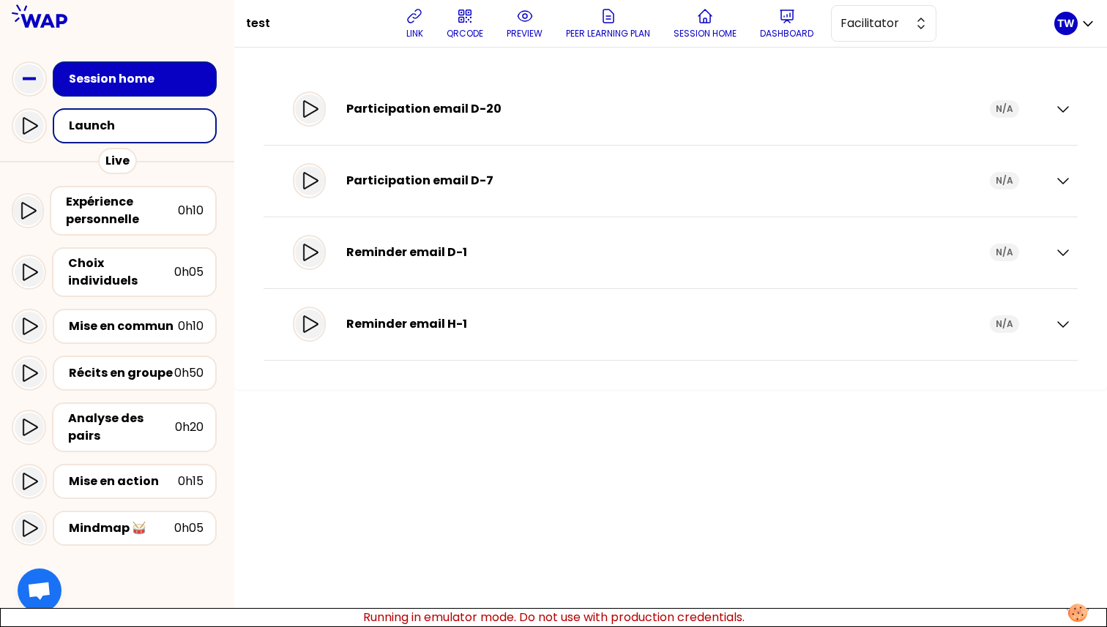
click at [784, 441] on div "Participation email D-20 N/A Participation email D-7 N/A Reminder email D-1 N/A…" at bounding box center [670, 338] width 873 height 580
click at [31, 141] on div at bounding box center [29, 125] width 29 height 29
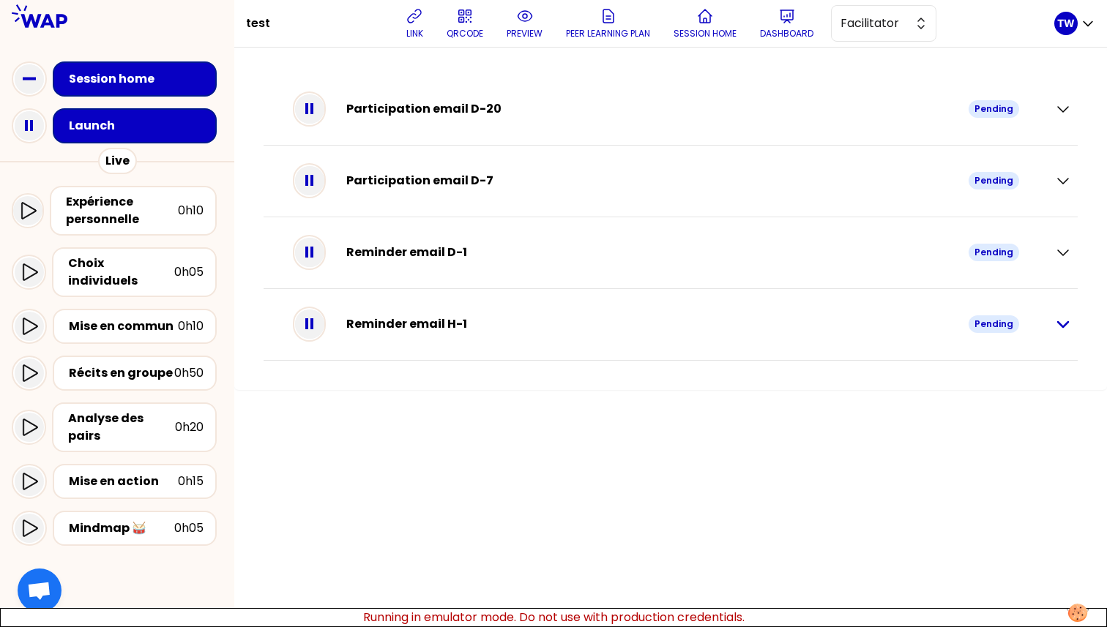
click at [1054, 325] on icon "button" at bounding box center [1063, 325] width 18 height 18
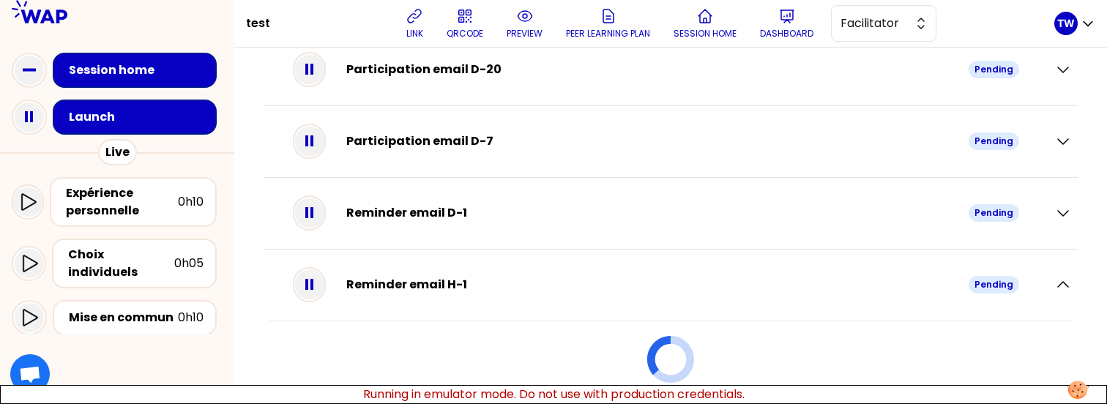
scroll to position [75, 0]
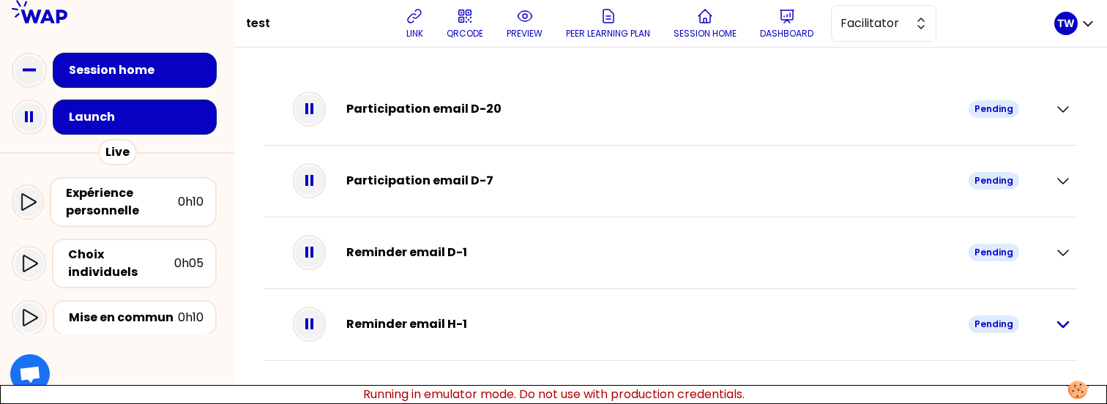
click at [1067, 324] on icon "button" at bounding box center [1063, 324] width 10 height 5
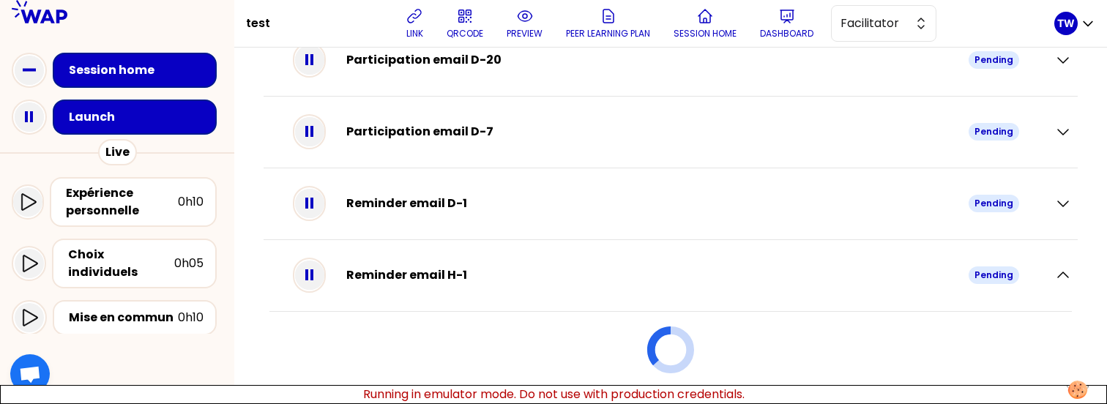
scroll to position [51, 0]
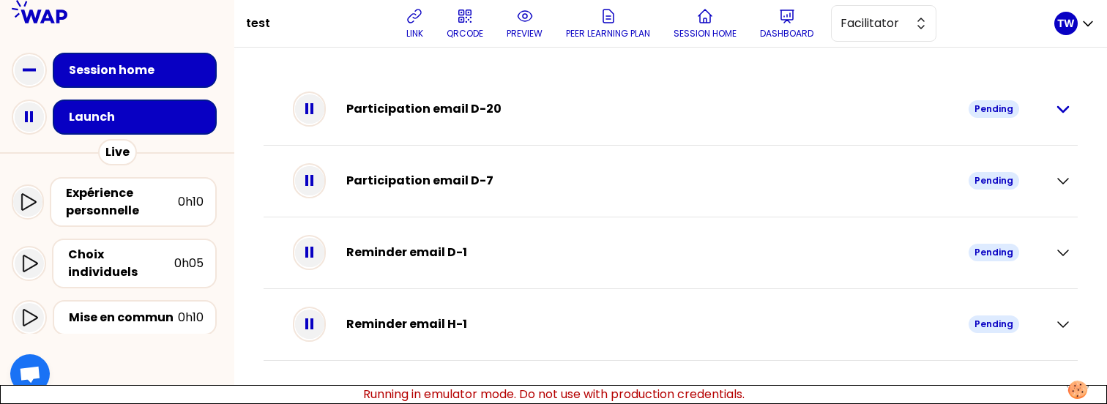
click at [1060, 116] on icon "button" at bounding box center [1063, 109] width 18 height 18
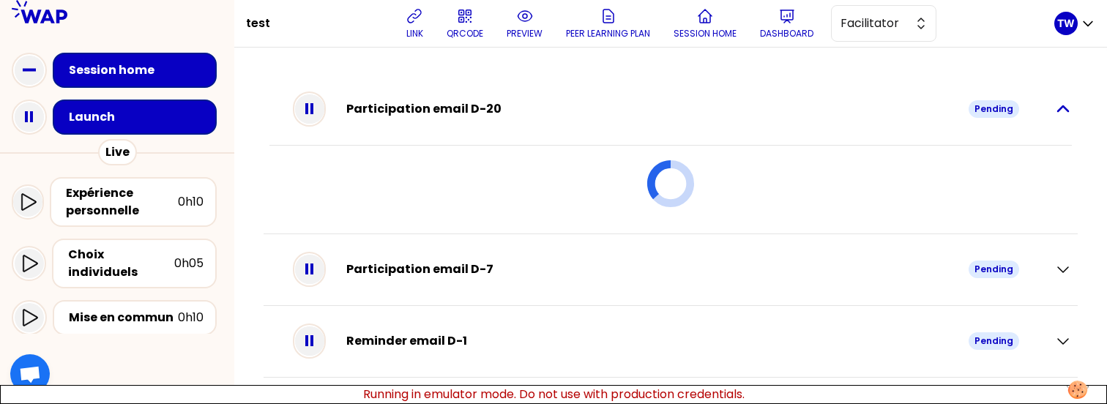
click at [1054, 114] on icon "button" at bounding box center [1063, 109] width 18 height 18
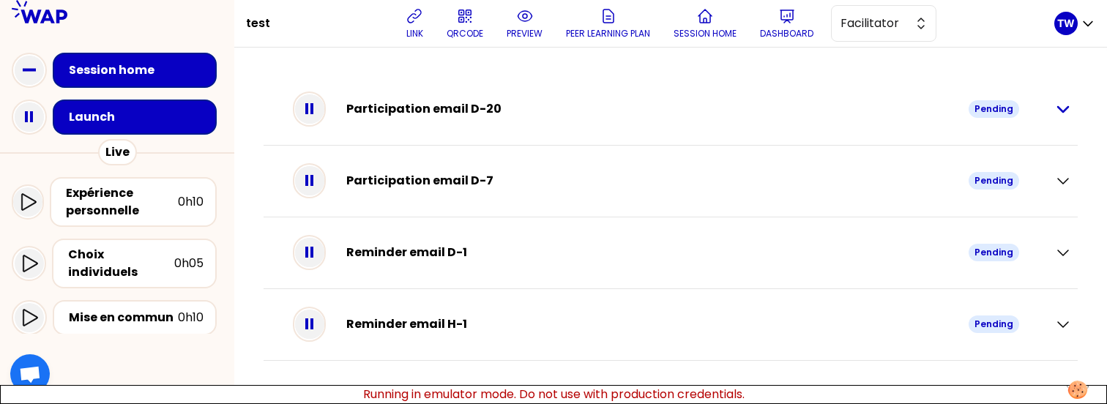
click at [1067, 112] on icon "button" at bounding box center [1063, 109] width 18 height 18
click at [31, 115] on rect at bounding box center [31, 116] width 3 height 11
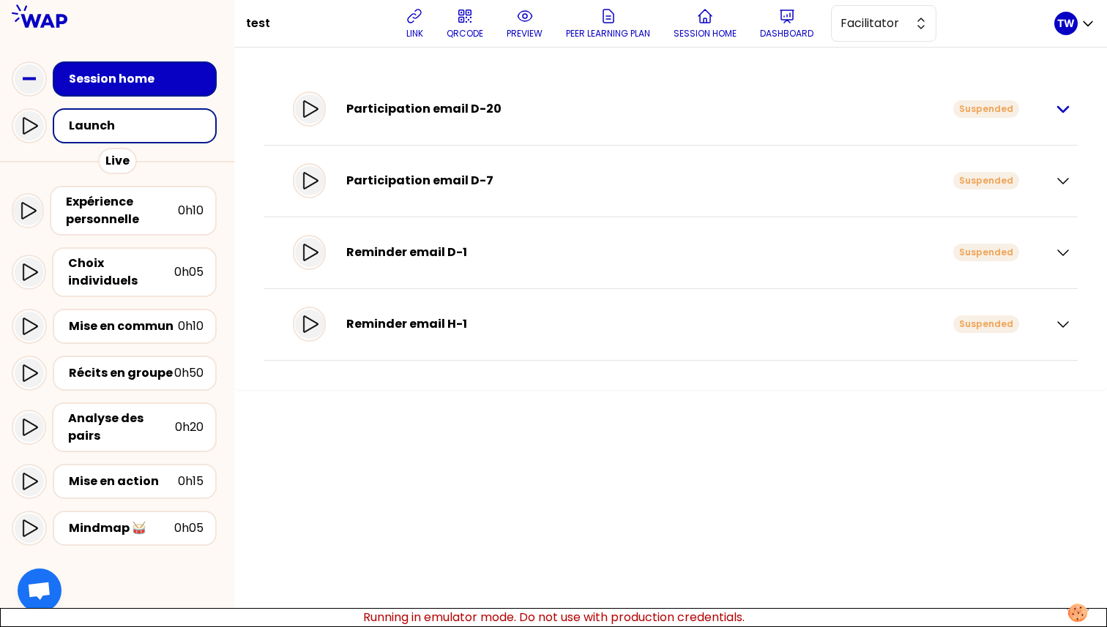
click at [1056, 106] on icon "button" at bounding box center [1063, 109] width 18 height 18
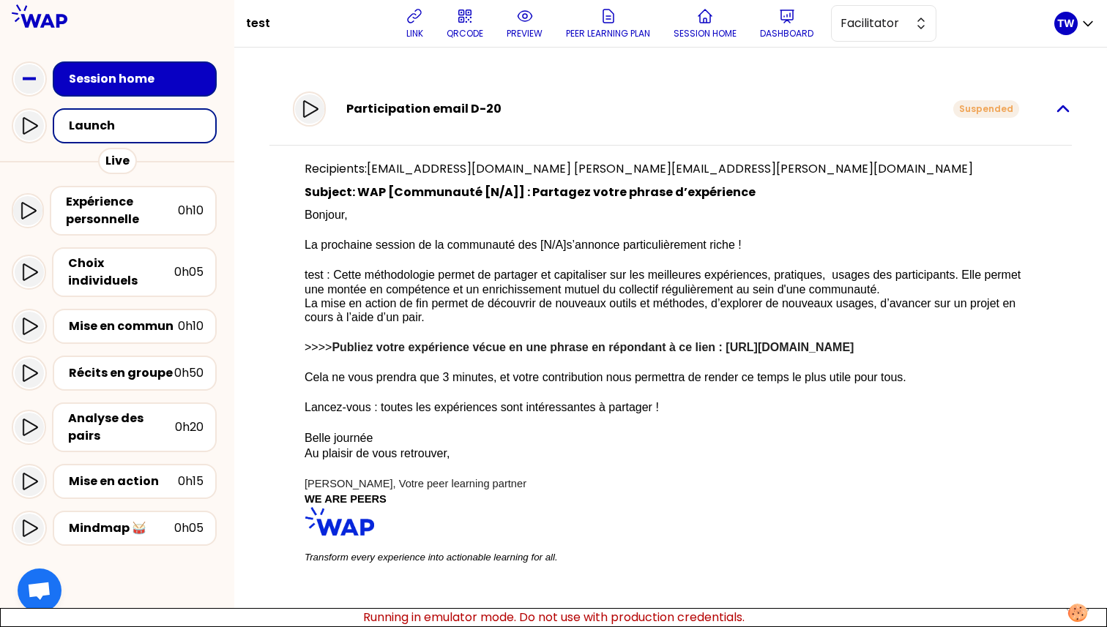
click at [1058, 107] on icon "button" at bounding box center [1063, 108] width 10 height 5
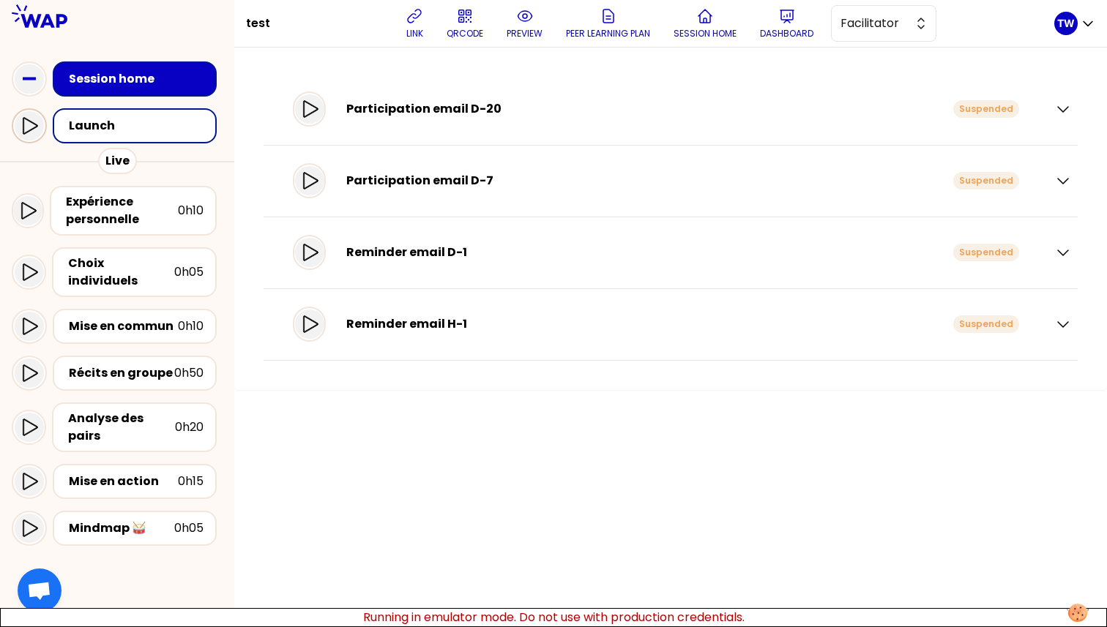
click at [29, 133] on icon at bounding box center [30, 126] width 15 height 17
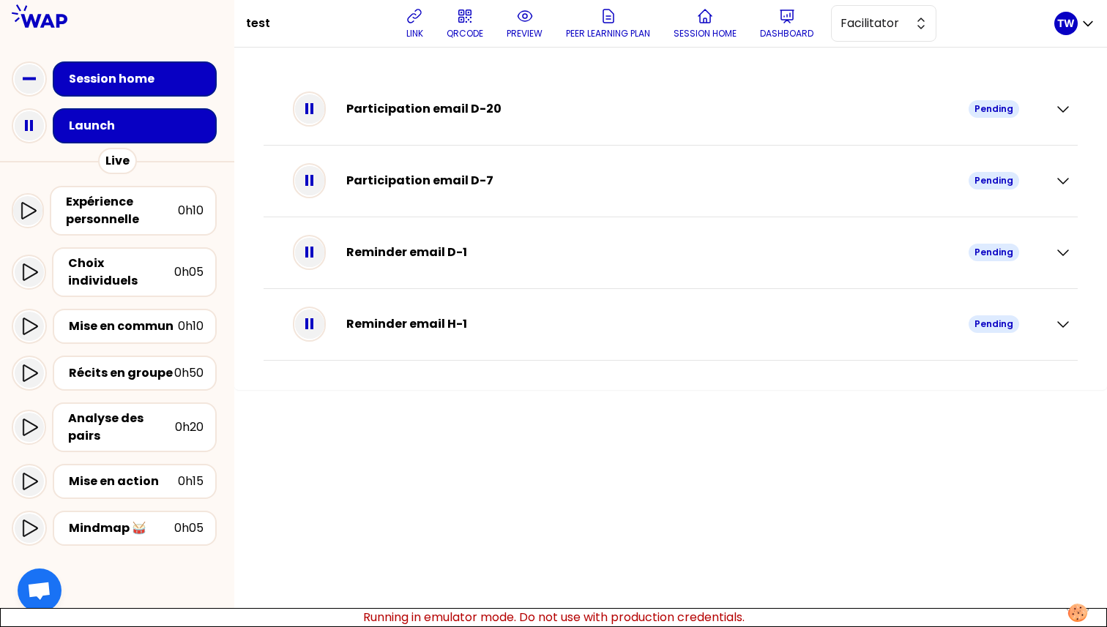
click at [29, 133] on icon at bounding box center [29, 125] width 29 height 29
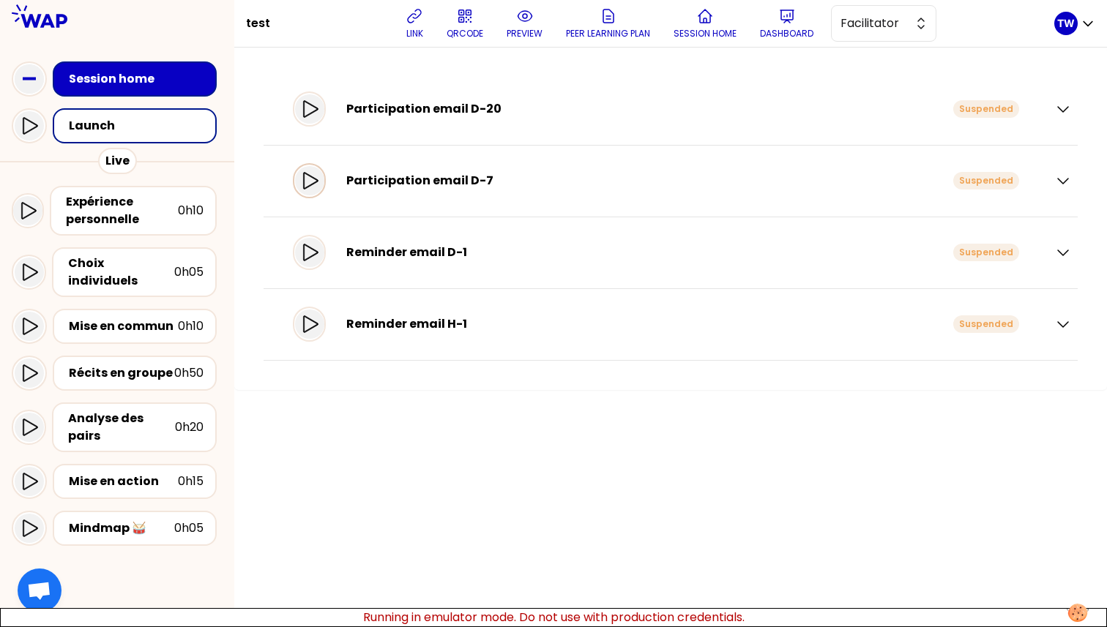
click at [324, 180] on div at bounding box center [309, 180] width 29 height 29
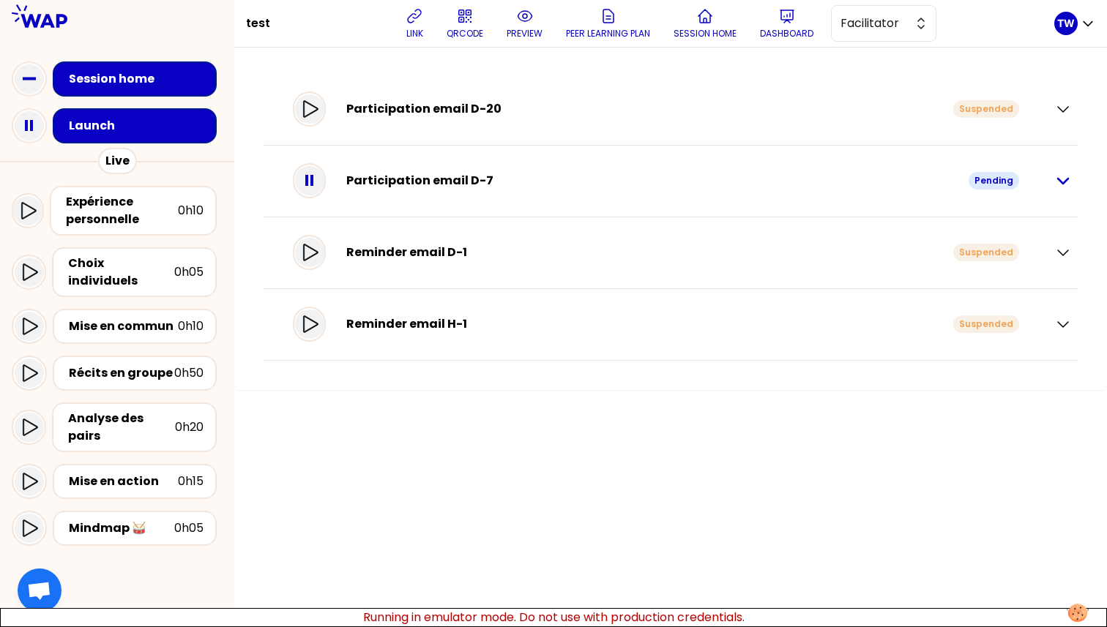
click at [1057, 184] on icon "button" at bounding box center [1063, 181] width 18 height 18
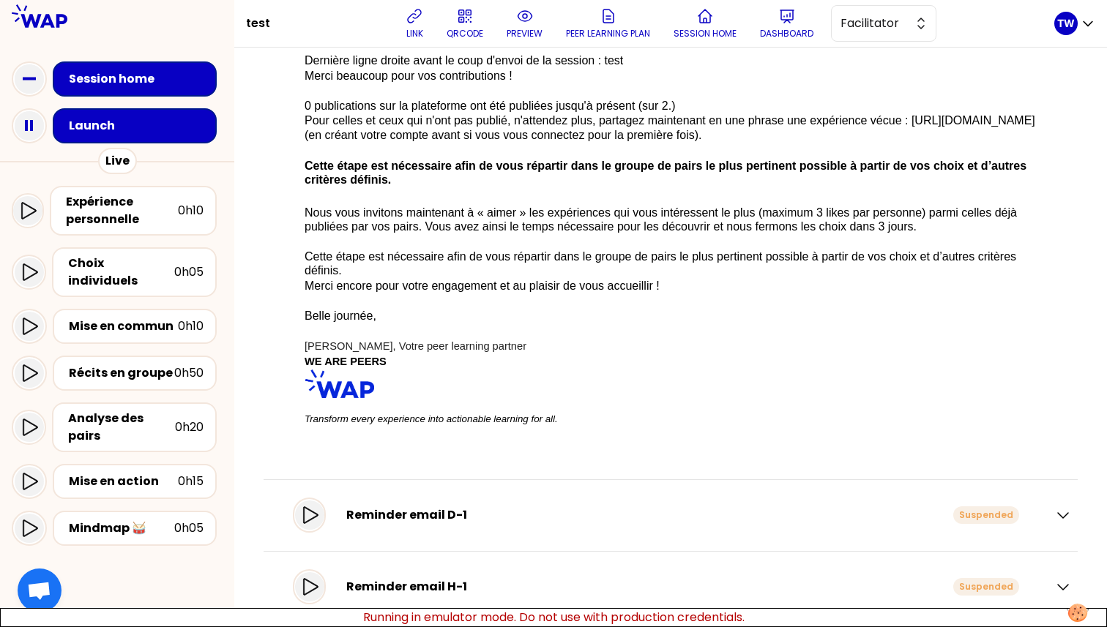
scroll to position [281, 0]
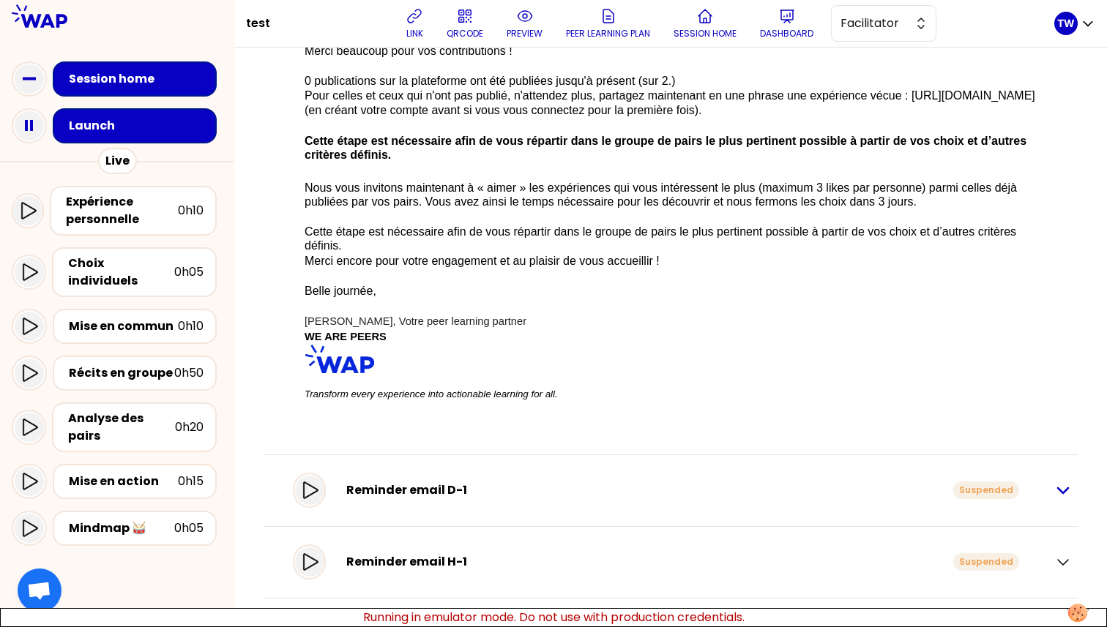
click at [1054, 485] on icon "button" at bounding box center [1063, 491] width 18 height 18
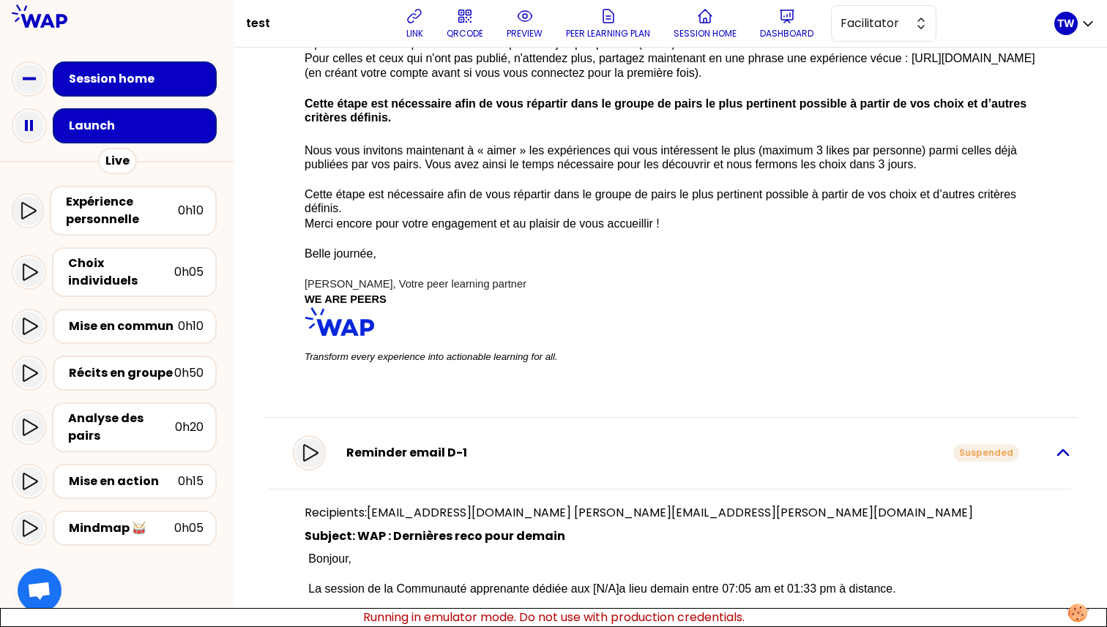
scroll to position [0, 0]
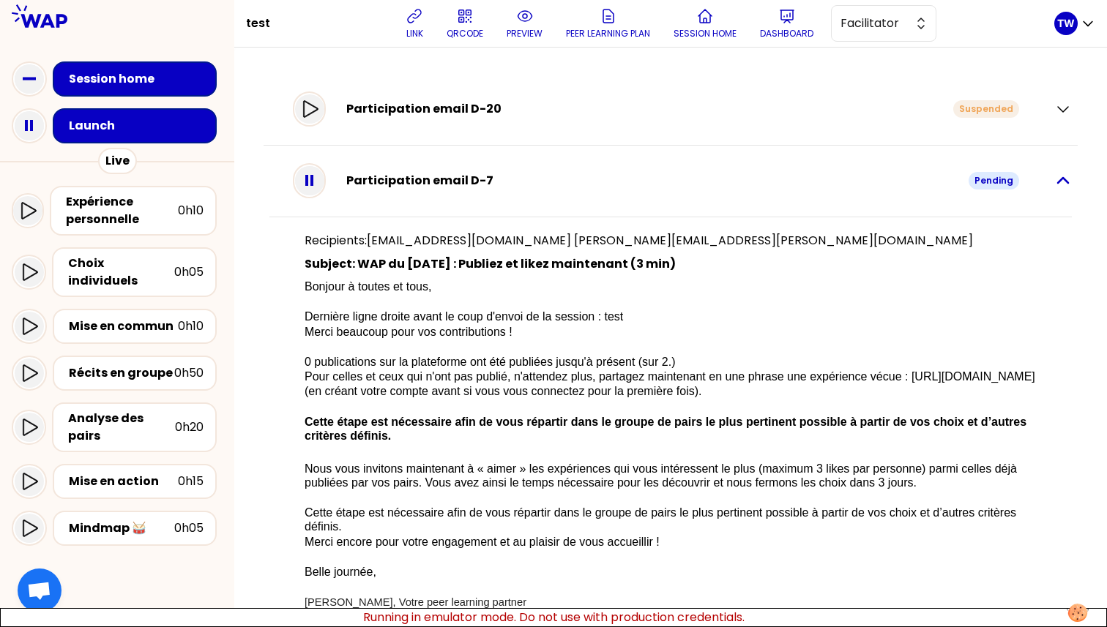
click at [1058, 179] on icon "button" at bounding box center [1063, 180] width 10 height 5
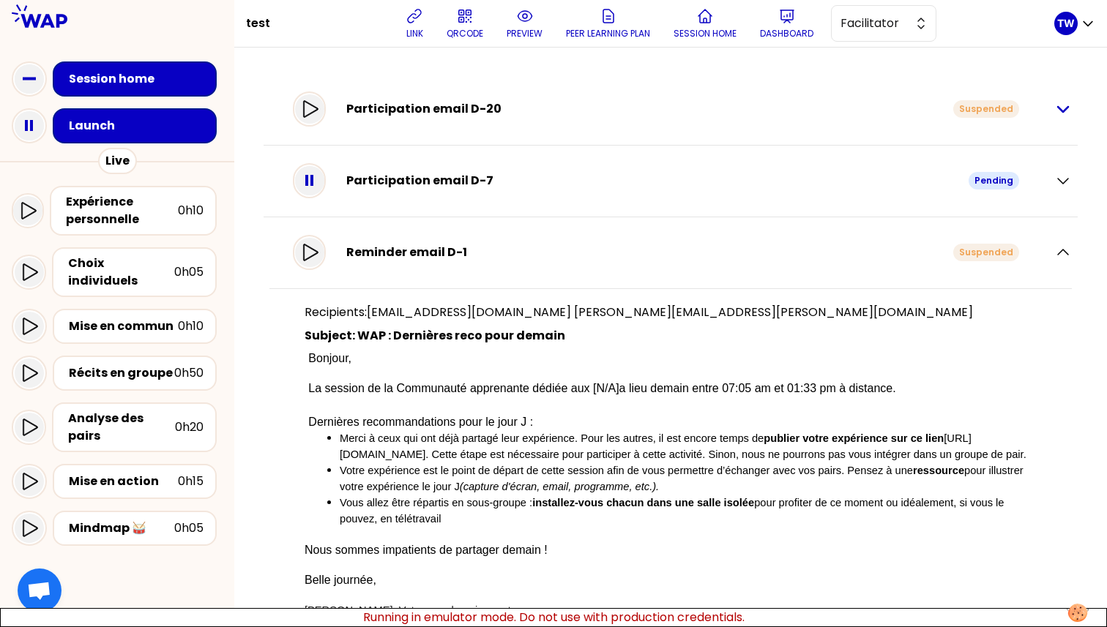
click at [1058, 111] on icon "button" at bounding box center [1063, 109] width 10 height 5
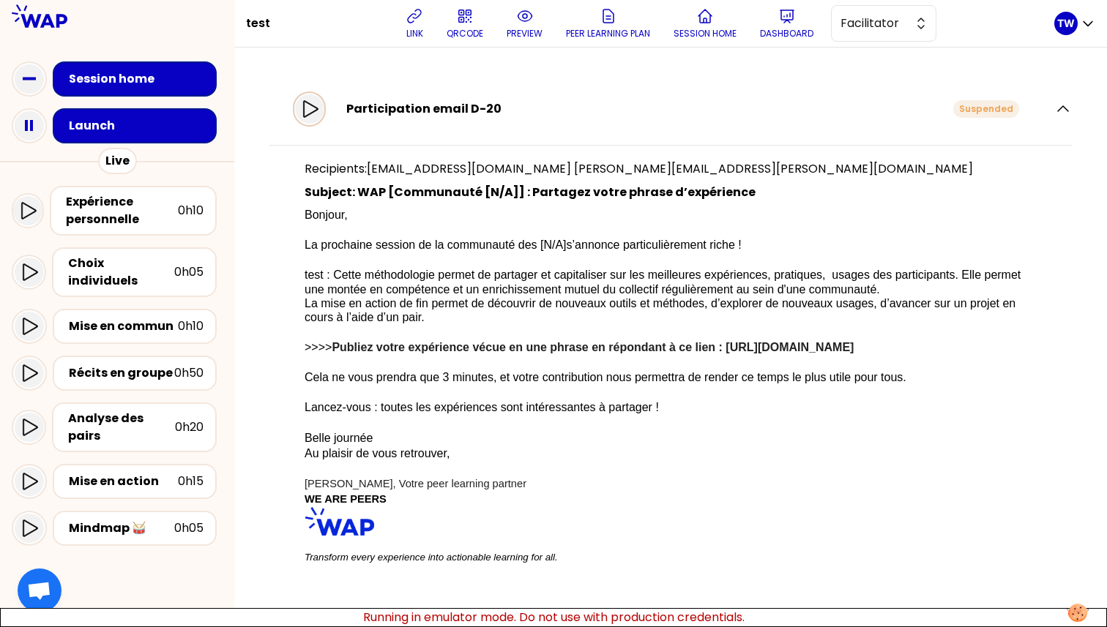
click at [317, 115] on icon at bounding box center [310, 108] width 15 height 17
click at [1054, 113] on icon "button" at bounding box center [1063, 109] width 18 height 18
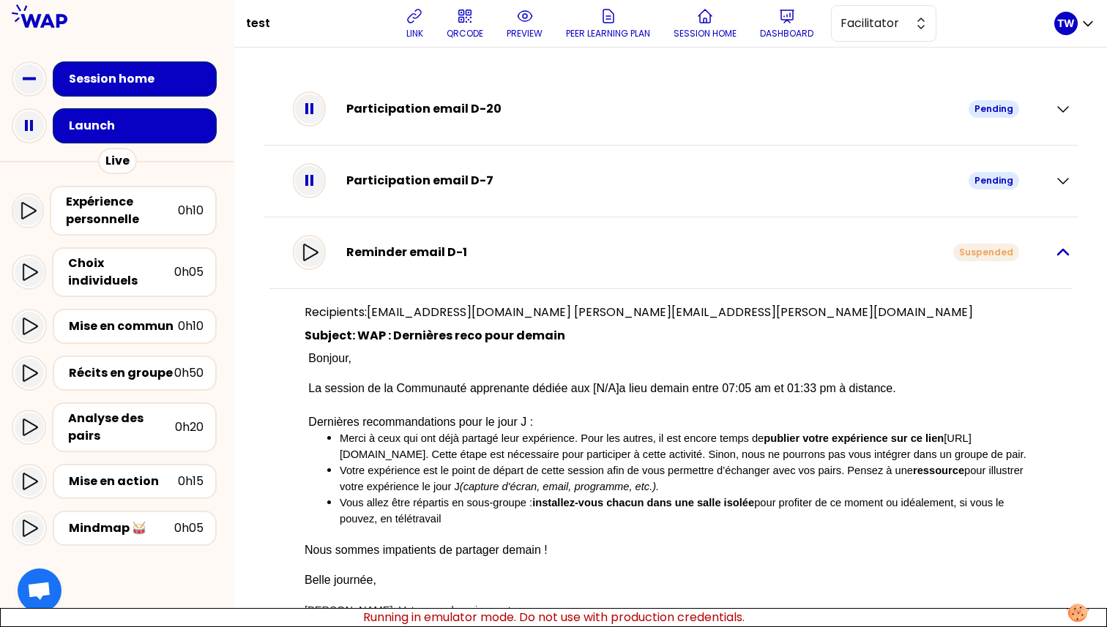
click at [1054, 245] on icon "button" at bounding box center [1063, 253] width 18 height 18
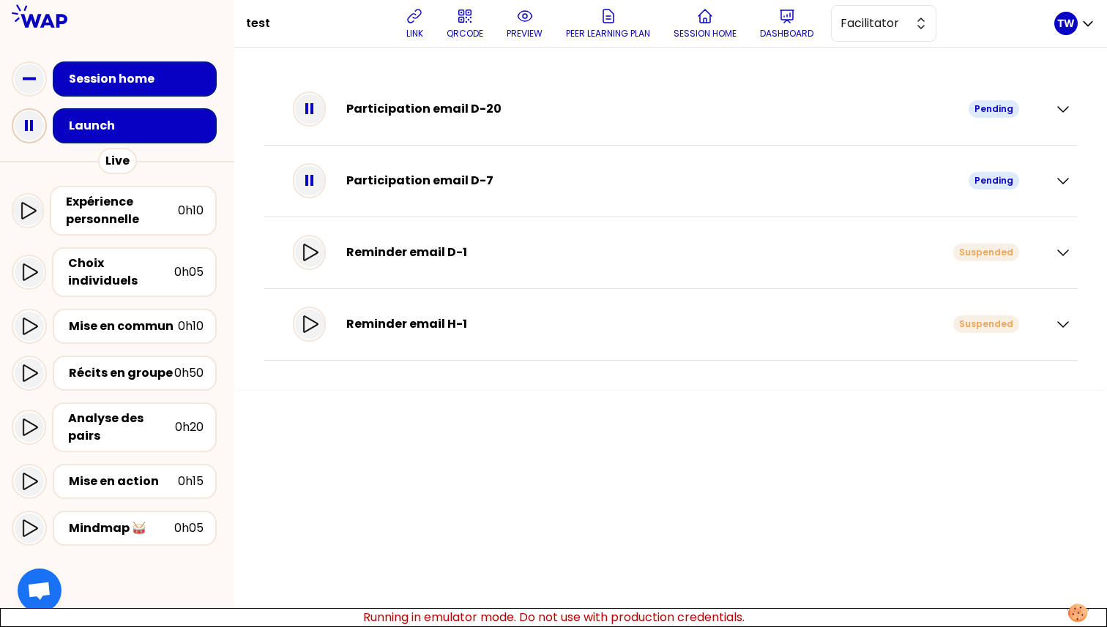
click at [19, 130] on icon at bounding box center [29, 125] width 29 height 29
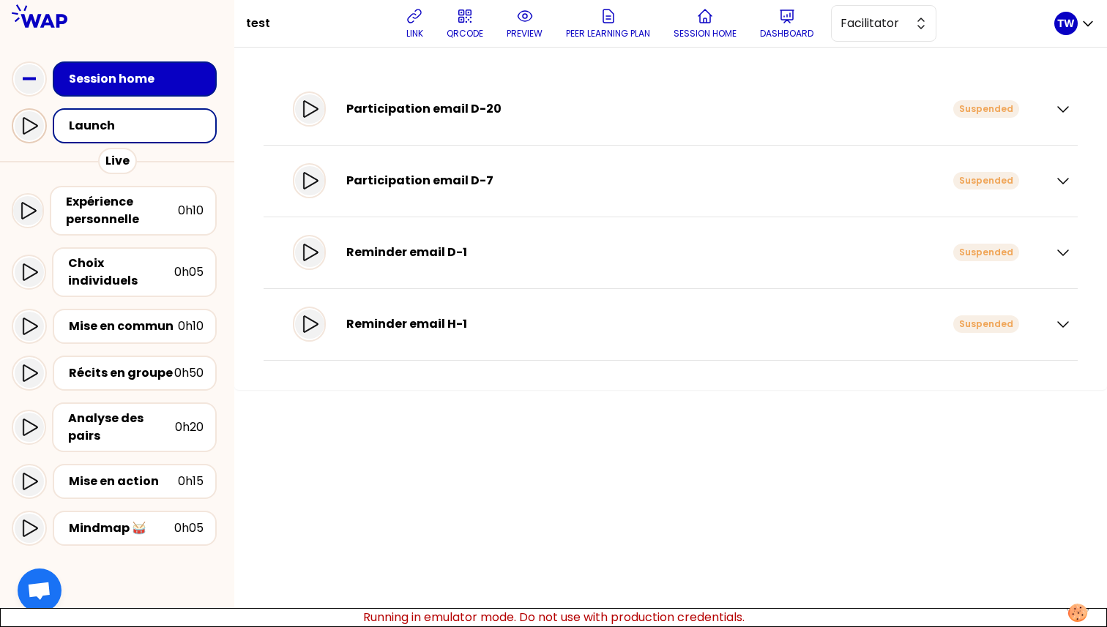
click at [31, 135] on icon at bounding box center [29, 126] width 18 height 18
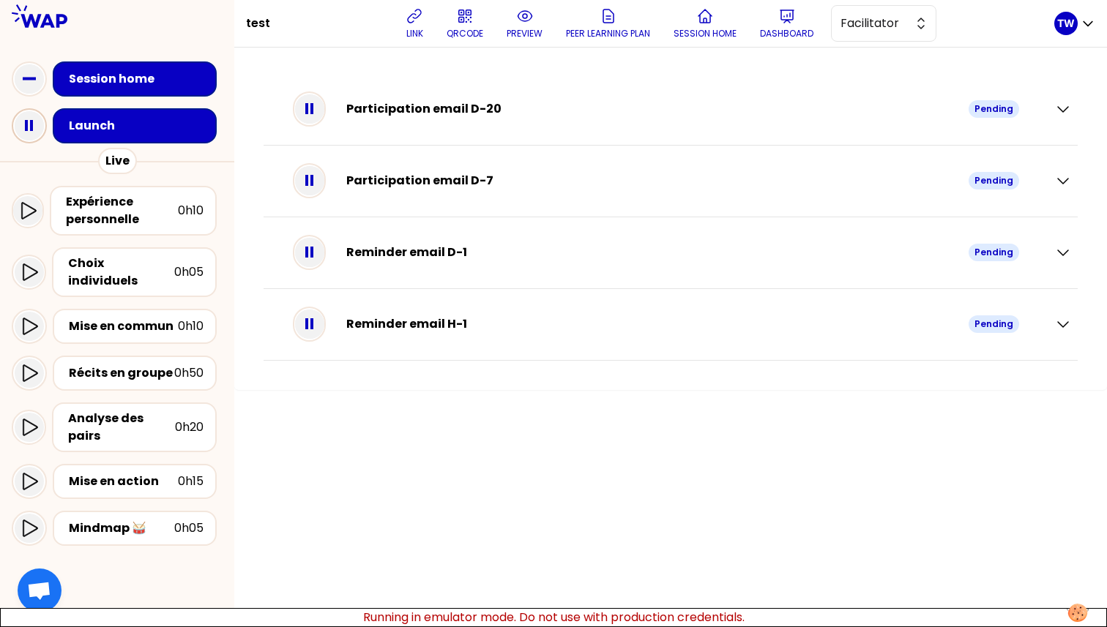
click at [31, 135] on icon at bounding box center [29, 125] width 29 height 29
